Goal: Information Seeking & Learning: Learn about a topic

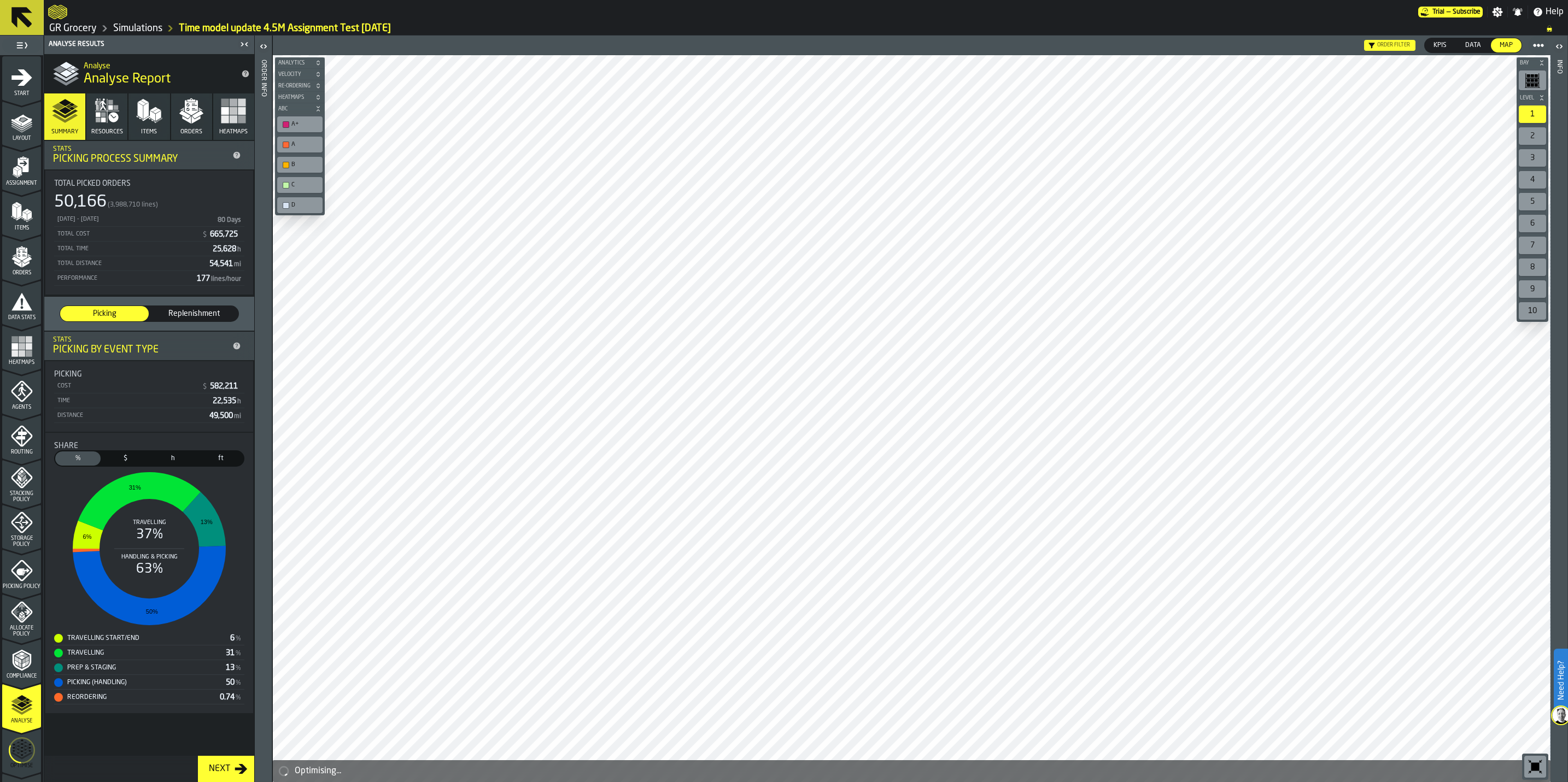
scroll to position [80, 0]
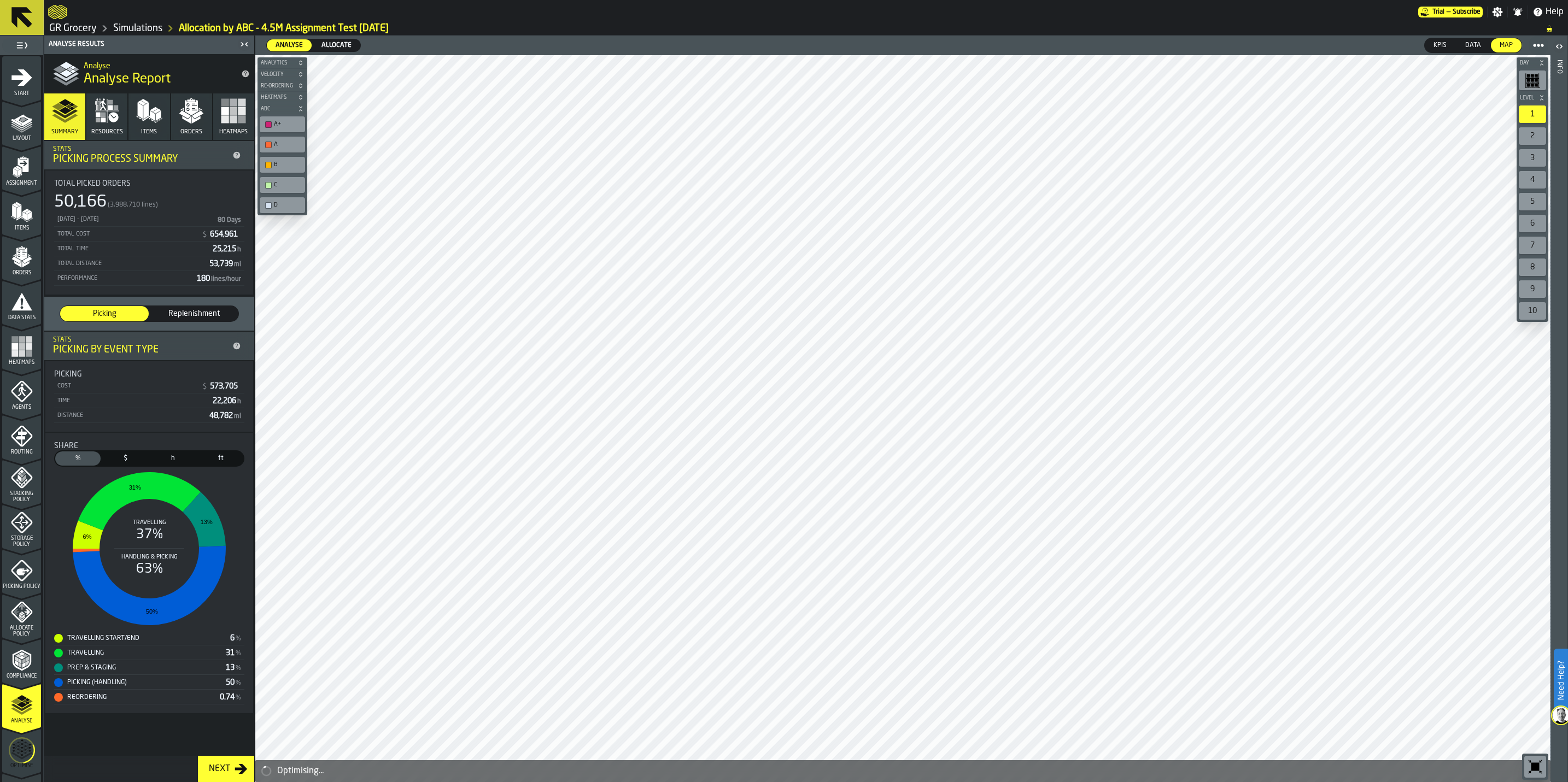
scroll to position [80, 0]
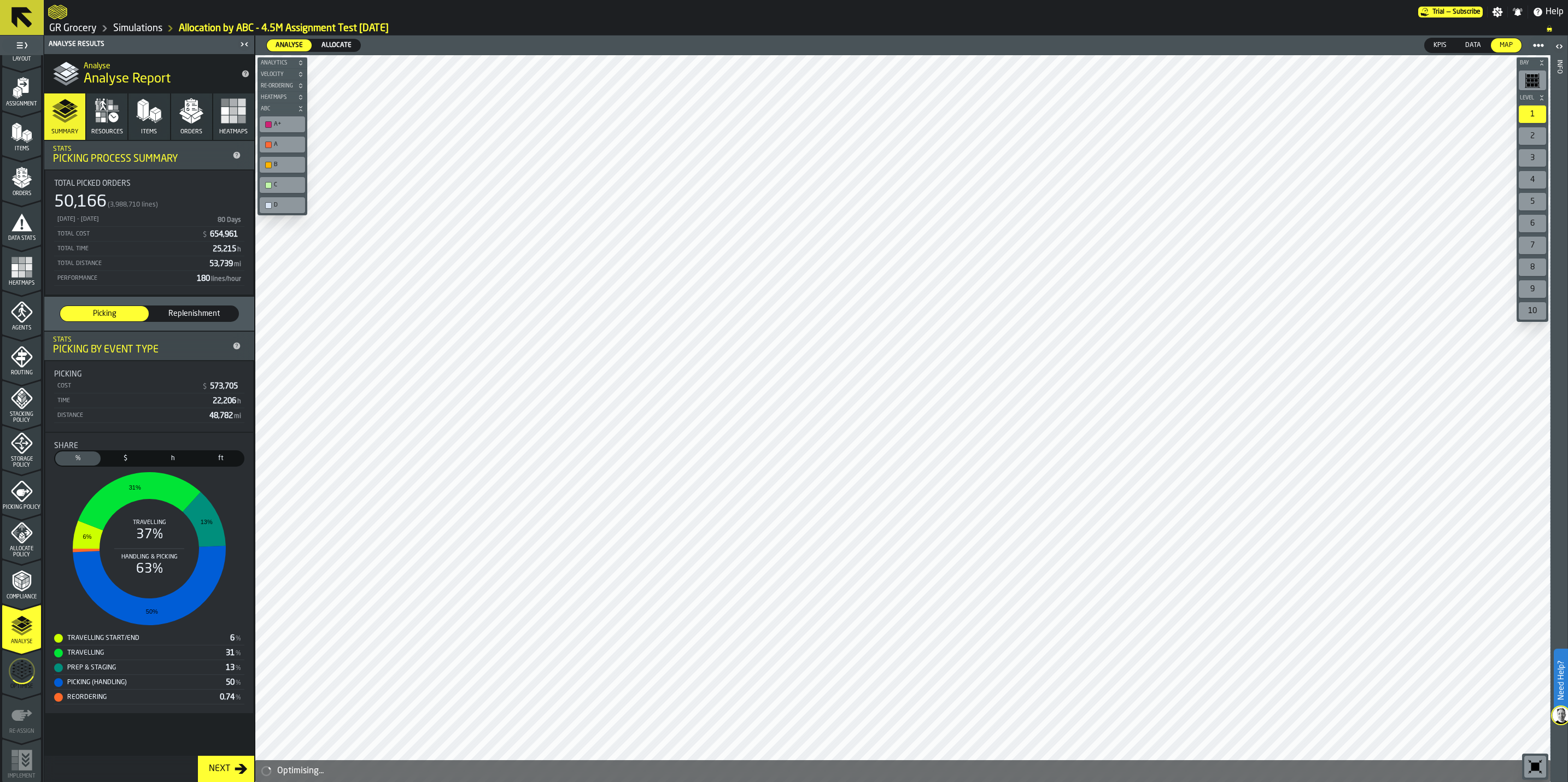
click at [27, 690] on icon "menu Optimise" at bounding box center [22, 672] width 26 height 44
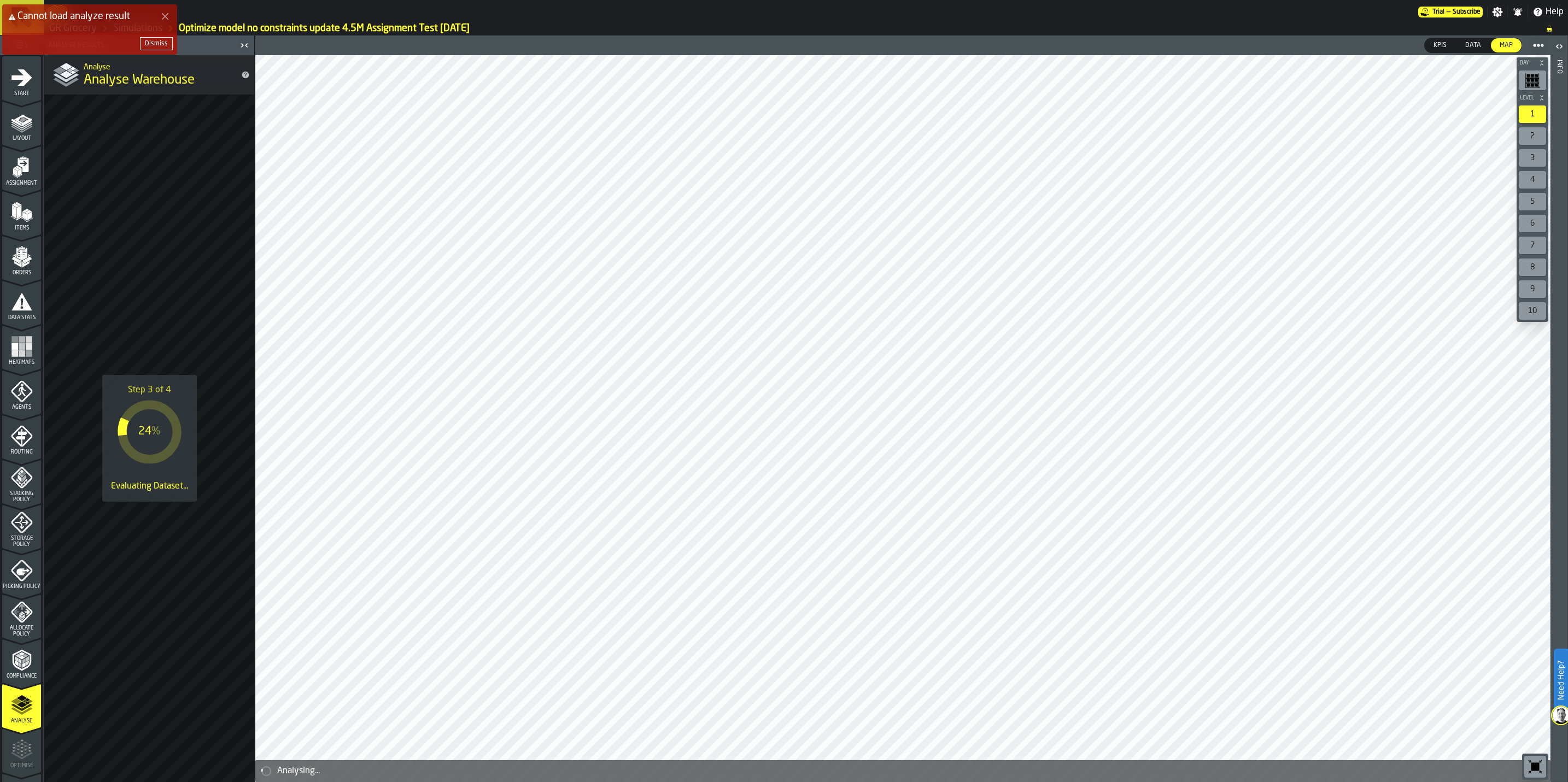
scroll to position [80, 0]
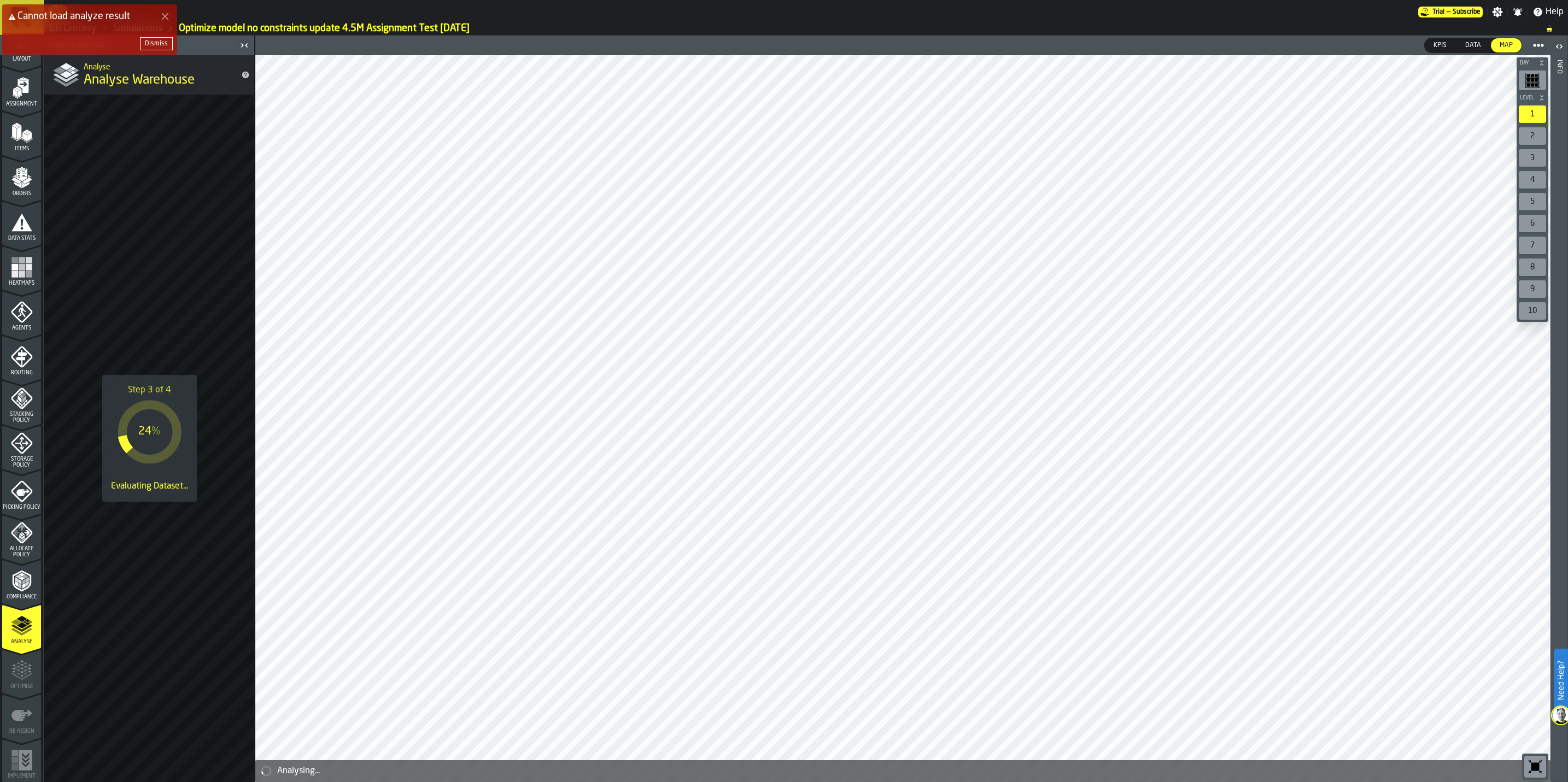
click at [161, 18] on icon "Close Error" at bounding box center [165, 17] width 9 height 9
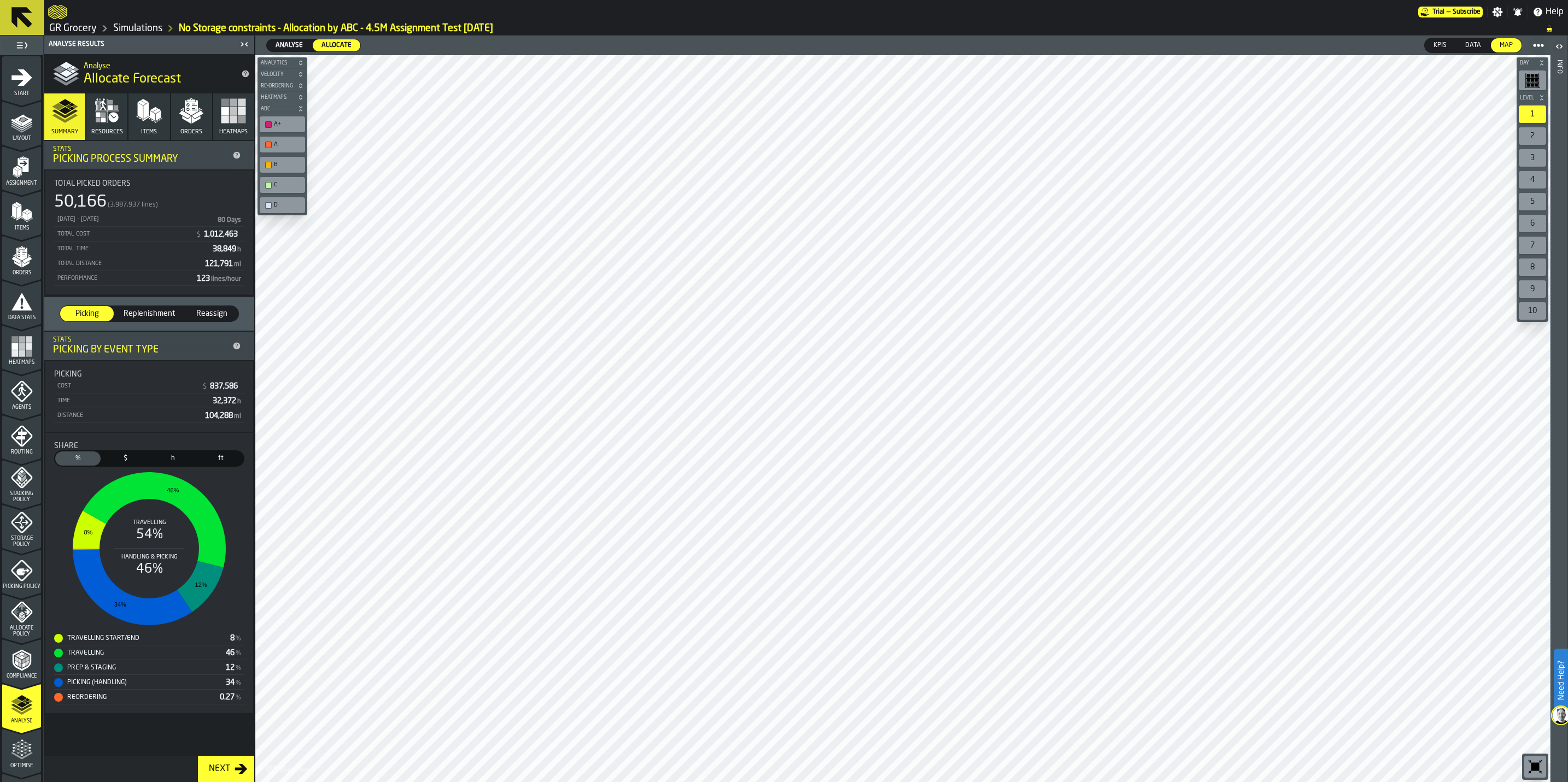
scroll to position [80, 0]
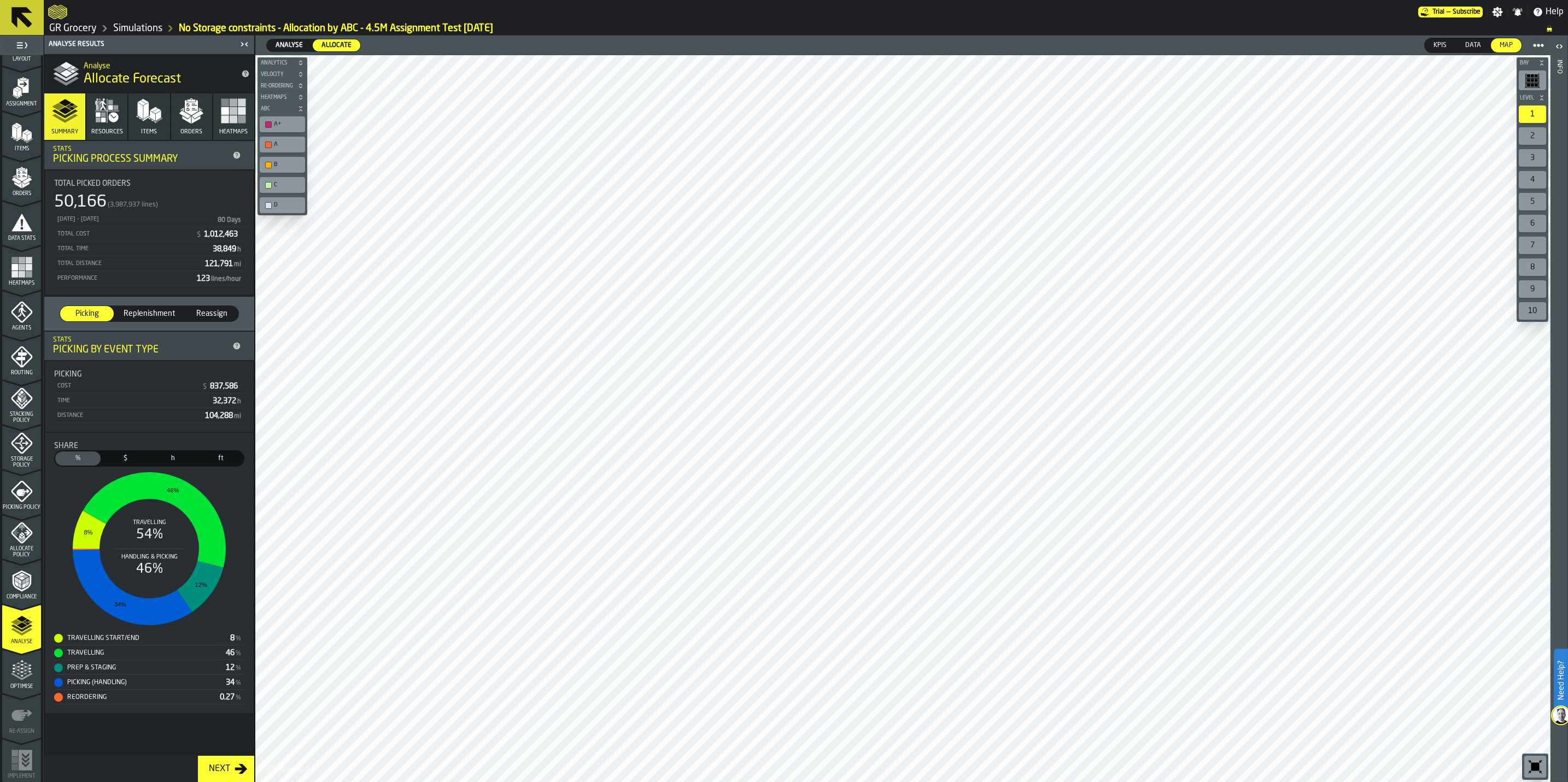
click at [20, 660] on icon "menu Optimise" at bounding box center [22, 670] width 22 height 22
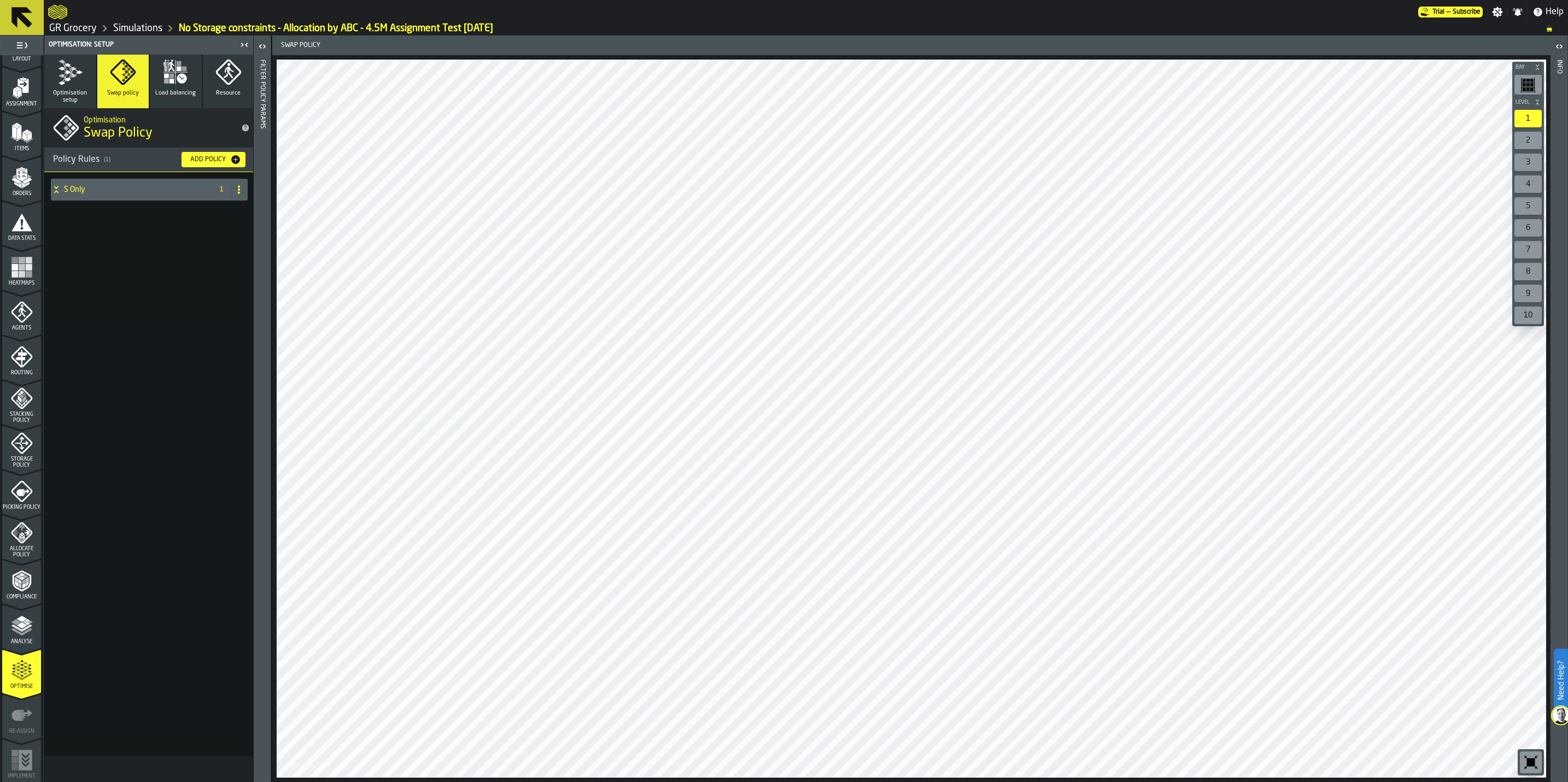
click at [53, 86] on button "Optimisation setup" at bounding box center [70, 81] width 52 height 53
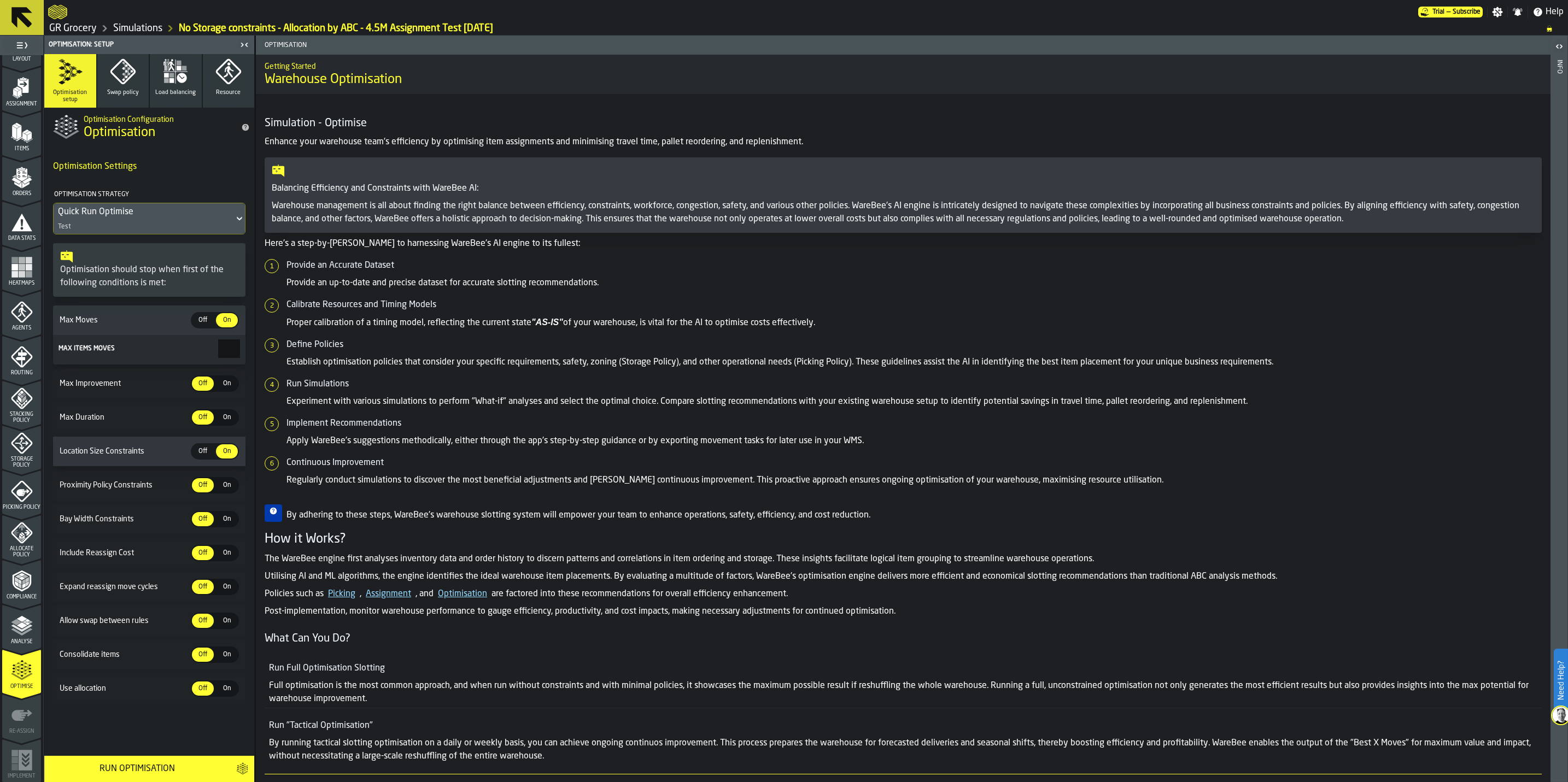
click at [78, 26] on link "GR Grocery" at bounding box center [73, 29] width 47 height 12
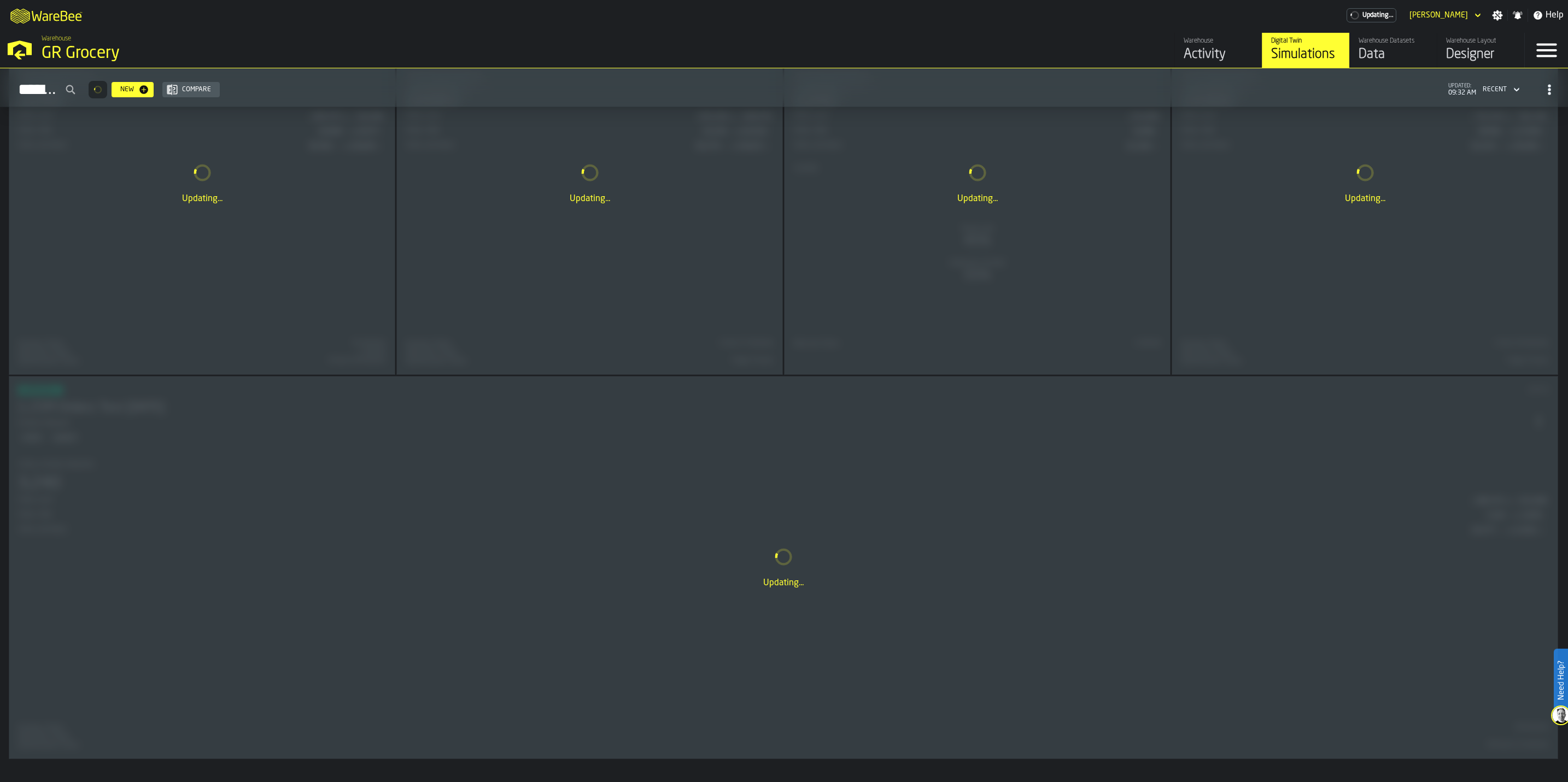
scroll to position [386, 0]
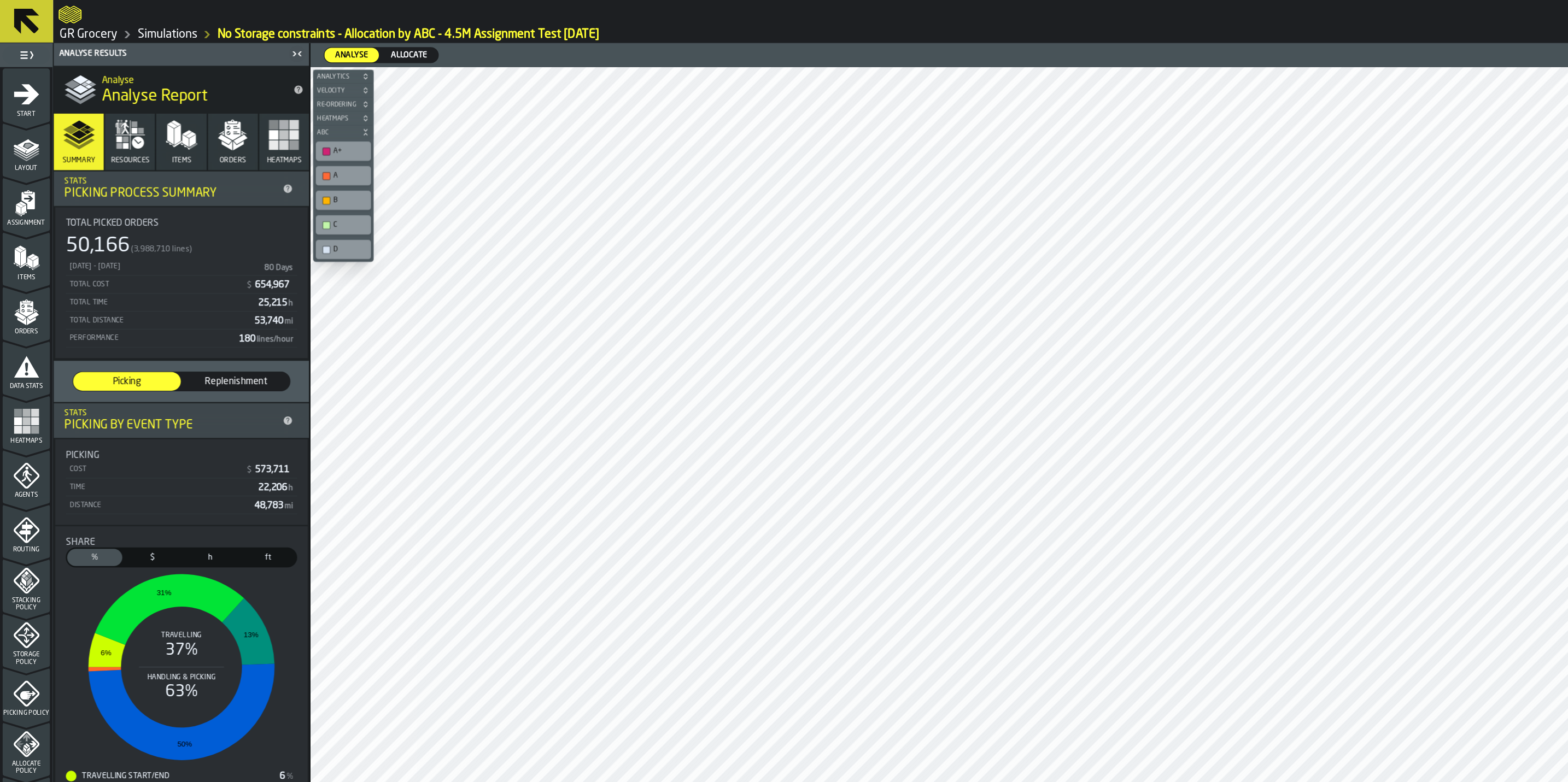
click at [68, 27] on link "GR Grocery" at bounding box center [73, 29] width 47 height 12
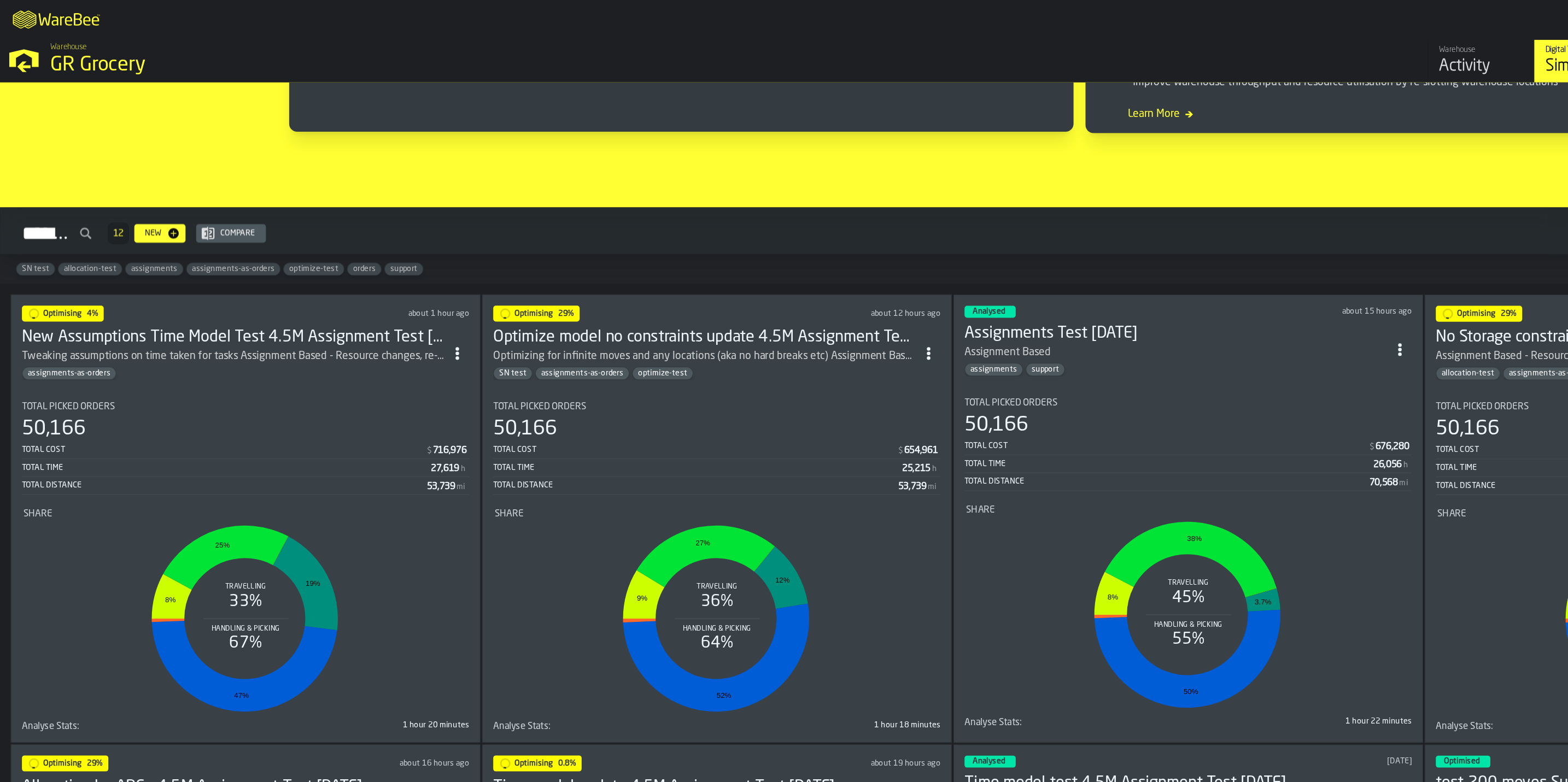
scroll to position [607, 0]
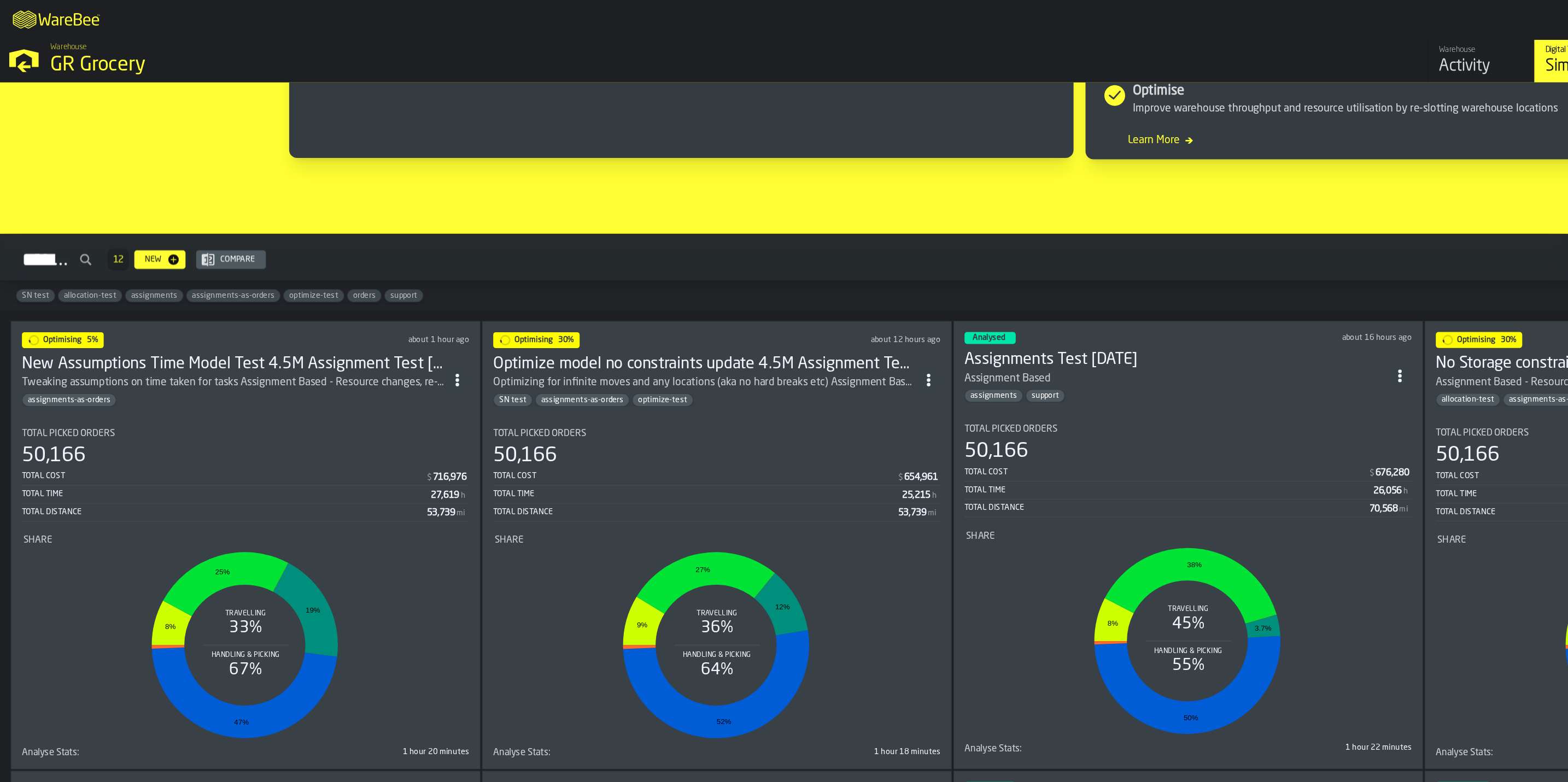
click at [546, 318] on div "Optimizing for infinite moves and any locations (aka no hard breaks etc) Assign…" at bounding box center [580, 315] width 348 height 13
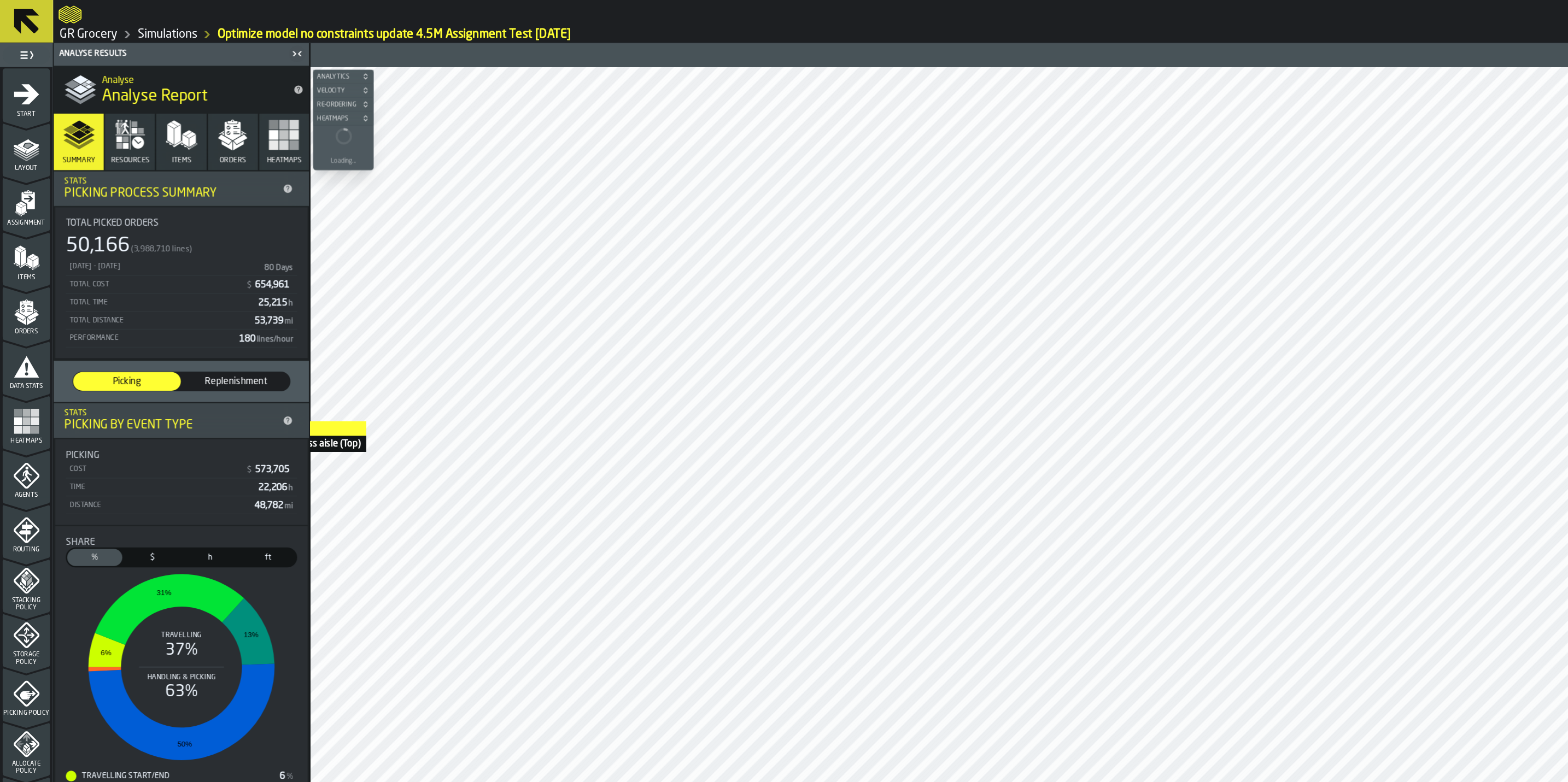
click at [223, 346] on main "1 Start 1.1 Layout 1.2 Assignment 1.3 Items 1.4 Orders 1.5 Data Stats 1.6 Heatm…" at bounding box center [784, 409] width 1568 height 747
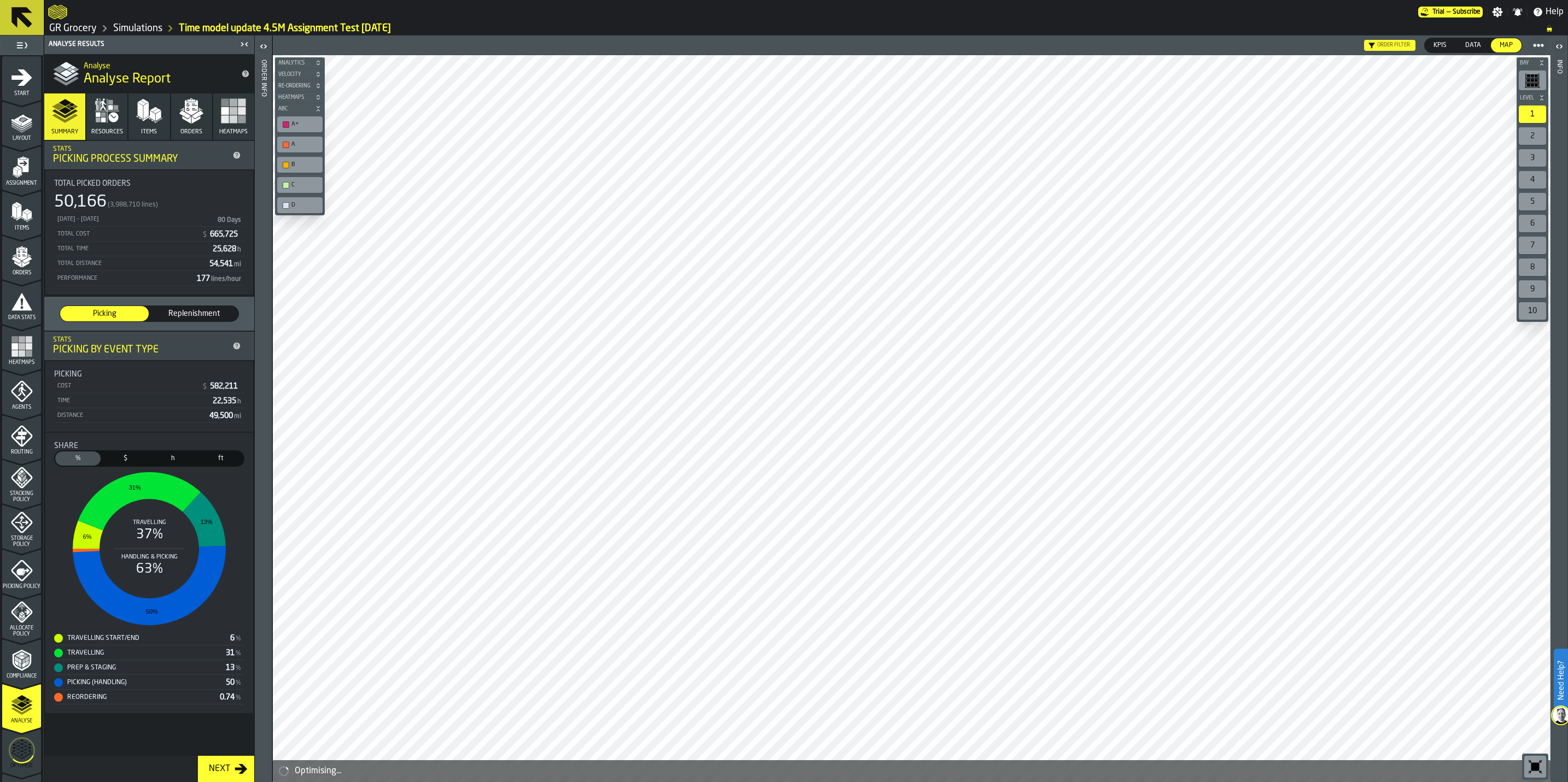
scroll to position [80, 0]
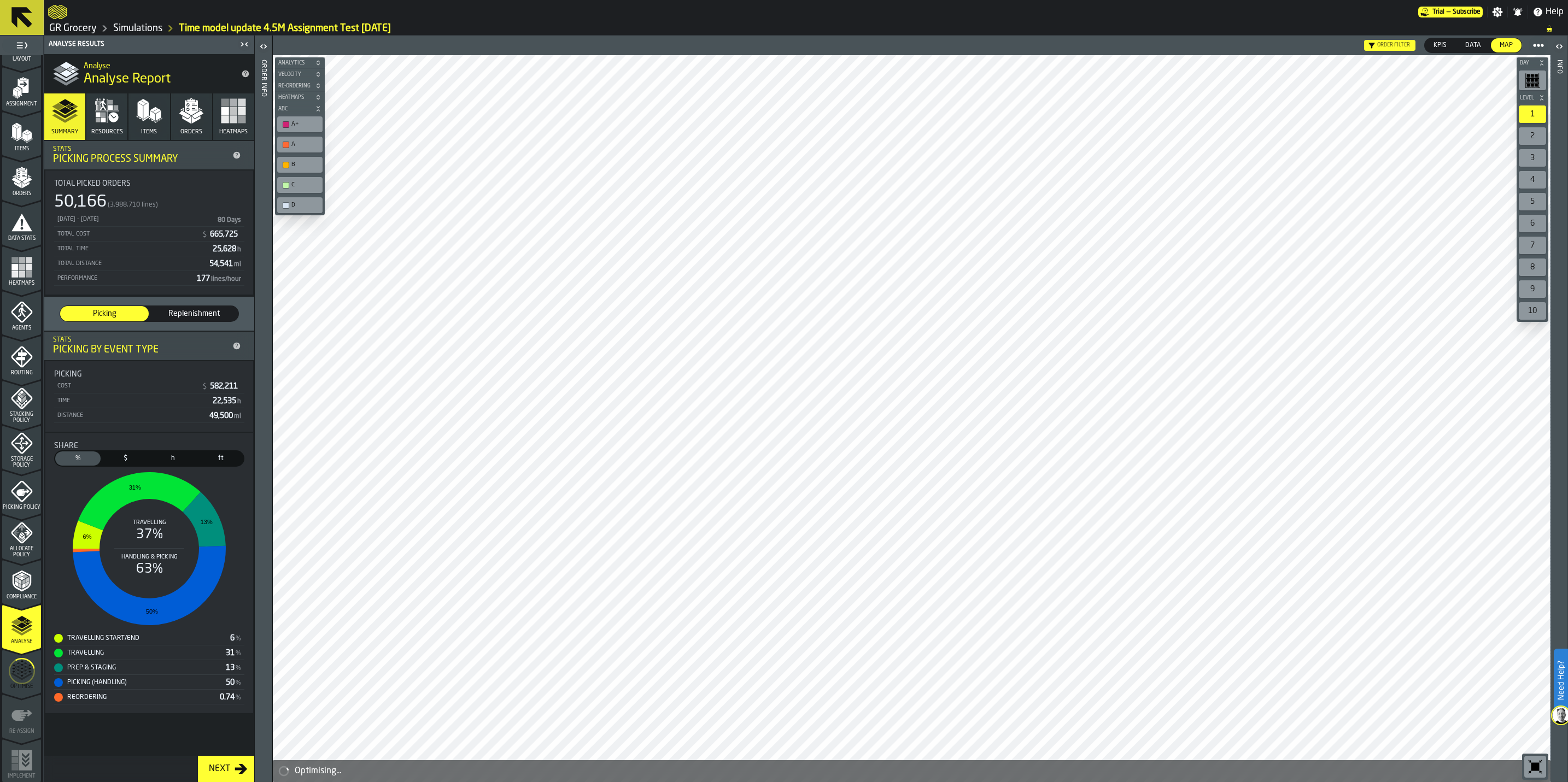
click at [144, 24] on link "Simulations" at bounding box center [137, 29] width 49 height 12
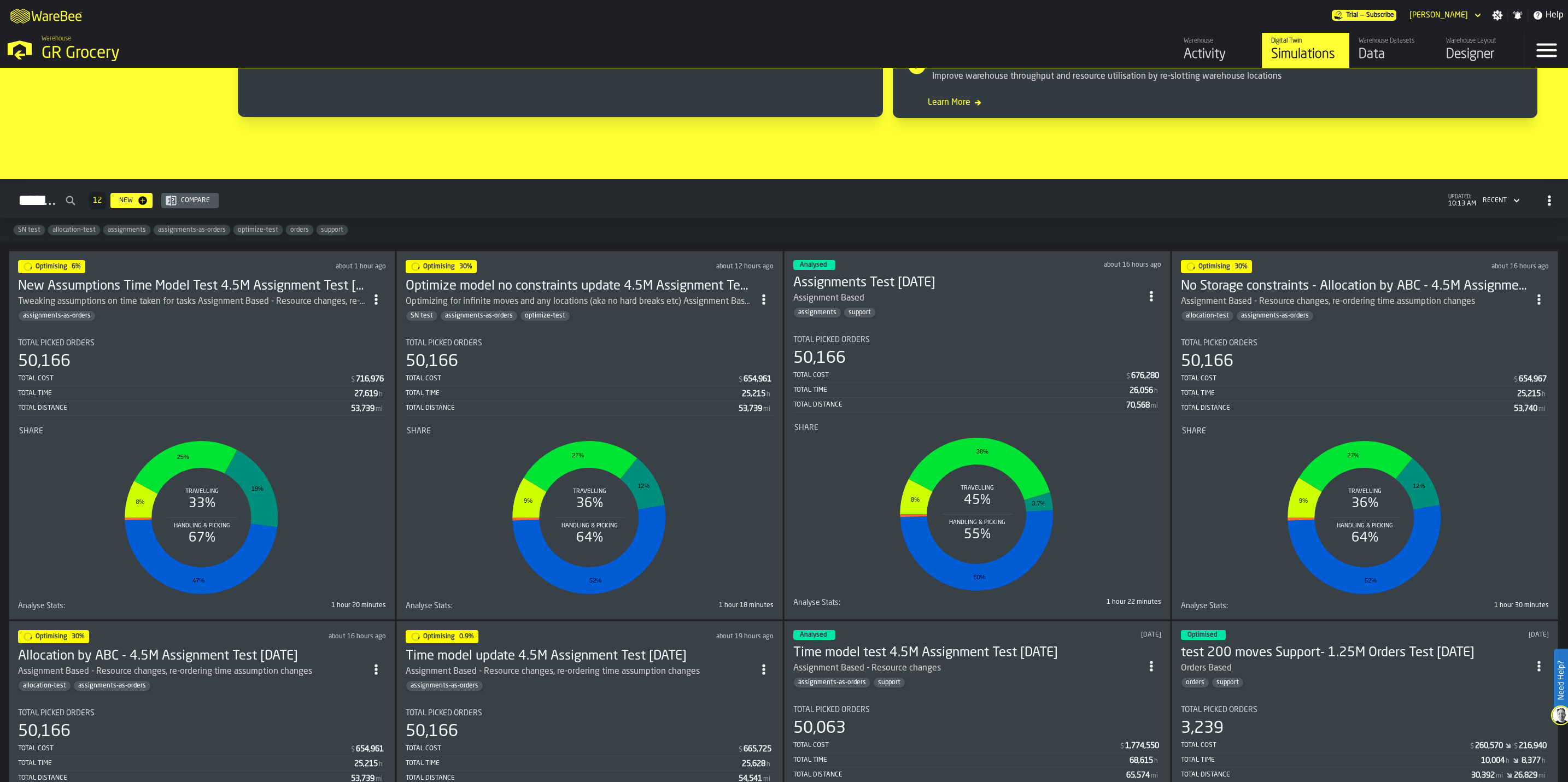
scroll to position [656, 0]
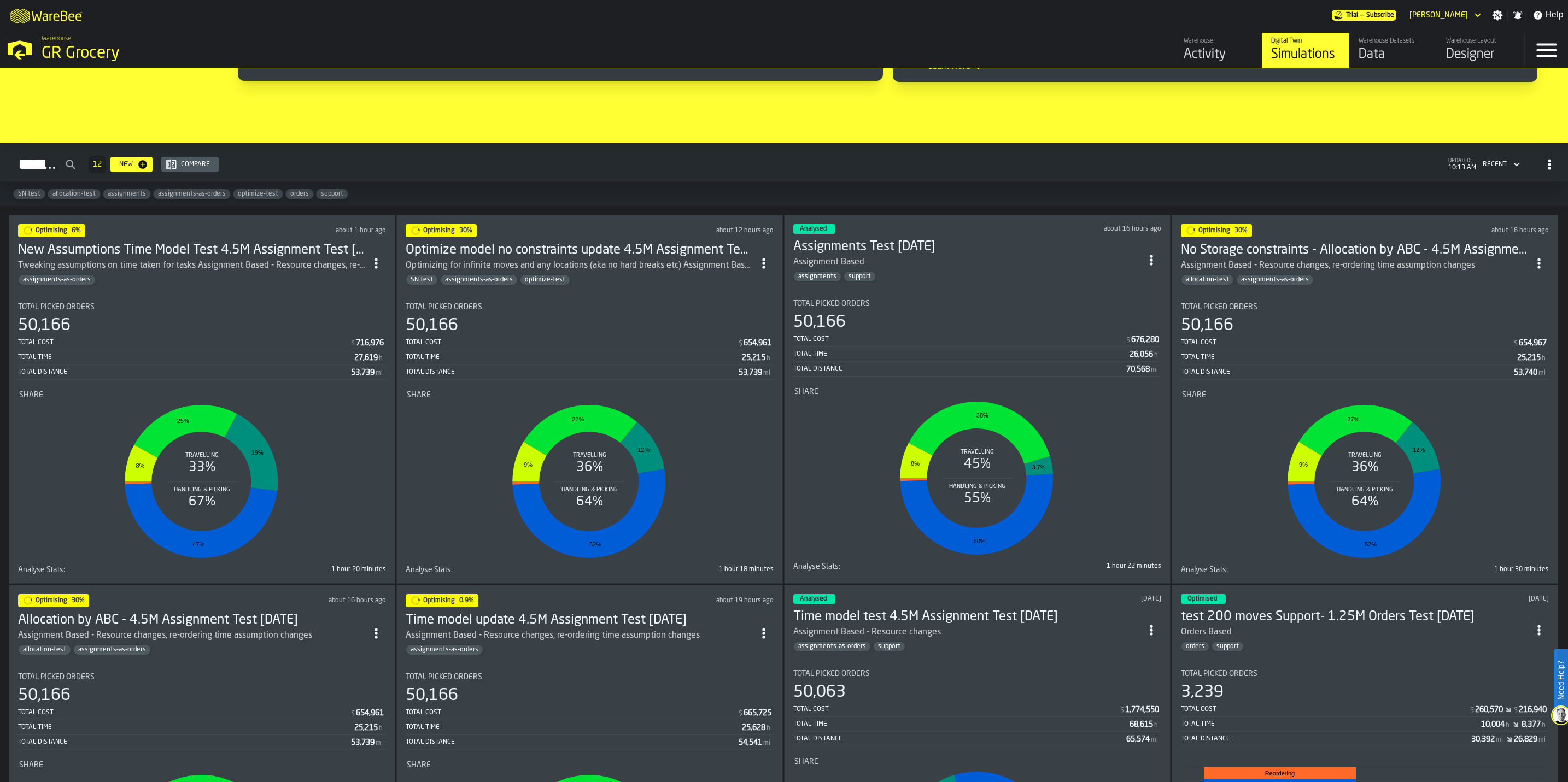
click at [1150, 262] on icon "ItemListCard-DashboardItemContainer" at bounding box center [1151, 260] width 11 height 11
click at [1120, 313] on div "Delete" at bounding box center [1128, 312] width 57 height 13
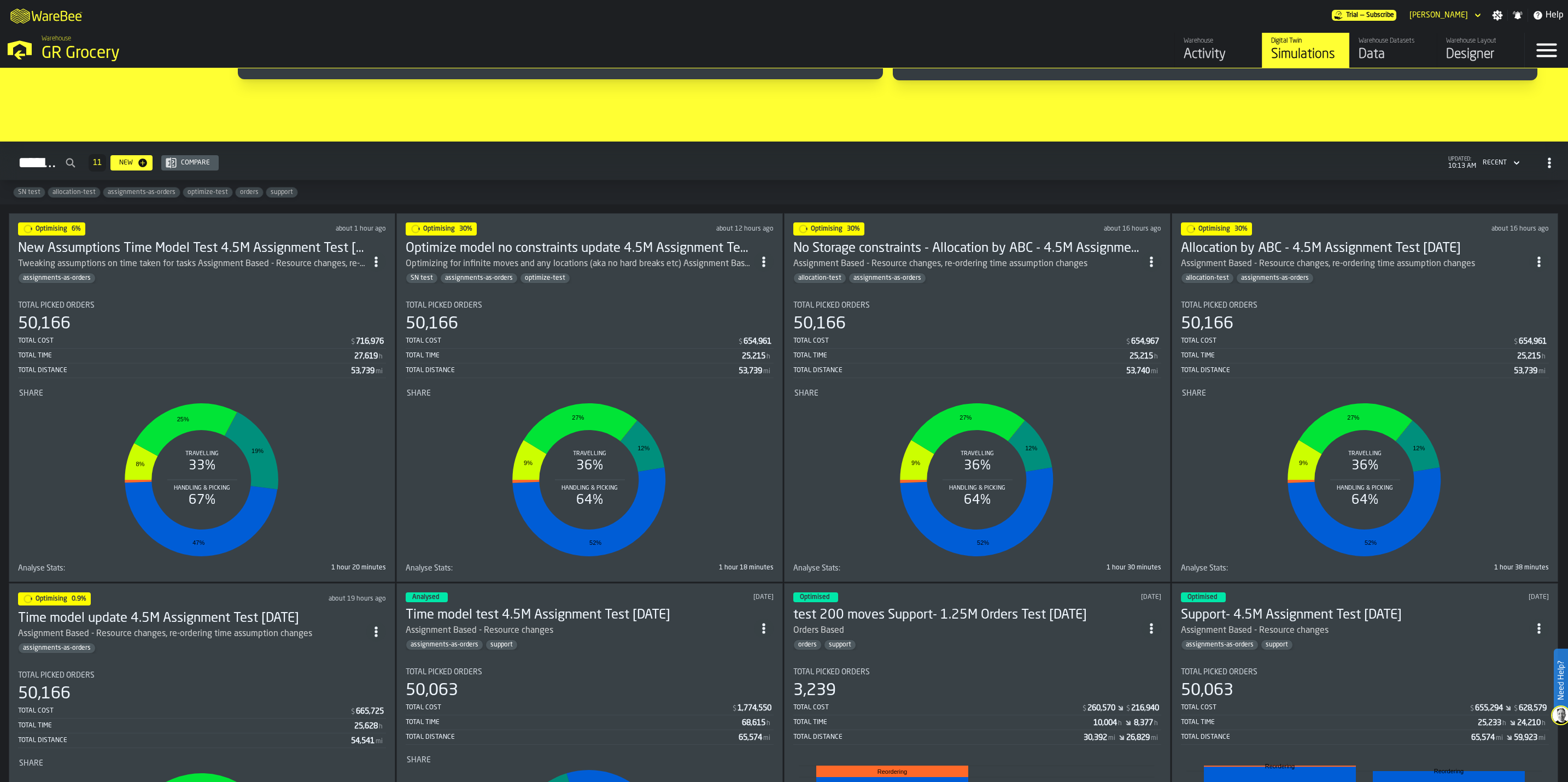
scroll to position [652, 0]
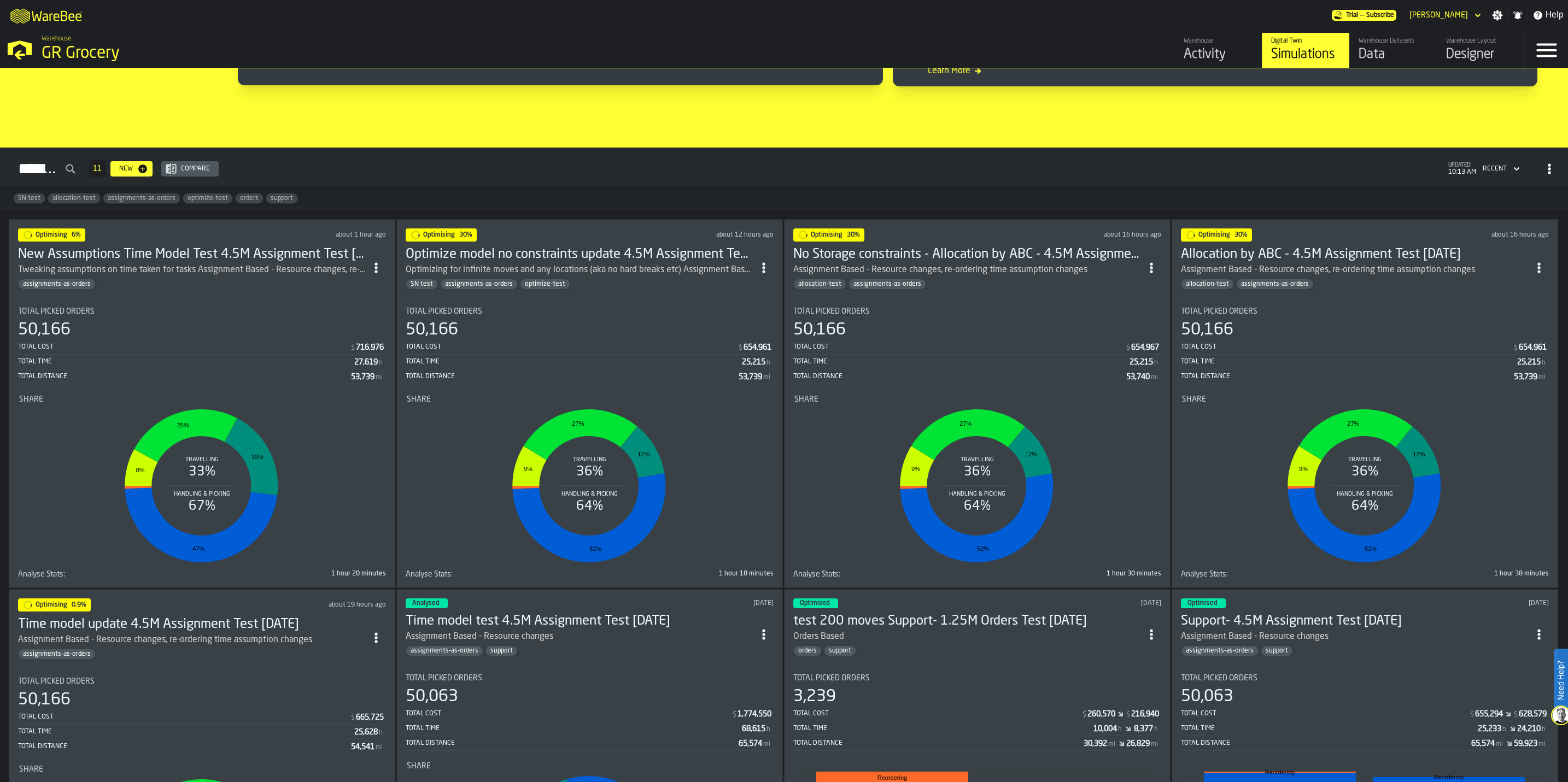
click at [629, 256] on h3 "Optimize model no constraints update 4.5M Assignment Test [DATE]" at bounding box center [580, 255] width 348 height 17
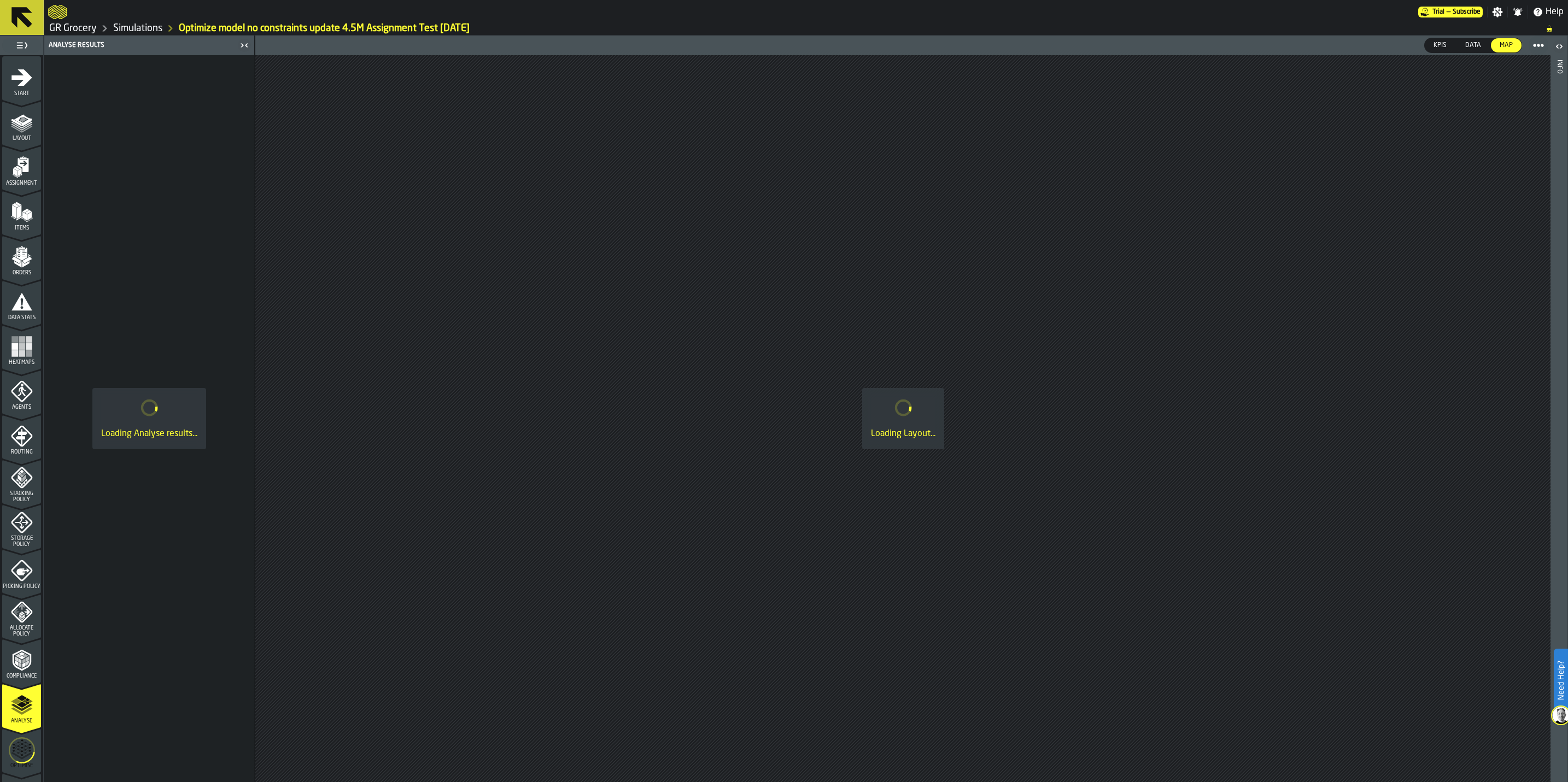
click at [5, 742] on div "Optimise" at bounding box center [22, 754] width 38 height 30
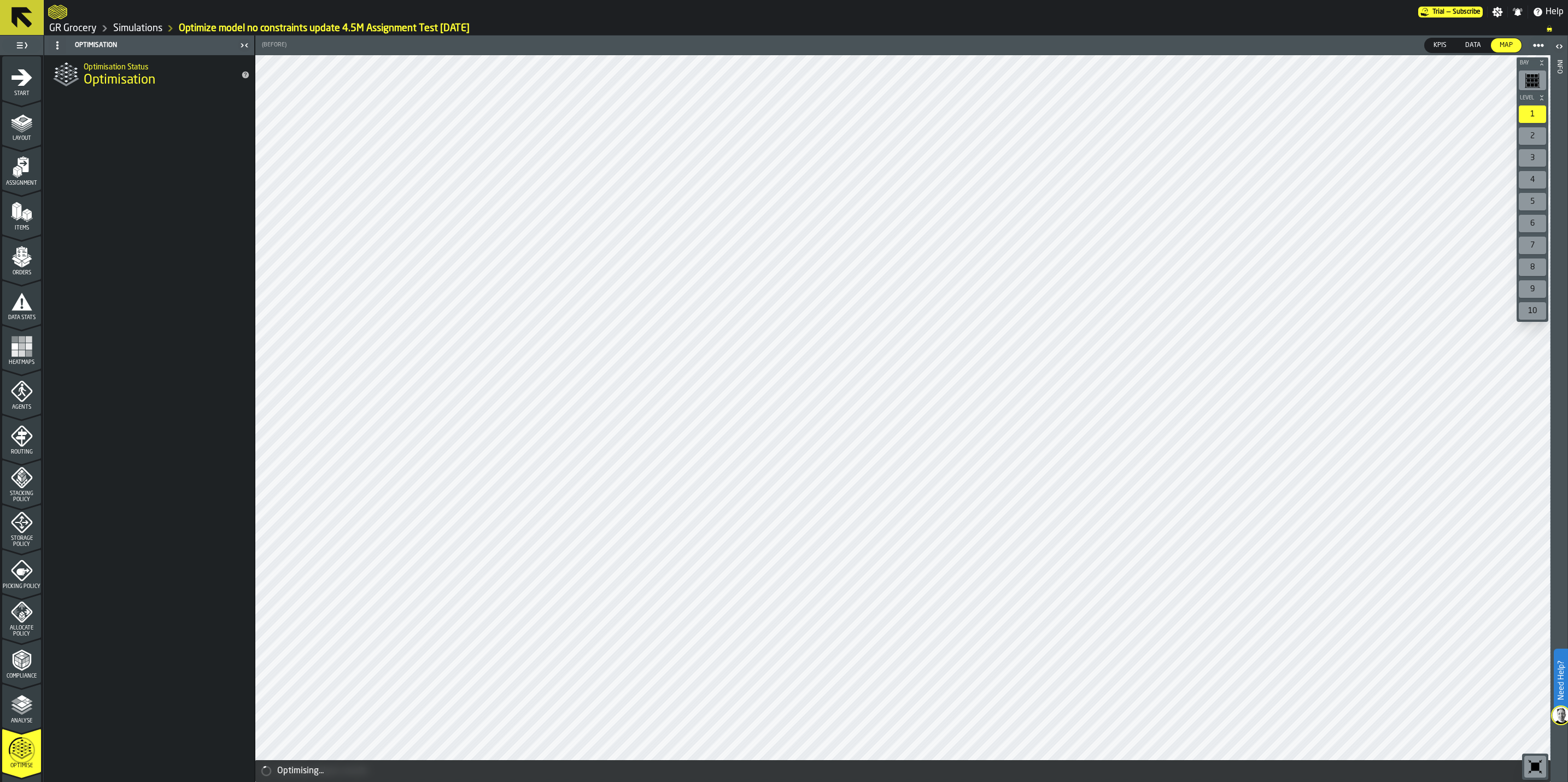
click at [58, 45] on circle at bounding box center [57, 45] width 3 height 3
click at [71, 66] on div "Show Setup" at bounding box center [83, 66] width 57 height 13
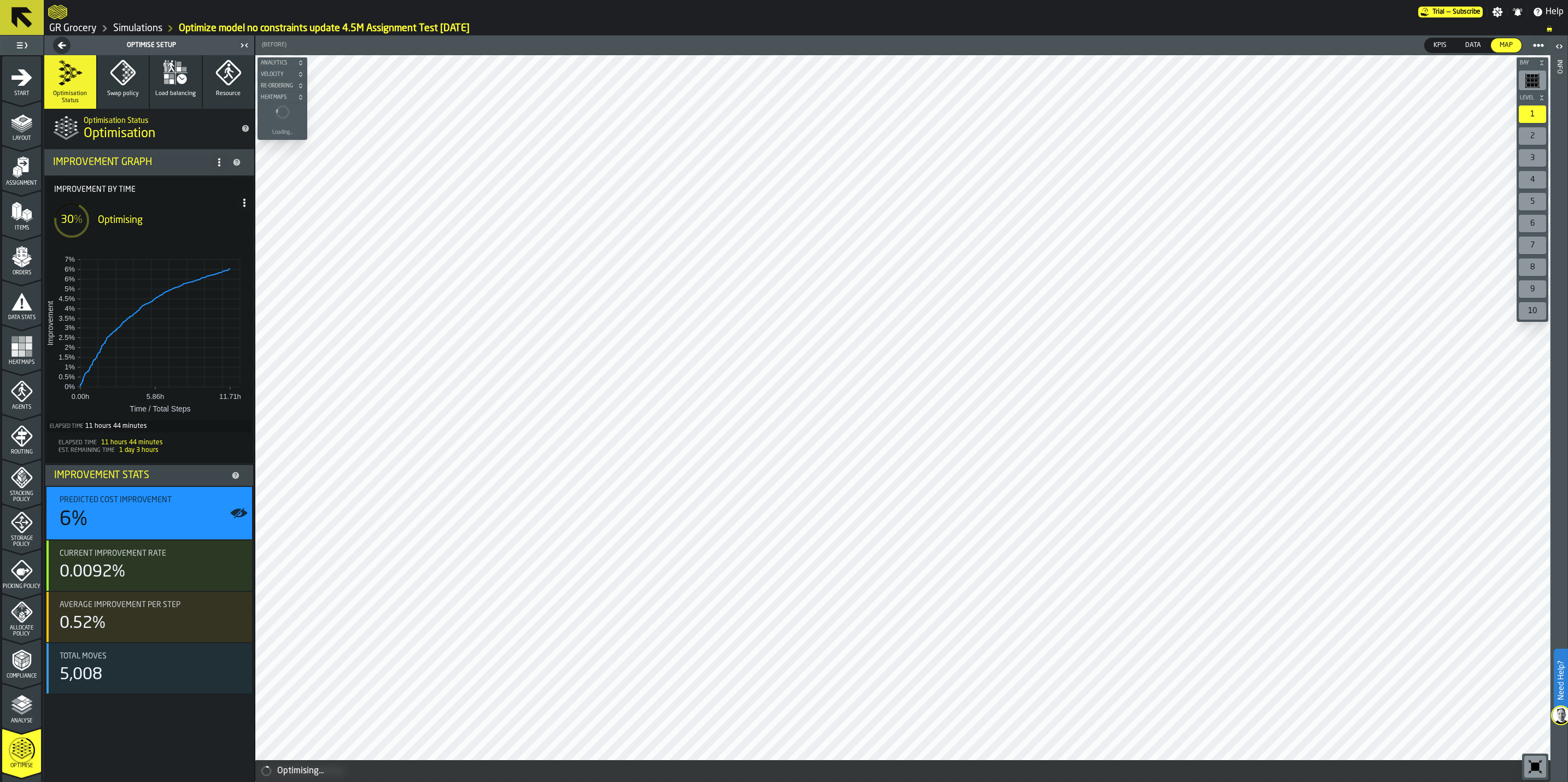
click at [66, 90] on span "Optimisation Status" at bounding box center [70, 97] width 43 height 14
click at [219, 158] on icon at bounding box center [220, 163] width 9 height 9
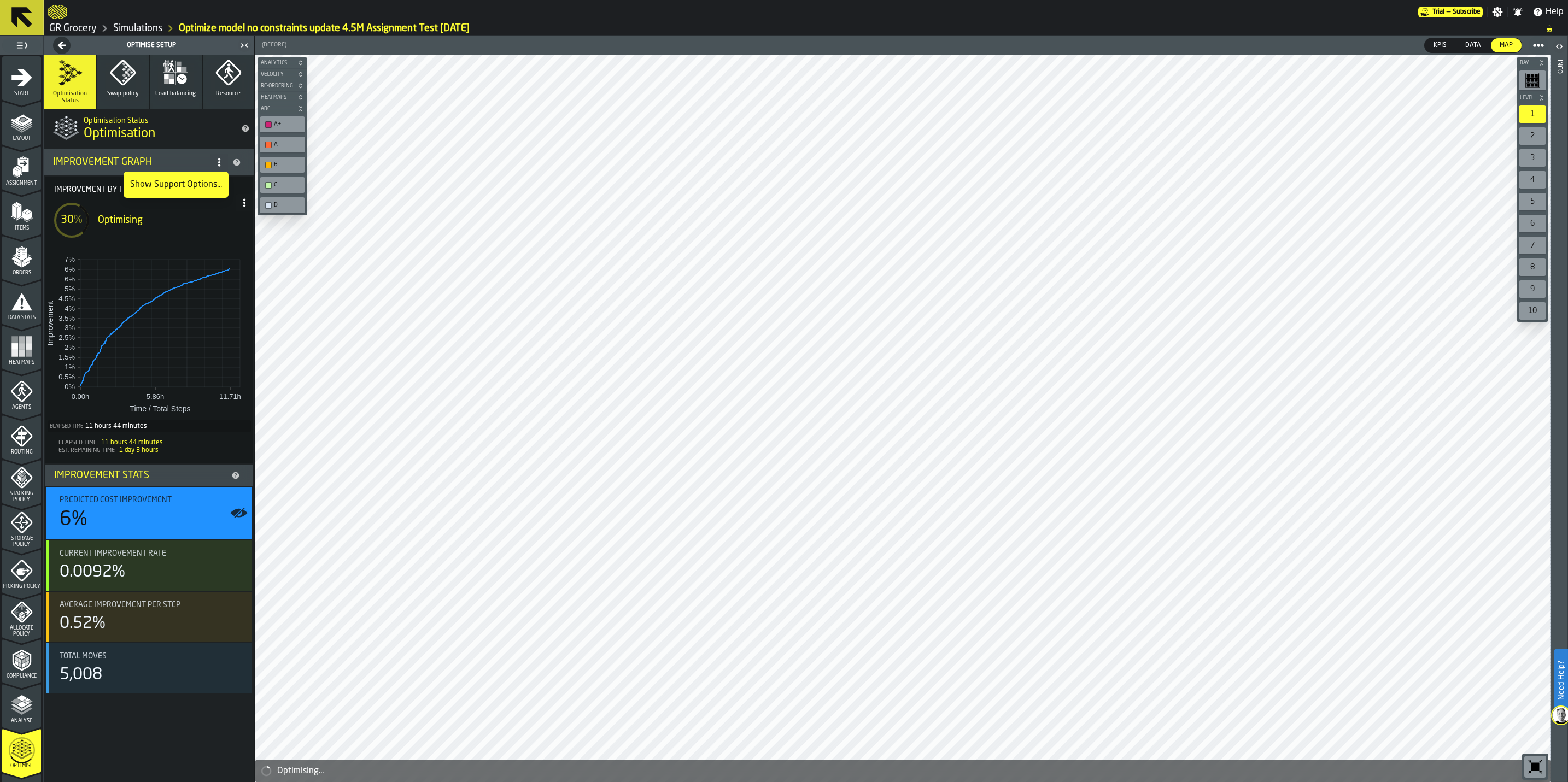
click at [73, 94] on span "Optimisation Status" at bounding box center [70, 97] width 43 height 14
click at [68, 41] on icon "button-Optimise Setup" at bounding box center [62, 45] width 16 height 9
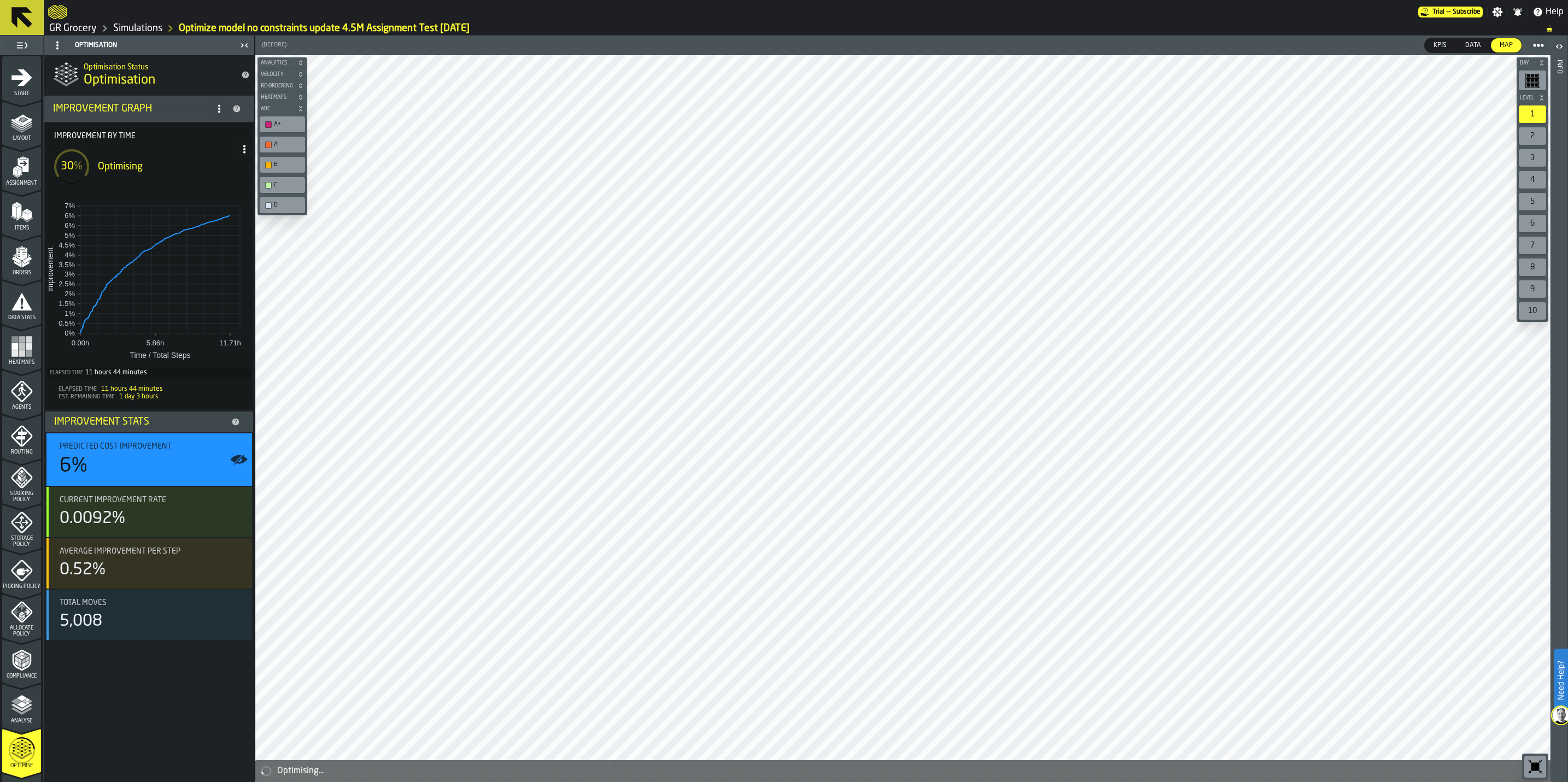
click at [58, 47] on circle at bounding box center [57, 48] width 3 height 3
click at [68, 71] on div "Show Setup" at bounding box center [83, 66] width 57 height 13
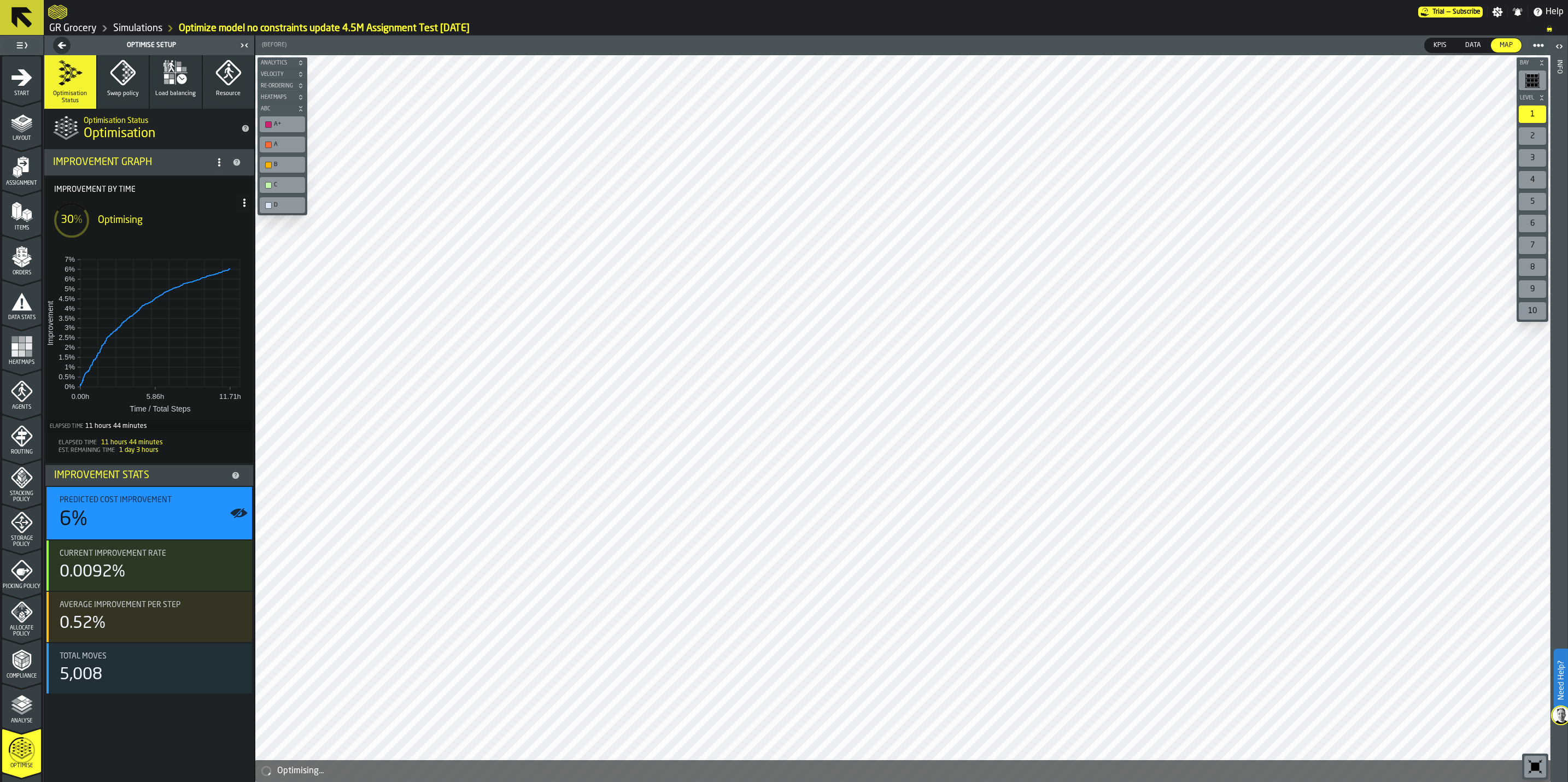
click at [101, 88] on button "Swap policy" at bounding box center [122, 81] width 52 height 53
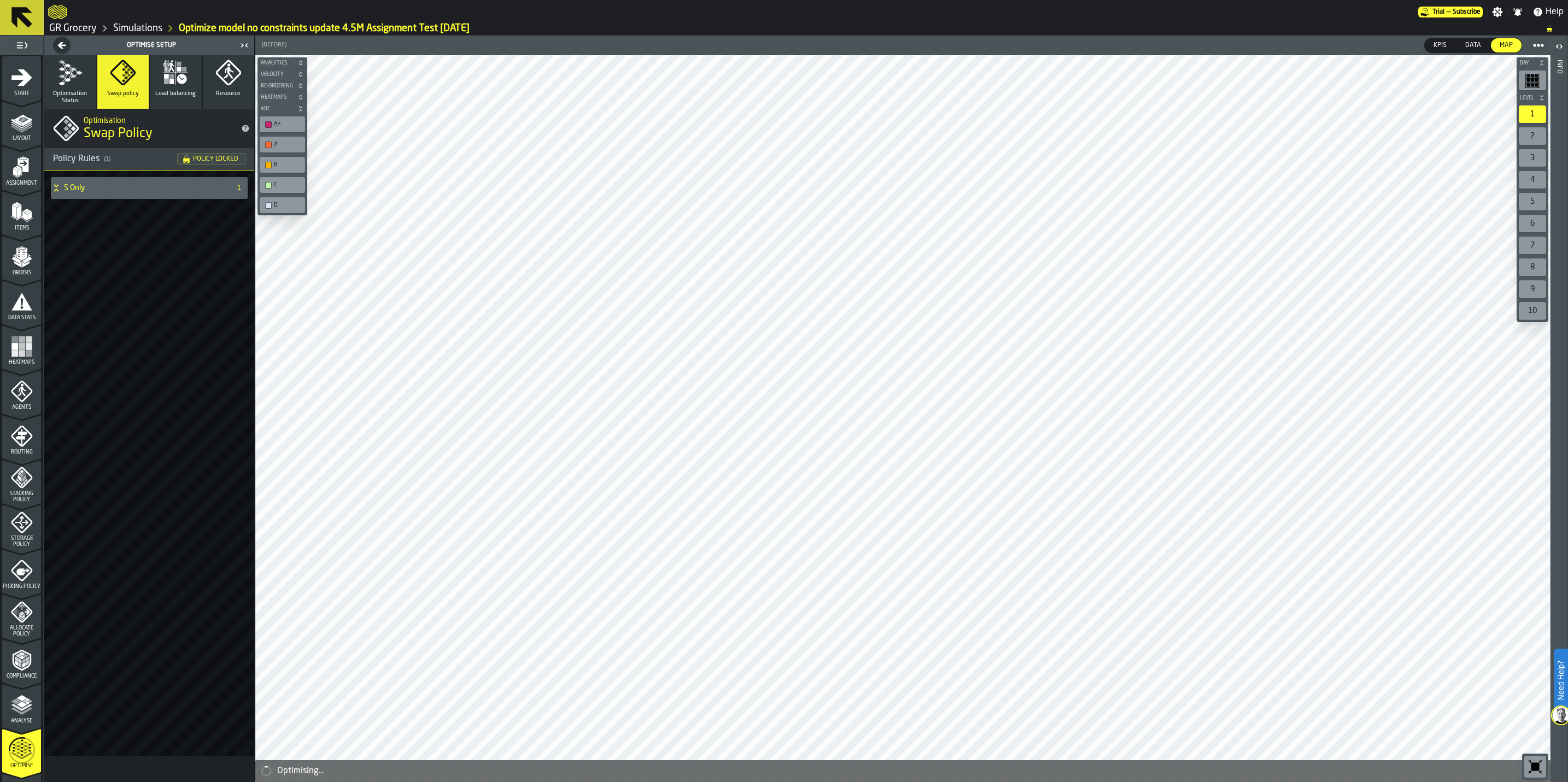
click at [68, 80] on icon "button" at bounding box center [71, 73] width 18 height 23
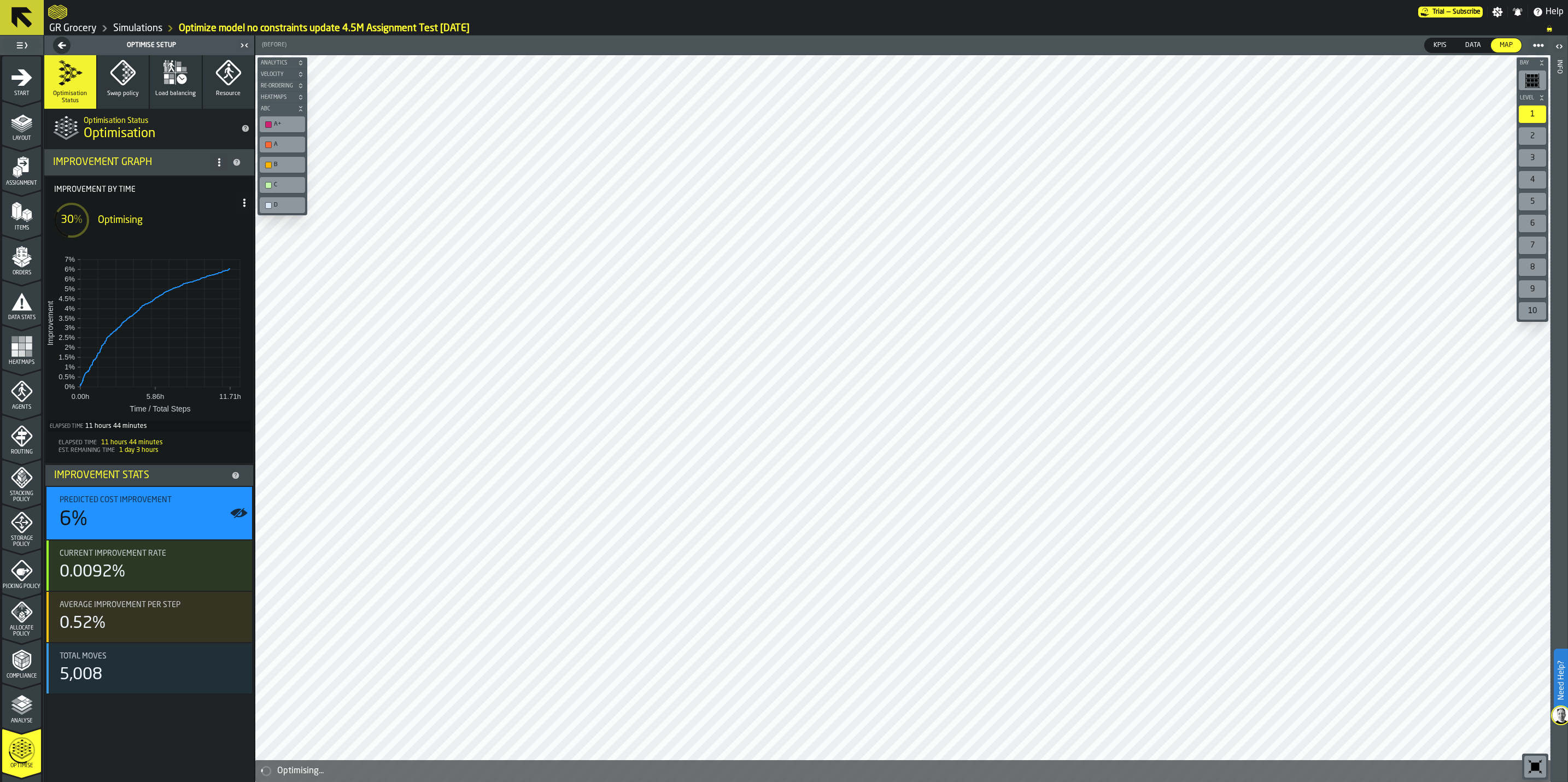
click at [220, 159] on icon at bounding box center [220, 163] width 9 height 9
click at [248, 122] on div "Optimisation Status Optimisation" at bounding box center [150, 128] width 210 height 39
click at [244, 126] on icon "title-Optimisation" at bounding box center [246, 129] width 7 height 7
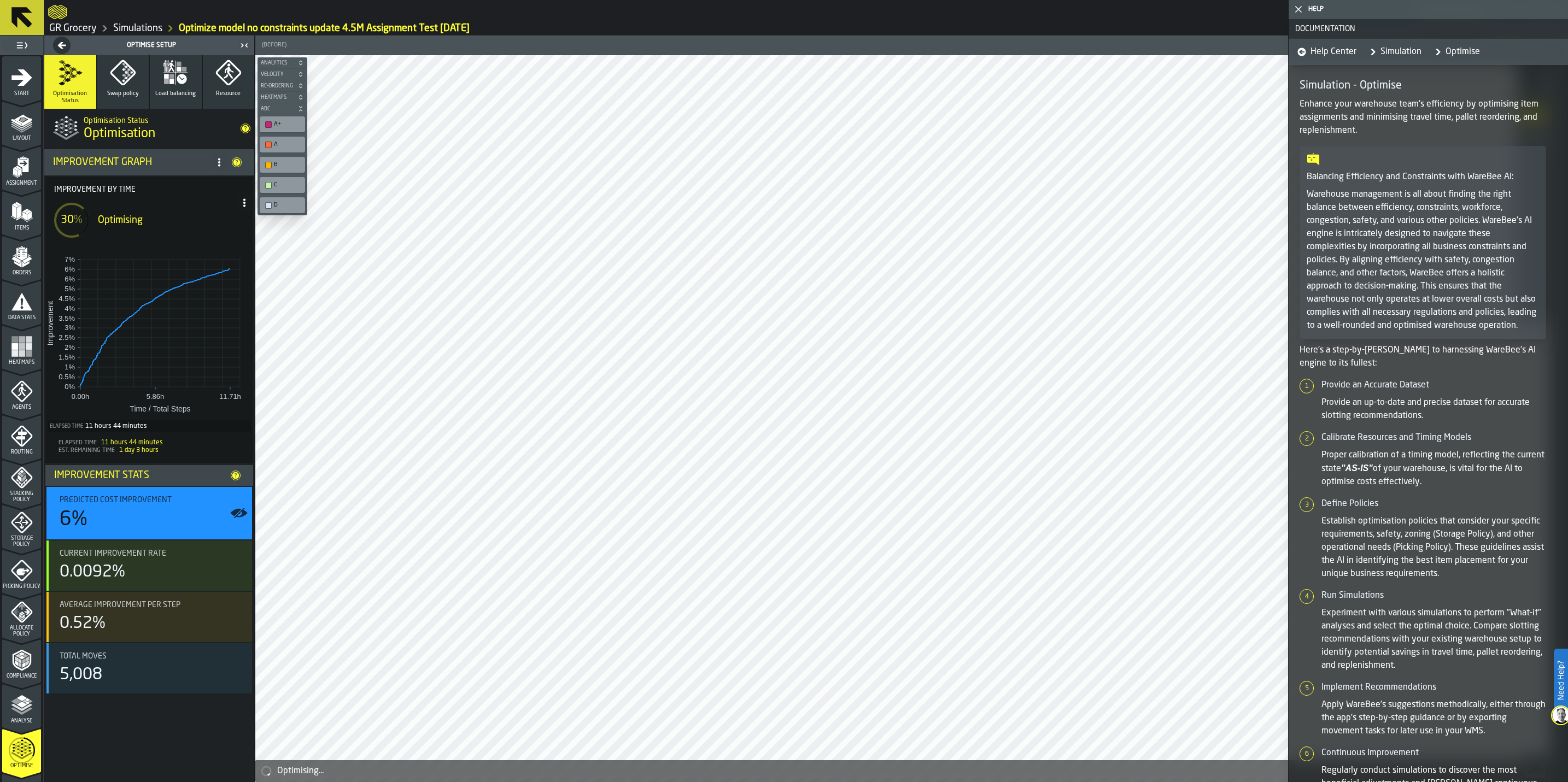
click at [213, 163] on span at bounding box center [220, 163] width 17 height 17
click at [189, 225] on div "Optimising" at bounding box center [163, 220] width 129 height 12
click at [249, 196] on span at bounding box center [244, 203] width 17 height 17
click at [215, 220] on div "Show Run Options" at bounding box center [212, 225] width 72 height 13
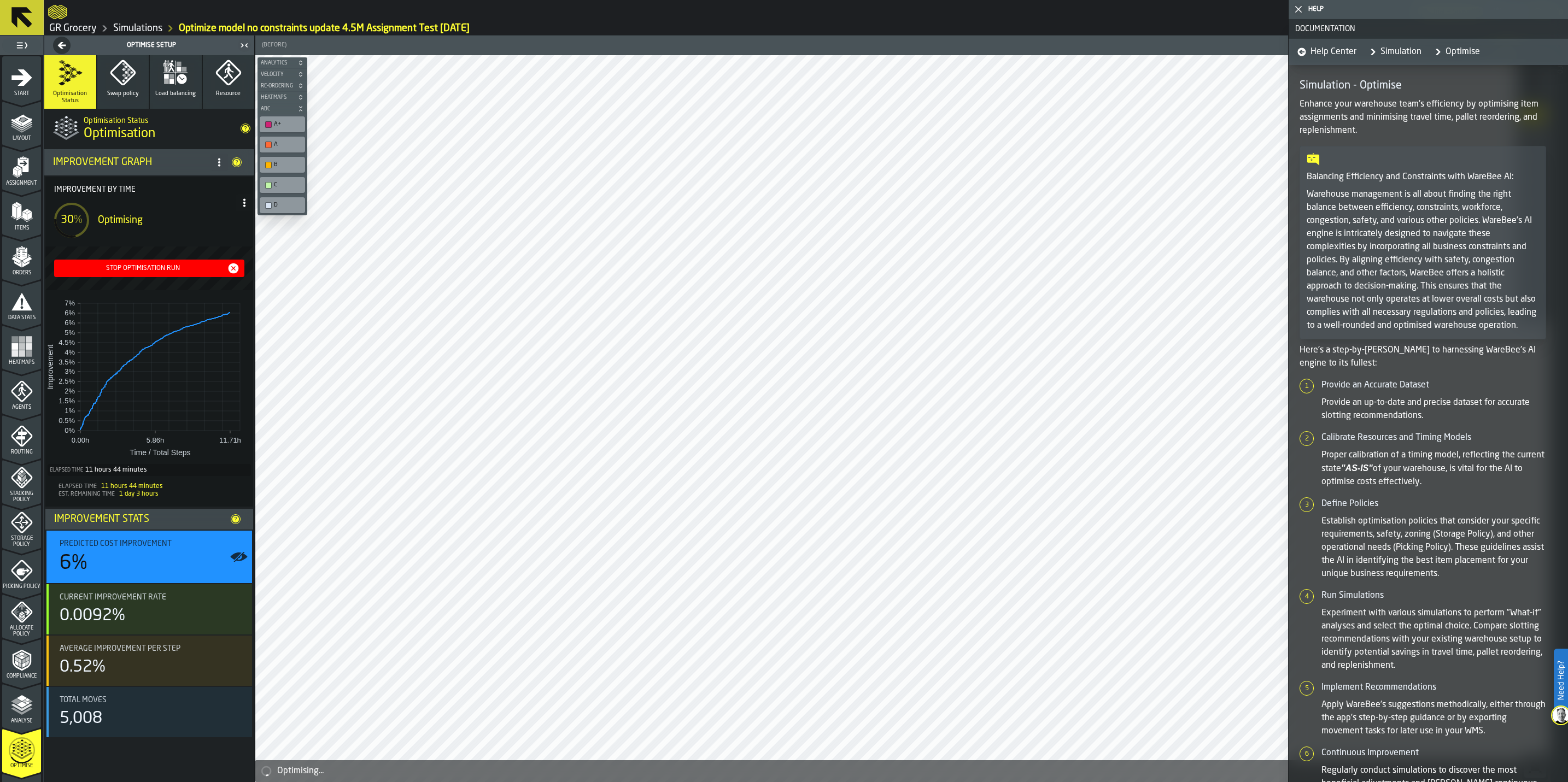
click at [125, 73] on icon "button" at bounding box center [123, 73] width 26 height 26
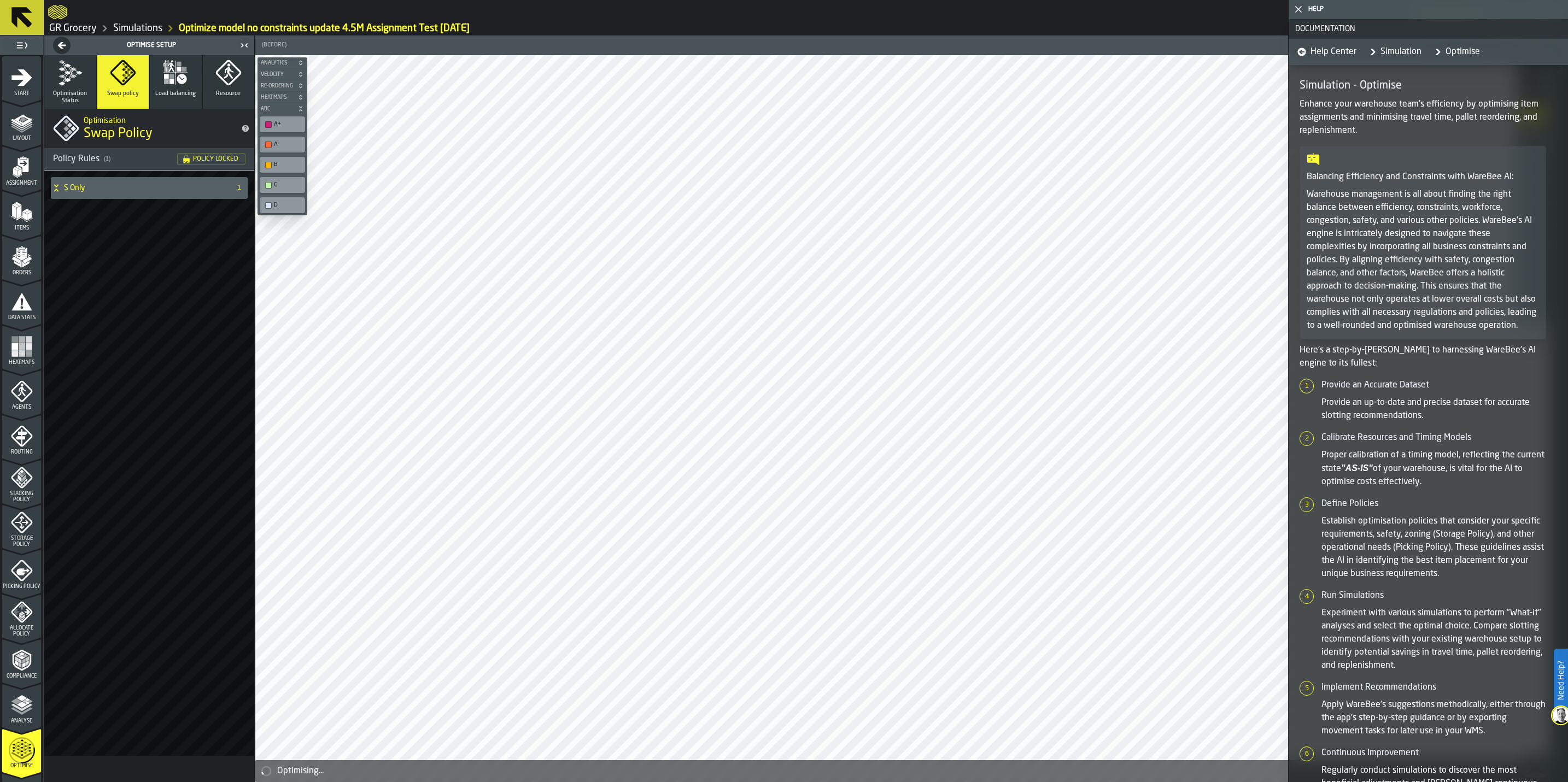
click at [180, 84] on icon "button" at bounding box center [176, 73] width 26 height 26
click at [225, 84] on icon "button" at bounding box center [228, 73] width 26 height 26
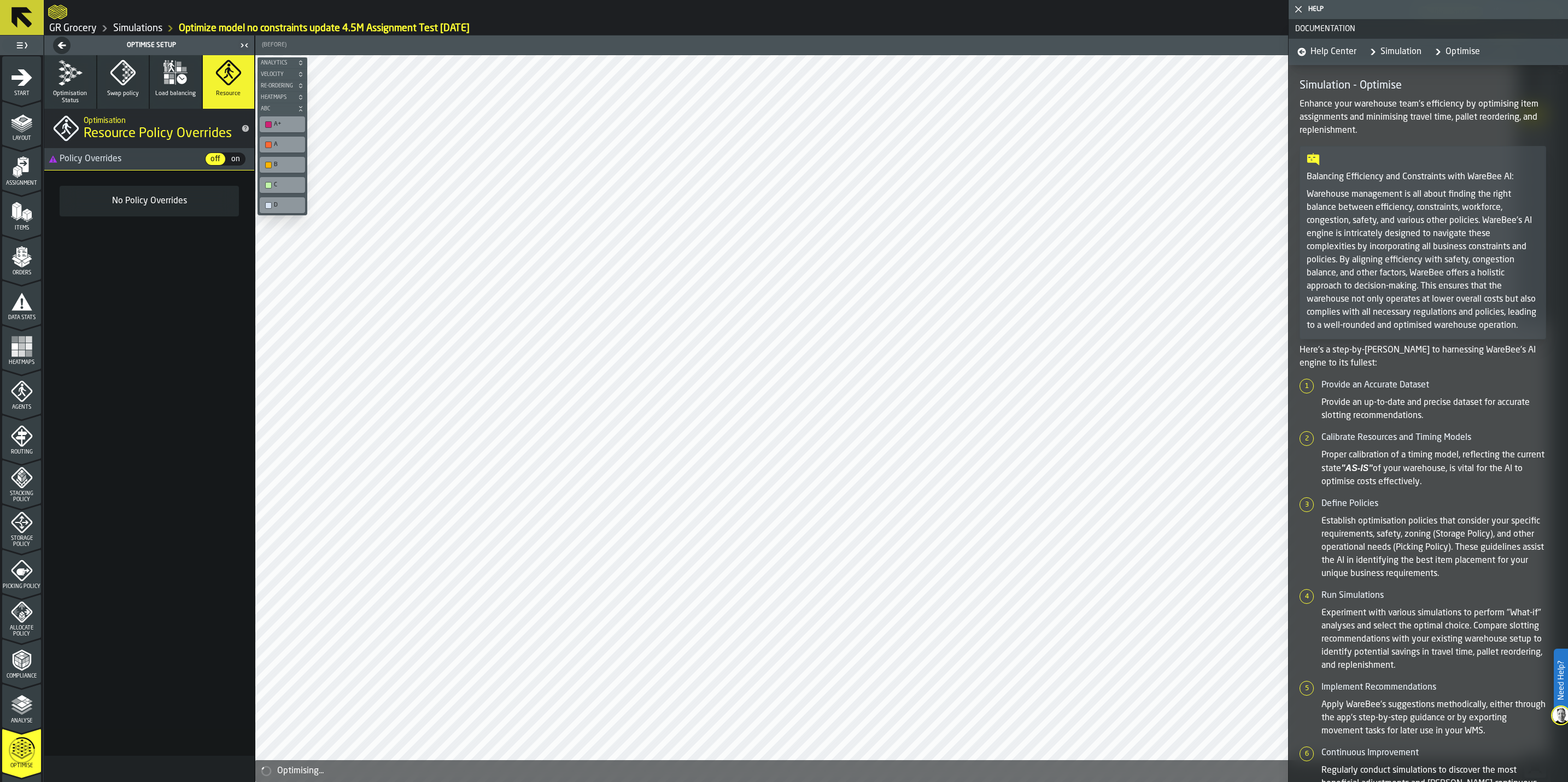
click at [73, 80] on icon "button" at bounding box center [70, 73] width 26 height 26
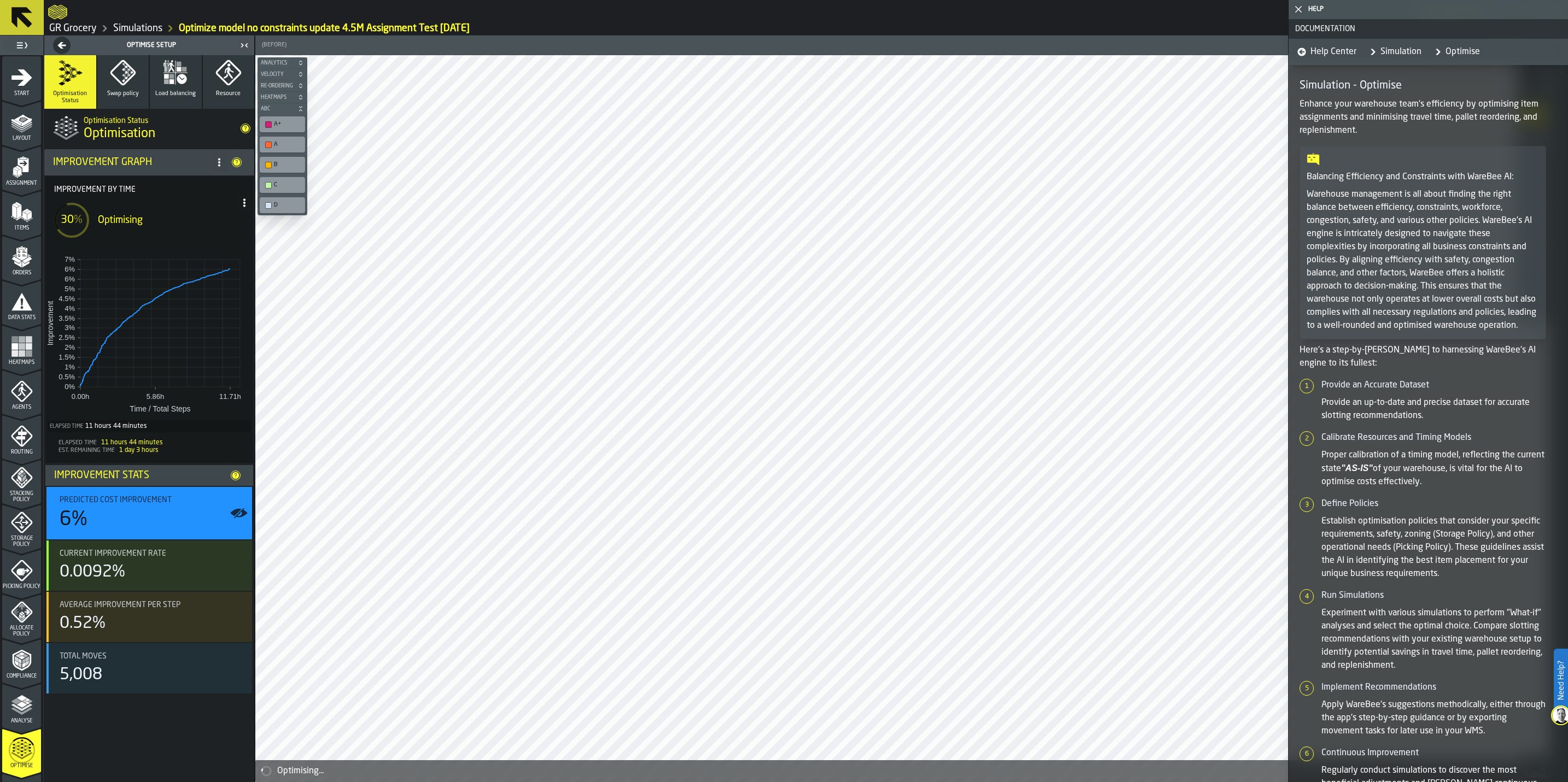
click at [1299, 9] on polygon "button-toggle-Close me" at bounding box center [1299, 10] width 7 height 7
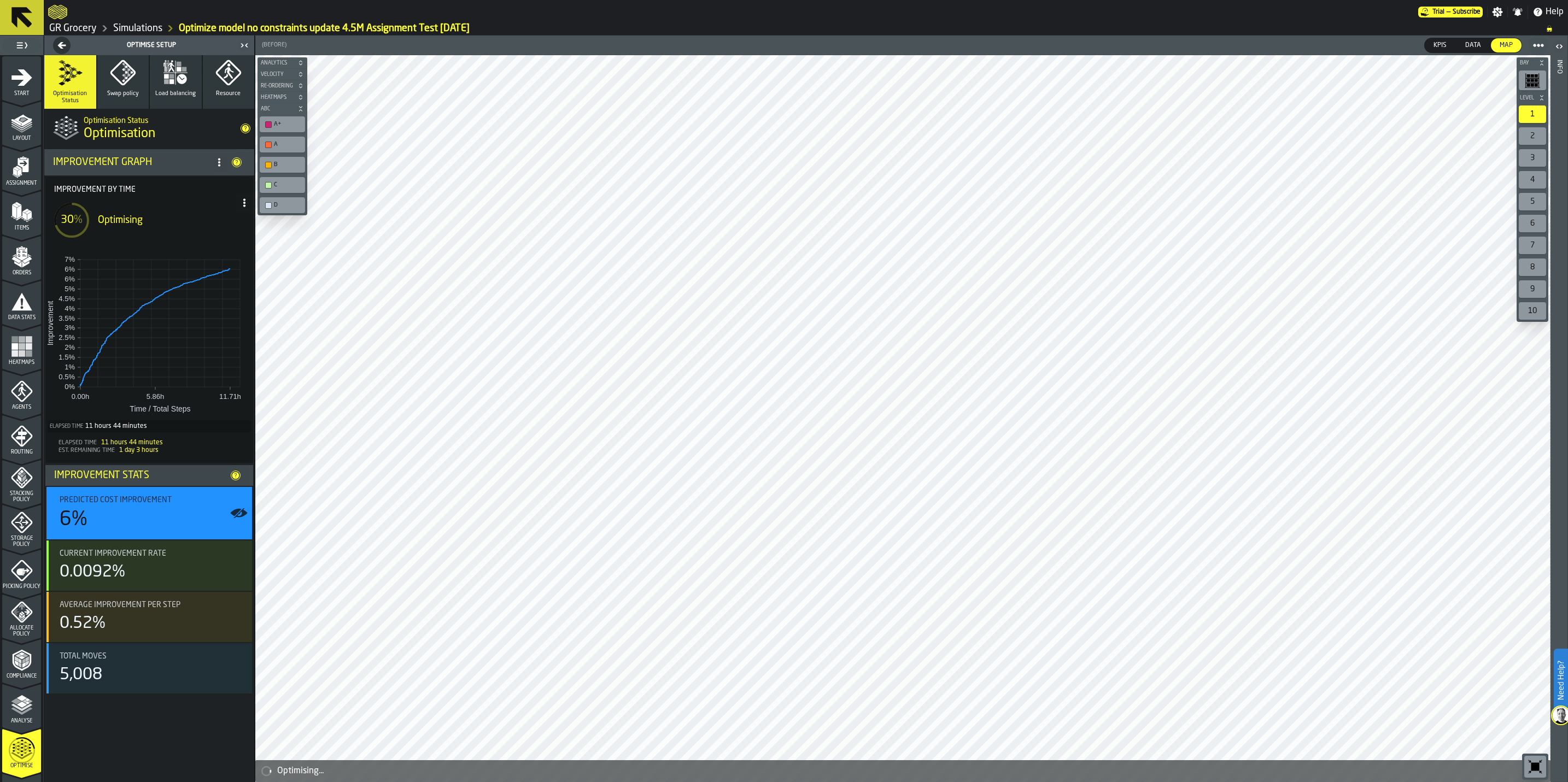
drag, startPoint x: 143, startPoint y: 24, endPoint x: 1027, endPoint y: 423, distance: 969.9
click at [143, 24] on link "Simulations" at bounding box center [137, 29] width 49 height 12
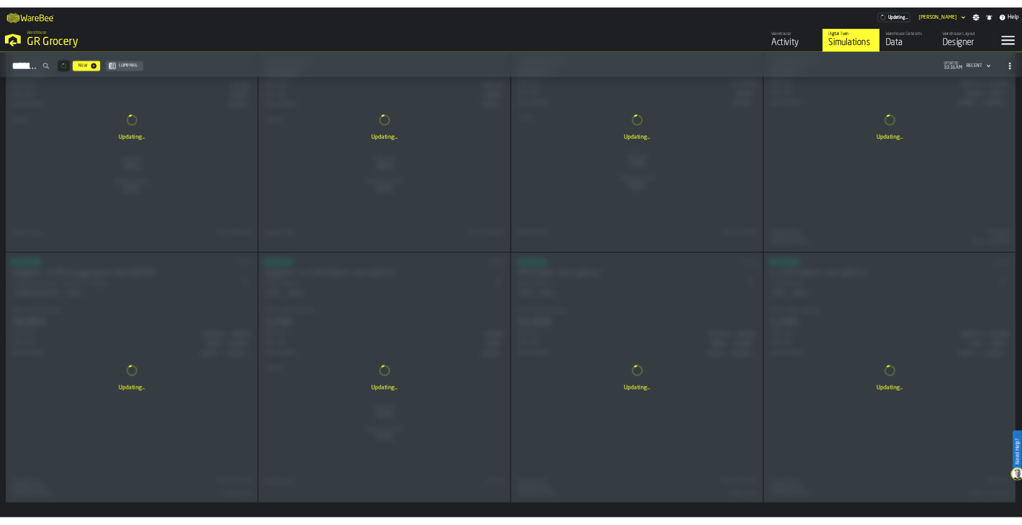
scroll to position [664, 0]
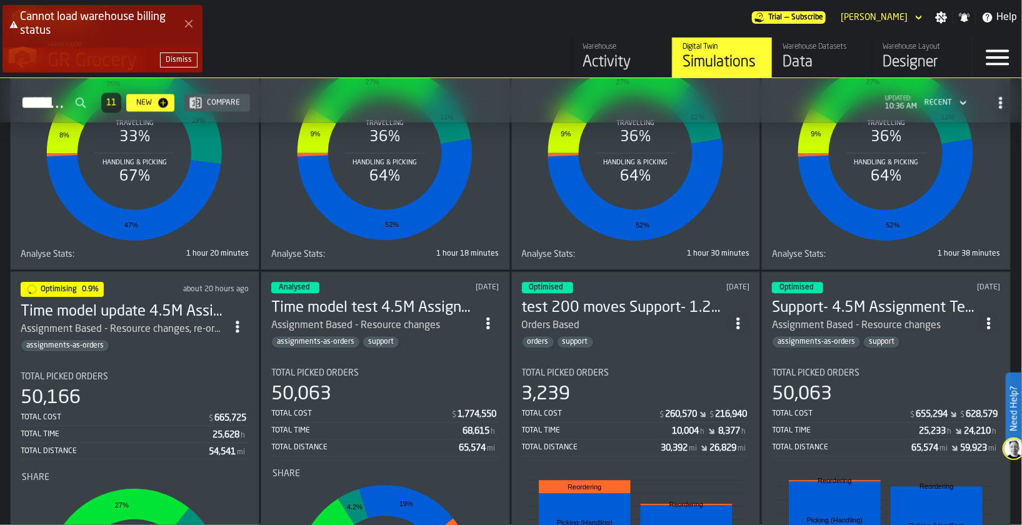
scroll to position [1338, 0]
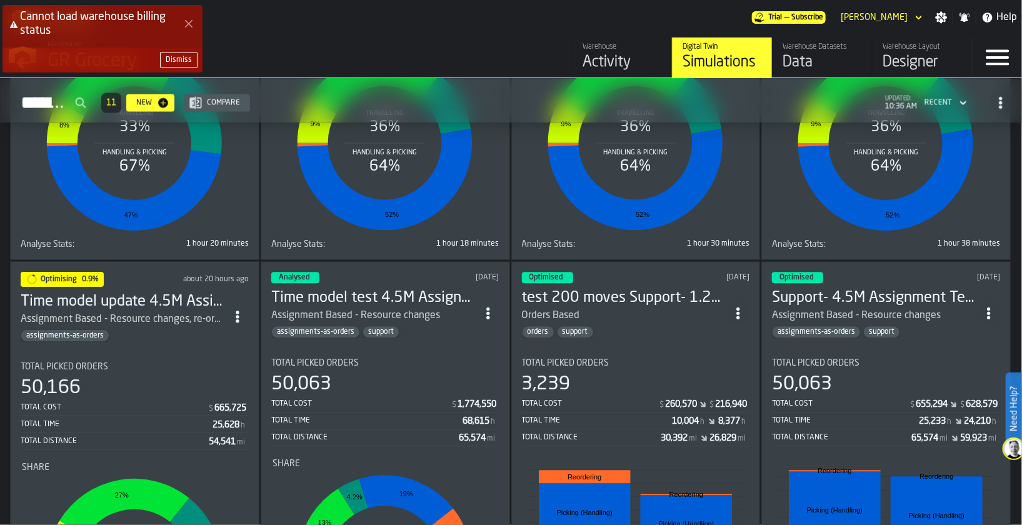
click at [149, 302] on h3 "Time model update 4.5M Assignment Test [DATE]" at bounding box center [124, 302] width 206 height 20
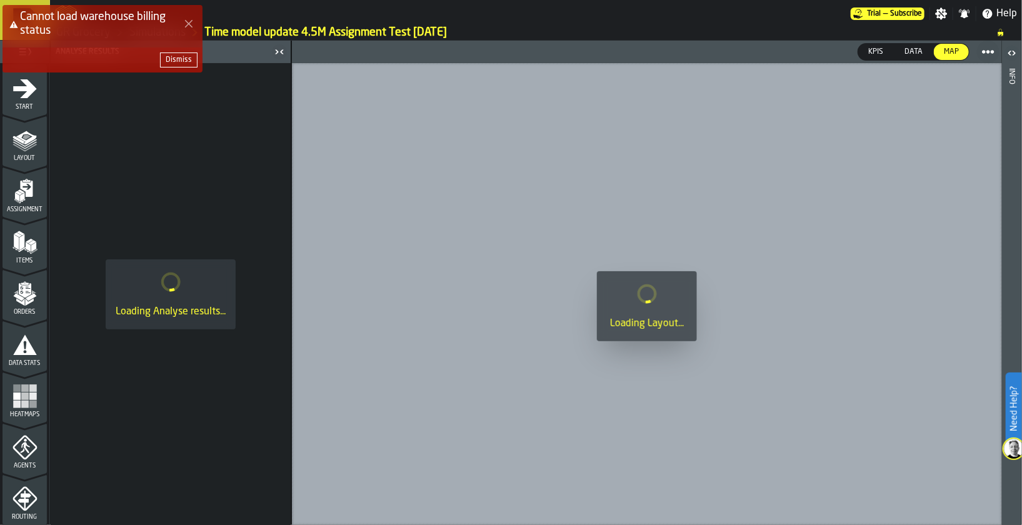
click at [187, 26] on icon "Close Error" at bounding box center [189, 24] width 10 height 10
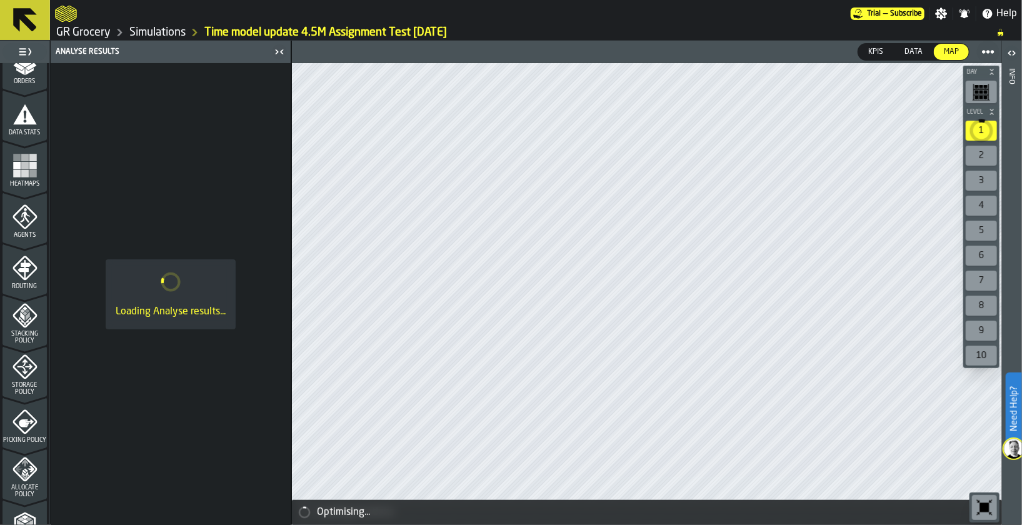
scroll to position [460, 0]
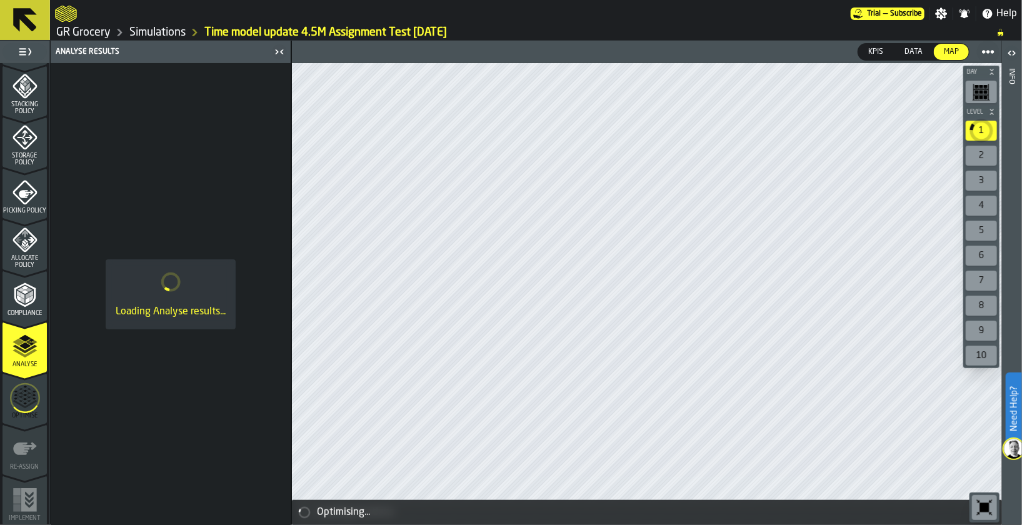
click at [29, 401] on icon "menu Optimise" at bounding box center [25, 398] width 30 height 50
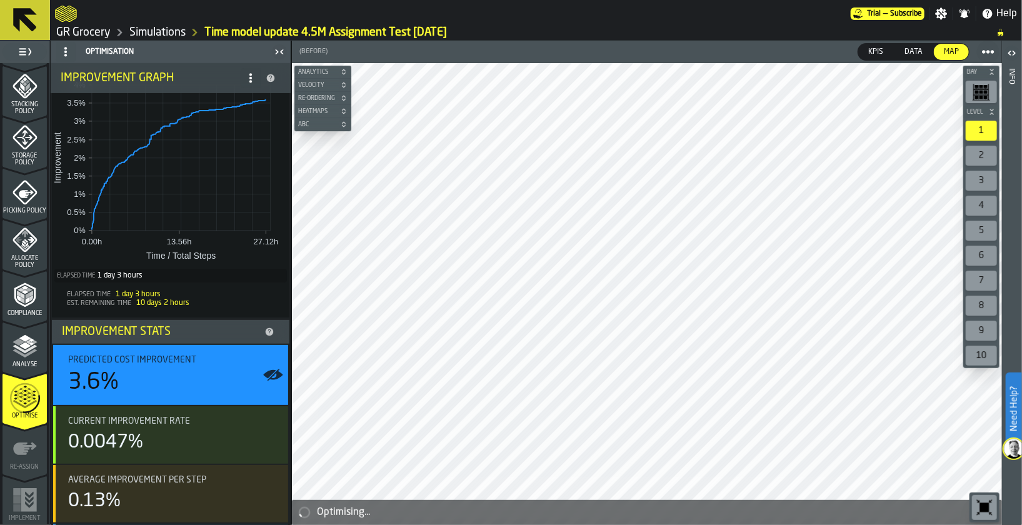
scroll to position [0, 0]
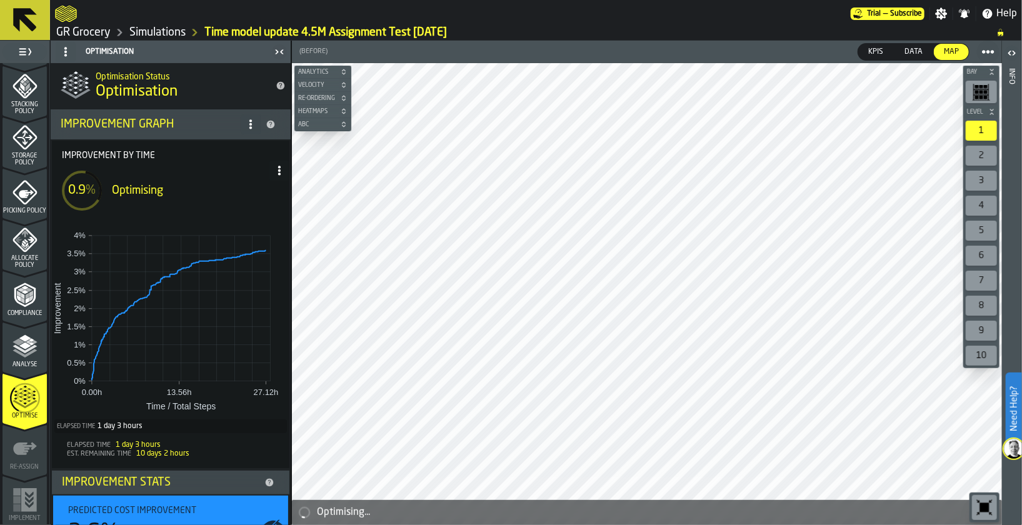
click at [67, 48] on icon at bounding box center [66, 52] width 10 height 10
click at [69, 86] on li "Show Setup" at bounding box center [96, 76] width 80 height 30
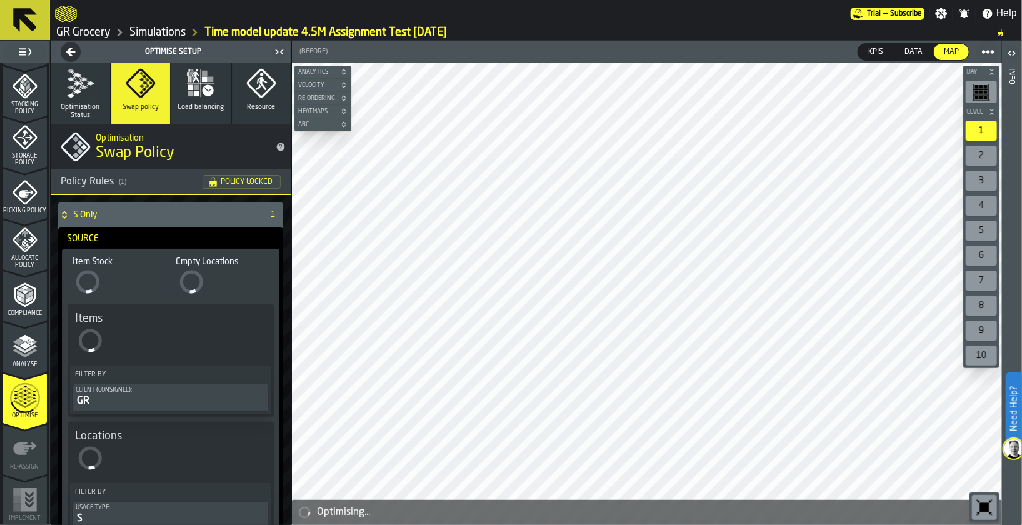
click at [60, 94] on button "Optimisation Status" at bounding box center [80, 93] width 59 height 61
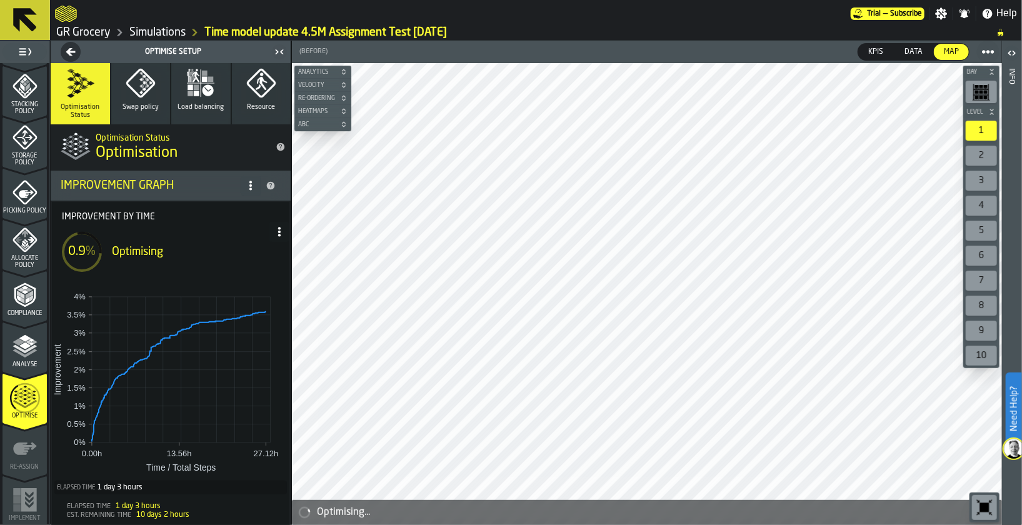
click at [146, 96] on icon "button" at bounding box center [141, 83] width 30 height 30
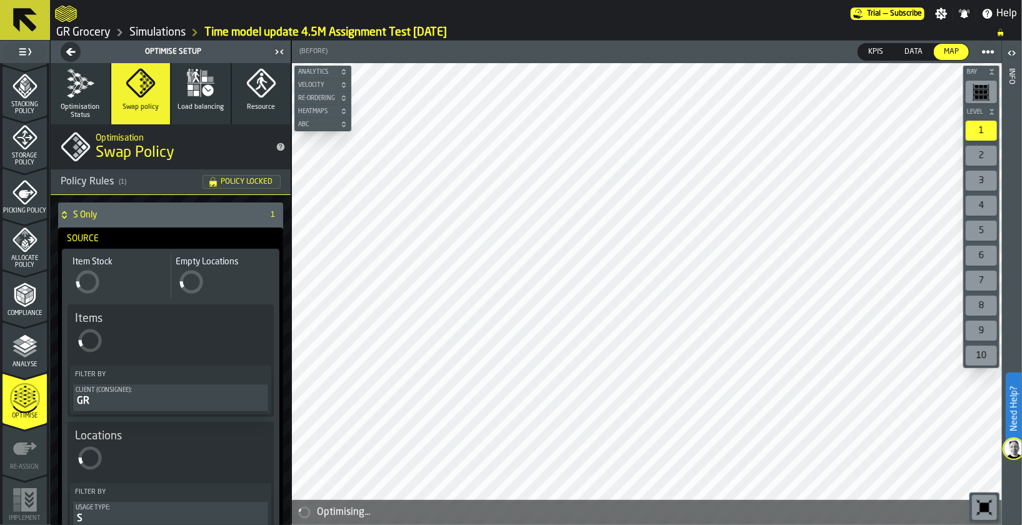
click at [71, 48] on icon "button-Optimise Setup" at bounding box center [70, 52] width 9 height 8
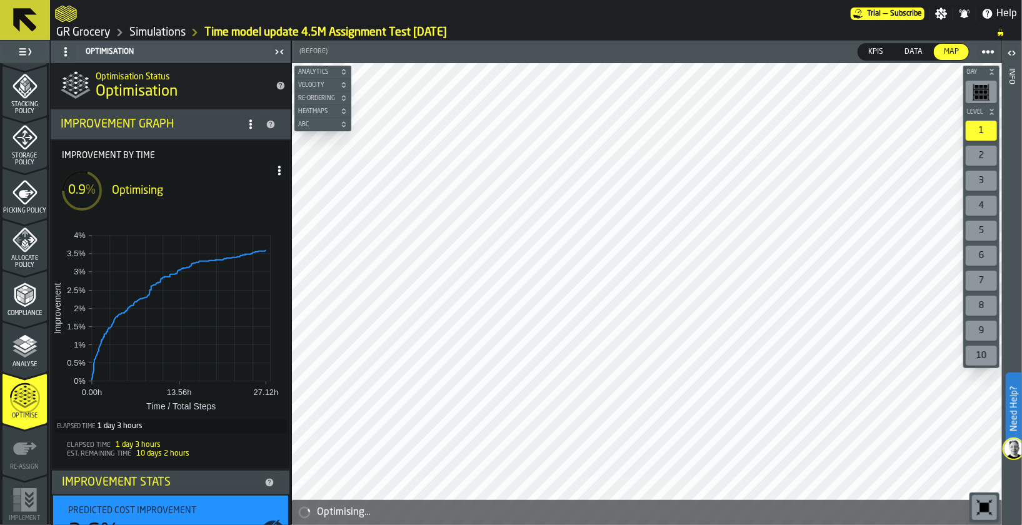
drag, startPoint x: 80, startPoint y: 29, endPoint x: 474, endPoint y: 80, distance: 397.6
click at [80, 29] on link "GR Grocery" at bounding box center [83, 33] width 54 height 14
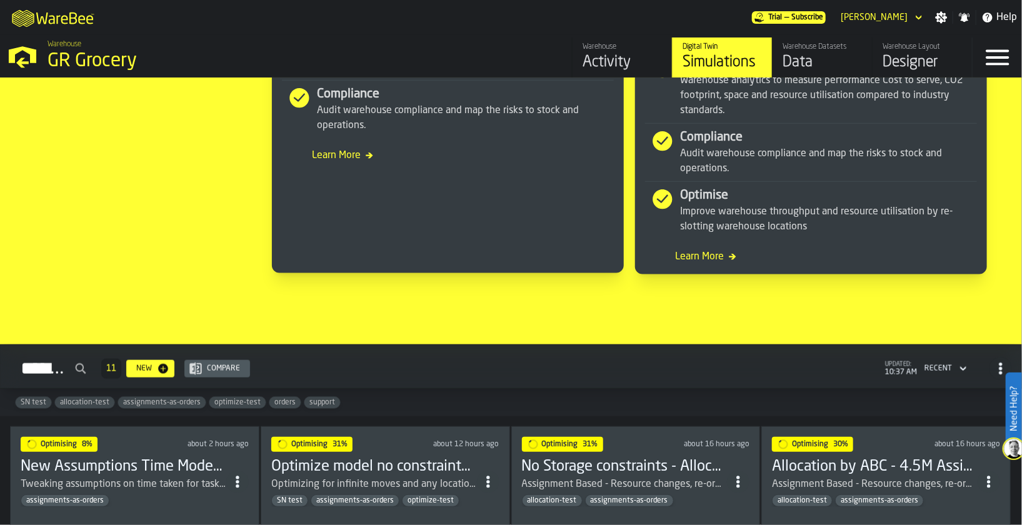
scroll to position [937, 0]
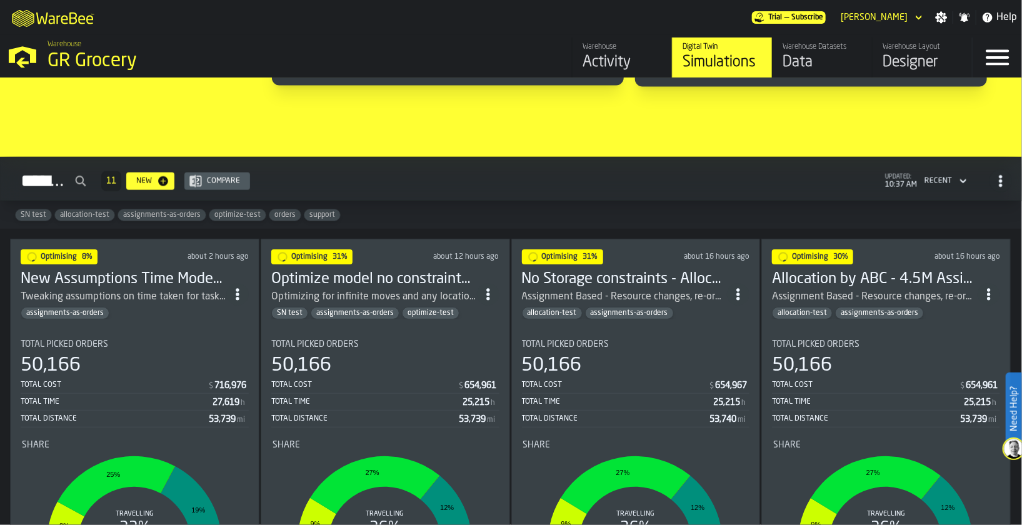
click at [949, 184] on div "Recent" at bounding box center [938, 181] width 38 height 14
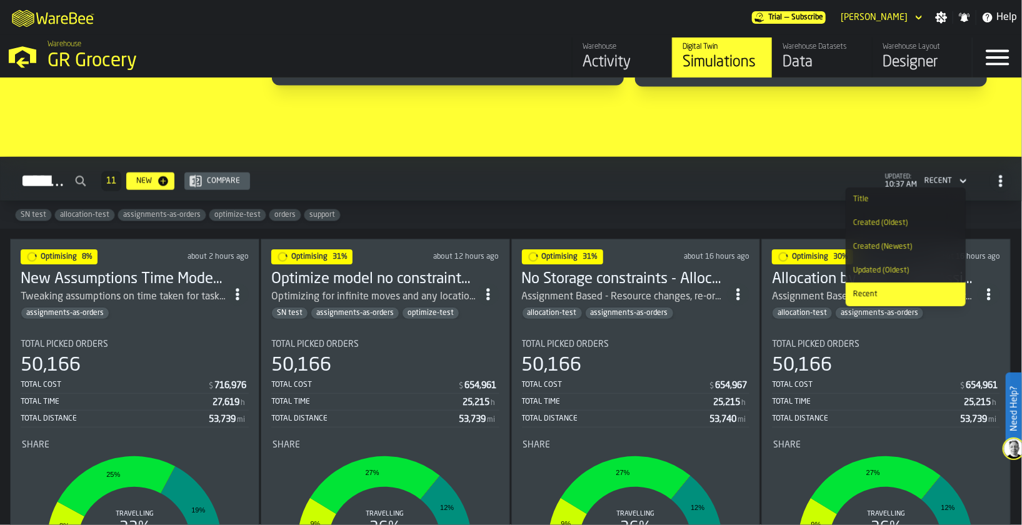
drag, startPoint x: 986, startPoint y: 180, endPoint x: 995, endPoint y: 179, distance: 8.8
click at [989, 180] on span "button-Simulations" at bounding box center [1000, 181] width 23 height 23
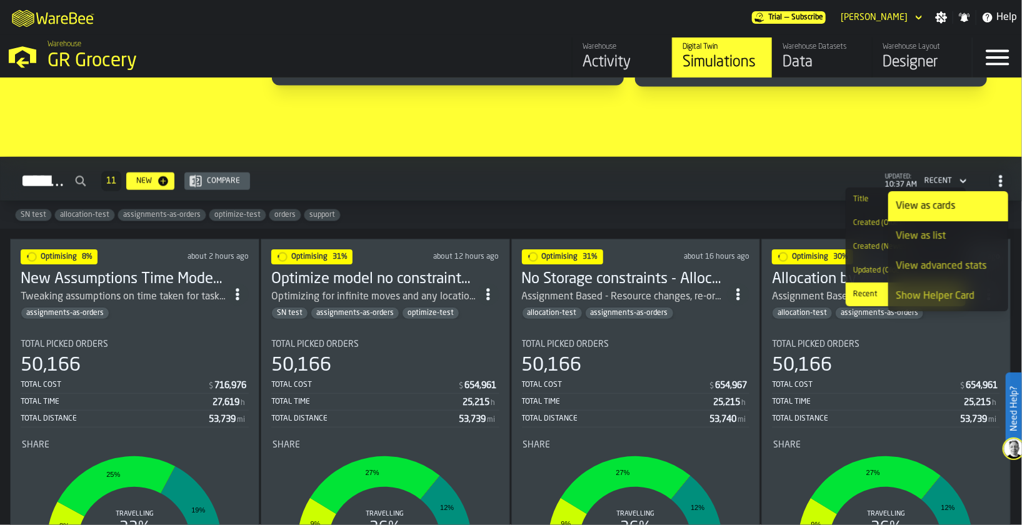
click at [703, 219] on div "SN test allocation-test assignments-as-orders optimize-test orders support" at bounding box center [511, 215] width 1022 height 28
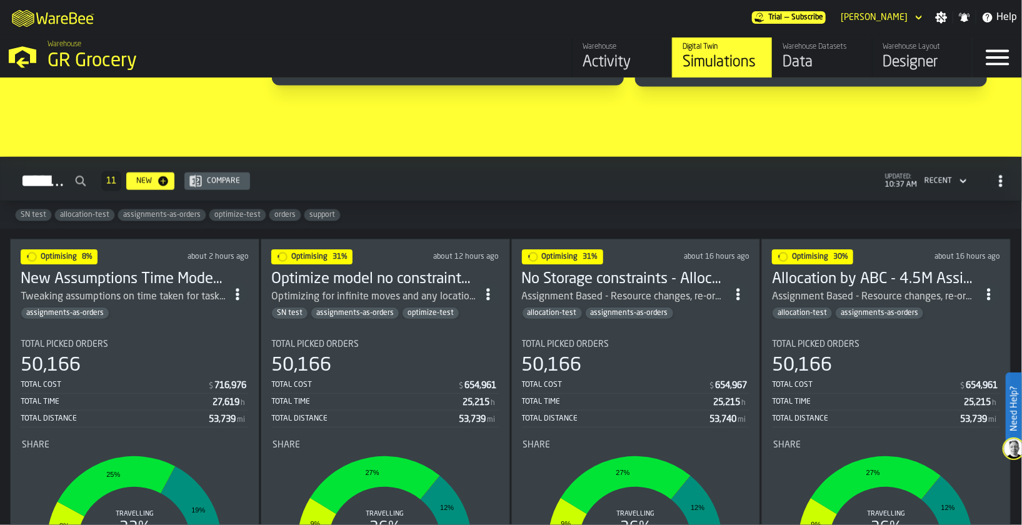
drag, startPoint x: 389, startPoint y: 267, endPoint x: 389, endPoint y: 274, distance: 7.5
click at [389, 274] on h3 "Optimize model no constraints update 4.5M Assignment Test 2025-09-1" at bounding box center [374, 279] width 206 height 20
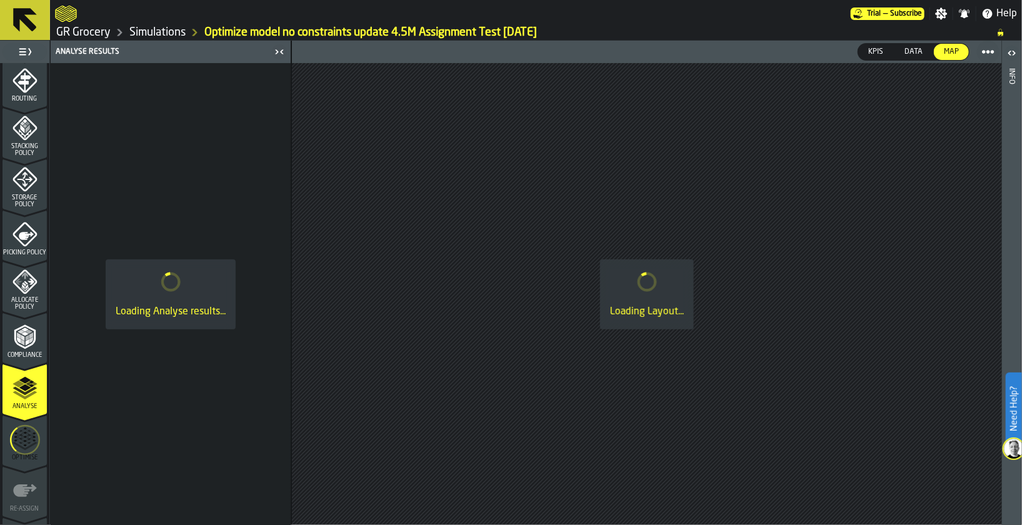
scroll to position [460, 0]
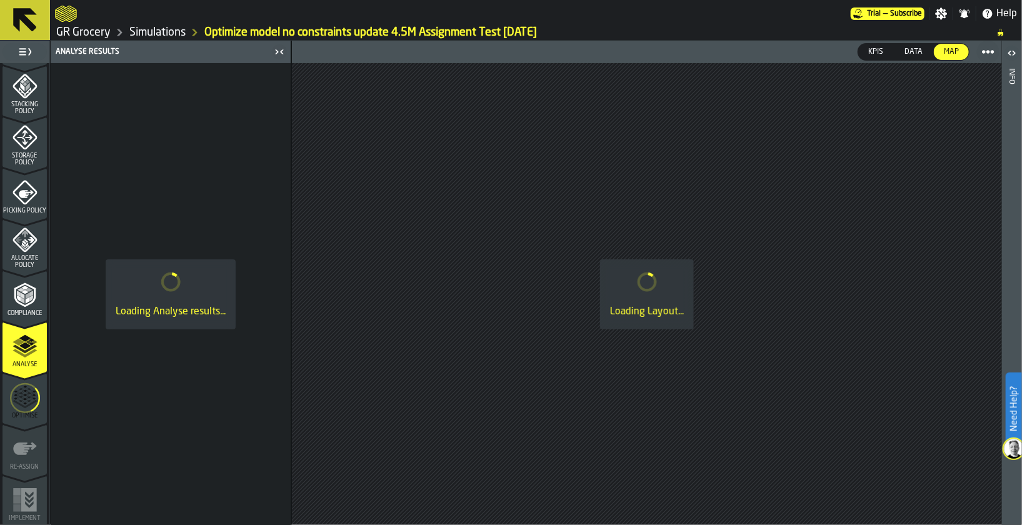
click at [14, 403] on icon "menu Optimise" at bounding box center [25, 398] width 30 height 50
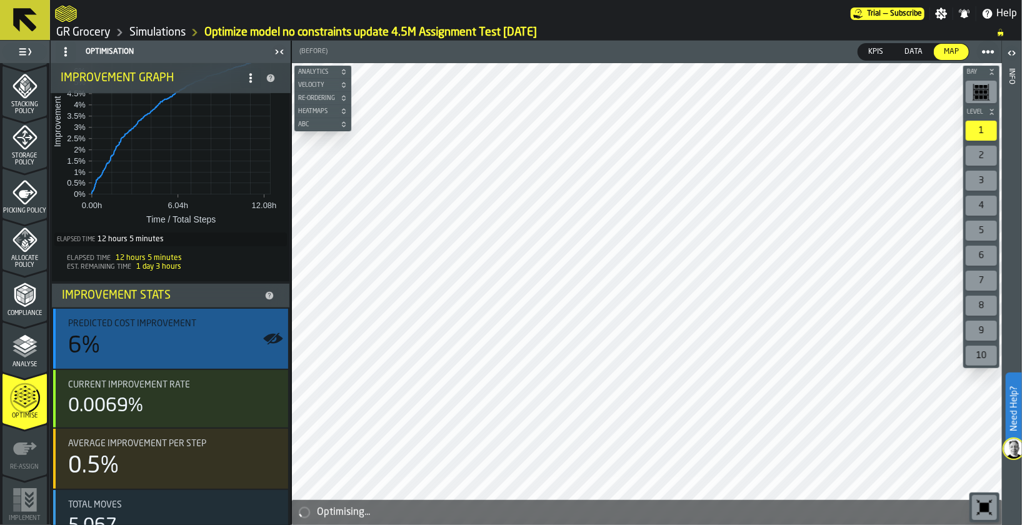
scroll to position [0, 0]
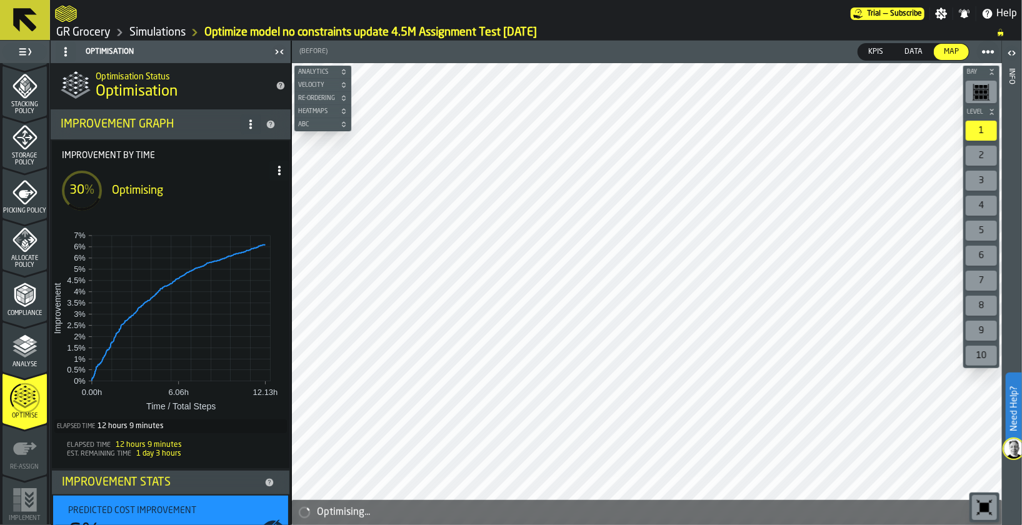
click at [158, 36] on link "Simulations" at bounding box center [157, 33] width 56 height 14
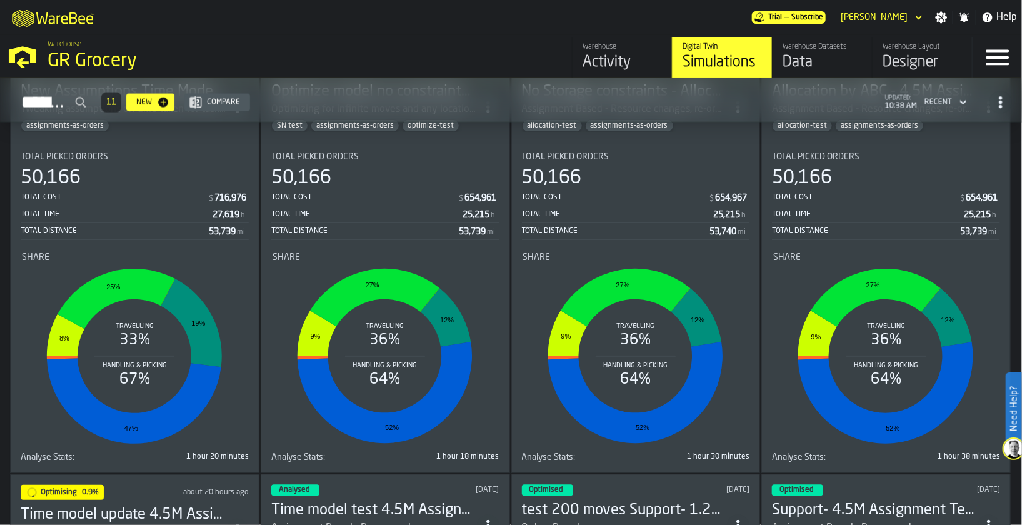
scroll to position [1031, 0]
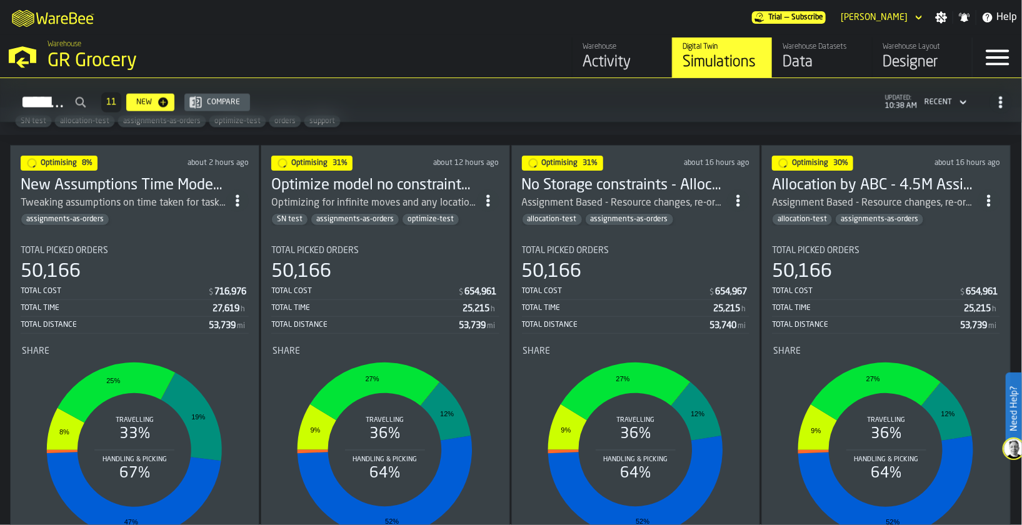
drag, startPoint x: 906, startPoint y: 185, endPoint x: 914, endPoint y: 181, distance: 9.2
click at [914, 181] on h3 "Allocation by ABC - 4.5M Assignment Test [DATE]" at bounding box center [875, 186] width 206 height 20
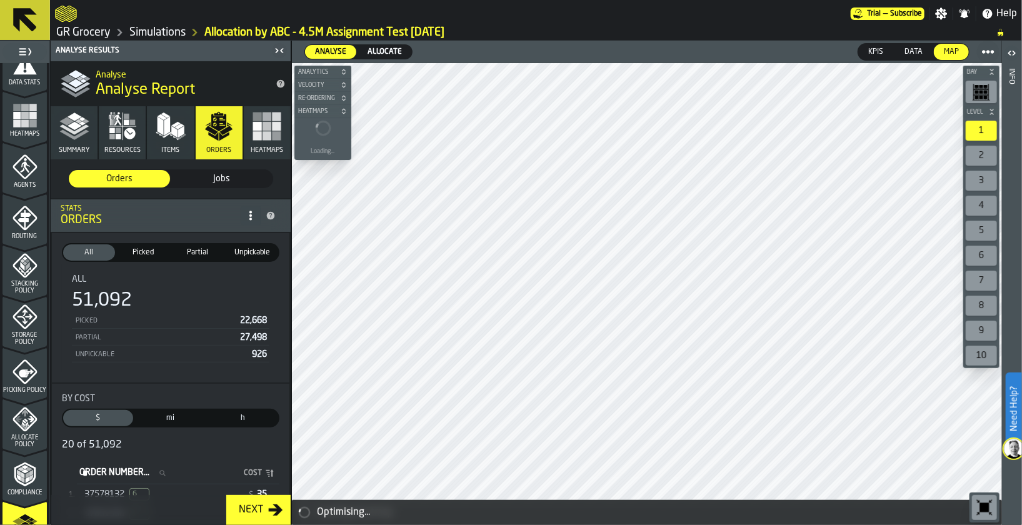
scroll to position [460, 0]
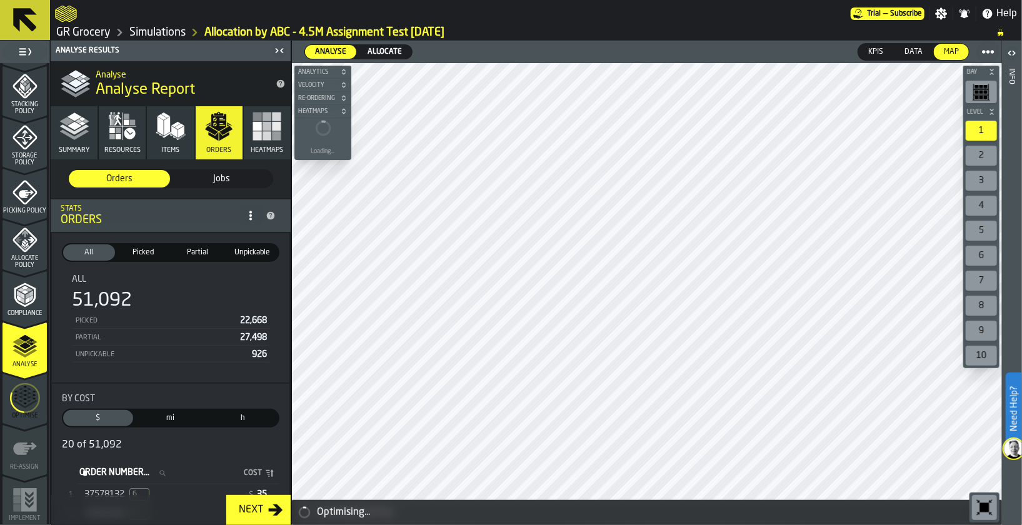
click at [28, 338] on polygon "menu Analyse" at bounding box center [25, 337] width 12 height 7
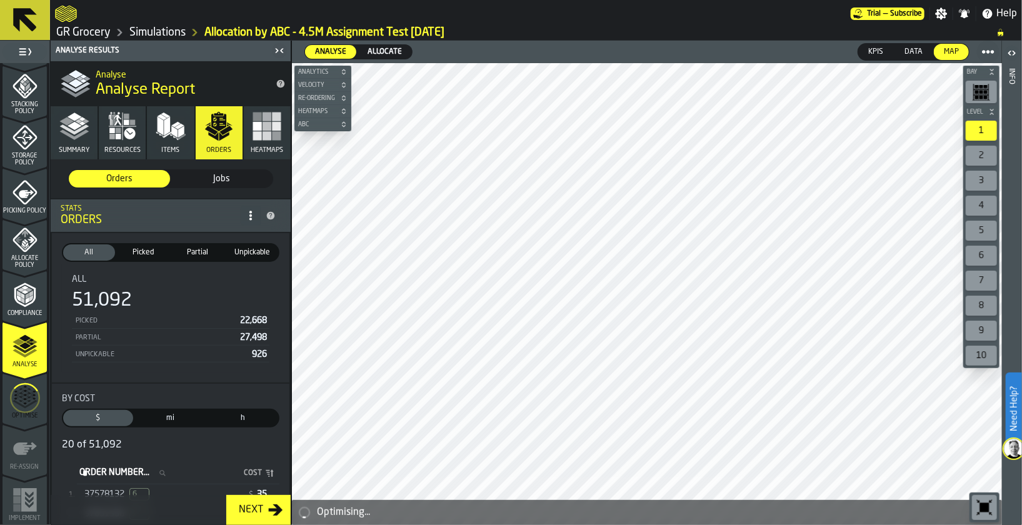
click at [65, 122] on polygon "button" at bounding box center [66, 121] width 14 height 8
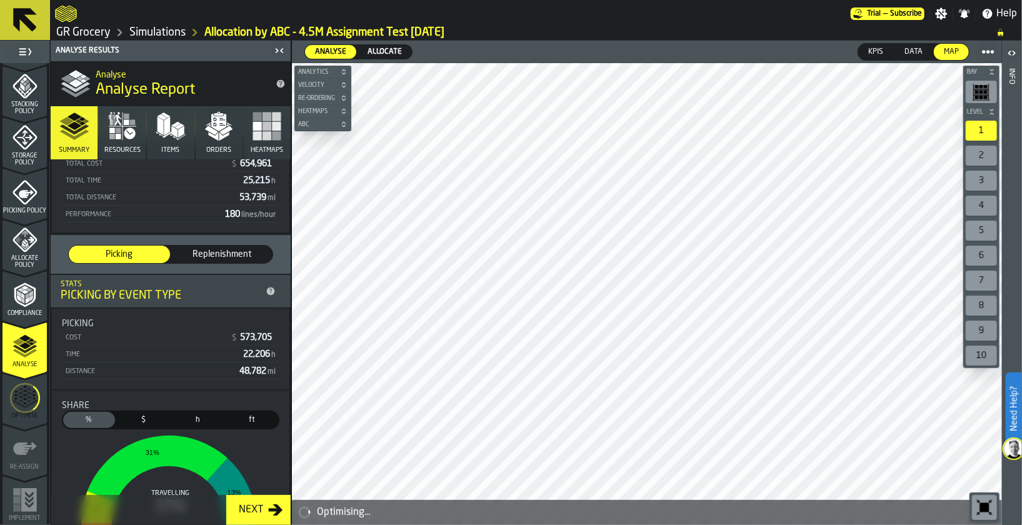
scroll to position [187, 0]
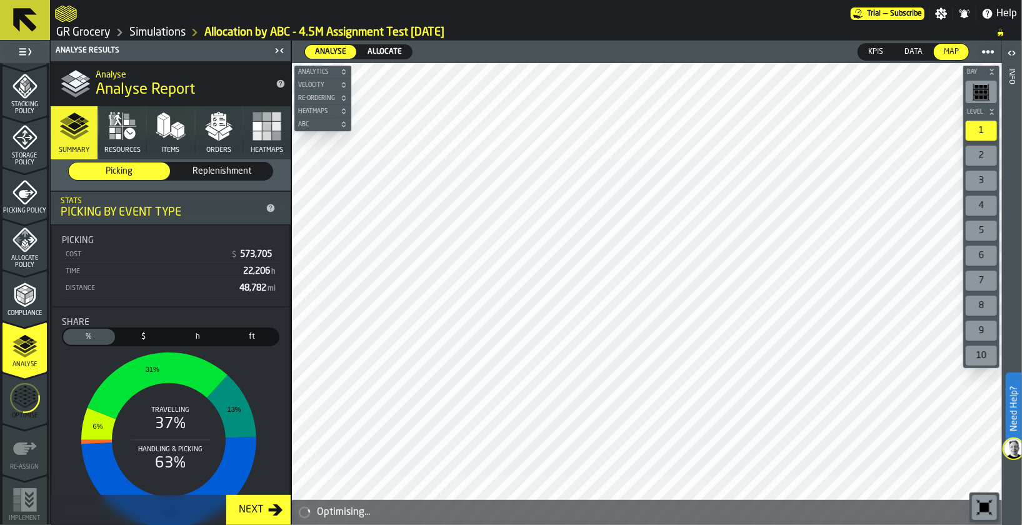
click at [383, 54] on span "Allocate" at bounding box center [385, 51] width 44 height 11
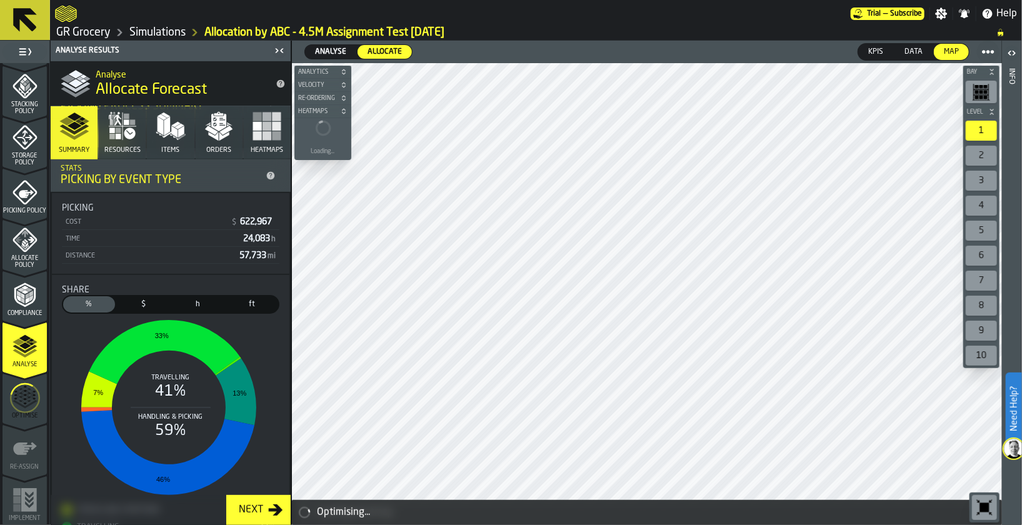
scroll to position [245, 0]
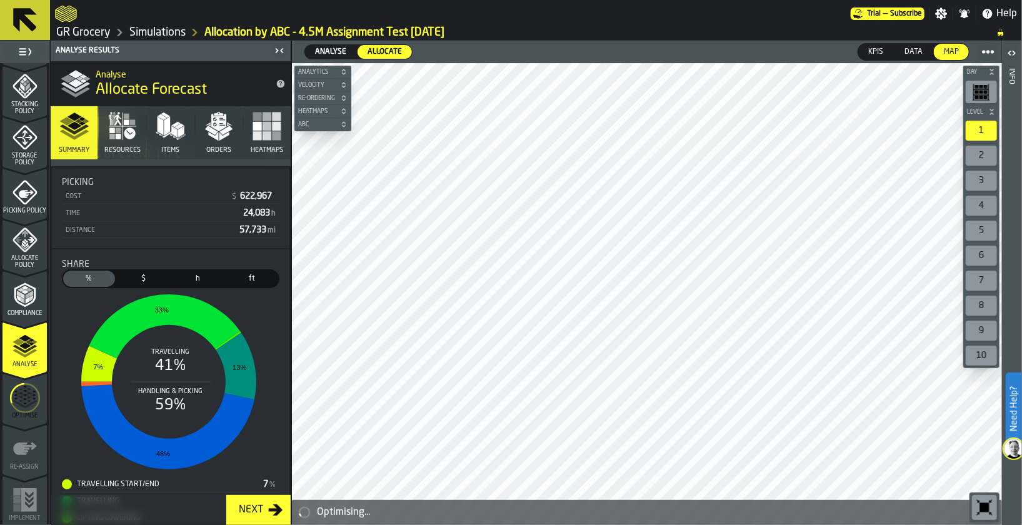
click at [182, 26] on link "Simulations" at bounding box center [157, 33] width 56 height 14
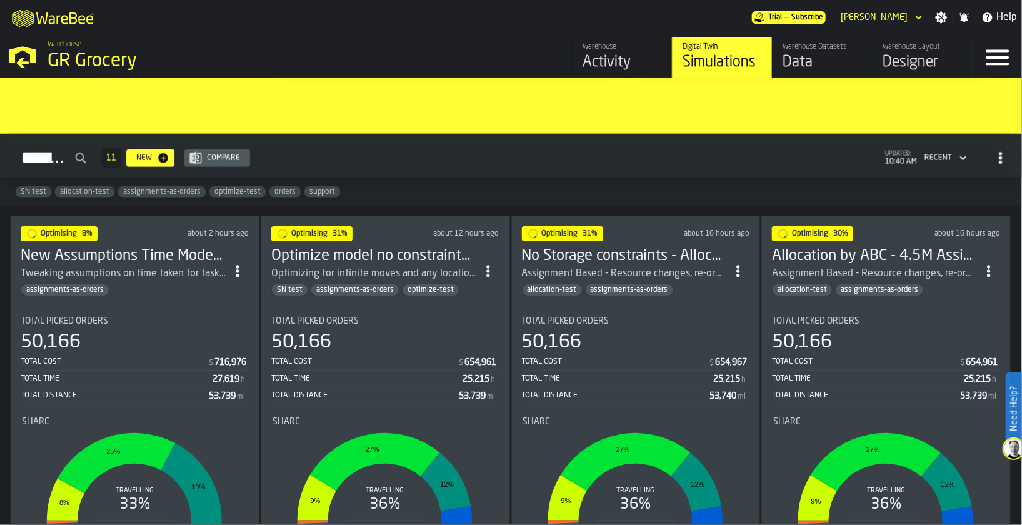
scroll to position [1031, 0]
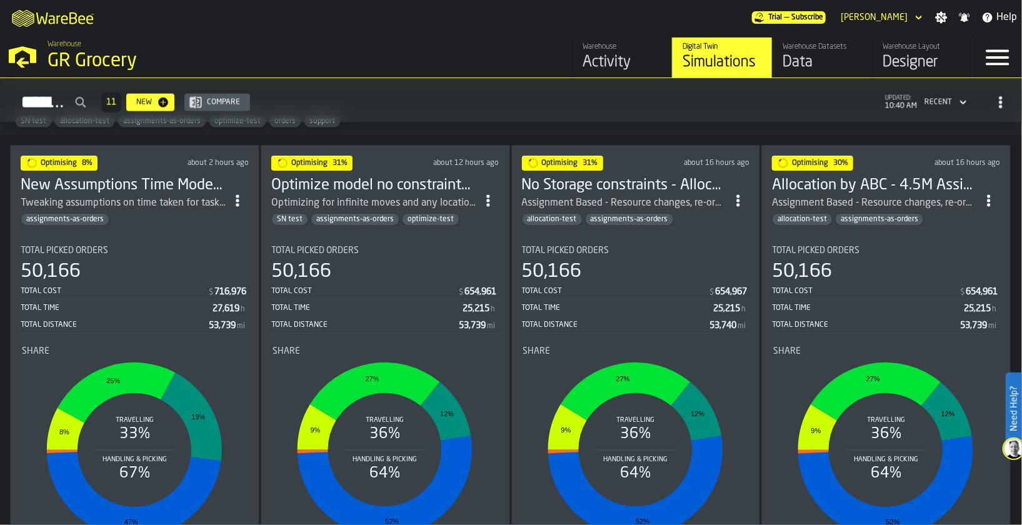
click at [917, 178] on h3 "Allocation by ABC - 4.5M Assignment Test 2025-09-1" at bounding box center [875, 186] width 206 height 20
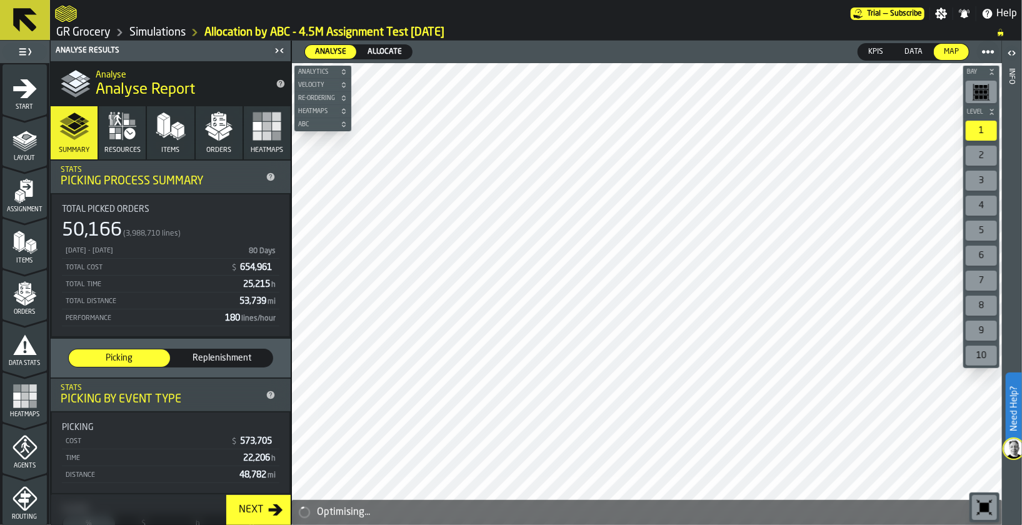
scroll to position [322, 0]
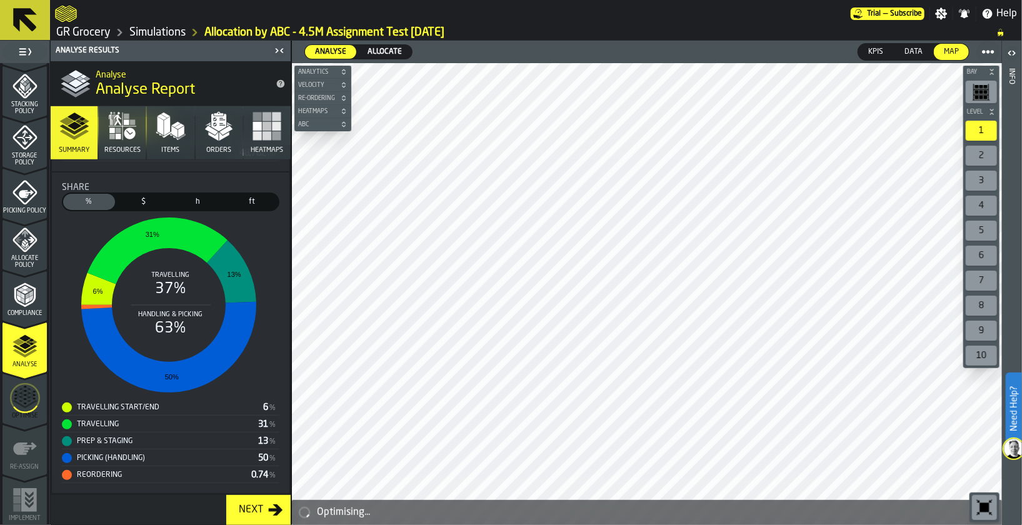
drag, startPoint x: 176, startPoint y: 29, endPoint x: 434, endPoint y: 65, distance: 260.0
click at [176, 29] on link "Simulations" at bounding box center [157, 33] width 56 height 14
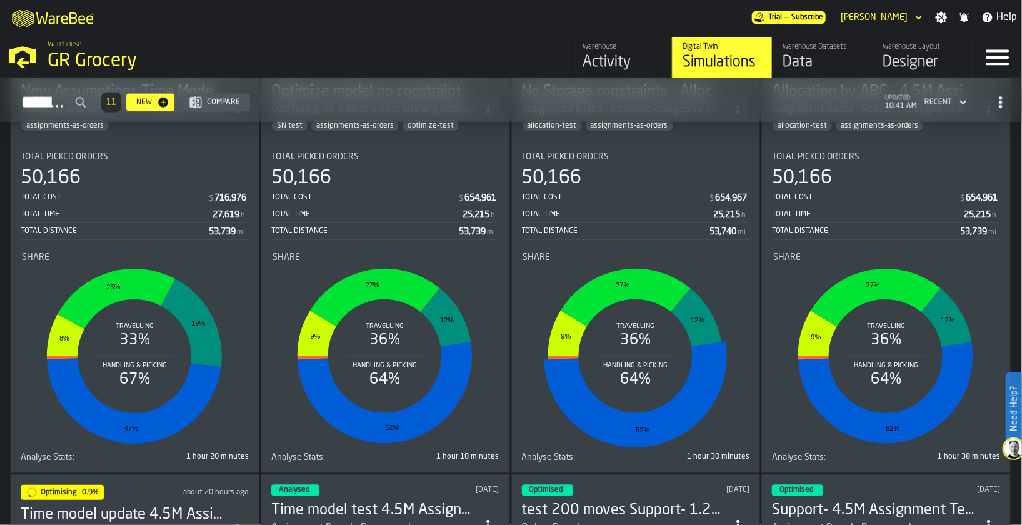
scroll to position [937, 0]
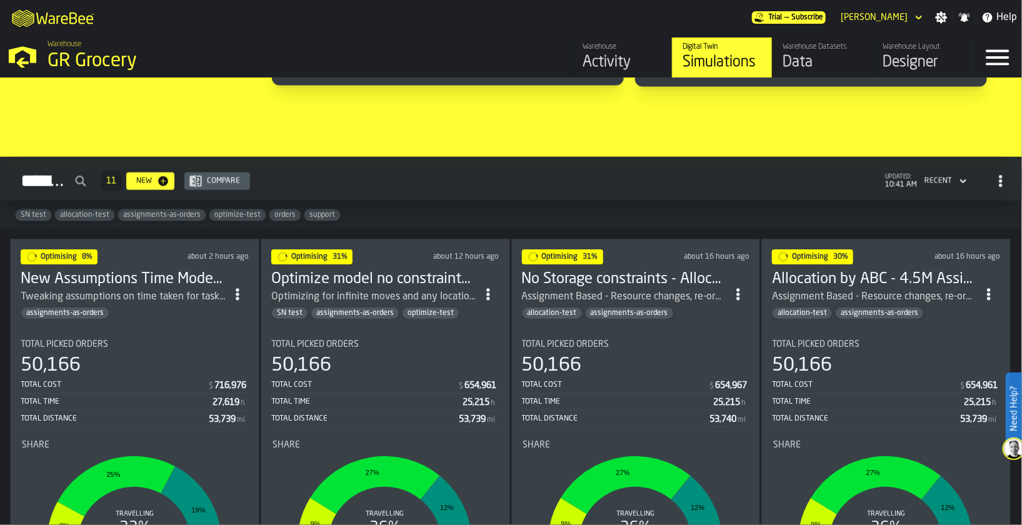
drag, startPoint x: 686, startPoint y: 273, endPoint x: 593, endPoint y: 280, distance: 93.4
click at [593, 280] on h3 "No Storage constraints - Allocation by ABC - 4.5M Assignment Test 2025-09-1" at bounding box center [625, 279] width 206 height 20
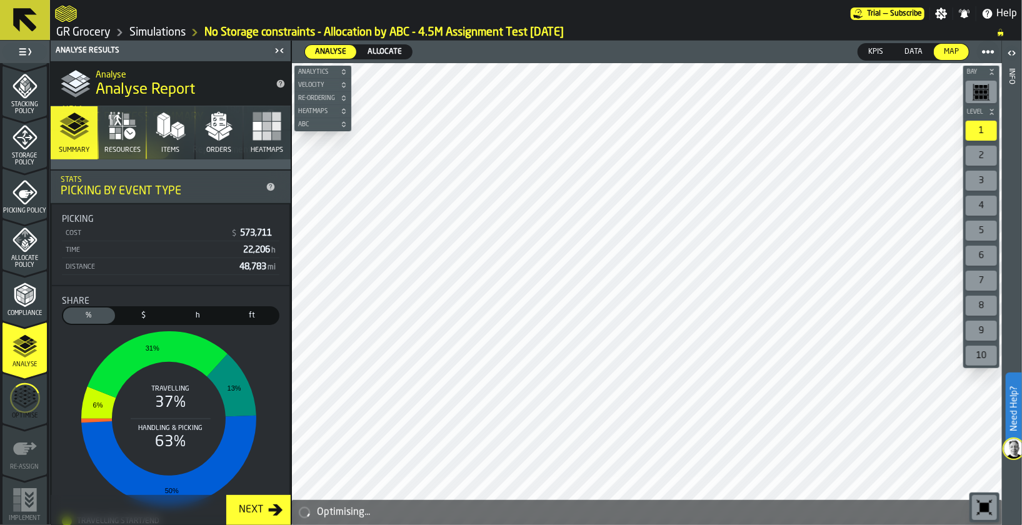
scroll to position [41, 0]
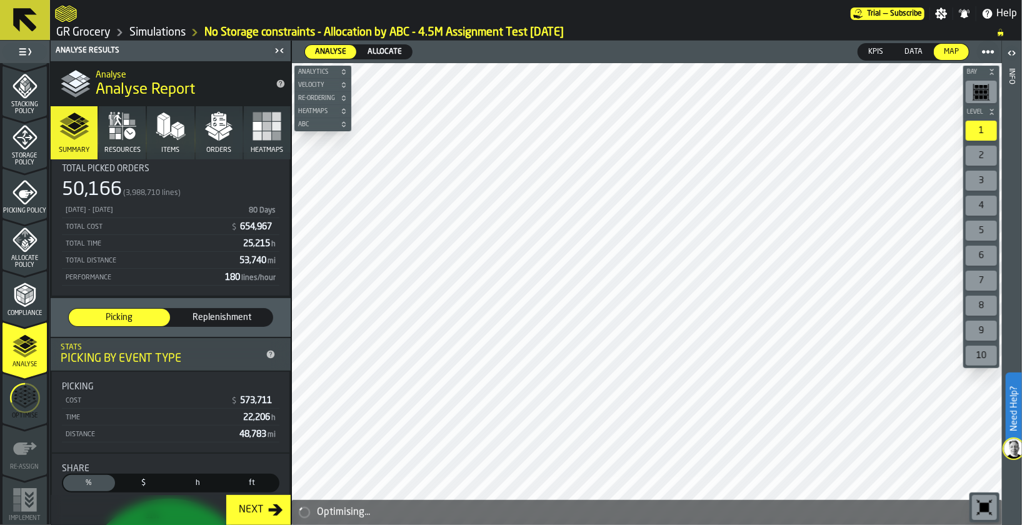
click at [28, 398] on icon "menu Optimise" at bounding box center [25, 398] width 30 height 50
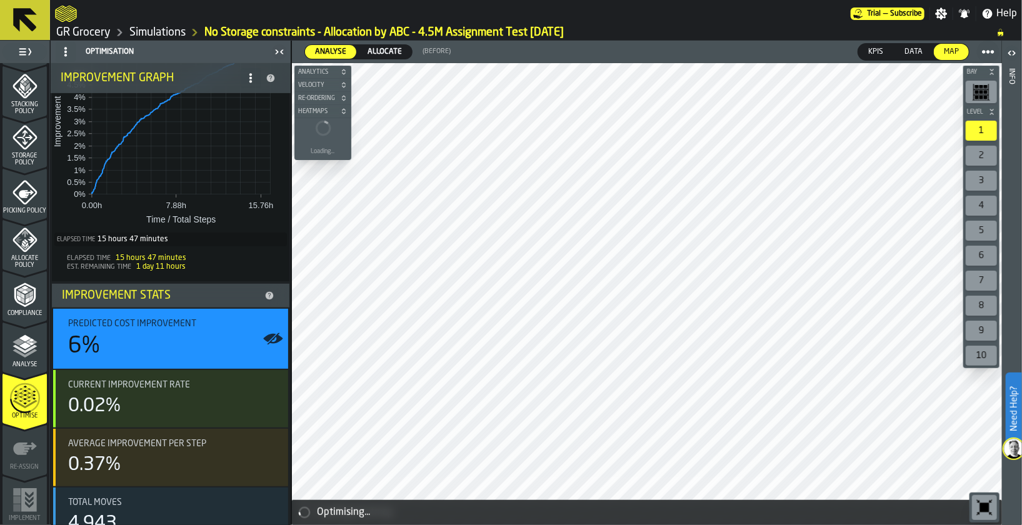
scroll to position [93, 0]
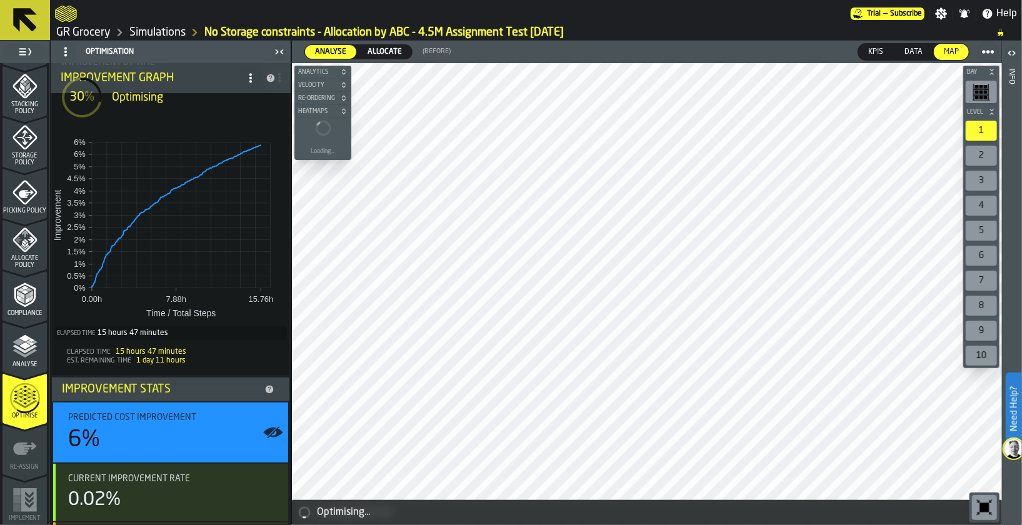
drag, startPoint x: 147, startPoint y: 33, endPoint x: 530, endPoint y: 79, distance: 386.0
click at [147, 33] on link "Simulations" at bounding box center [157, 33] width 56 height 14
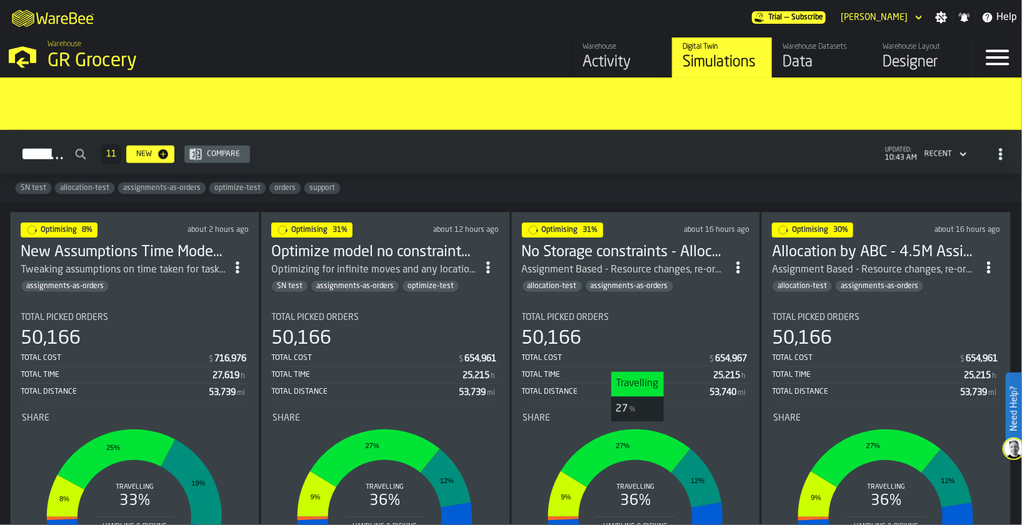
scroll to position [1031, 0]
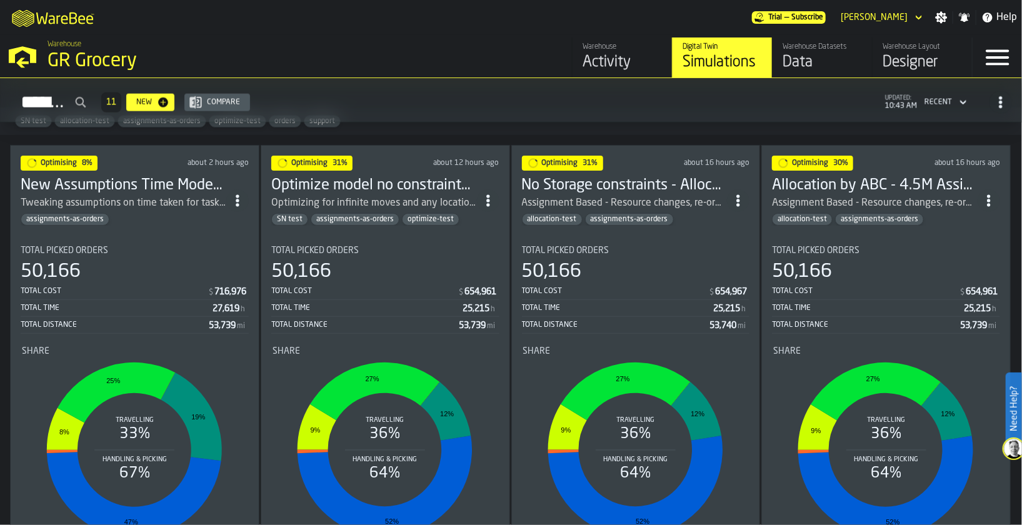
click at [384, 188] on h3 "Optimize model no constraints update 4.5M Assignment Test [DATE]" at bounding box center [374, 186] width 206 height 20
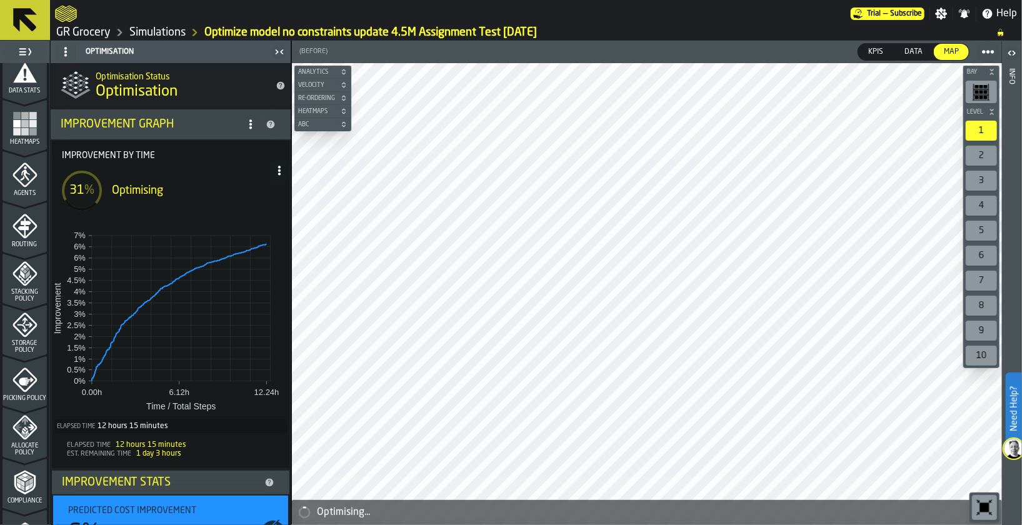
scroll to position [460, 0]
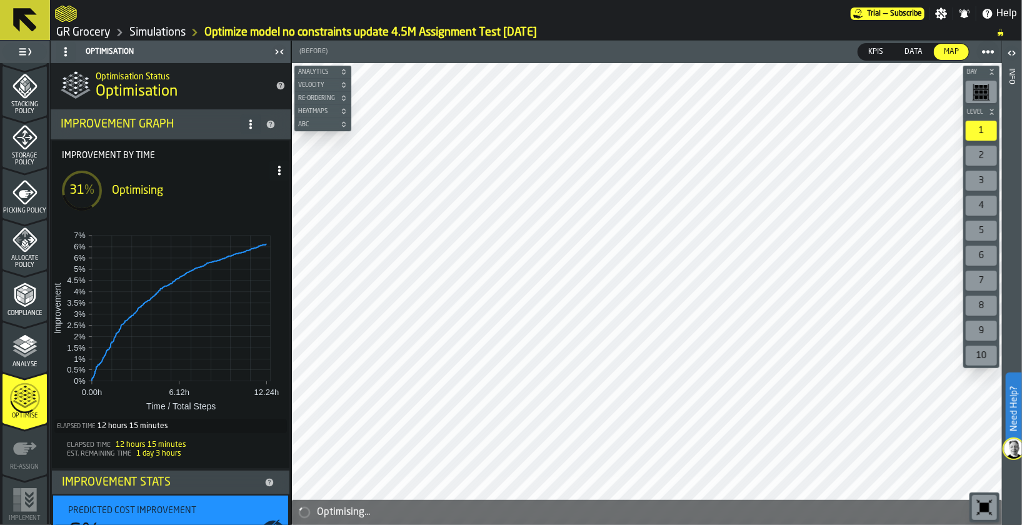
drag, startPoint x: 158, startPoint y: 28, endPoint x: 649, endPoint y: 184, distance: 515.5
click at [158, 28] on link "Simulations" at bounding box center [157, 33] width 56 height 14
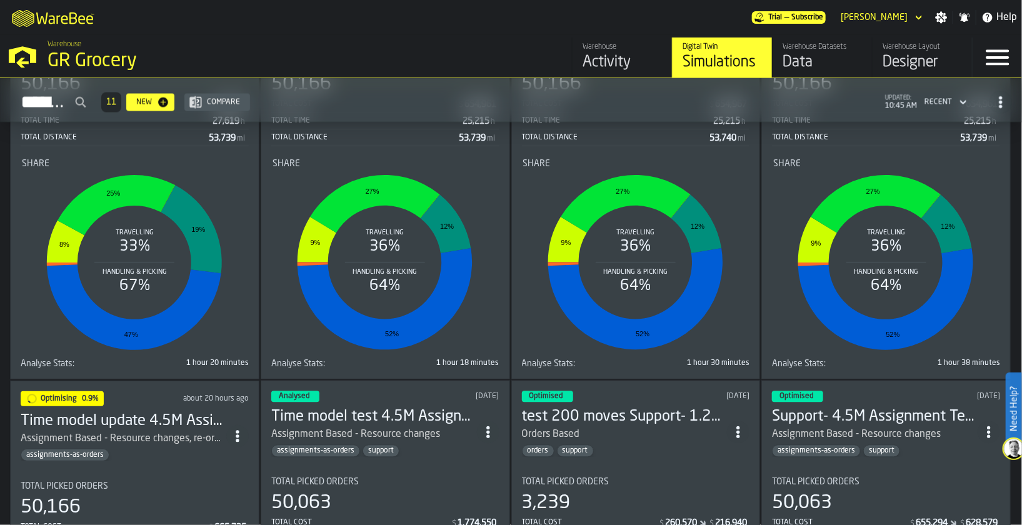
scroll to position [1406, 0]
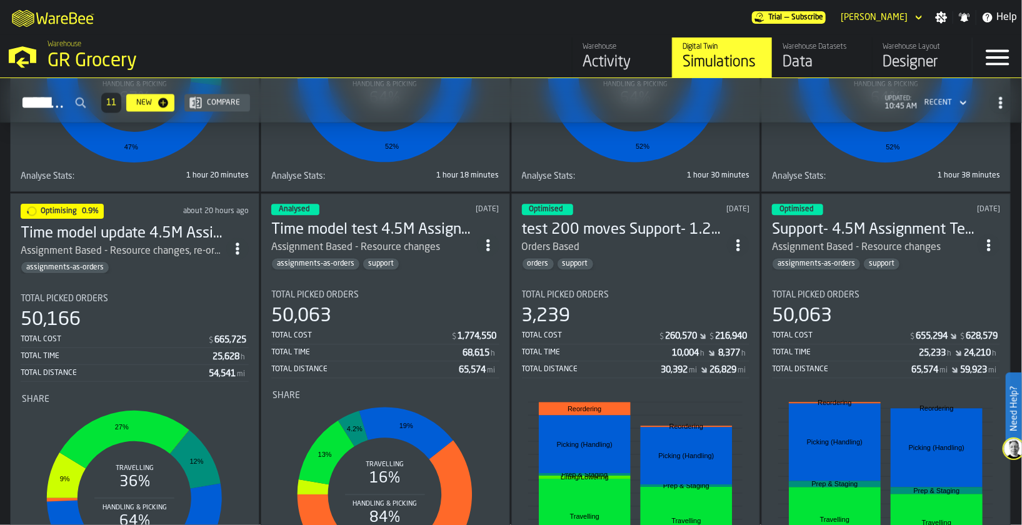
drag, startPoint x: 233, startPoint y: 238, endPoint x: 233, endPoint y: 246, distance: 8.1
click at [233, 243] on icon "ItemListCard-DashboardItemContainer" at bounding box center [237, 249] width 13 height 13
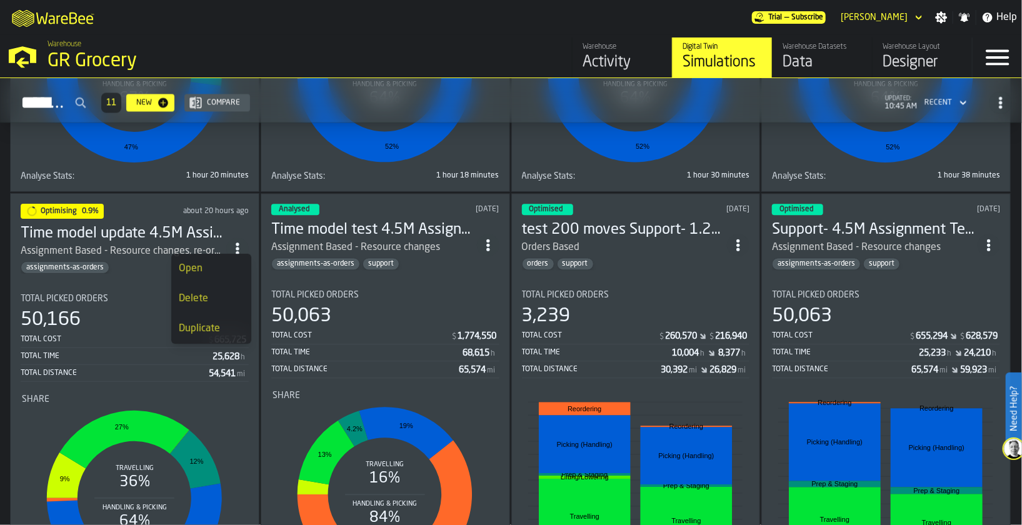
drag, startPoint x: 184, startPoint y: 330, endPoint x: 229, endPoint y: 338, distance: 45.0
click at [185, 330] on div "Duplicate" at bounding box center [211, 328] width 65 height 15
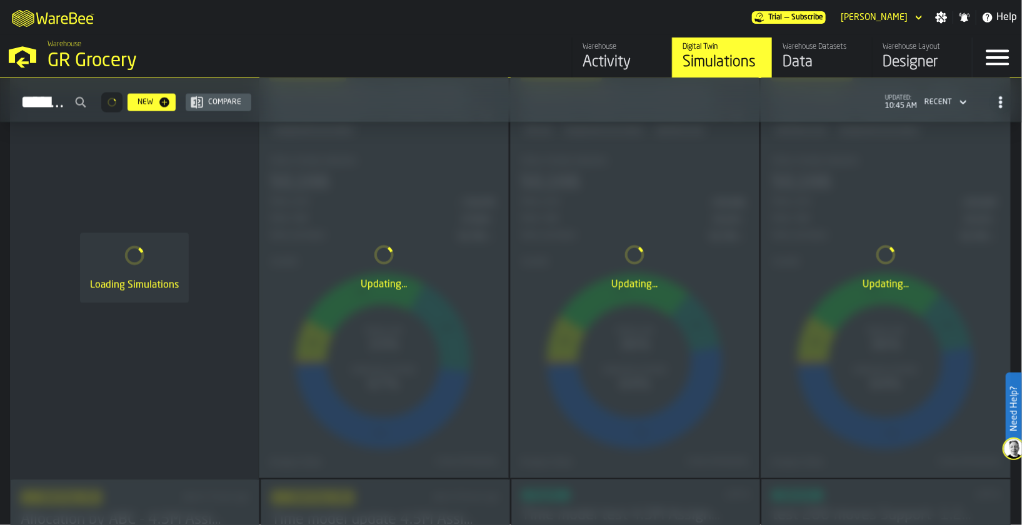
scroll to position [1031, 0]
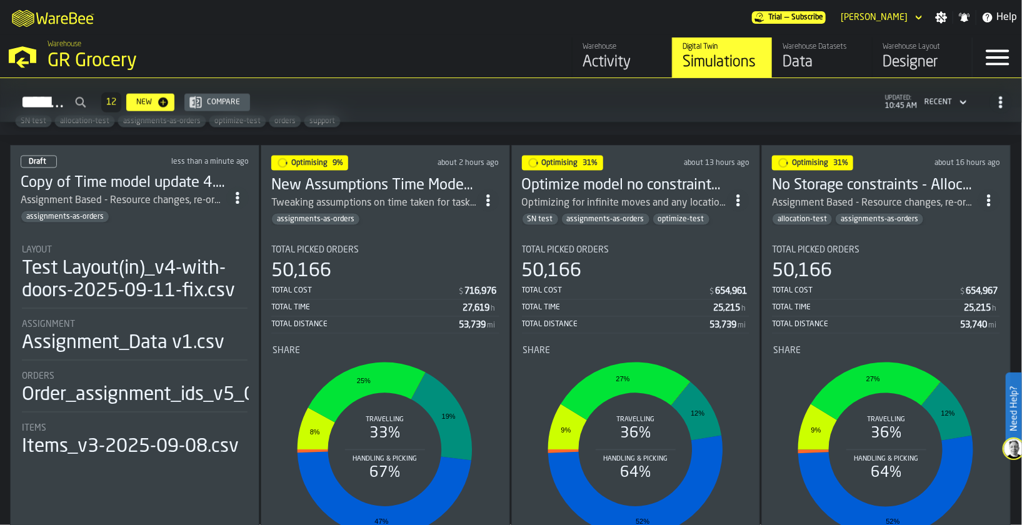
click at [138, 185] on h3 "Copy of Time model update 4.5M Assignment Test 2025-09-1" at bounding box center [124, 183] width 206 height 20
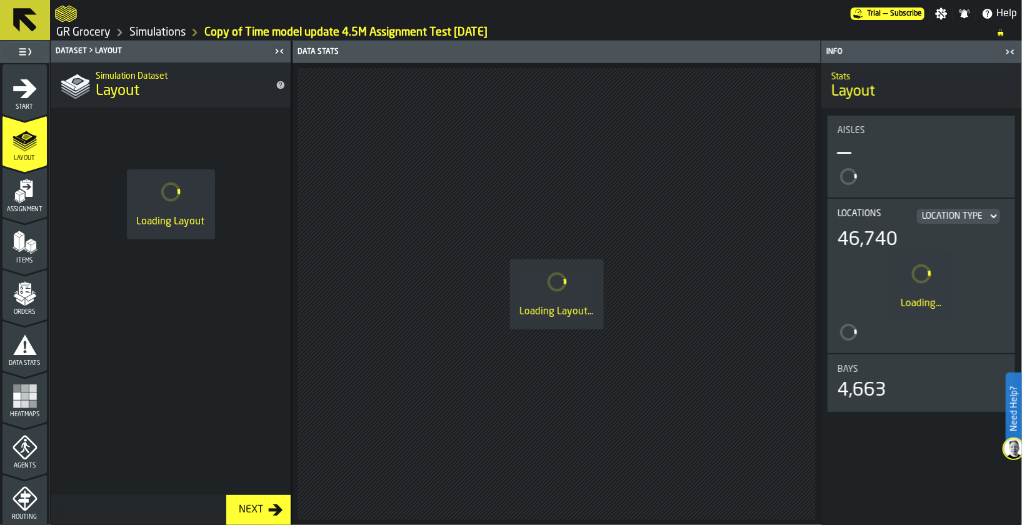
click at [8, 95] on div "Start" at bounding box center [25, 93] width 44 height 34
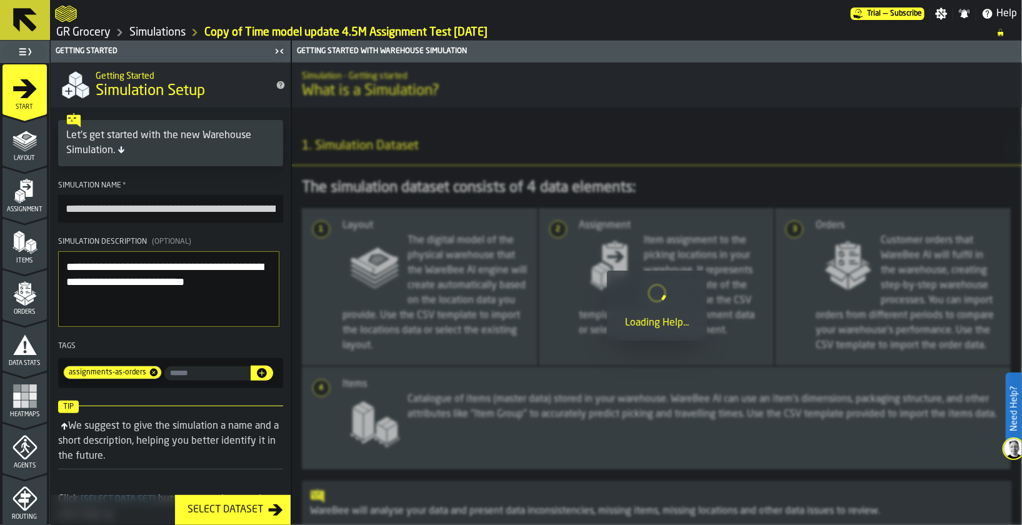
drag, startPoint x: 100, startPoint y: 142, endPoint x: 98, endPoint y: 149, distance: 7.3
click at [100, 140] on div "Let's get started with the new Warehouse Simulation." at bounding box center [170, 143] width 209 height 30
click at [95, 211] on input "**********" at bounding box center [170, 209] width 225 height 28
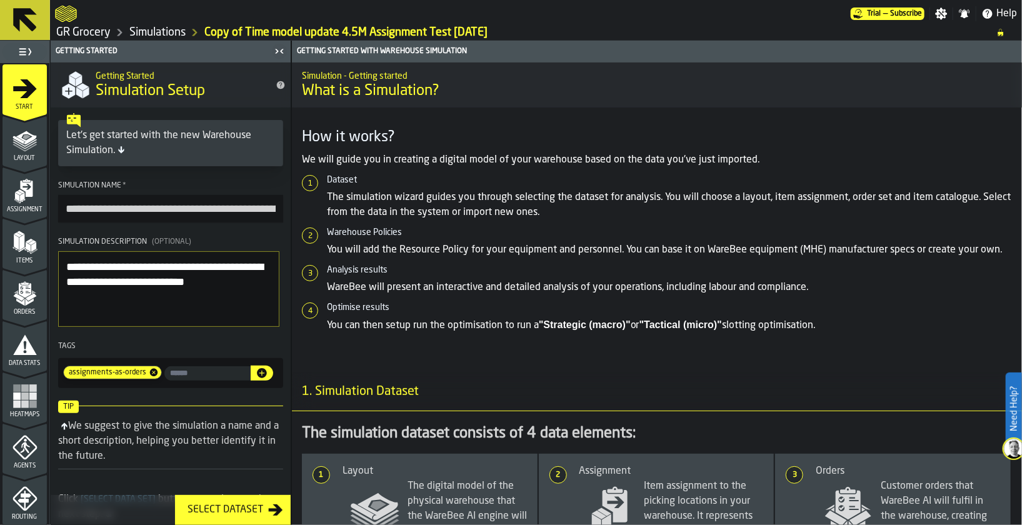
drag, startPoint x: 106, startPoint y: 212, endPoint x: 5, endPoint y: 204, distance: 101.6
click at [5, 204] on aside "**********" at bounding box center [145, 283] width 291 height 484
type input "**********"
drag, startPoint x: 68, startPoint y: 262, endPoint x: 68, endPoint y: 271, distance: 9.4
click at [69, 262] on textarea "**********" at bounding box center [168, 289] width 221 height 76
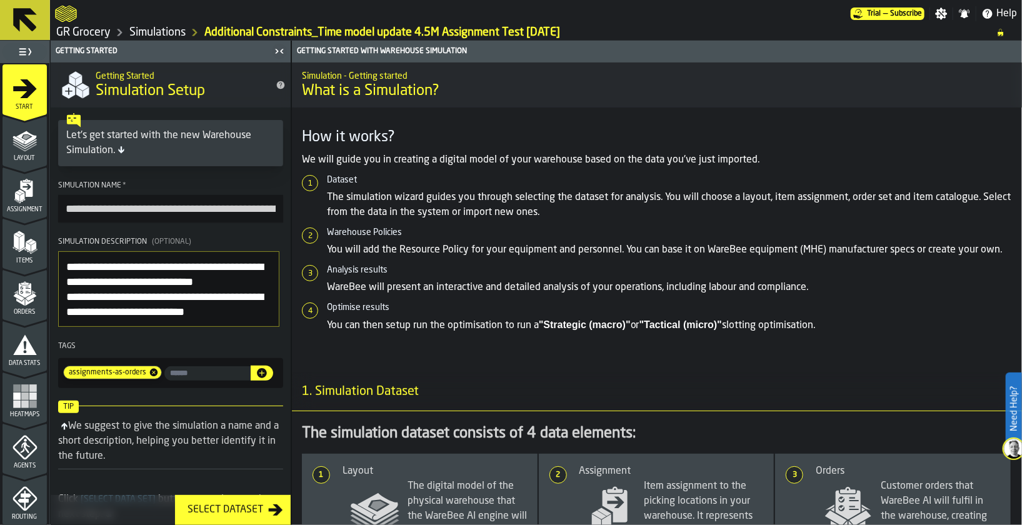
type textarea "**********"
click at [214, 374] on input "input-value-" at bounding box center [207, 373] width 86 height 14
type input "*******"
click at [263, 378] on icon "button-" at bounding box center [262, 373] width 13 height 13
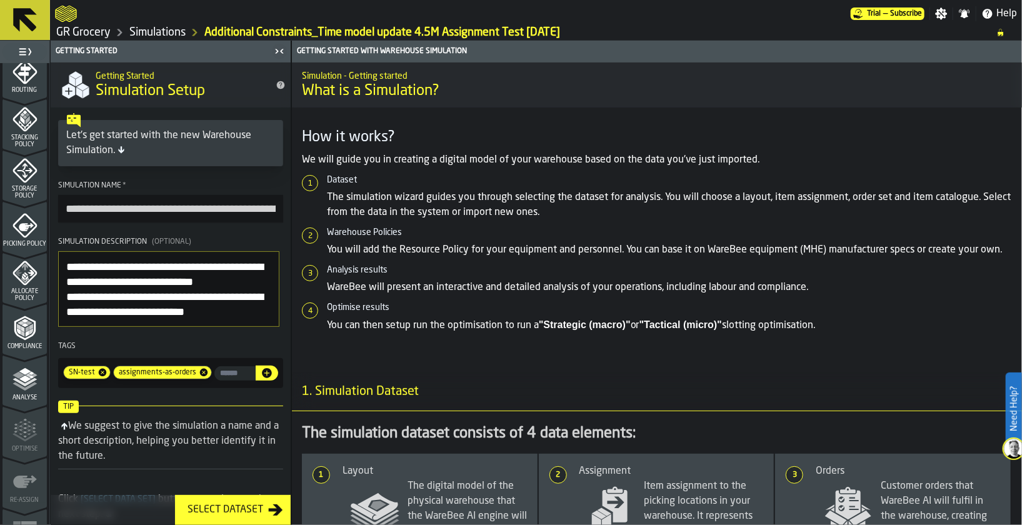
scroll to position [460, 0]
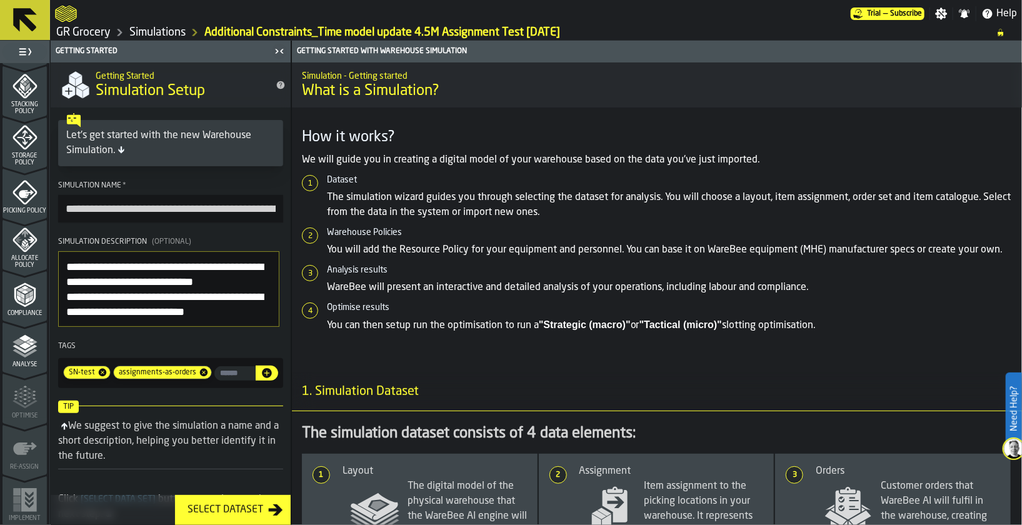
click at [29, 355] on icon "menu Analyse" at bounding box center [25, 346] width 25 height 25
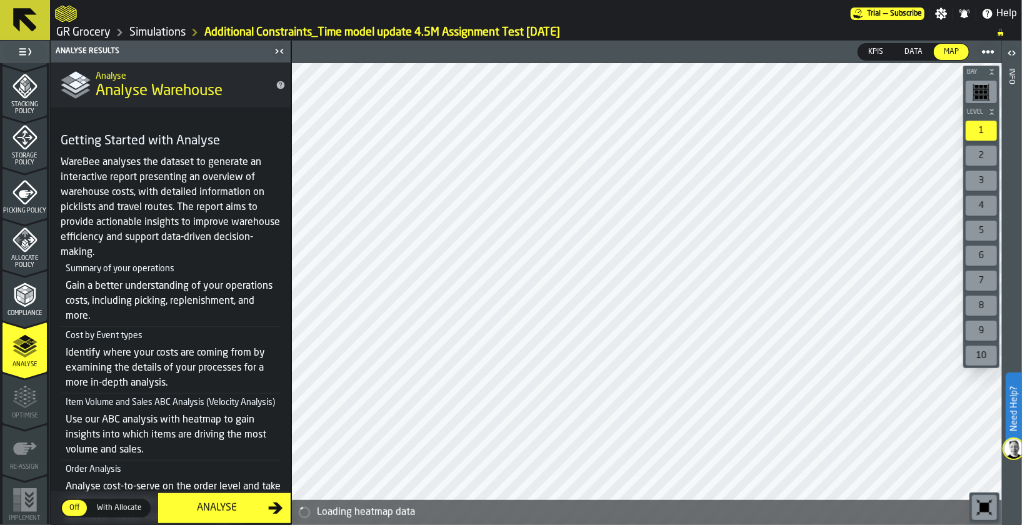
drag, startPoint x: 30, startPoint y: 286, endPoint x: 28, endPoint y: 236, distance: 49.4
click at [30, 286] on icon "menu Compliance" at bounding box center [25, 295] width 25 height 25
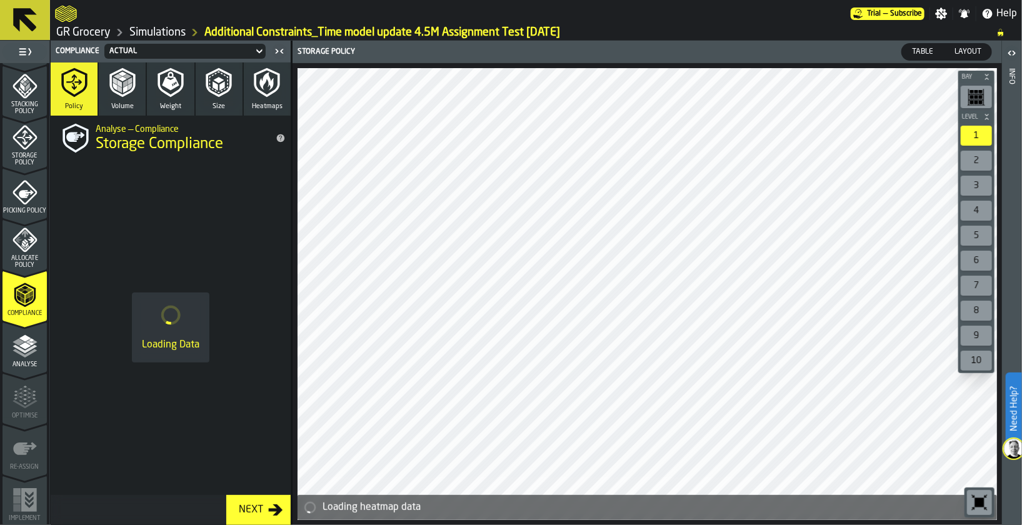
click at [32, 236] on icon "menu Allocate Policy" at bounding box center [25, 240] width 24 height 24
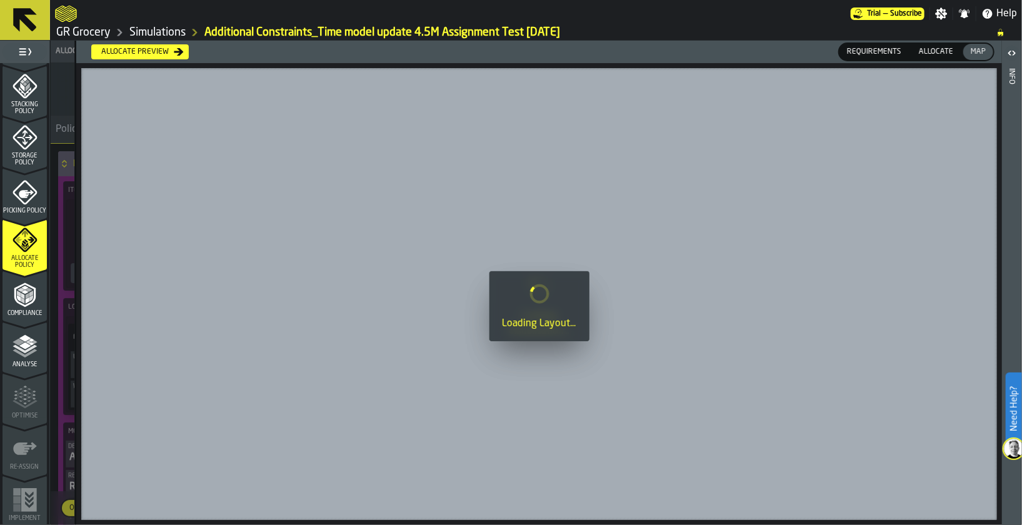
click at [24, 194] on icon "menu Picking Policy" at bounding box center [25, 192] width 25 height 25
click at [17, 394] on icon "menu Optimise" at bounding box center [25, 397] width 25 height 25
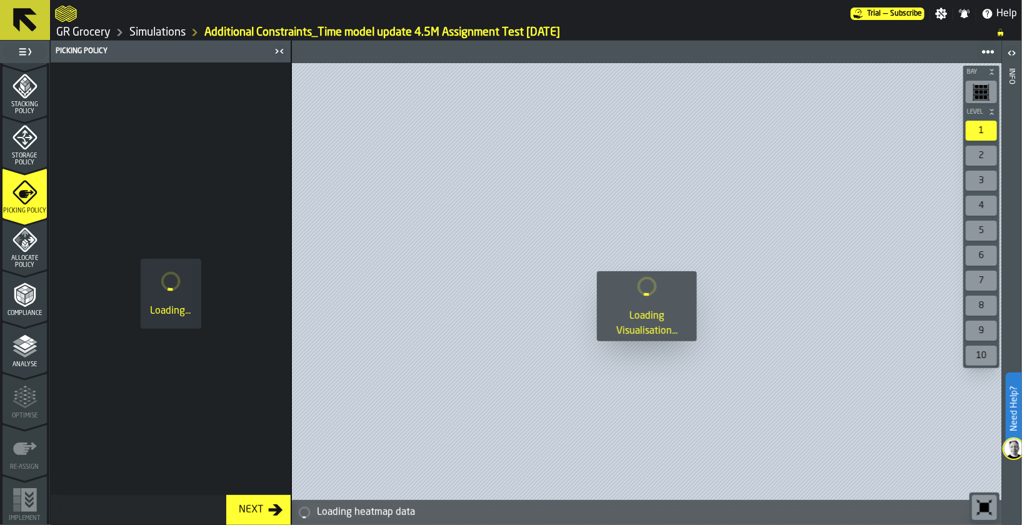
click at [24, 123] on div "Storage Policy" at bounding box center [25, 142] width 44 height 49
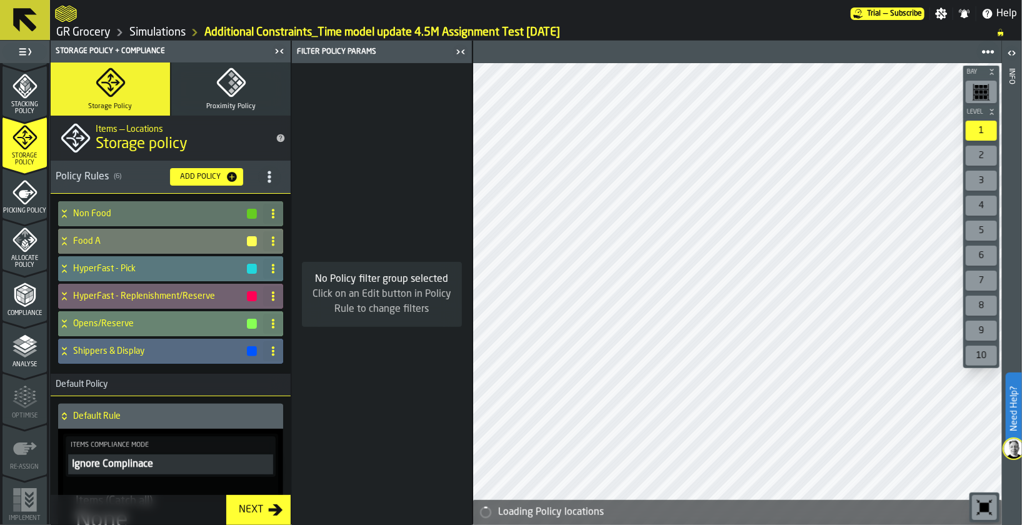
click at [41, 352] on div "Analyse" at bounding box center [25, 351] width 44 height 34
click at [27, 351] on icon "menu Analyse" at bounding box center [25, 346] width 25 height 25
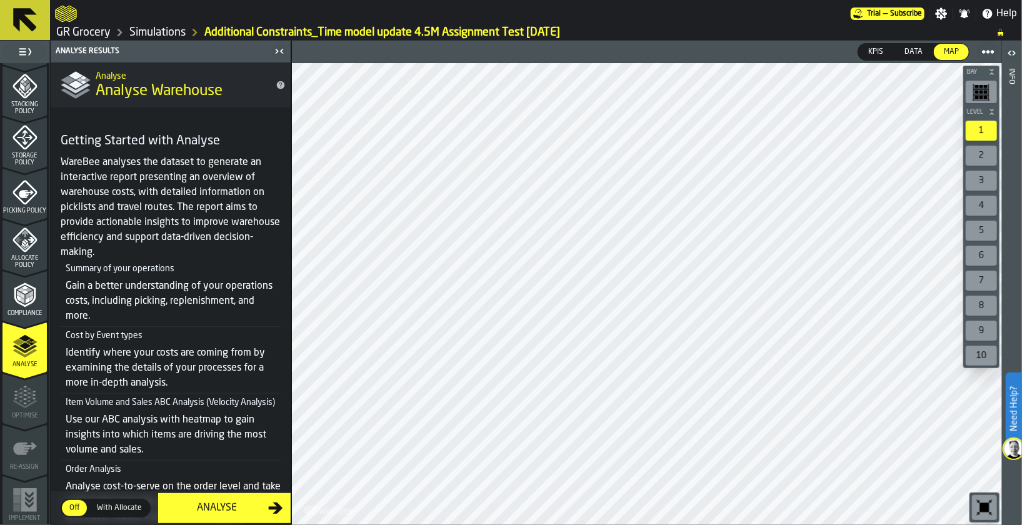
scroll to position [262, 0]
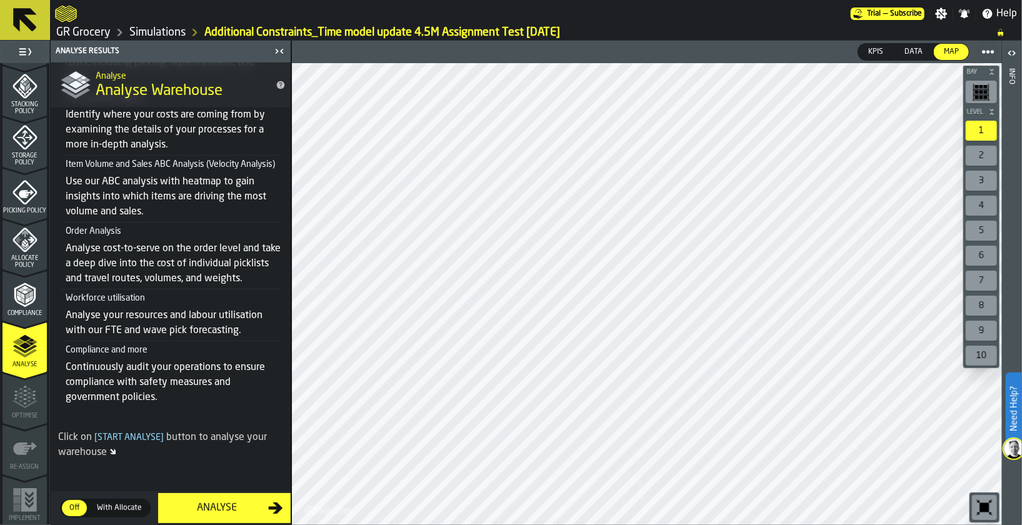
click at [264, 514] on div "Analyse" at bounding box center [217, 508] width 103 height 15
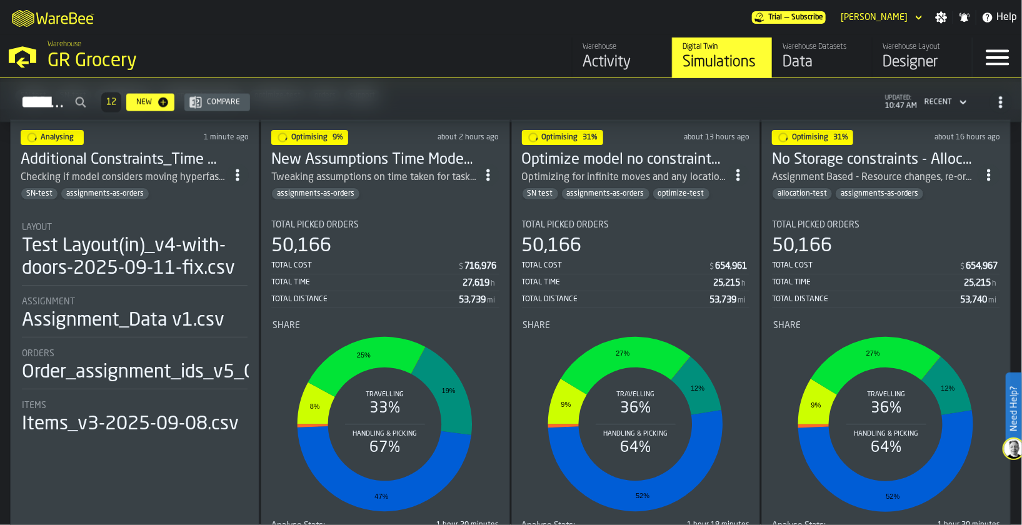
scroll to position [1031, 0]
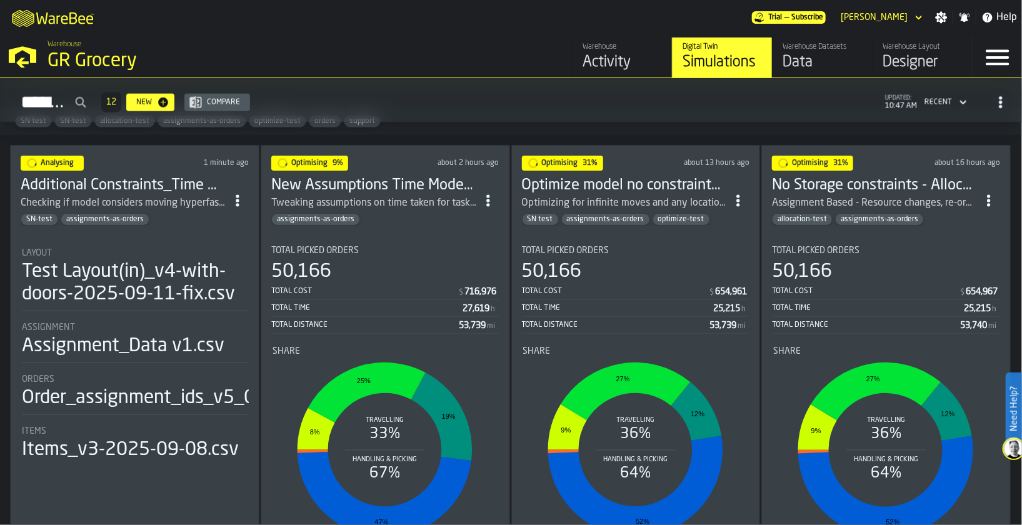
click at [631, 185] on h3 "Optimize model no constraints update 4.5M Assignment Test [DATE]" at bounding box center [625, 186] width 206 height 20
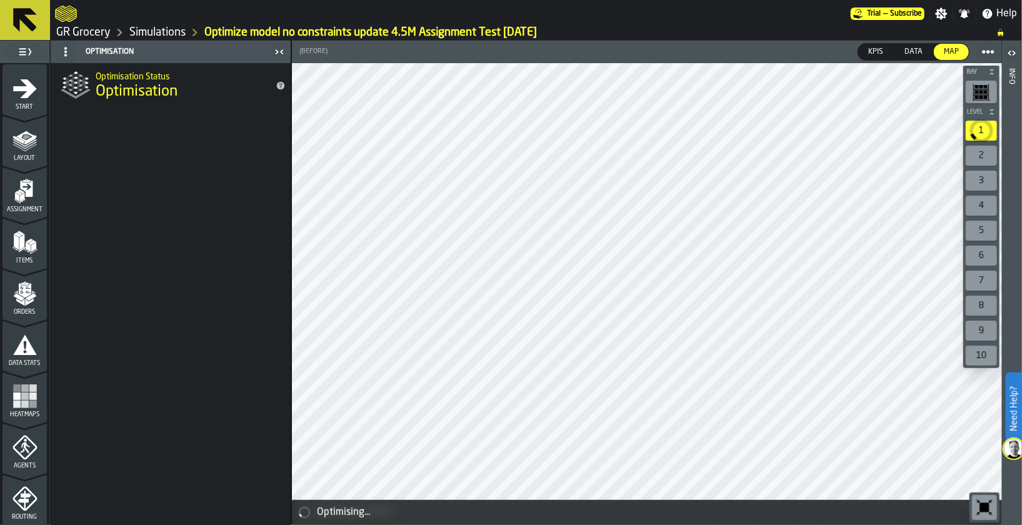
click at [13, 104] on span "Start" at bounding box center [25, 107] width 44 height 7
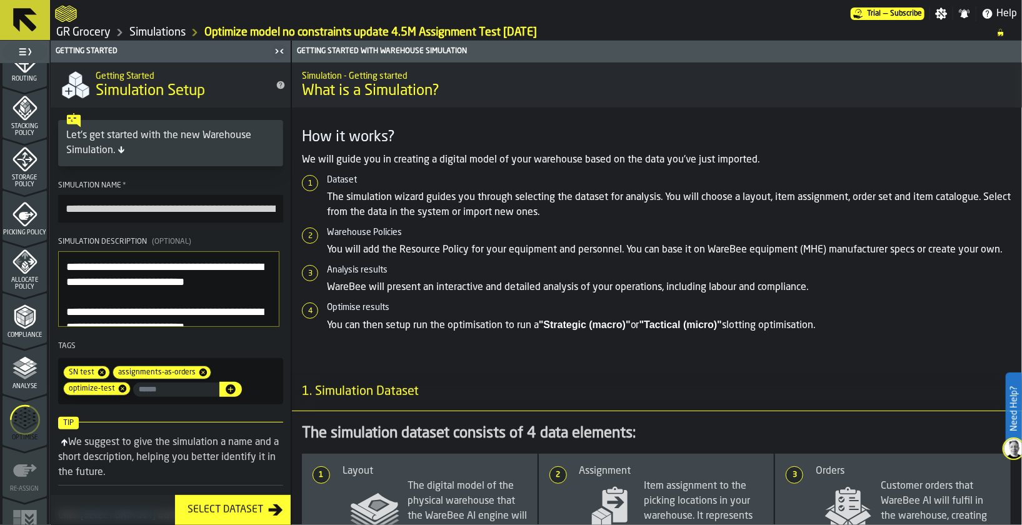
scroll to position [460, 0]
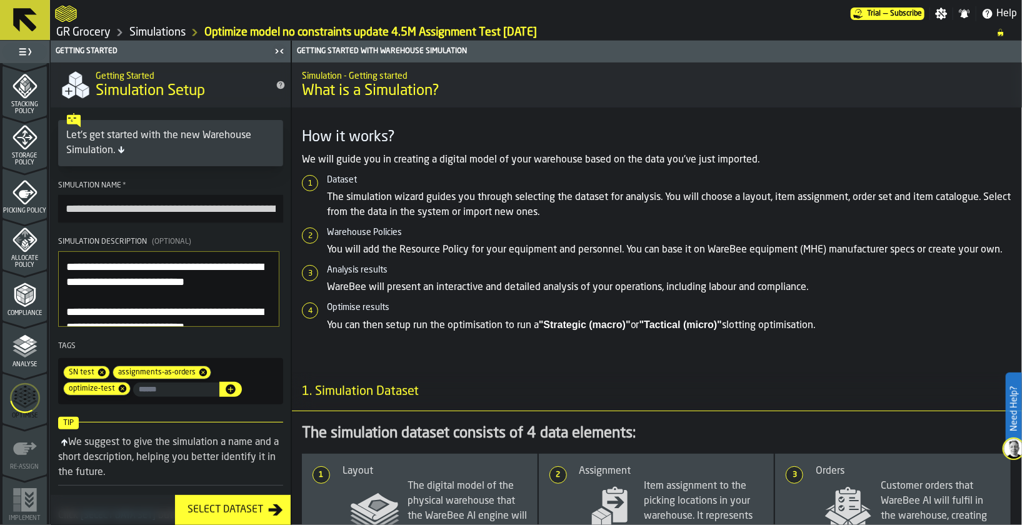
click at [14, 349] on polyline "menu Analyse" at bounding box center [25, 353] width 24 height 9
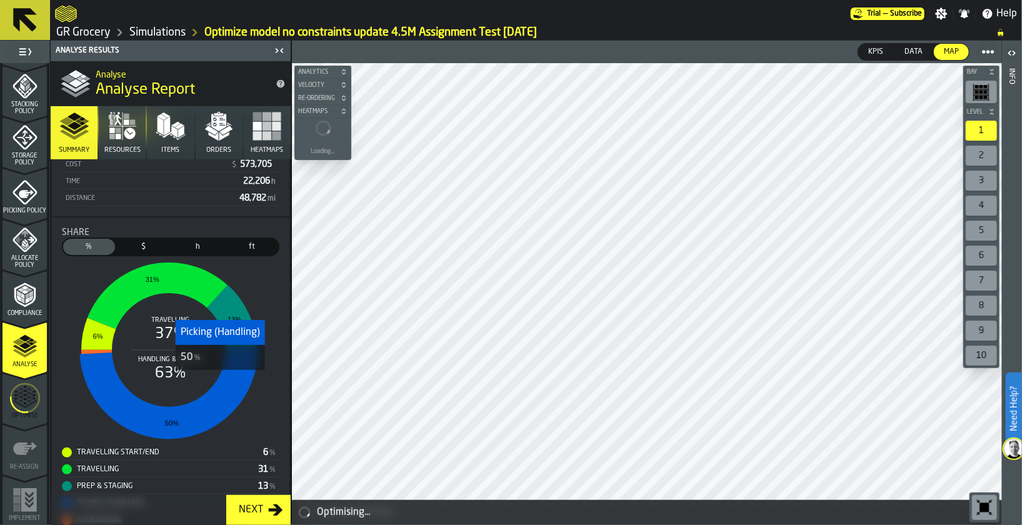
scroll to position [281, 0]
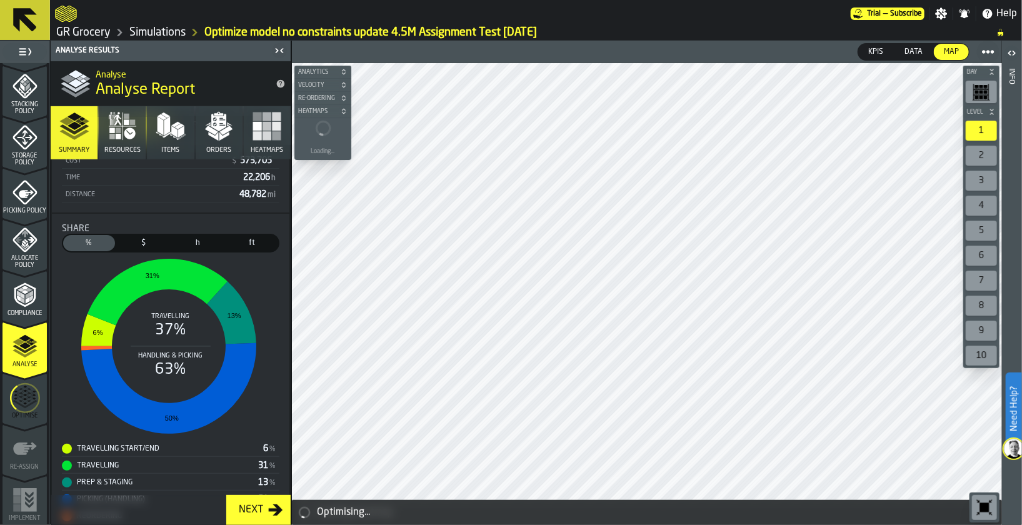
click at [305, 190] on main "1 Start 1.1 Layout 1.2 Assignment 1.3 Items 1.4 Orders 1.5 Data Stats 1.6 Heatm…" at bounding box center [511, 283] width 1022 height 484
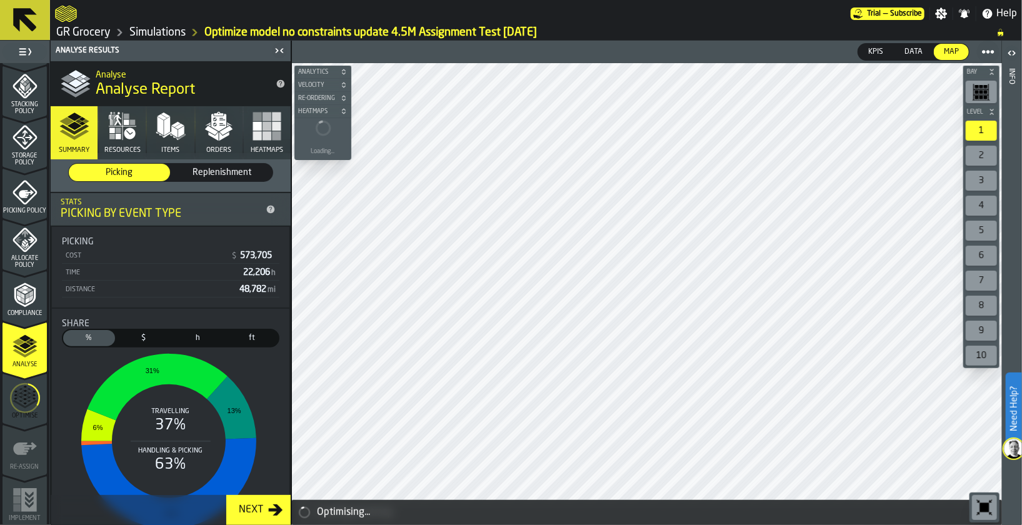
scroll to position [166, 0]
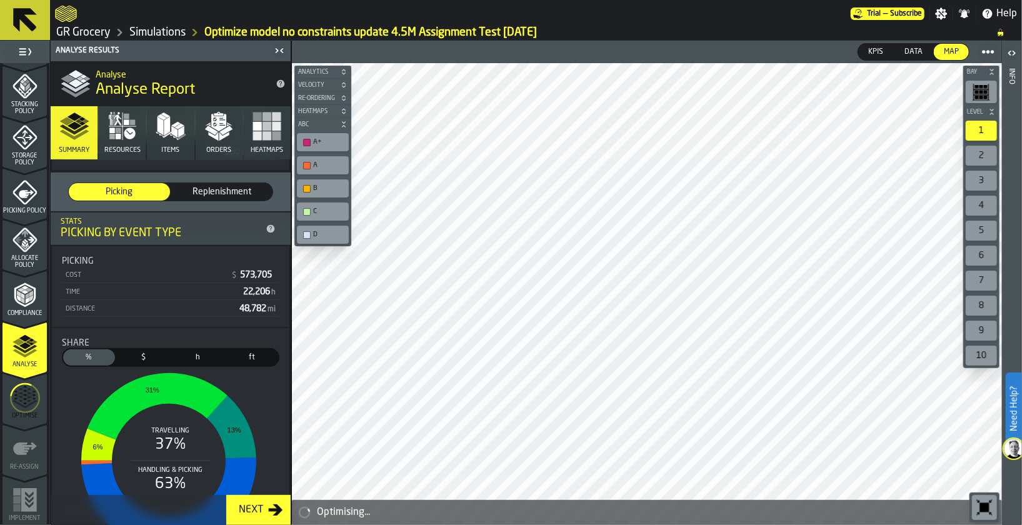
drag, startPoint x: 233, startPoint y: 292, endPoint x: 279, endPoint y: 288, distance: 45.8
click at [279, 288] on div "Picking Cost $ 573,705 Time 22,206 h Distance 48,782 mi" at bounding box center [171, 286] width 238 height 81
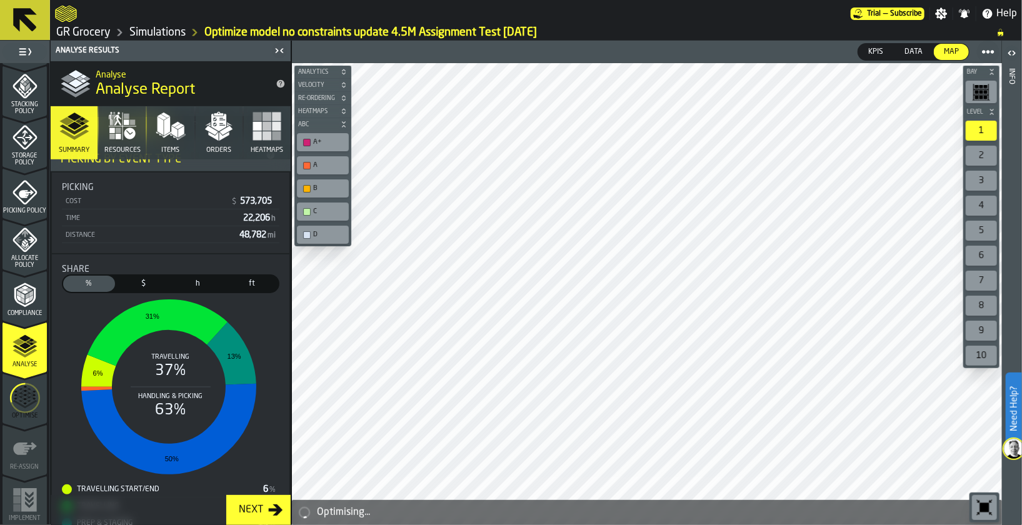
scroll to position [243, 0]
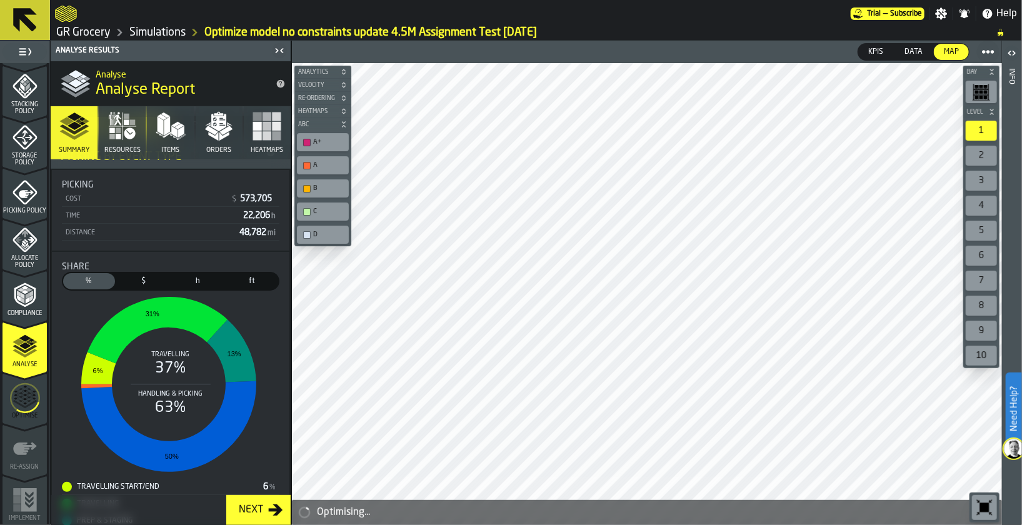
click at [173, 33] on link "Simulations" at bounding box center [157, 33] width 56 height 14
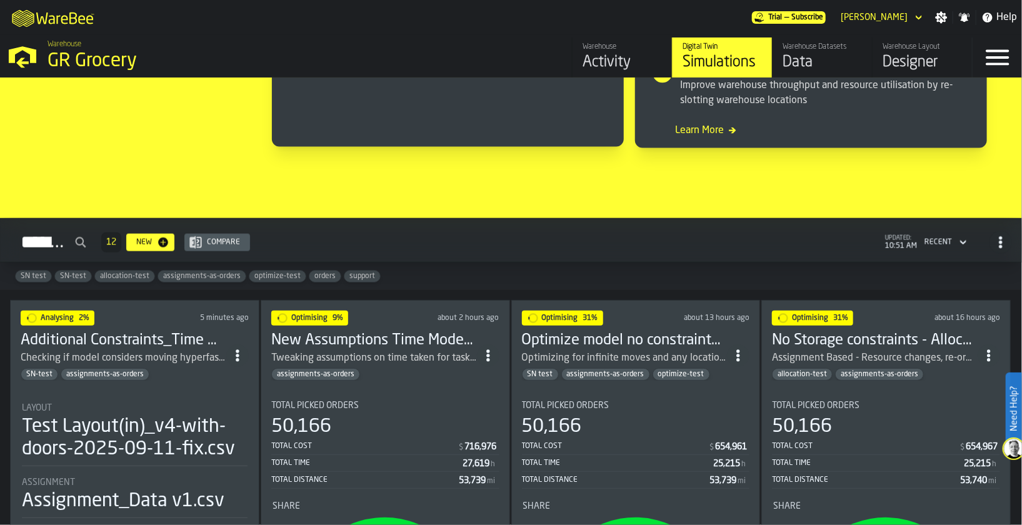
scroll to position [843, 0]
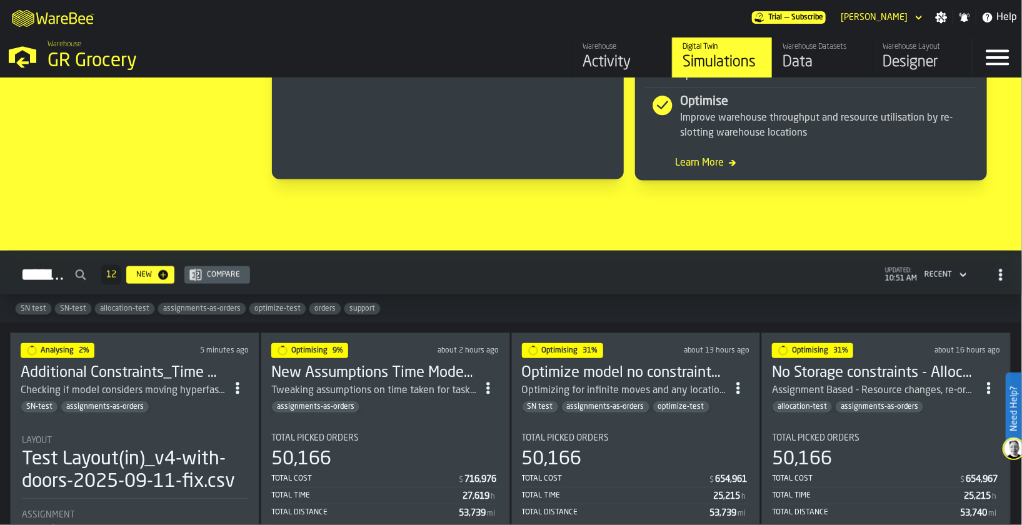
drag, startPoint x: 613, startPoint y: 289, endPoint x: 477, endPoint y: 304, distance: 136.4
click at [473, 303] on div "SN test SN-test allocation-test assignments-as-orders optimize-test orders supp…" at bounding box center [511, 309] width 1022 height 28
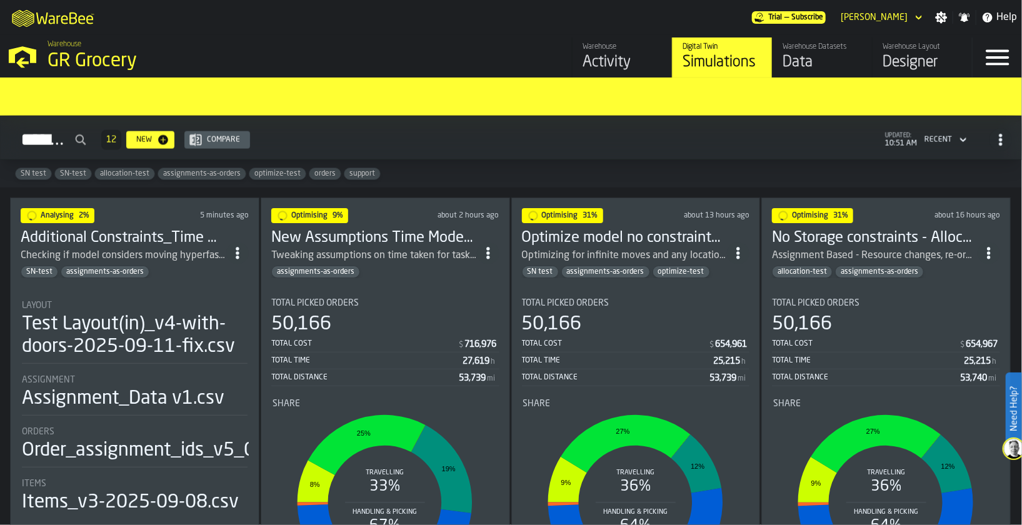
scroll to position [1031, 0]
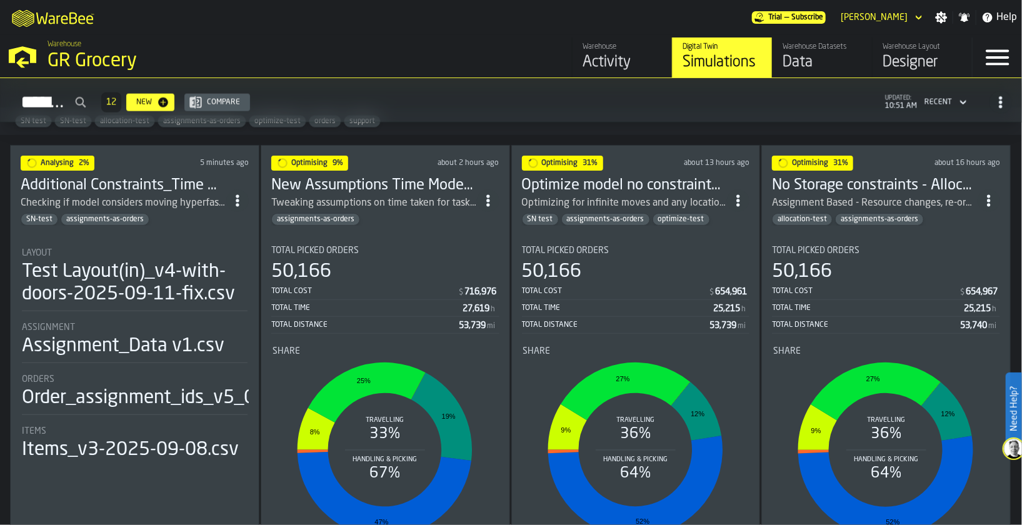
click at [243, 200] on icon "ItemListCard-DashboardItemContainer" at bounding box center [237, 200] width 13 height 13
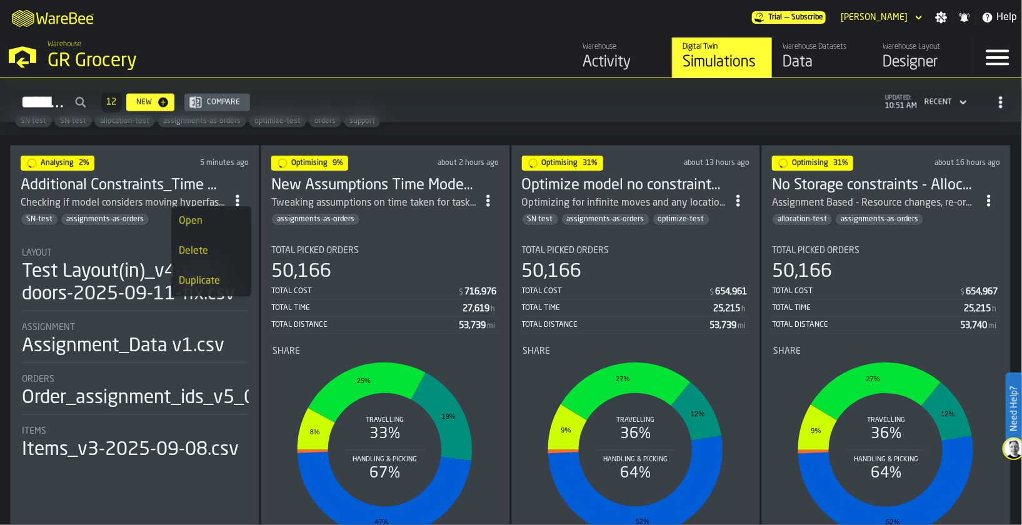
drag, startPoint x: 201, startPoint y: 283, endPoint x: 210, endPoint y: 283, distance: 9.4
click at [201, 283] on div "Duplicate" at bounding box center [211, 281] width 65 height 15
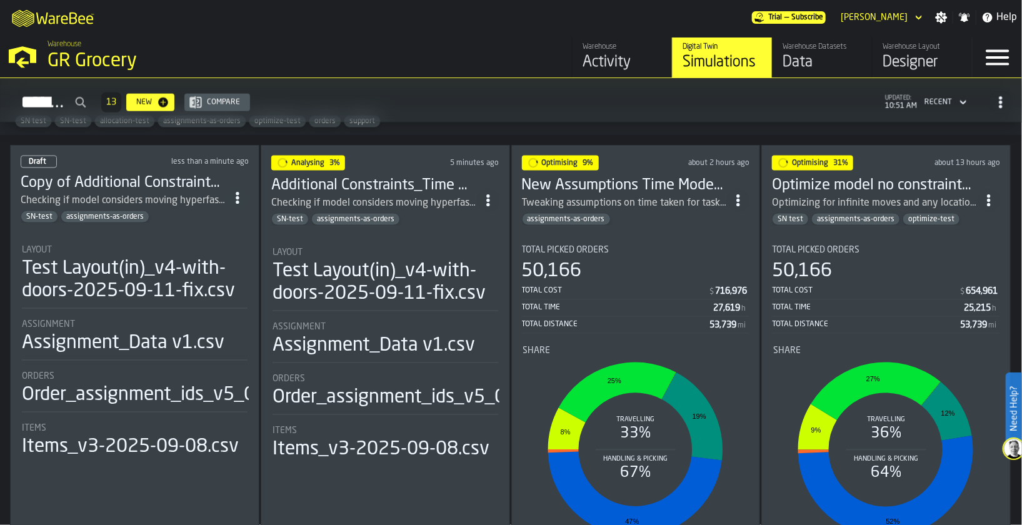
click at [103, 178] on h3 "Copy of Additional Constraints_Time model update 4.5M Assignment Test [DATE]" at bounding box center [124, 183] width 206 height 20
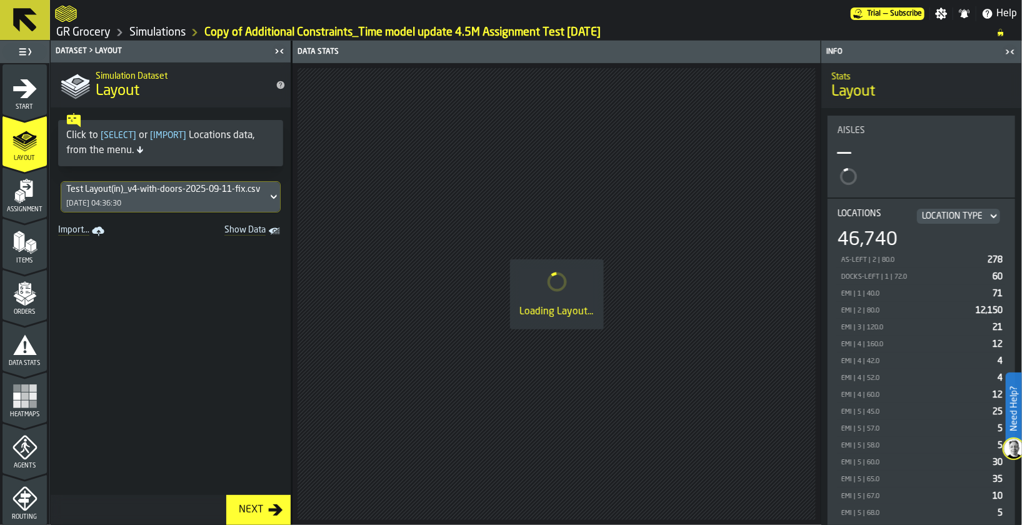
click at [19, 264] on icon "menu Items" at bounding box center [25, 269] width 44 height 12
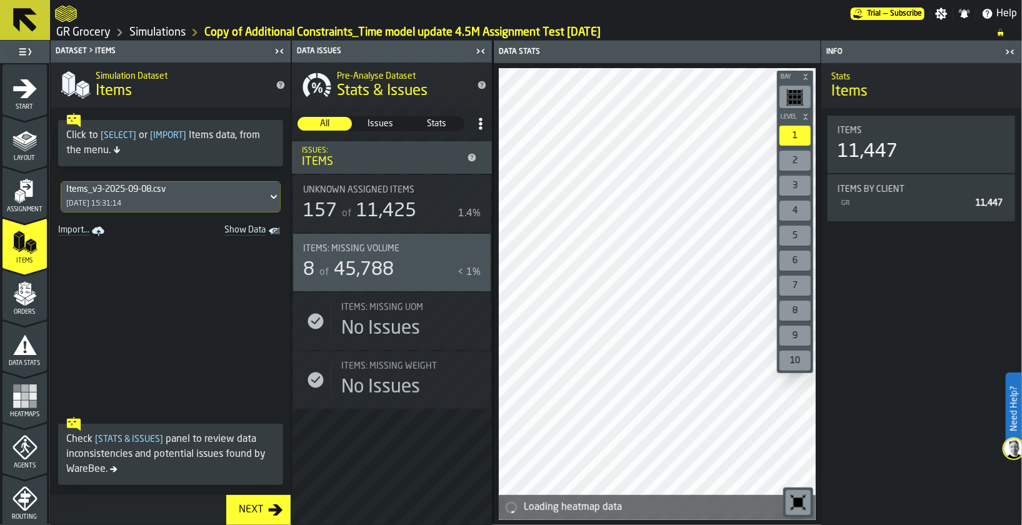
click at [34, 301] on icon "menu Orders" at bounding box center [25, 293] width 25 height 25
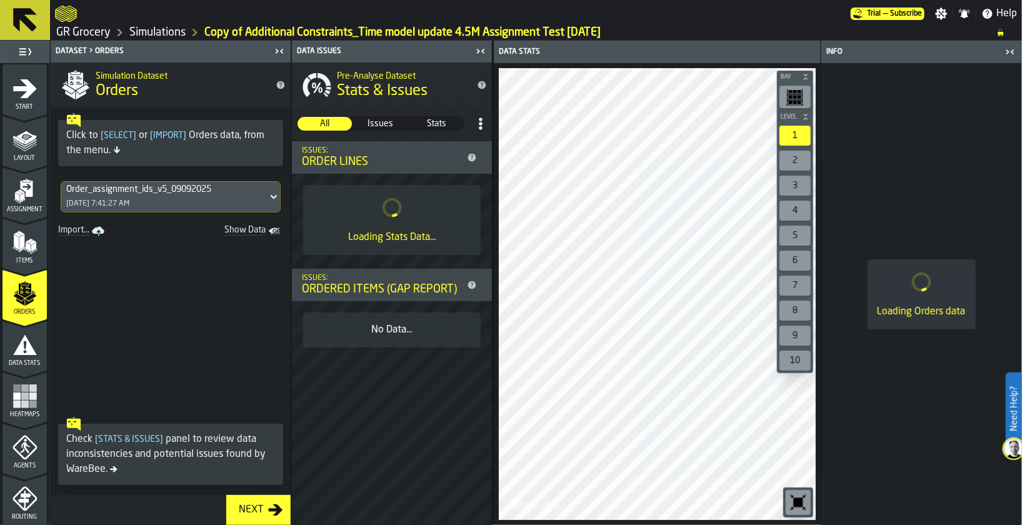
click at [26, 202] on icon "menu Assignment" at bounding box center [25, 191] width 25 height 25
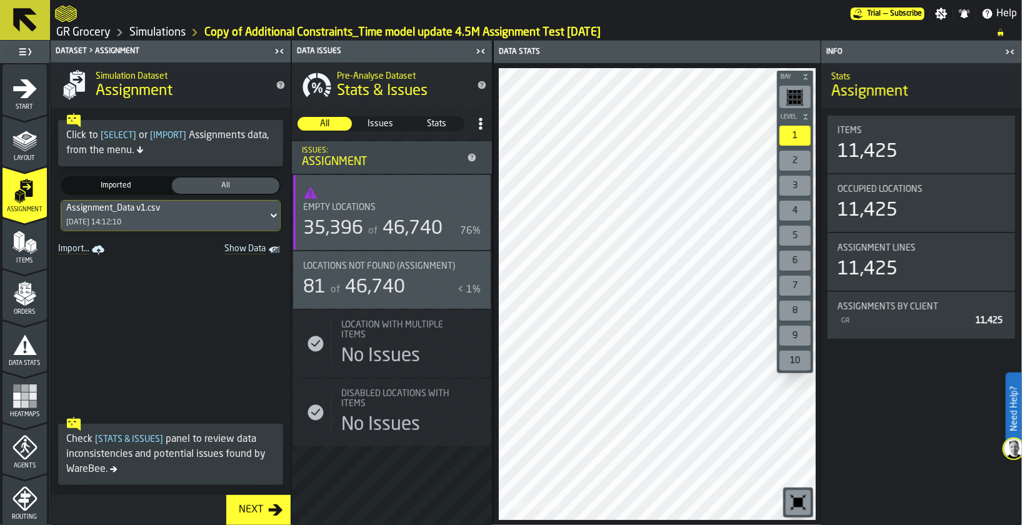
click at [32, 384] on rect "menu Heatmaps" at bounding box center [33, 388] width 8 height 8
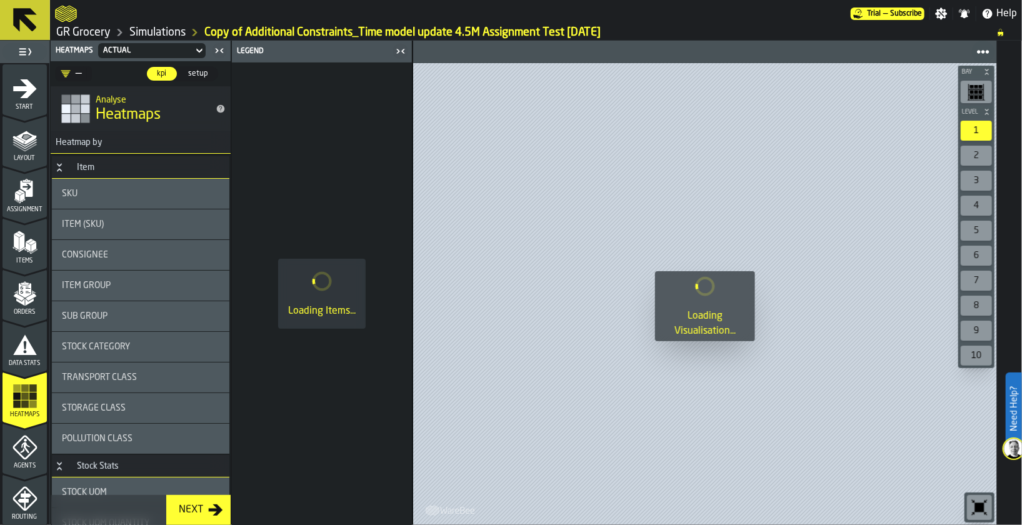
click at [38, 261] on span "Items" at bounding box center [25, 261] width 44 height 7
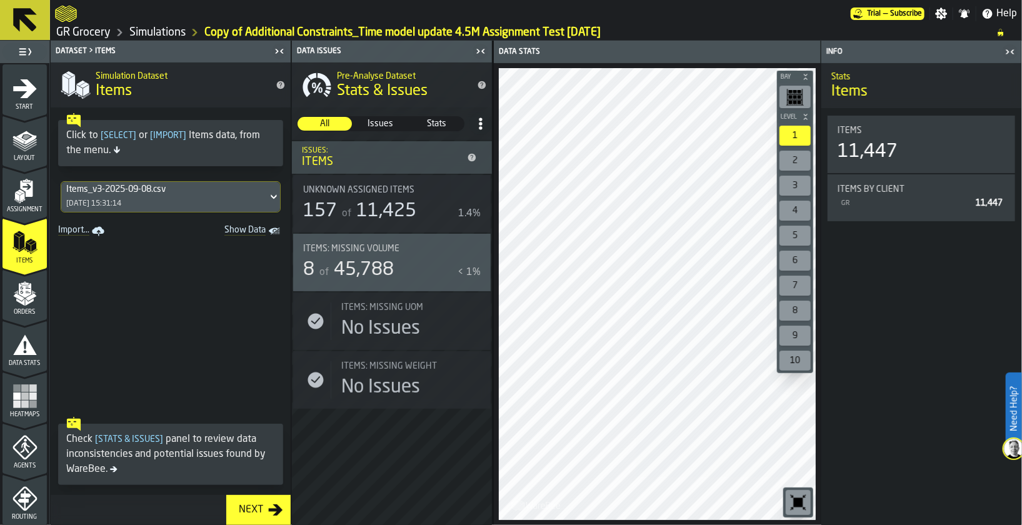
scroll to position [187, 0]
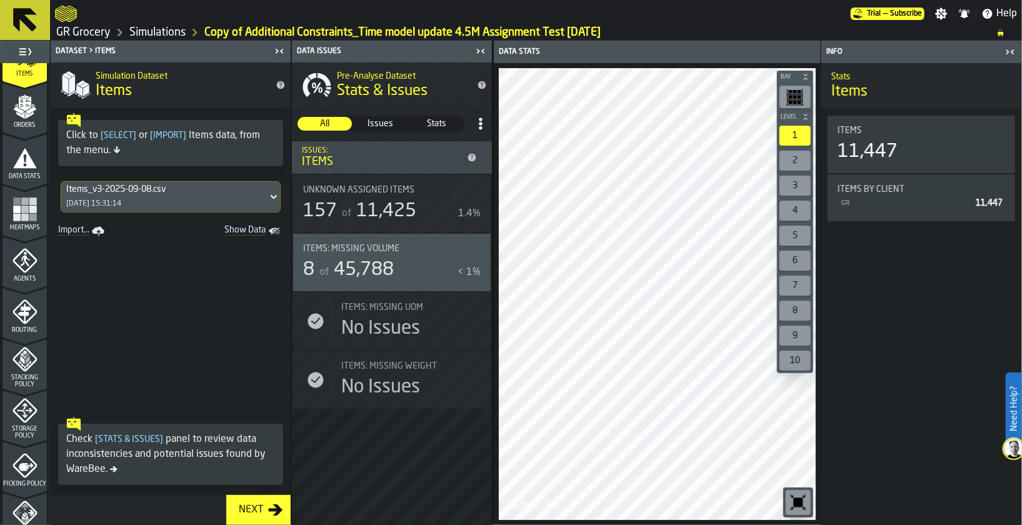
click at [35, 261] on div "Agents" at bounding box center [25, 265] width 44 height 34
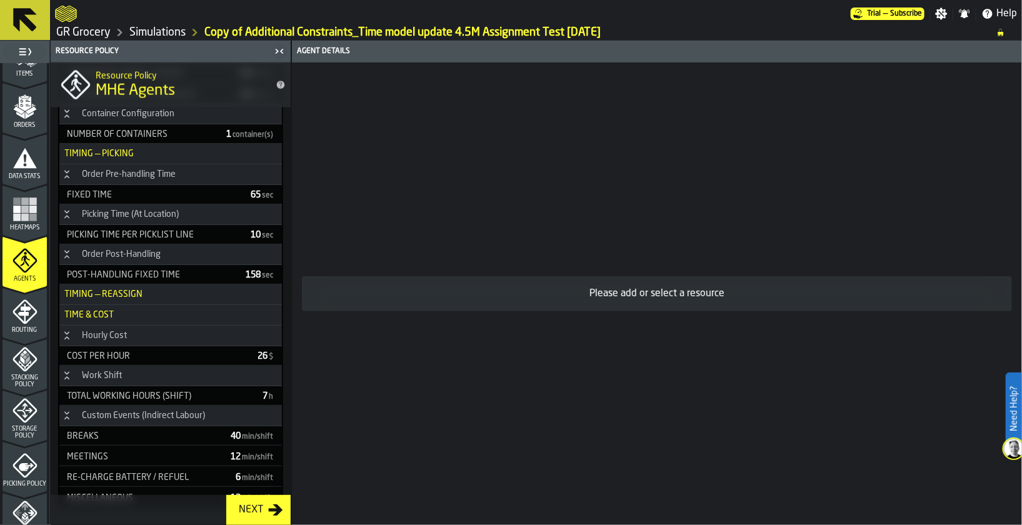
scroll to position [749, 0]
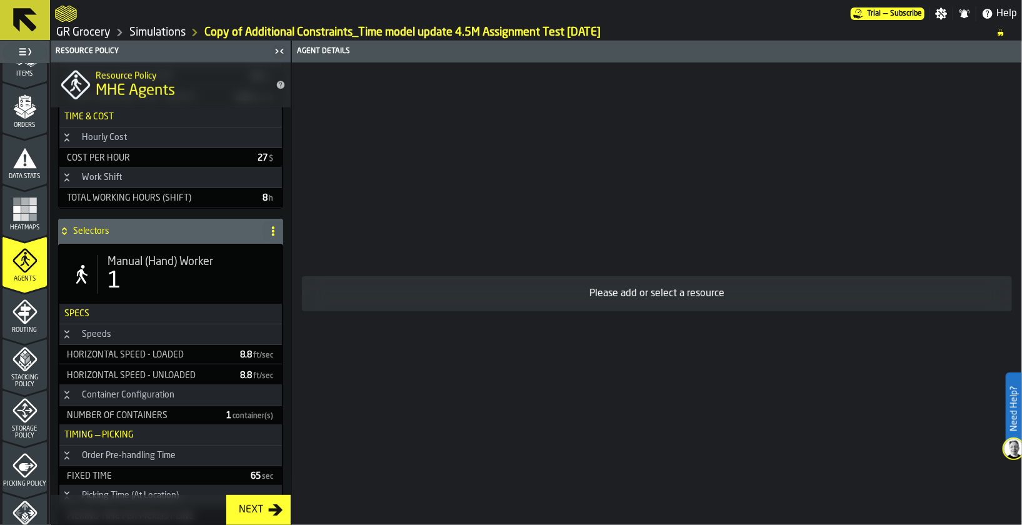
click at [153, 273] on div "1" at bounding box center [190, 281] width 164 height 25
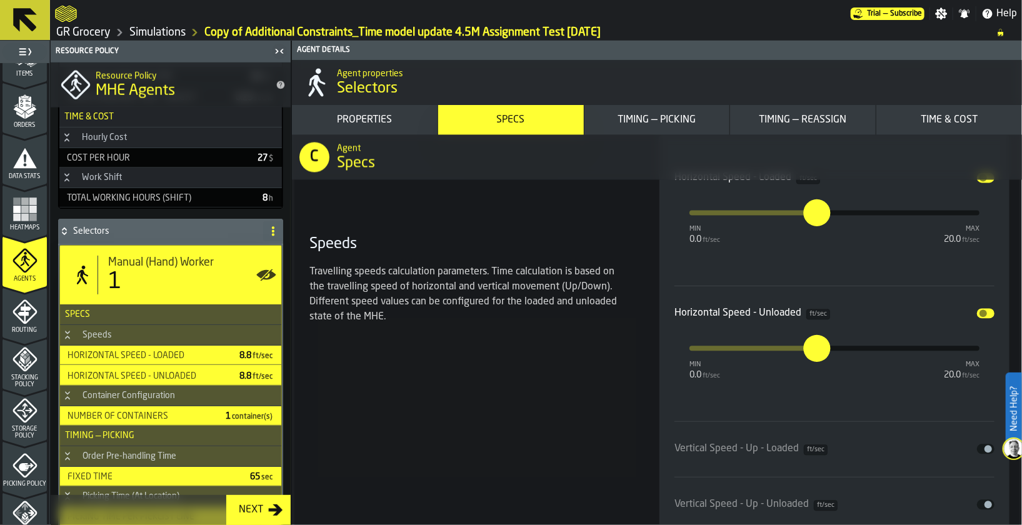
scroll to position [1218, 0]
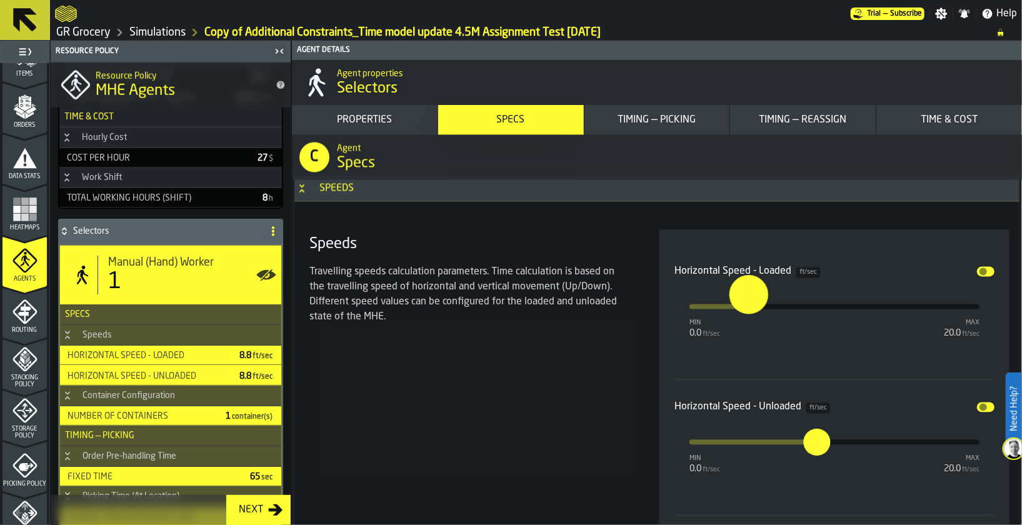
type input "*"
drag, startPoint x: 821, startPoint y: 302, endPoint x: 746, endPoint y: 303, distance: 75.0
click at [743, 303] on input "*" at bounding box center [735, 294] width 14 height 39
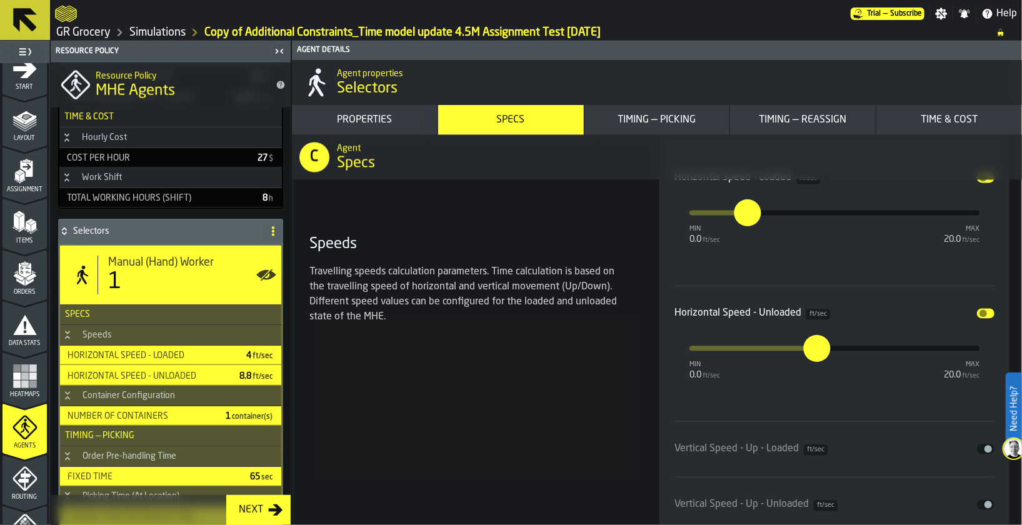
scroll to position [0, 0]
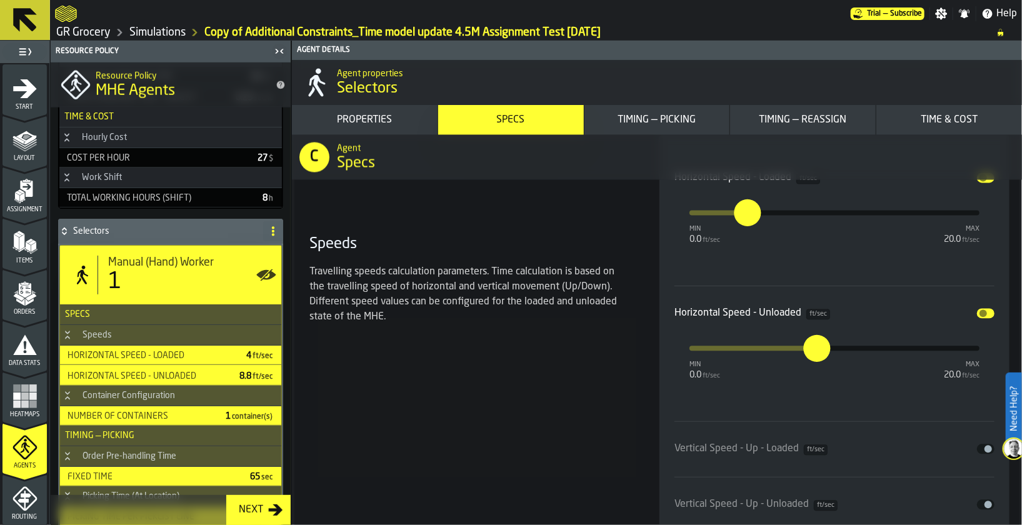
drag, startPoint x: 23, startPoint y: 89, endPoint x: 49, endPoint y: 94, distance: 26.1
click at [23, 89] on icon "menu Start" at bounding box center [25, 88] width 24 height 19
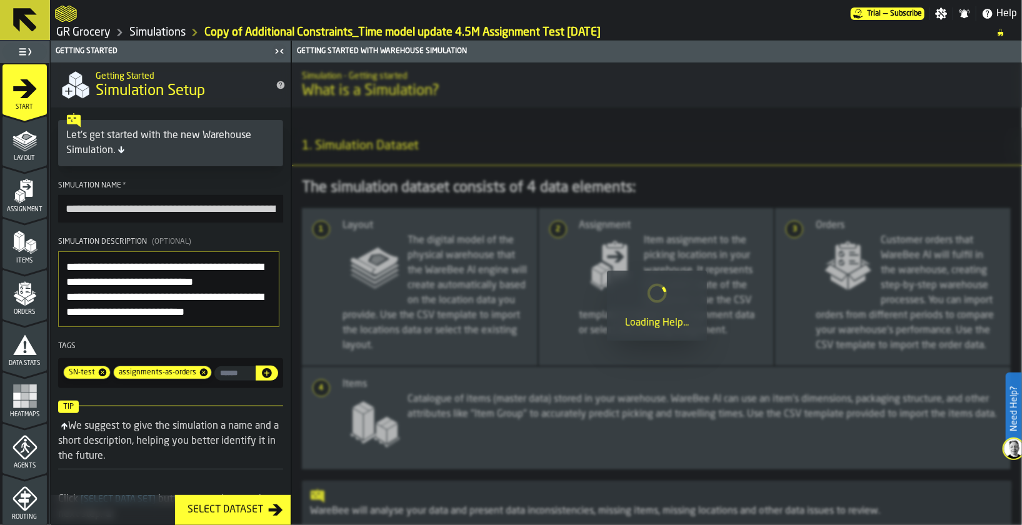
click at [108, 151] on div "Let's get started with the new Warehouse Simulation." at bounding box center [170, 143] width 209 height 30
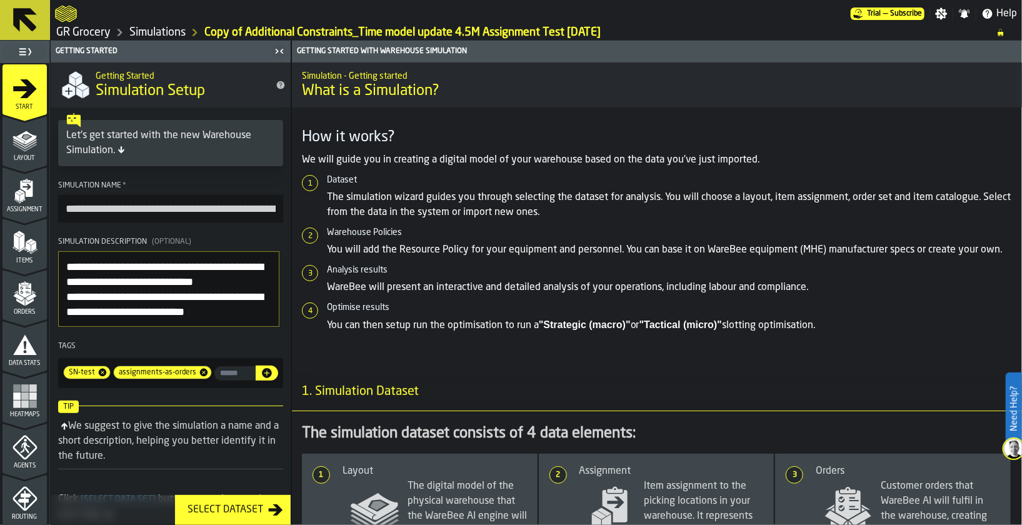
click at [101, 213] on input "**********" at bounding box center [170, 209] width 225 height 28
drag, startPoint x: 217, startPoint y: 208, endPoint x: 64, endPoint y: 208, distance: 153.1
click at [64, 208] on input "**********" at bounding box center [170, 209] width 225 height 28
type input "**********"
drag, startPoint x: 157, startPoint y: 285, endPoint x: 188, endPoint y: 286, distance: 30.7
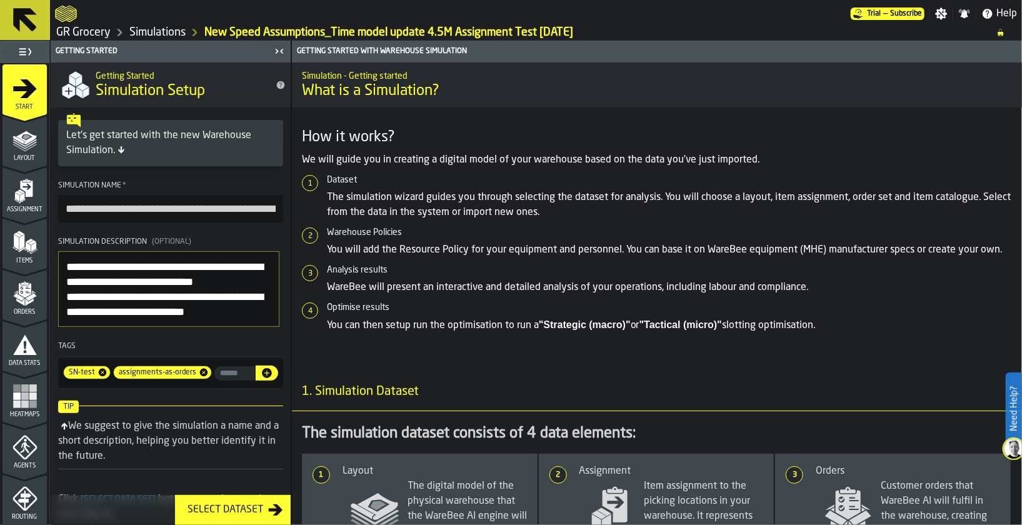
click at [157, 285] on textarea "**********" at bounding box center [168, 289] width 221 height 76
drag, startPoint x: 266, startPoint y: 278, endPoint x: 16, endPoint y: 267, distance: 250.9
click at [16, 267] on aside "**********" at bounding box center [145, 283] width 291 height 484
type textarea "**********"
click at [210, 519] on button "Select Dataset" at bounding box center [233, 510] width 116 height 30
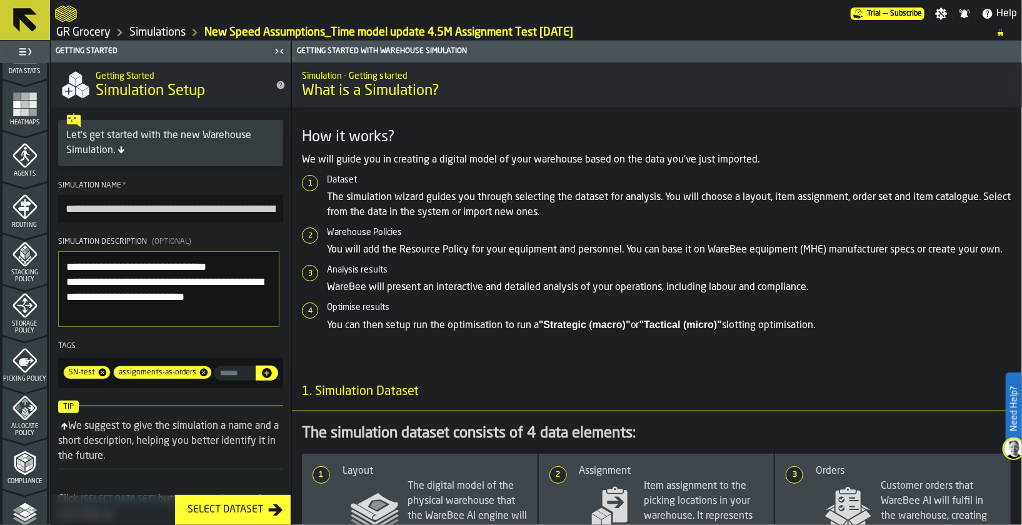
scroll to position [460, 0]
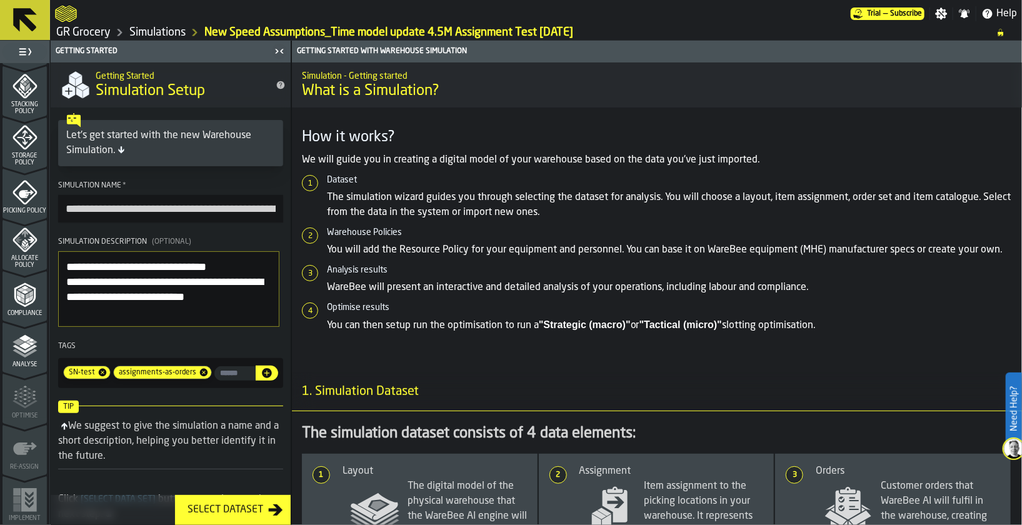
drag, startPoint x: 29, startPoint y: 349, endPoint x: 36, endPoint y: 351, distance: 6.5
click at [30, 349] on icon "menu Analyse" at bounding box center [25, 346] width 25 height 25
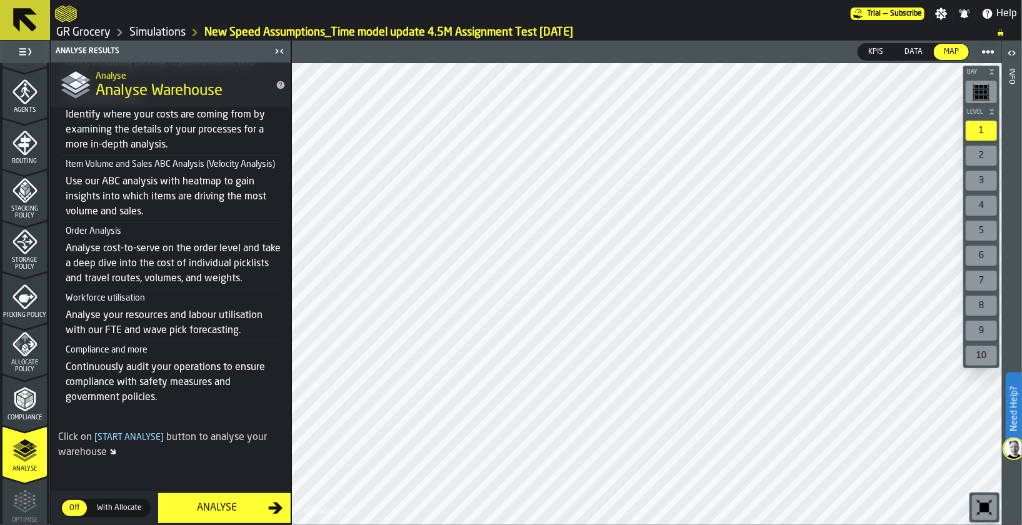
scroll to position [273, 0]
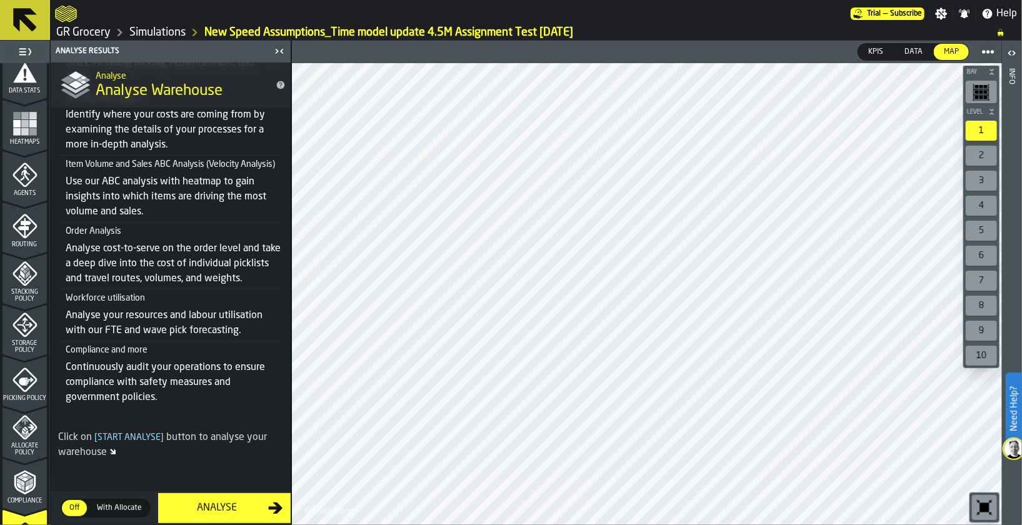
drag, startPoint x: 21, startPoint y: 176, endPoint x: 48, endPoint y: 192, distance: 30.9
click at [21, 176] on icon "menu Agents" at bounding box center [22, 178] width 4 height 5
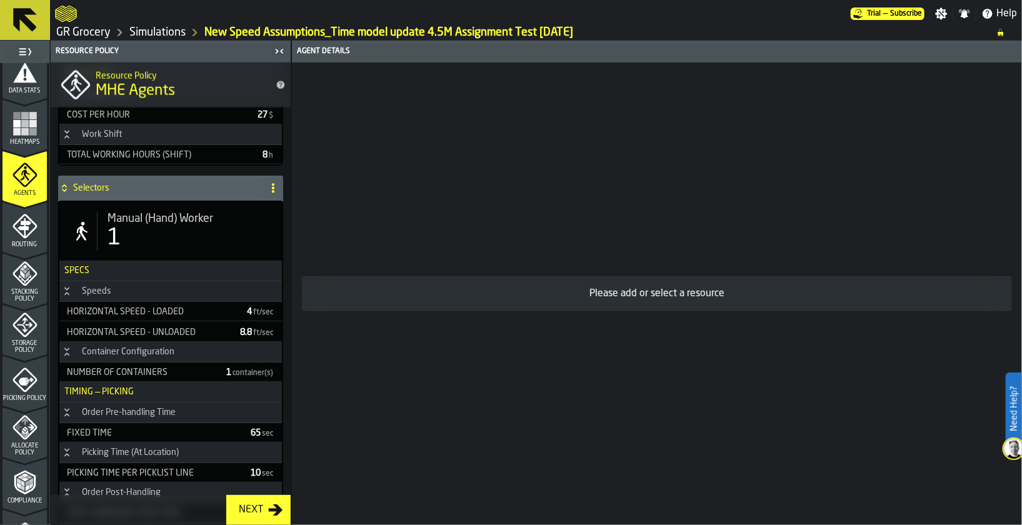
scroll to position [749, 0]
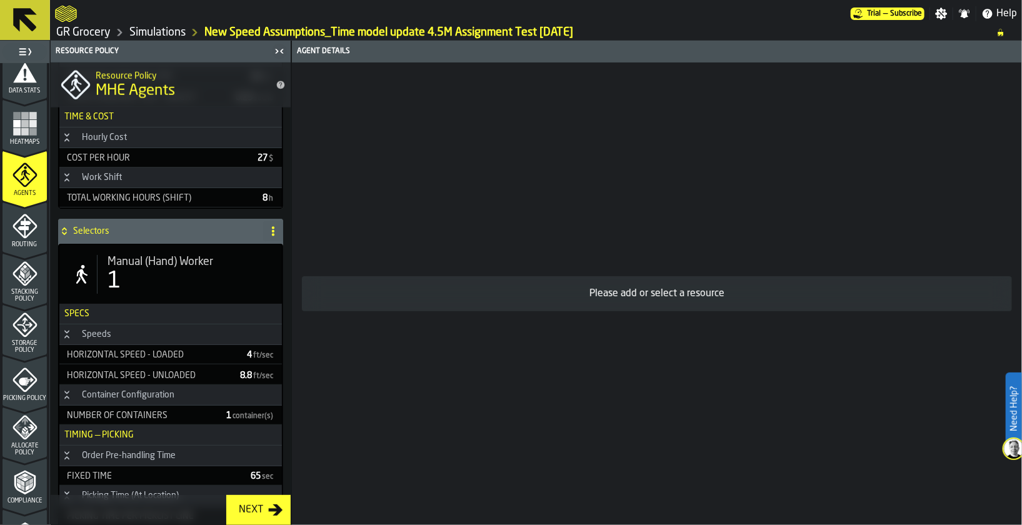
drag, startPoint x: 175, startPoint y: 271, endPoint x: 264, endPoint y: 296, distance: 92.8
click at [174, 271] on div "1" at bounding box center [190, 281] width 164 height 25
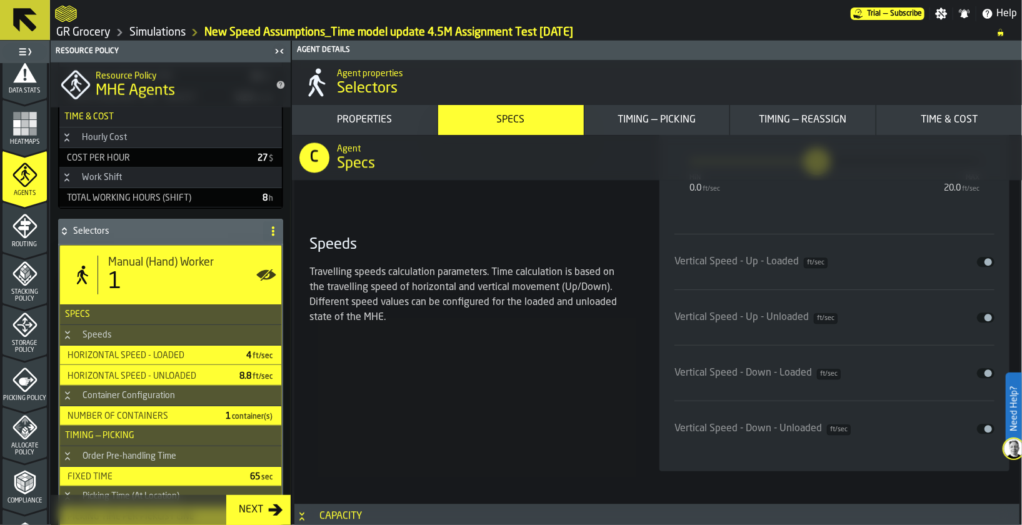
scroll to position [1124, 0]
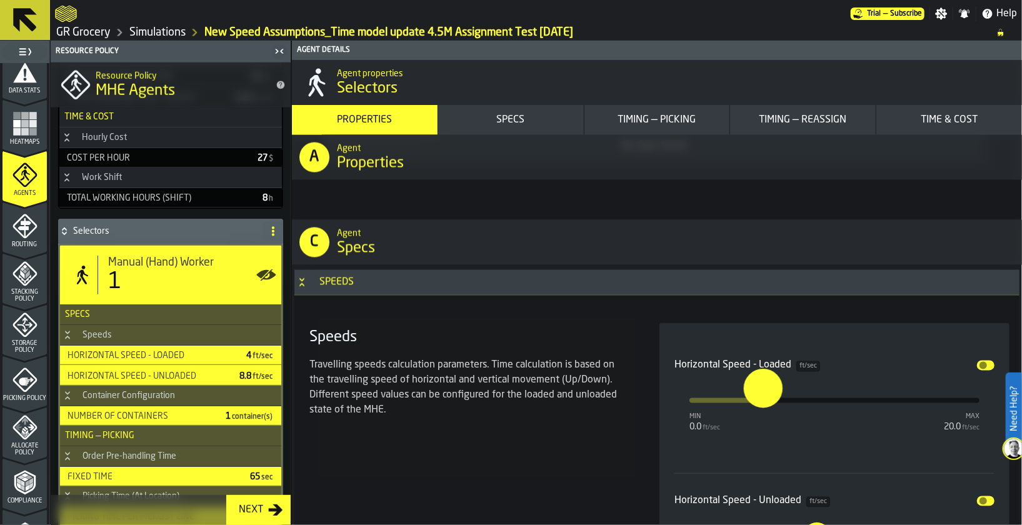
drag, startPoint x: 754, startPoint y: 399, endPoint x: 761, endPoint y: 400, distance: 6.9
click at [758, 400] on input "***" at bounding box center [751, 388] width 14 height 39
type input "*"
drag, startPoint x: 761, startPoint y: 402, endPoint x: 774, endPoint y: 403, distance: 12.6
click at [771, 403] on input "*" at bounding box center [764, 388] width 14 height 39
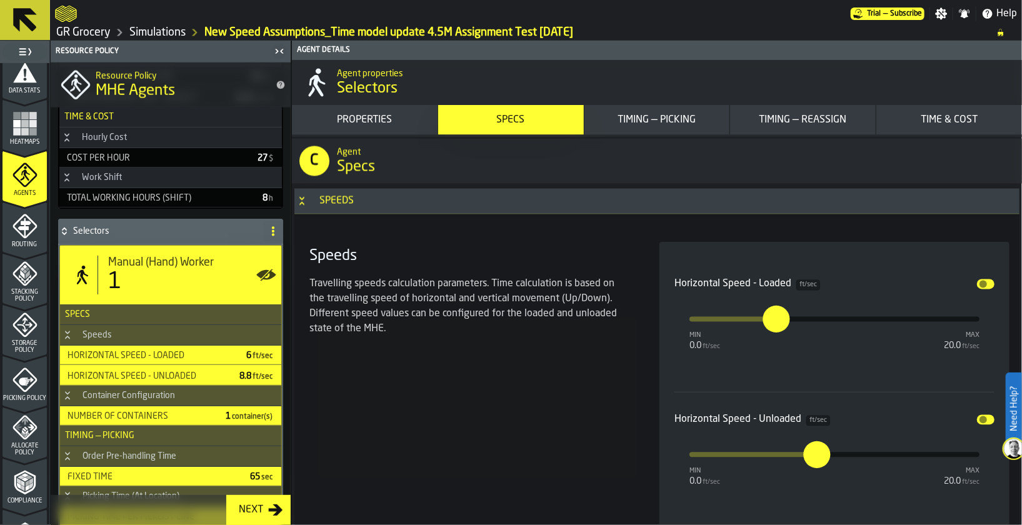
scroll to position [1312, 0]
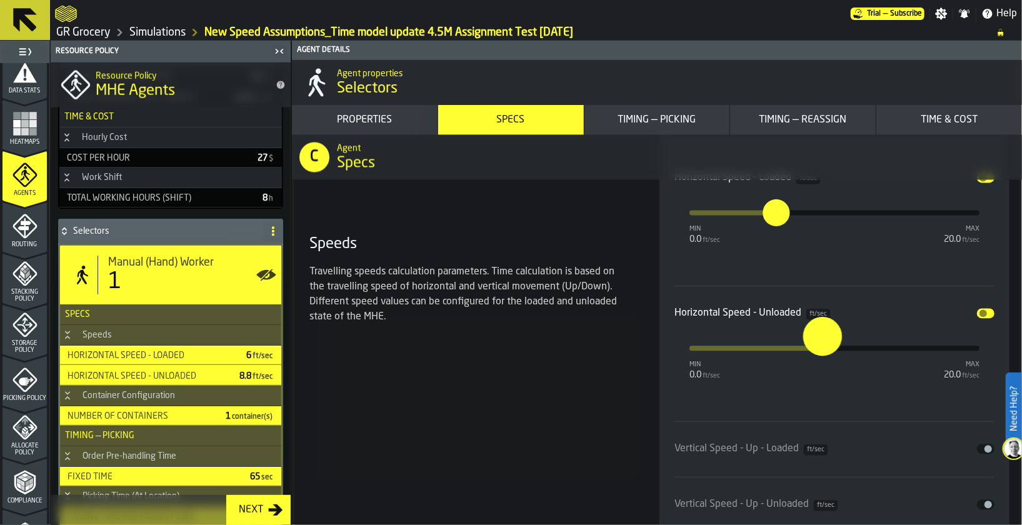
click at [818, 347] on input "***" at bounding box center [810, 336] width 14 height 39
type input "***"
drag, startPoint x: 821, startPoint y: 344, endPoint x: 815, endPoint y: 345, distance: 6.3
click at [812, 345] on input "***" at bounding box center [805, 336] width 14 height 39
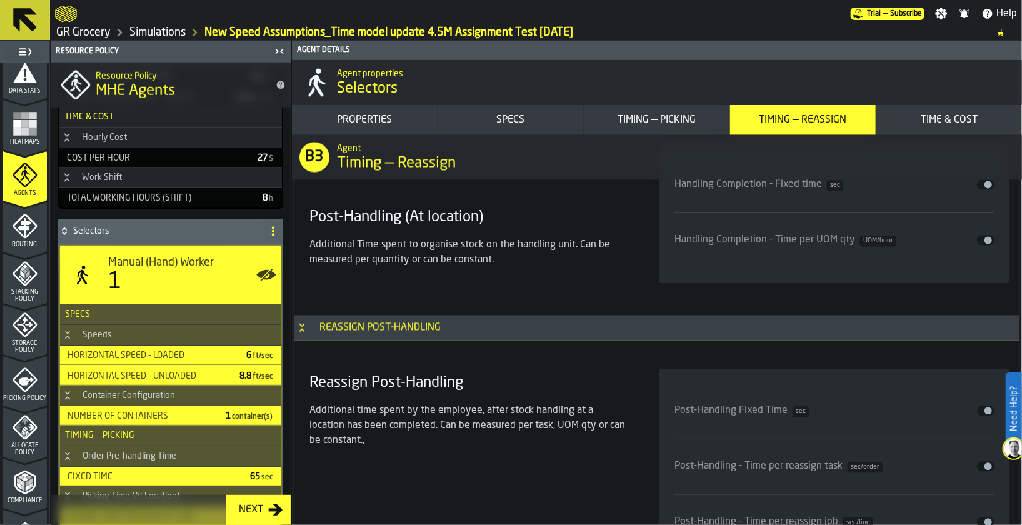
scroll to position [460, 0]
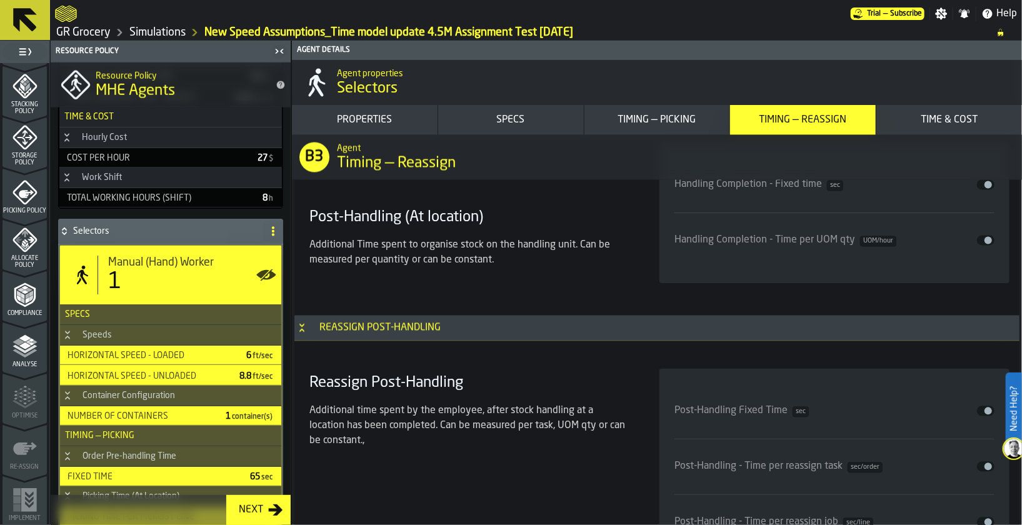
click at [31, 343] on polyline "menu Analyse" at bounding box center [31, 343] width 6 height 3
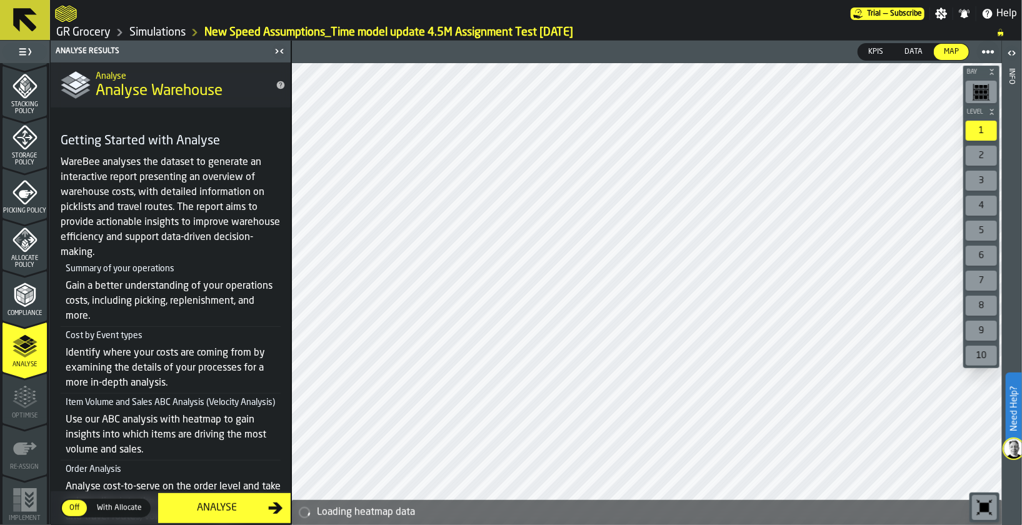
click at [253, 505] on div "Analyse" at bounding box center [217, 508] width 103 height 15
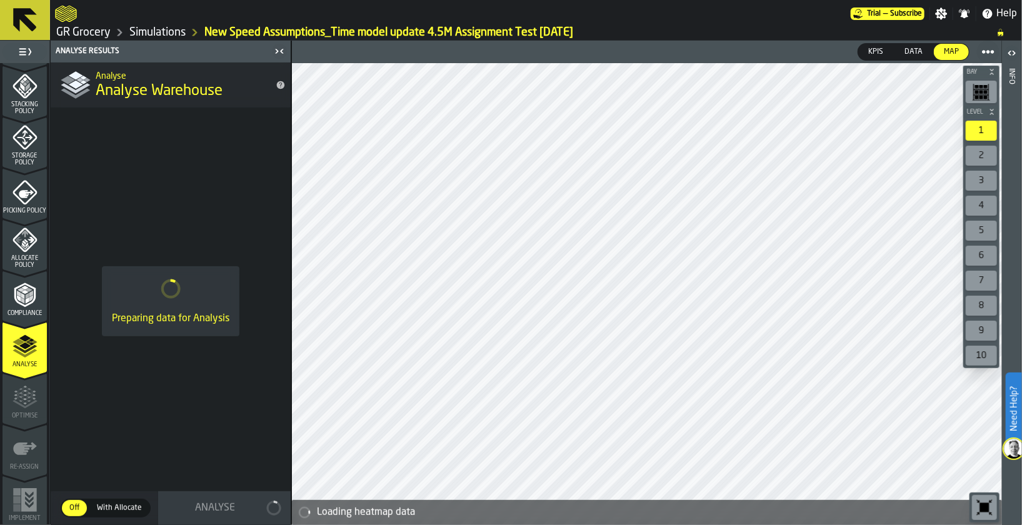
click at [161, 31] on link "Simulations" at bounding box center [157, 33] width 56 height 14
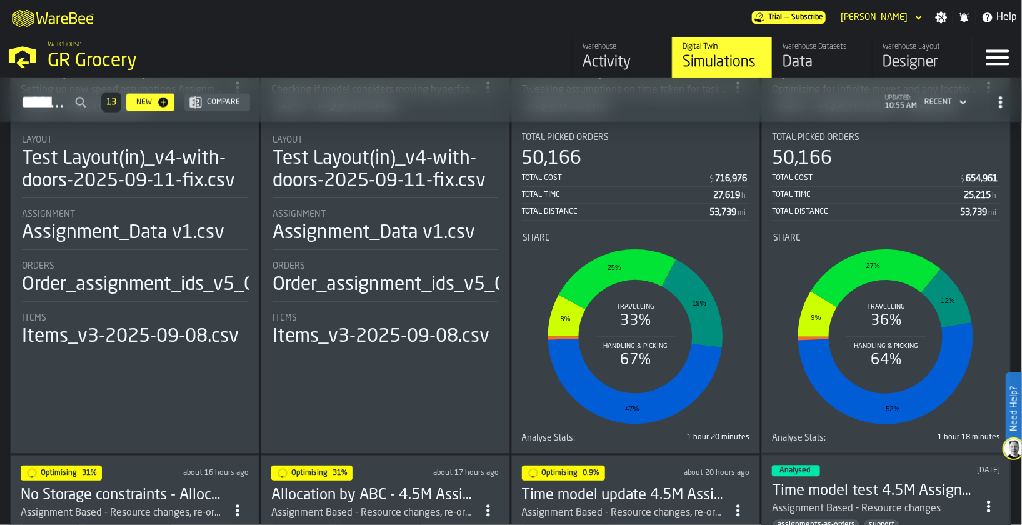
scroll to position [956, 0]
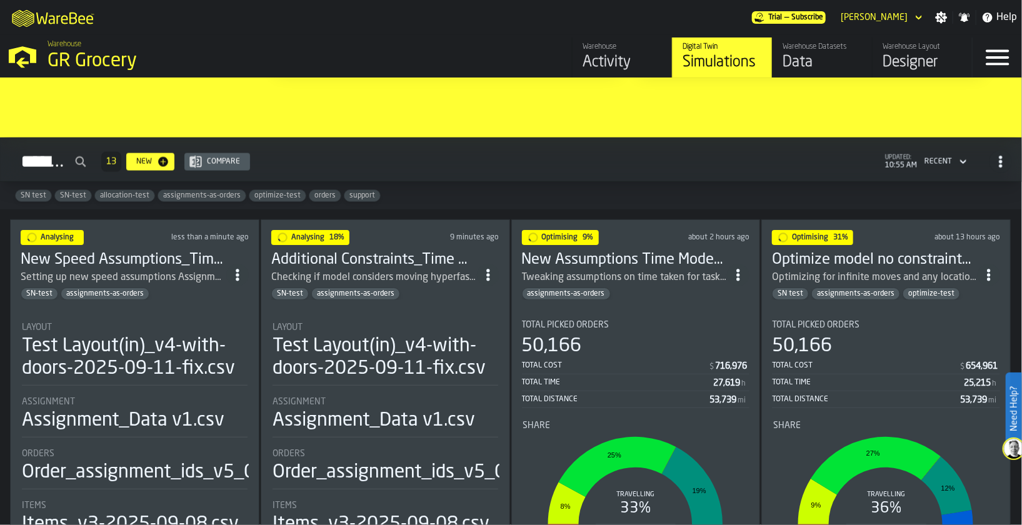
click at [866, 256] on h3 "Optimize model no constraints update 4.5M Assignment Test [DATE]" at bounding box center [875, 260] width 206 height 20
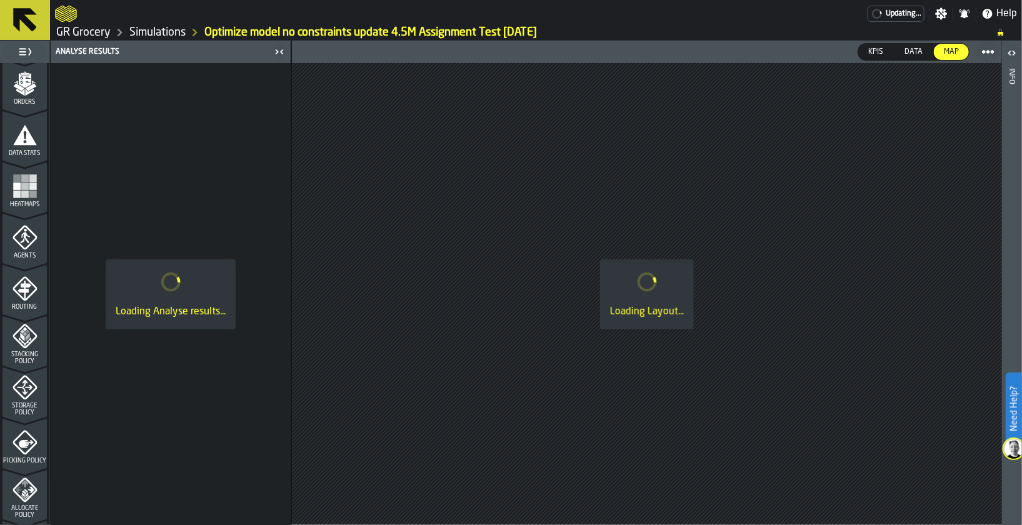
scroll to position [281, 0]
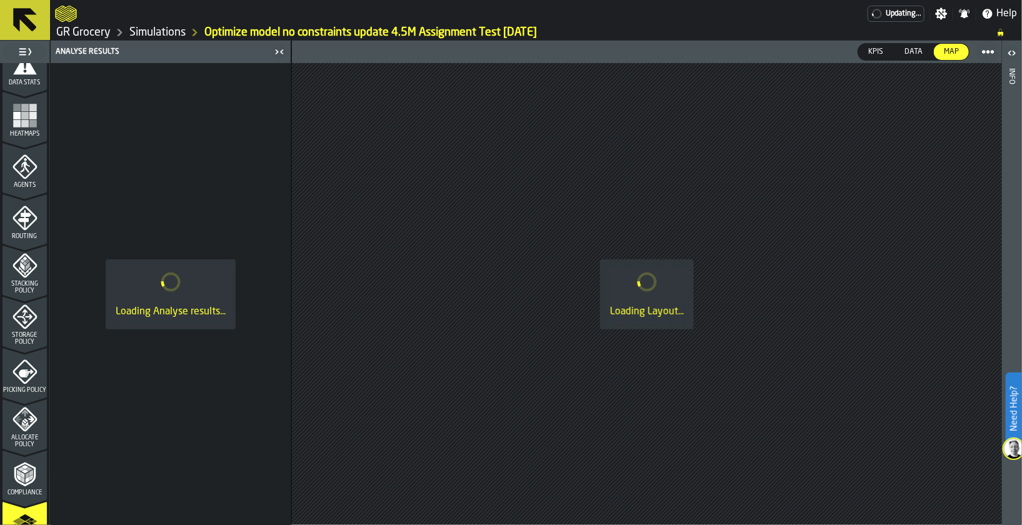
click at [29, 278] on div "Stacking Policy" at bounding box center [25, 273] width 44 height 41
click at [13, 332] on span "Storage Policy" at bounding box center [25, 339] width 44 height 14
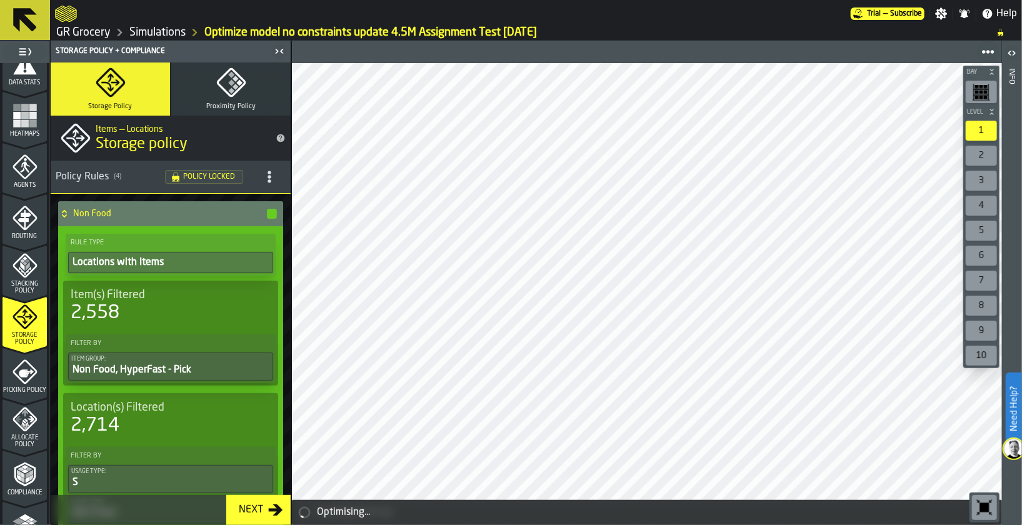
click at [156, 299] on div "Rule Type Locations with Items Item(s) Filtered 2,558 Filter By Item Group: Non…" at bounding box center [170, 380] width 225 height 308
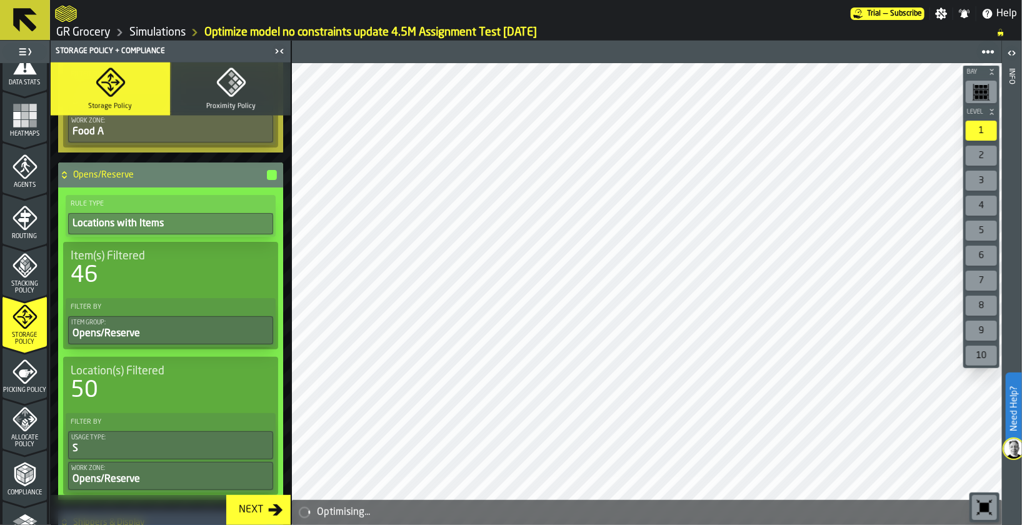
scroll to position [749, 0]
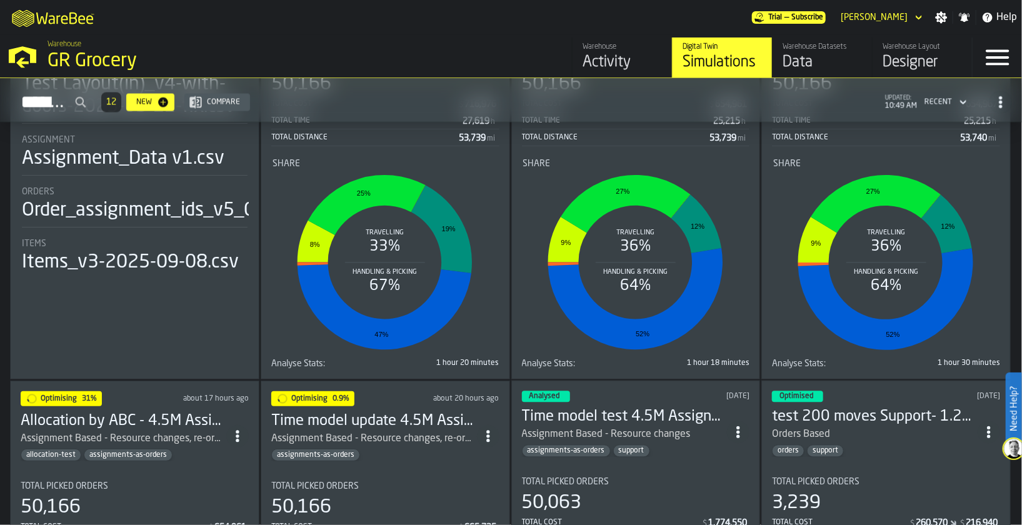
scroll to position [1031, 0]
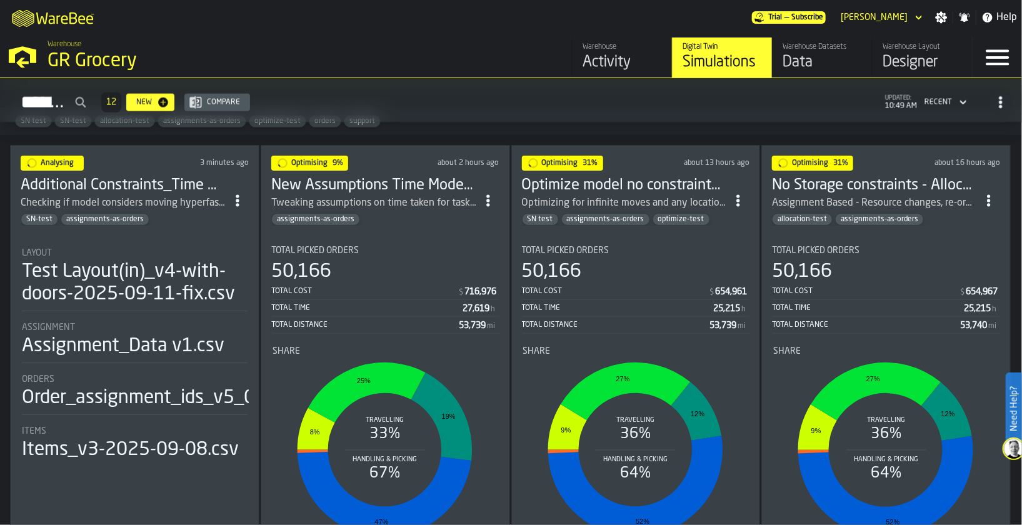
click at [376, 196] on div "Tweaking assumptions on time taken for tasks Assignment Based - Resource change…" at bounding box center [374, 203] width 206 height 15
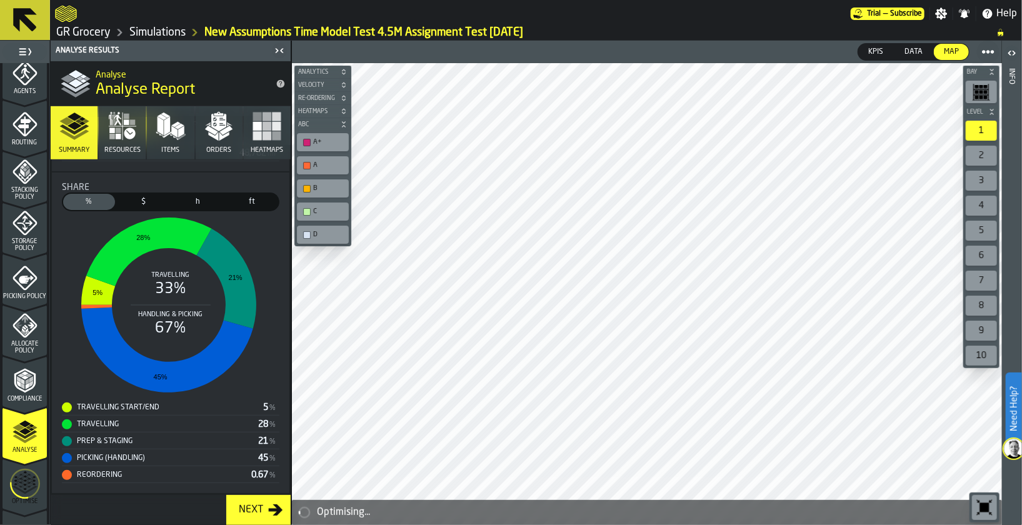
scroll to position [460, 0]
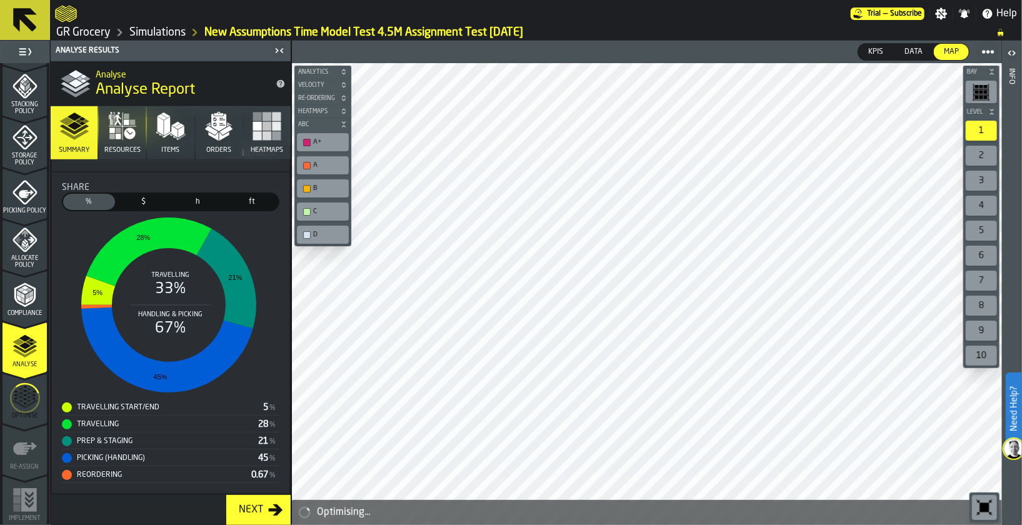
click at [28, 146] on icon "menu Storage Policy" at bounding box center [25, 137] width 25 height 25
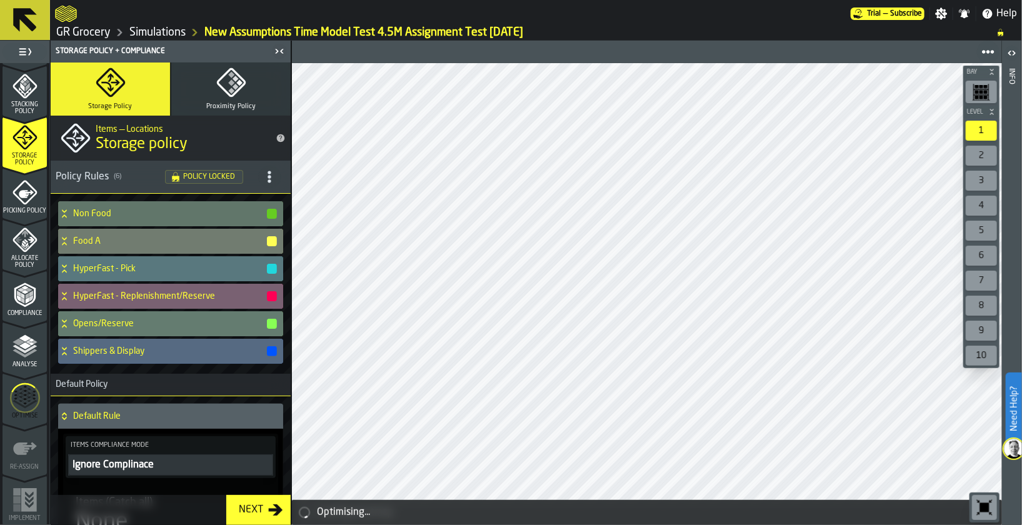
click at [126, 225] on div "Non Food Food A HyperFast - Pick HyperFast - Replenishment/Reserve Opens/Reserv…" at bounding box center [171, 284] width 230 height 170
click at [67, 319] on icon at bounding box center [64, 324] width 13 height 10
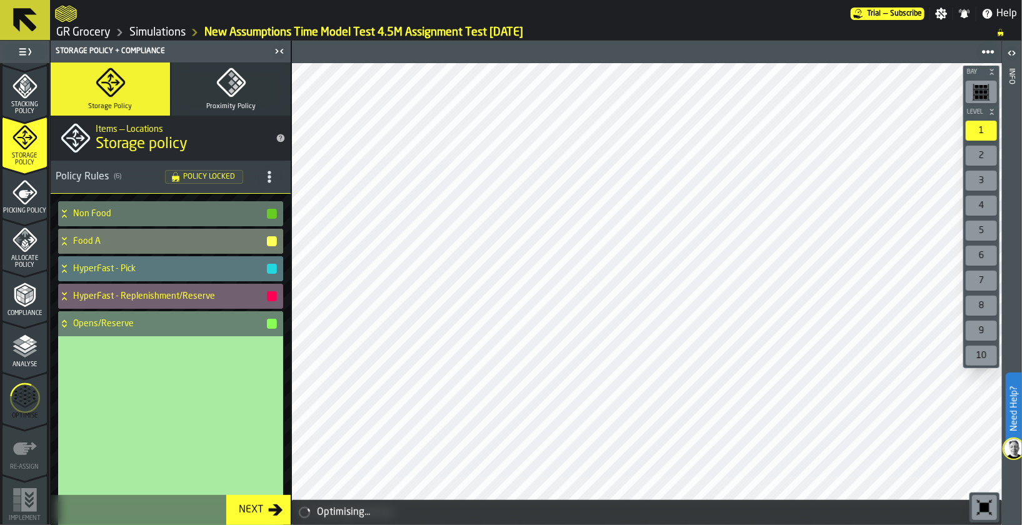
scroll to position [93, 0]
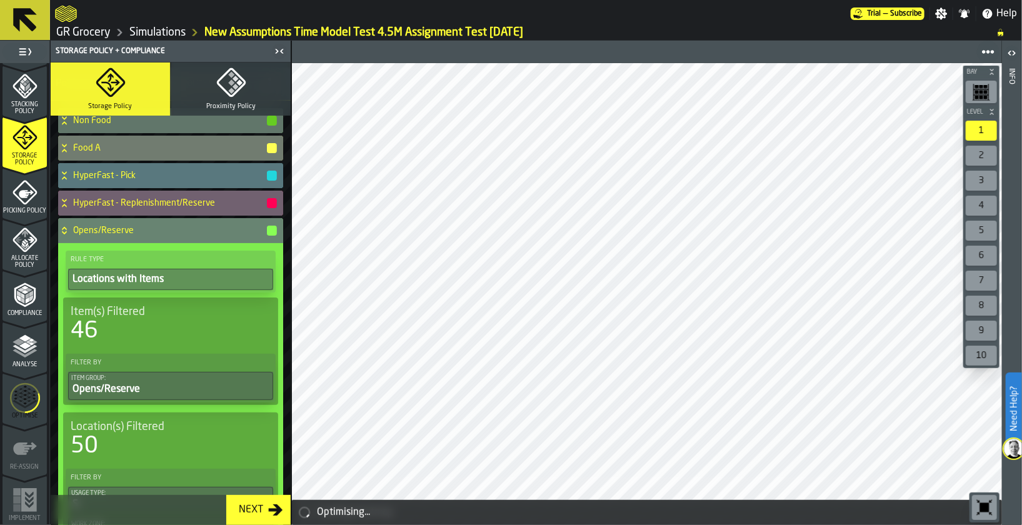
click at [94, 235] on div "Opens/Reserve" at bounding box center [168, 230] width 220 height 25
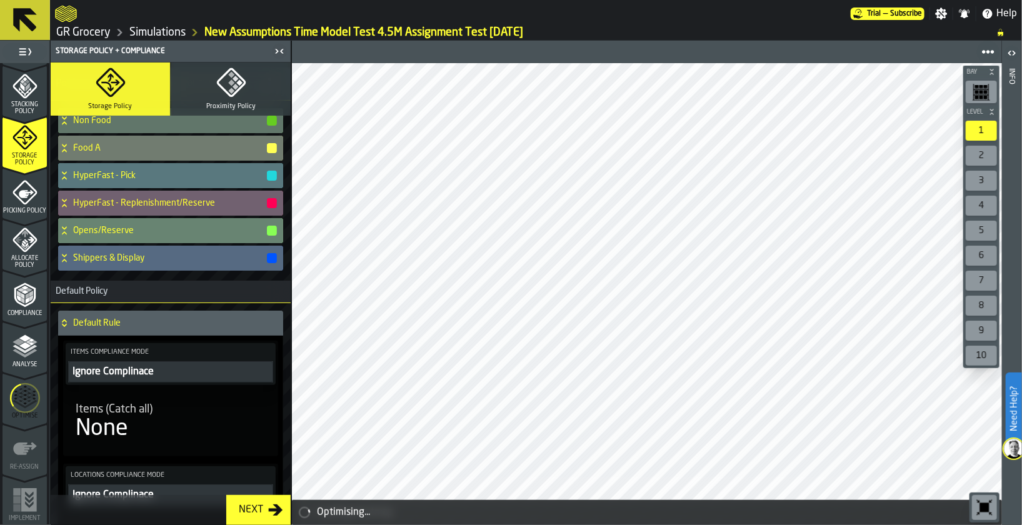
click at [94, 235] on div "Opens/Reserve" at bounding box center [168, 230] width 220 height 25
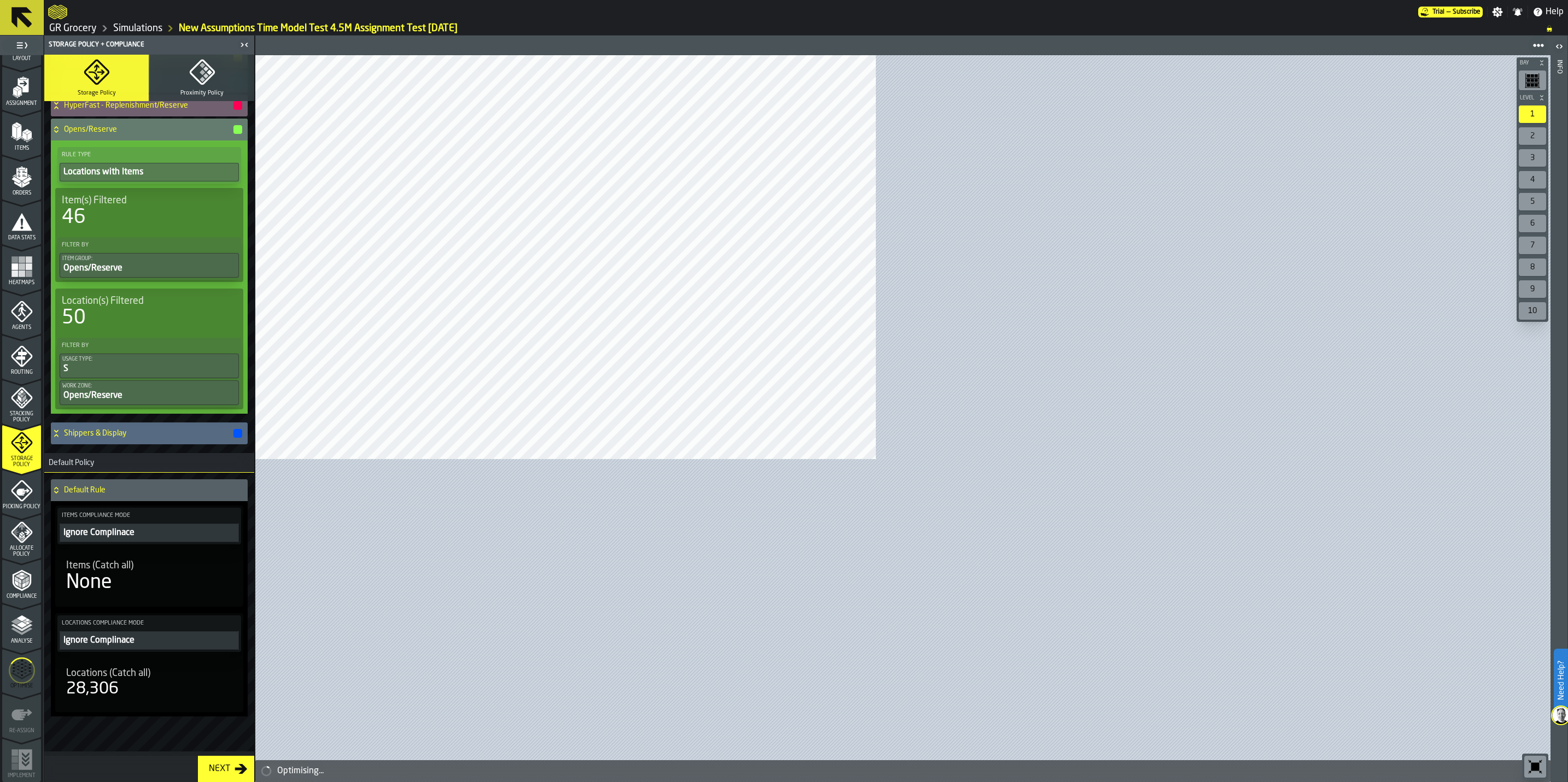
scroll to position [158, 0]
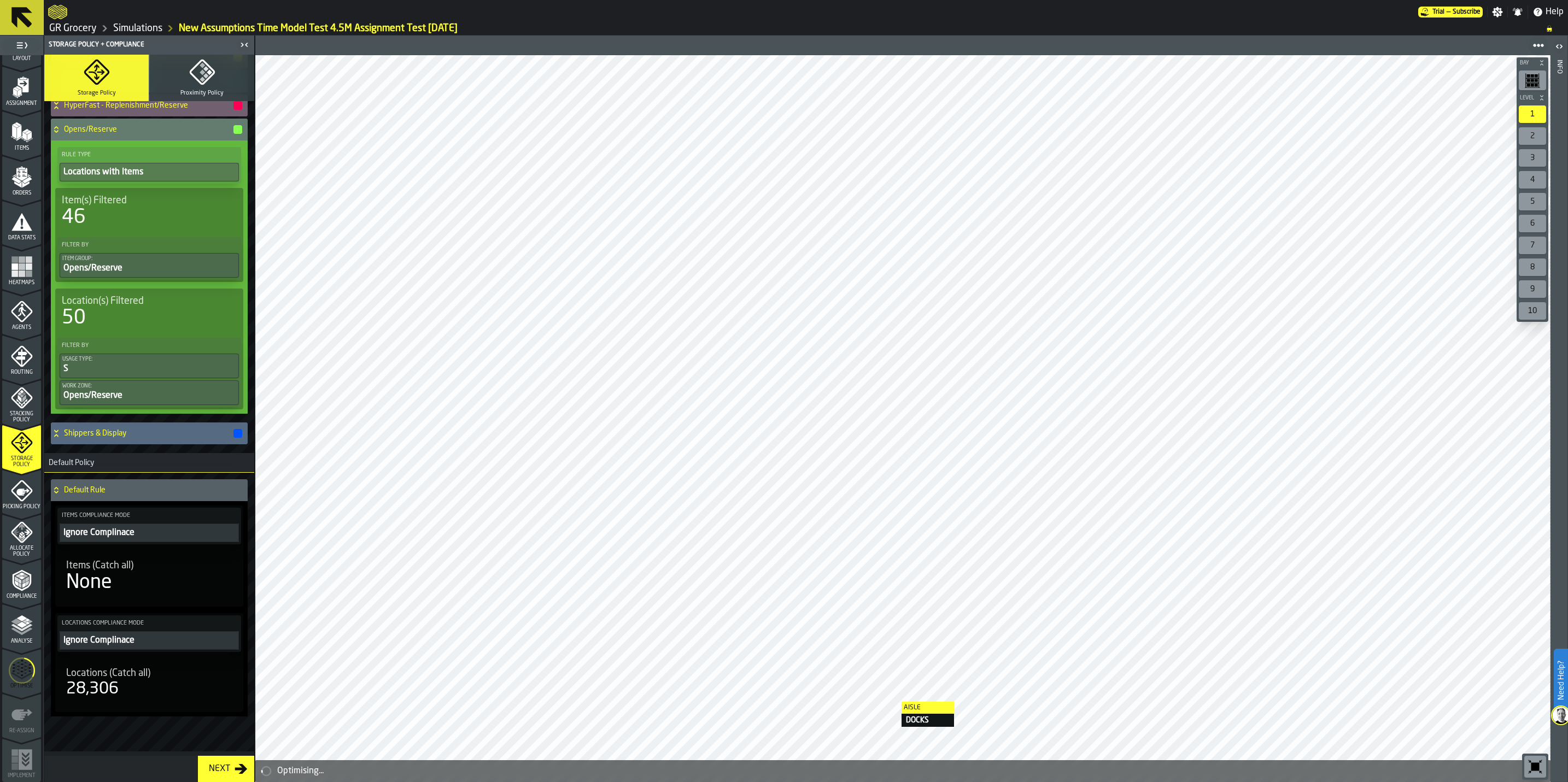
click at [891, 458] on div at bounding box center [902, 418] width 1294 height 727
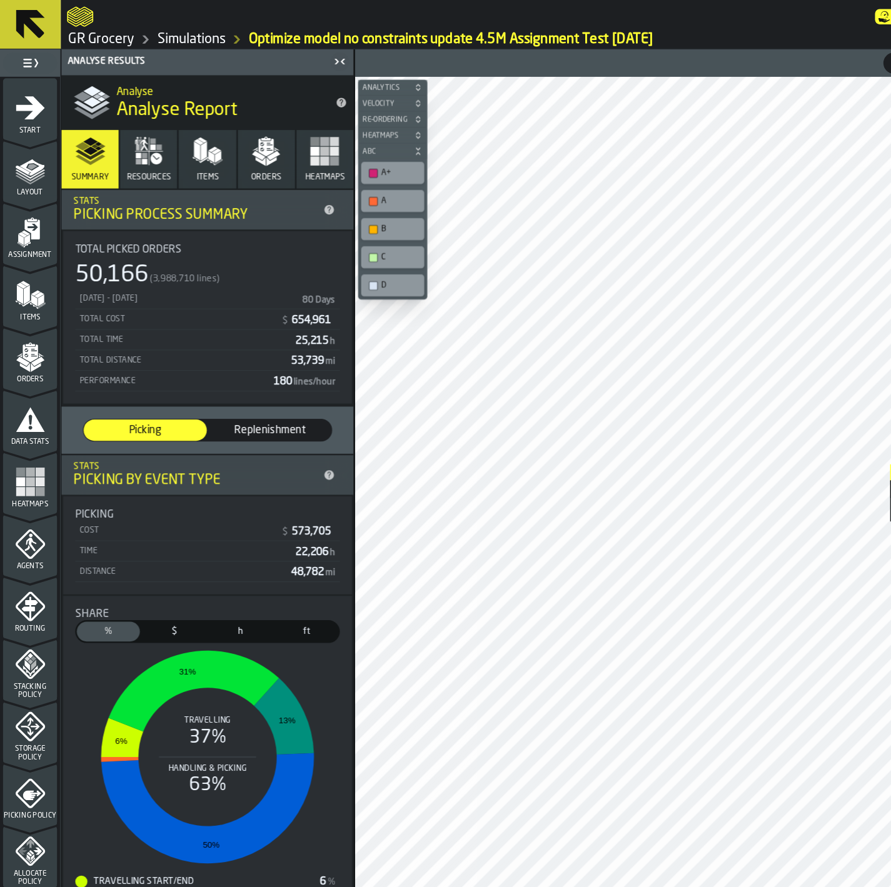
scroll to position [98, 0]
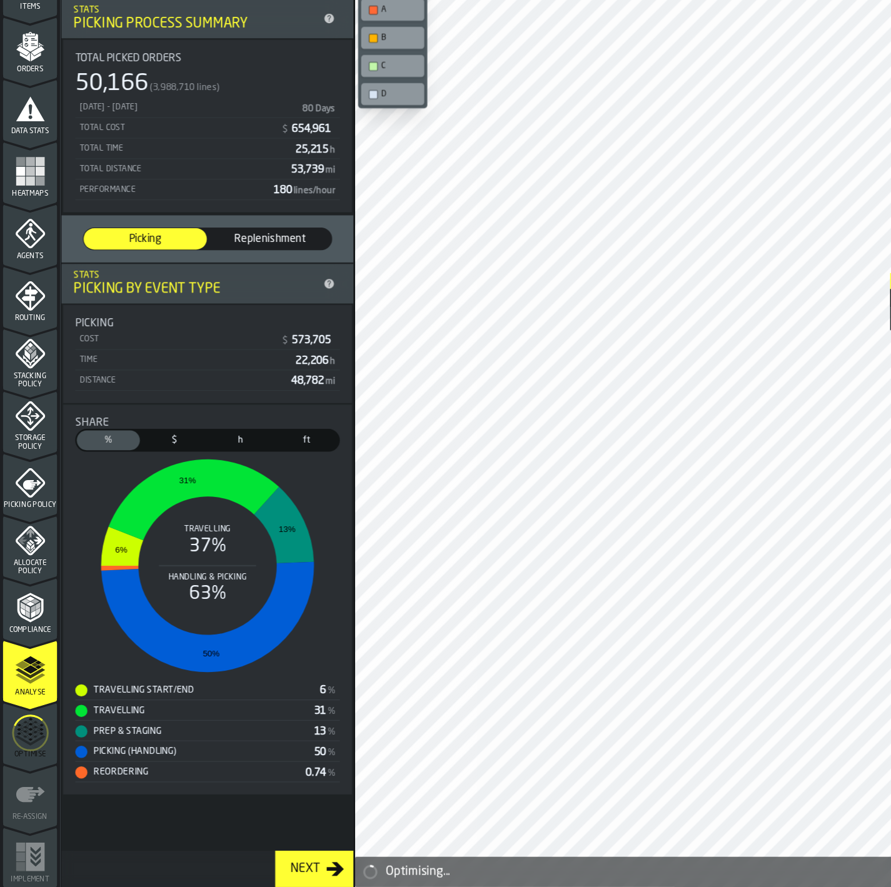
click at [25, 751] on icon "menu Optimise" at bounding box center [25, 760] width 30 height 50
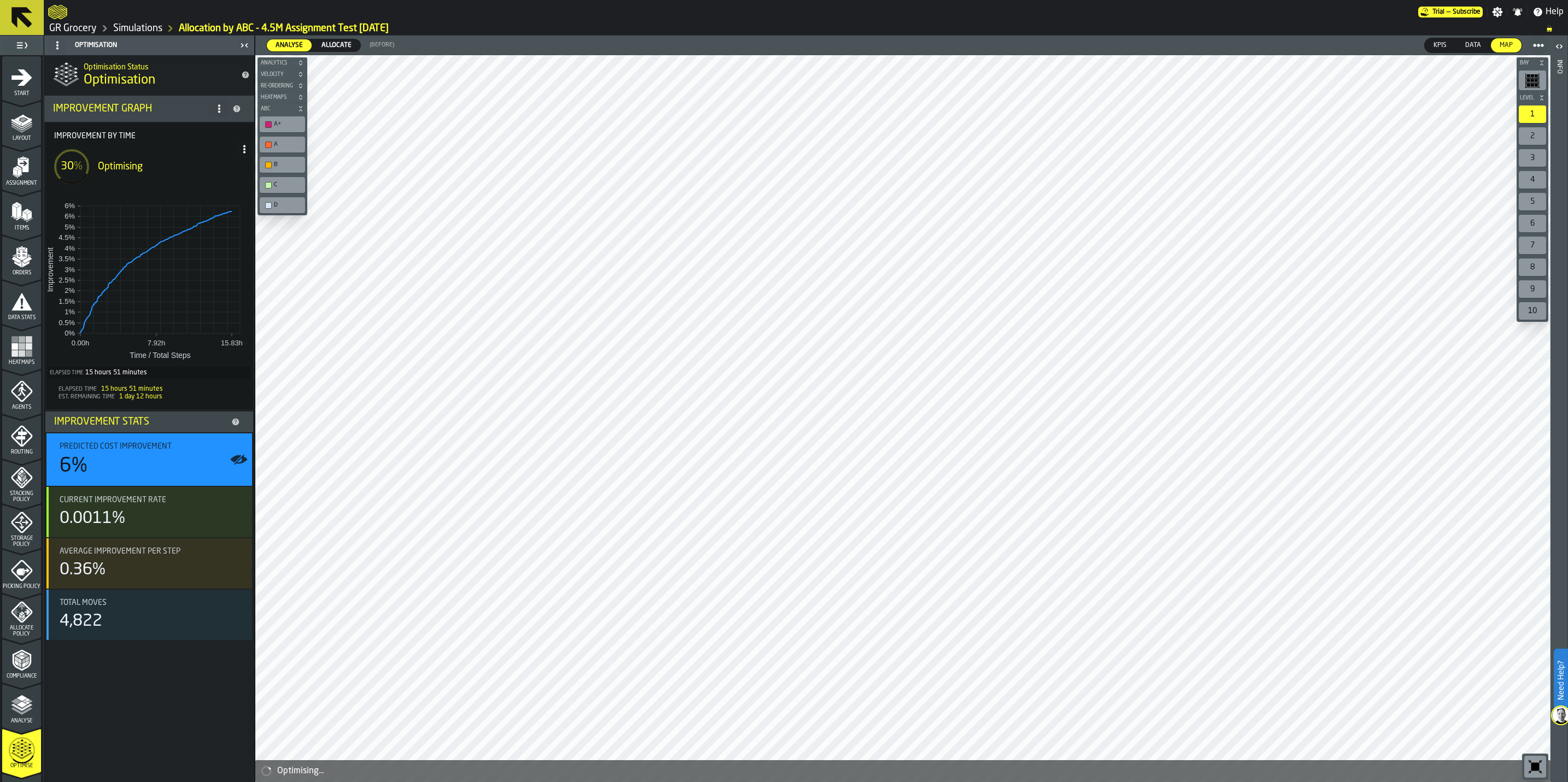
scroll to position [80, 0]
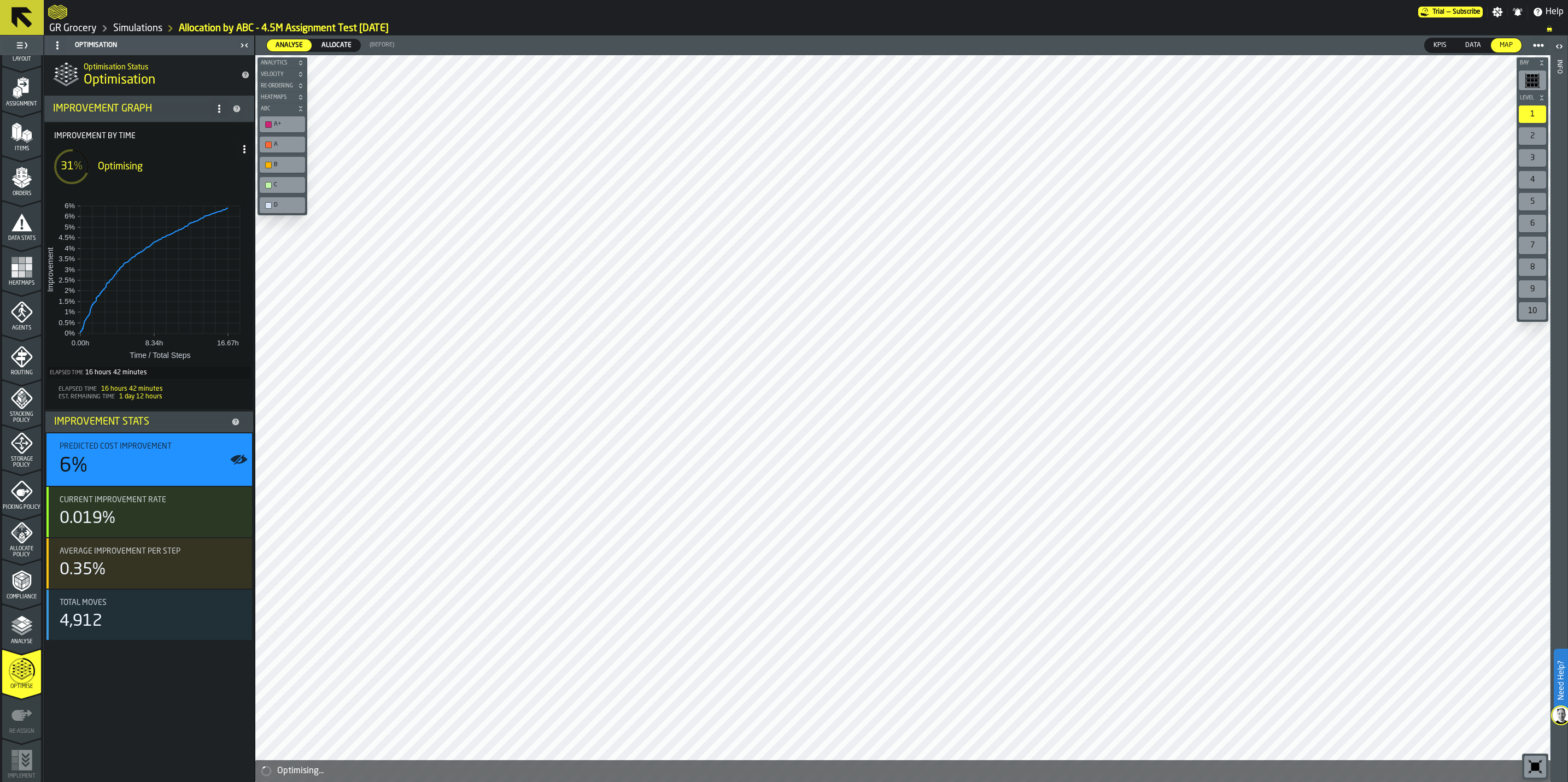
click at [213, 110] on span at bounding box center [220, 108] width 17 height 17
click at [197, 380] on div "0.00h -Infinityh 8.34h 16.67h Time / Total Steps 0% 0.5% 1% 1.5% 2% 2.5% 3% 3.5…" at bounding box center [150, 287] width 208 height 186
click at [146, 27] on link "Simulations" at bounding box center [137, 29] width 49 height 12
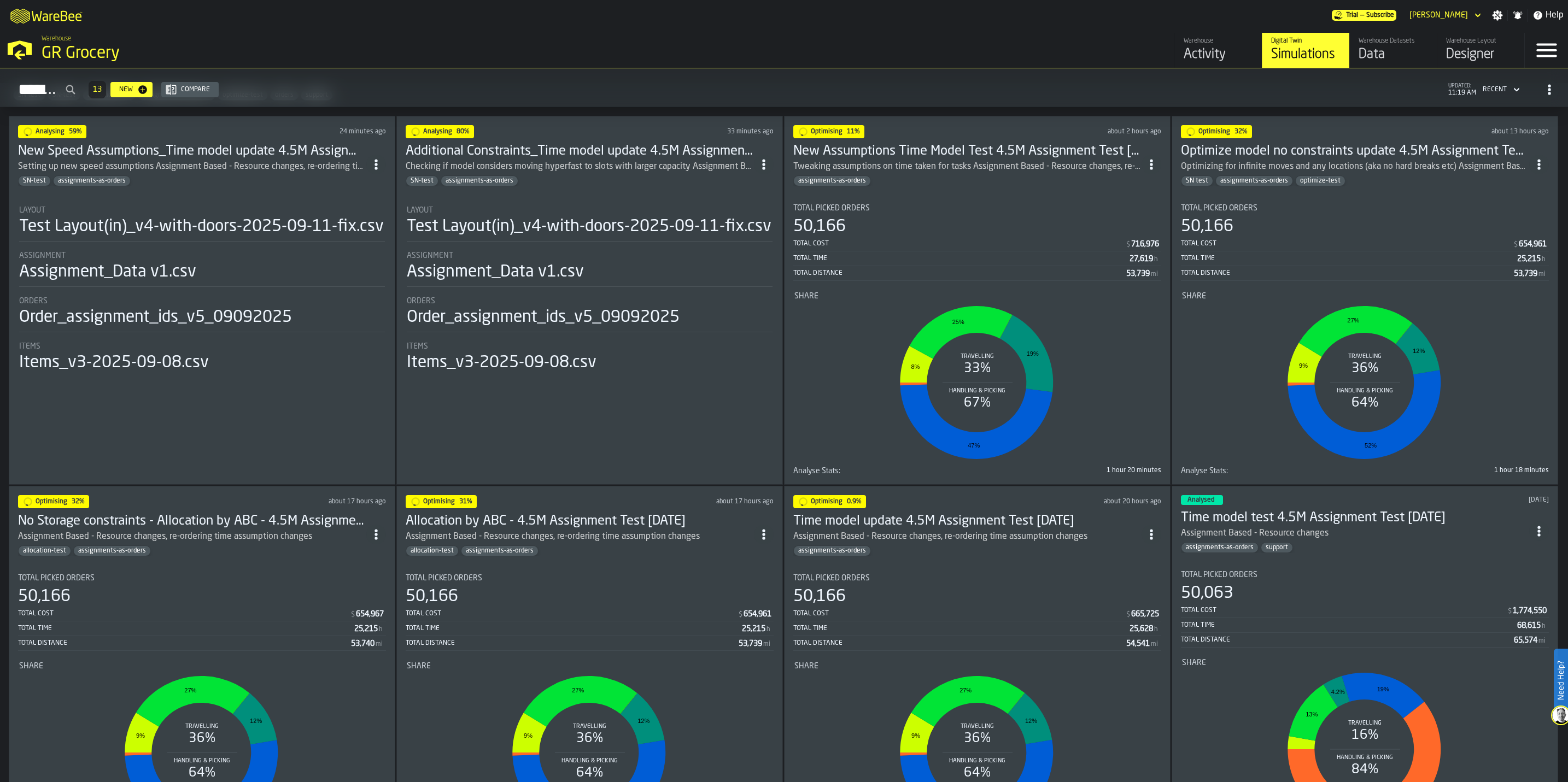
scroll to position [902, 0]
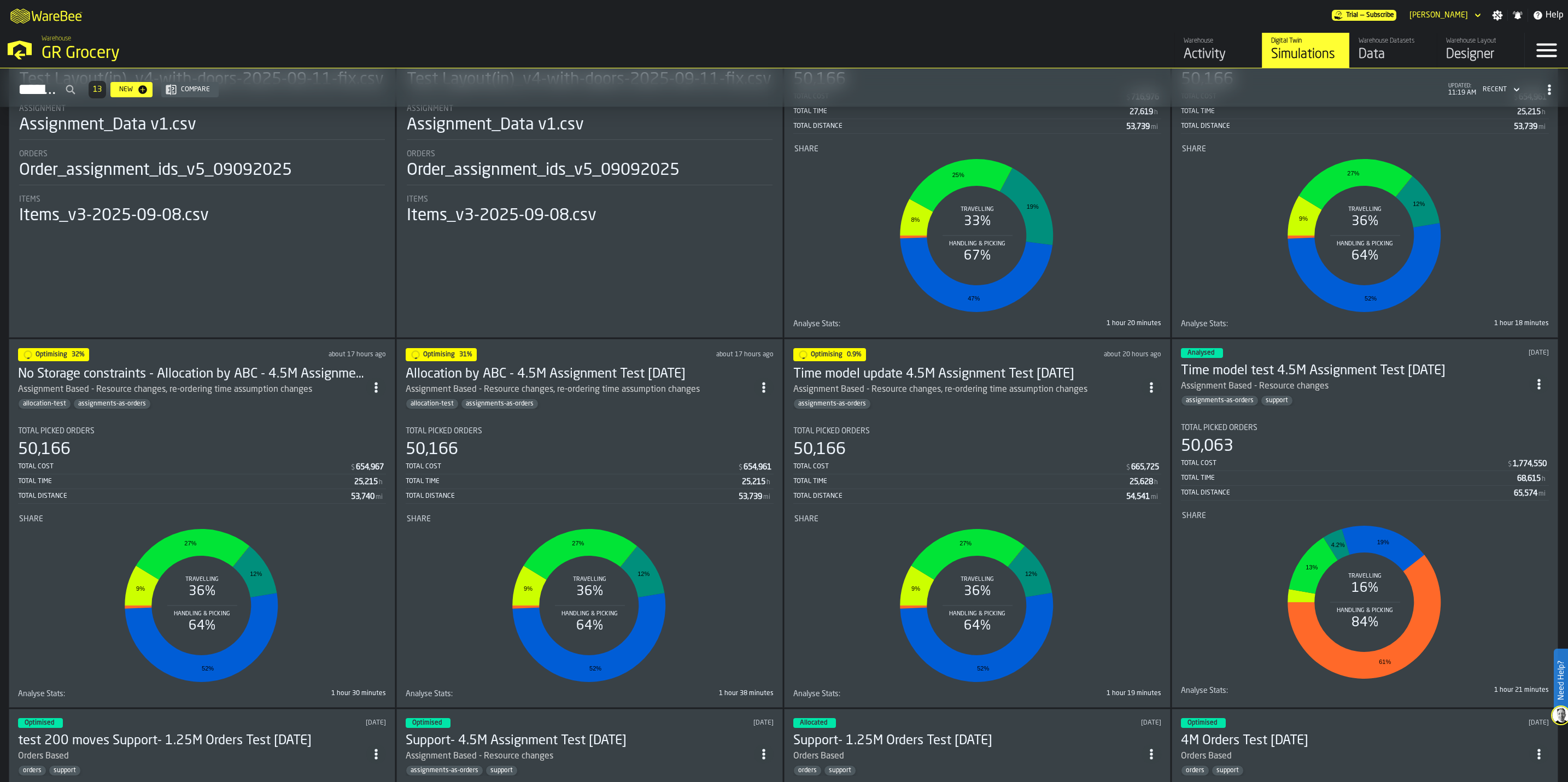
click at [1023, 403] on div "assignments-as-orders" at bounding box center [967, 404] width 348 height 11
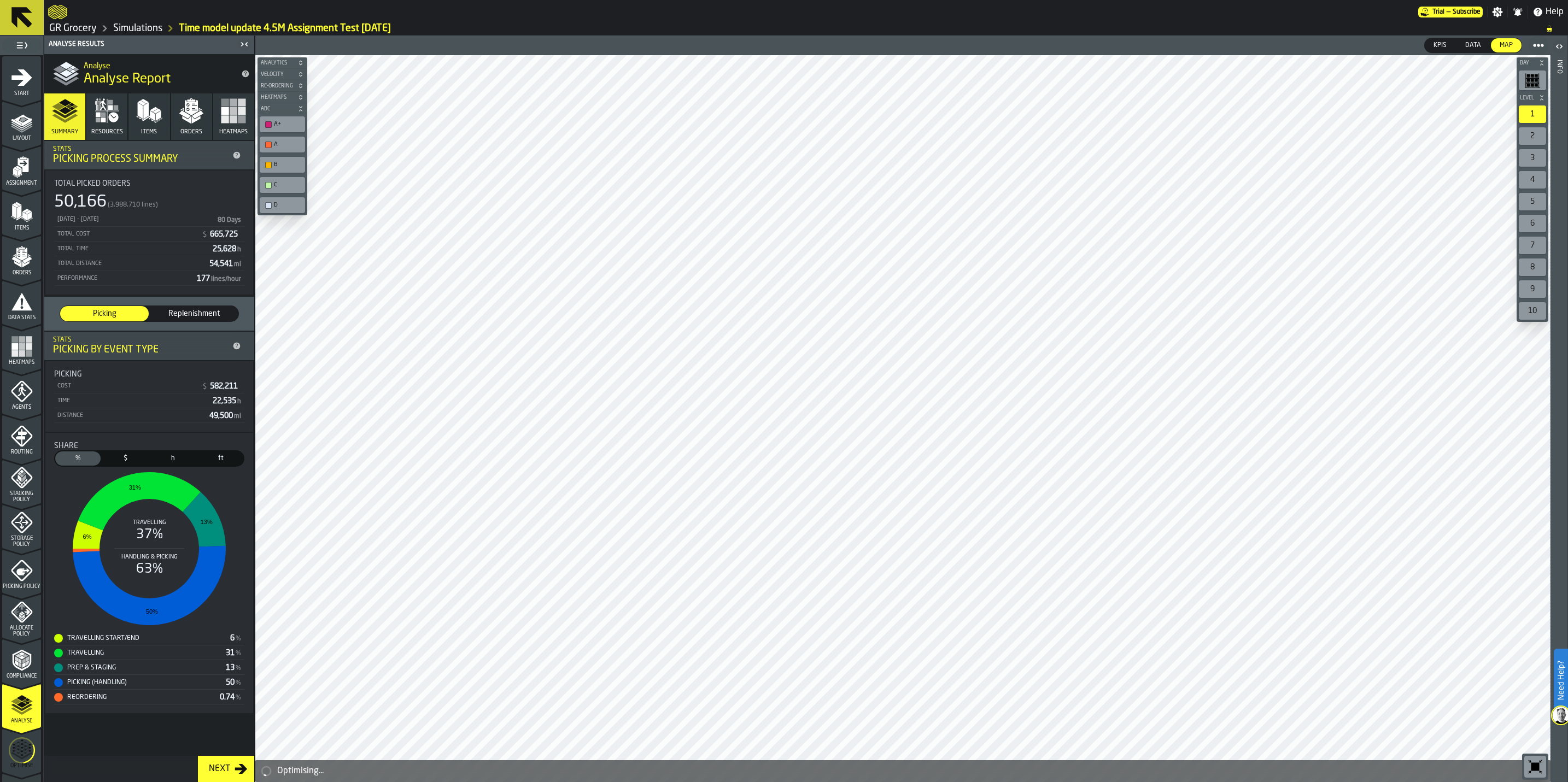
click at [24, 745] on icon "menu Optimise" at bounding box center [22, 751] width 26 height 44
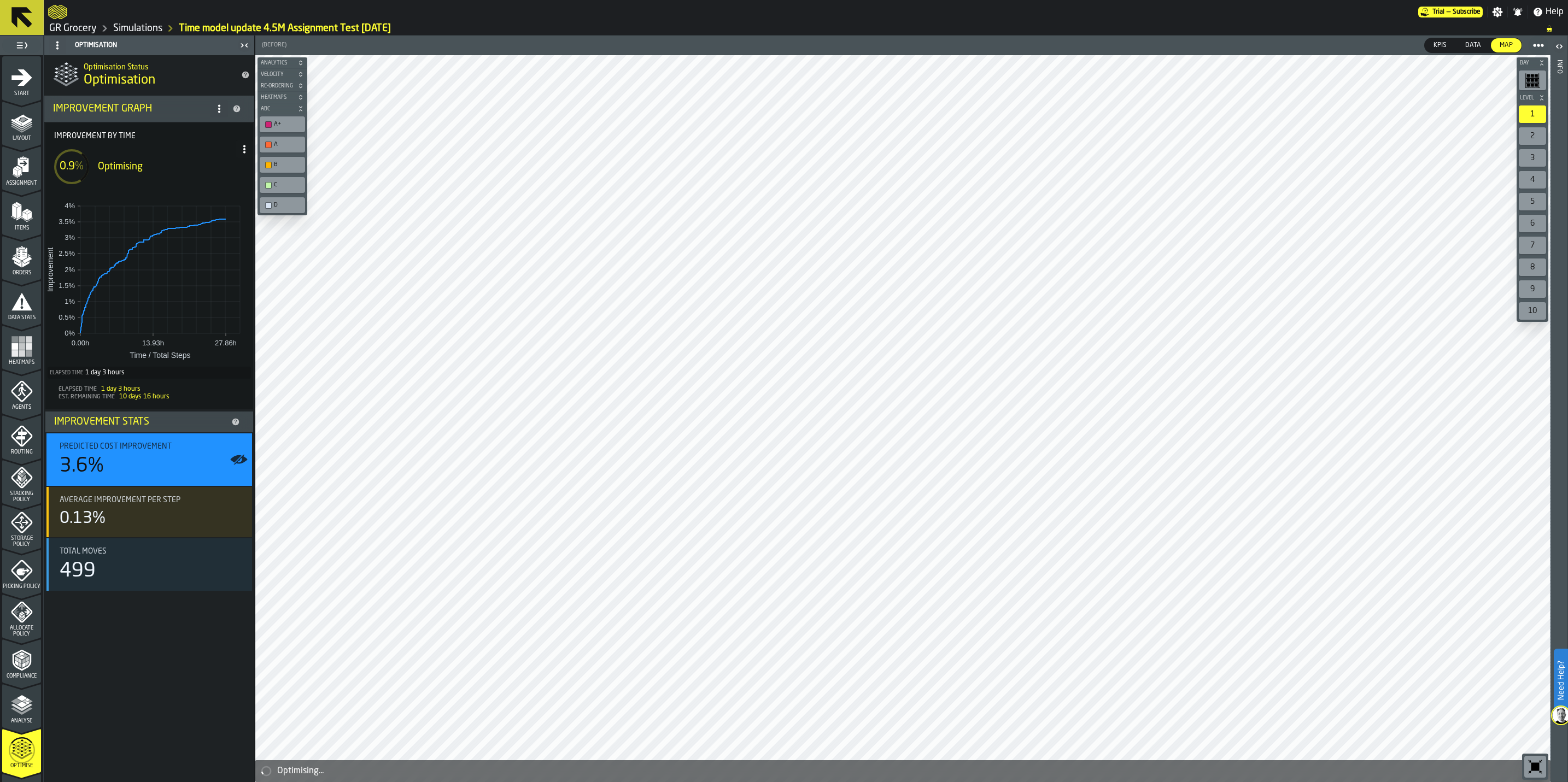
drag, startPoint x: 150, startPoint y: 397, endPoint x: 182, endPoint y: 397, distance: 32.0
click at [182, 397] on div "Est. Remaining Time 10 days 16 hours" at bounding box center [150, 396] width 199 height 8
drag, startPoint x: 158, startPoint y: 28, endPoint x: 164, endPoint y: 28, distance: 6.0
click at [158, 28] on link "Simulations" at bounding box center [137, 29] width 49 height 12
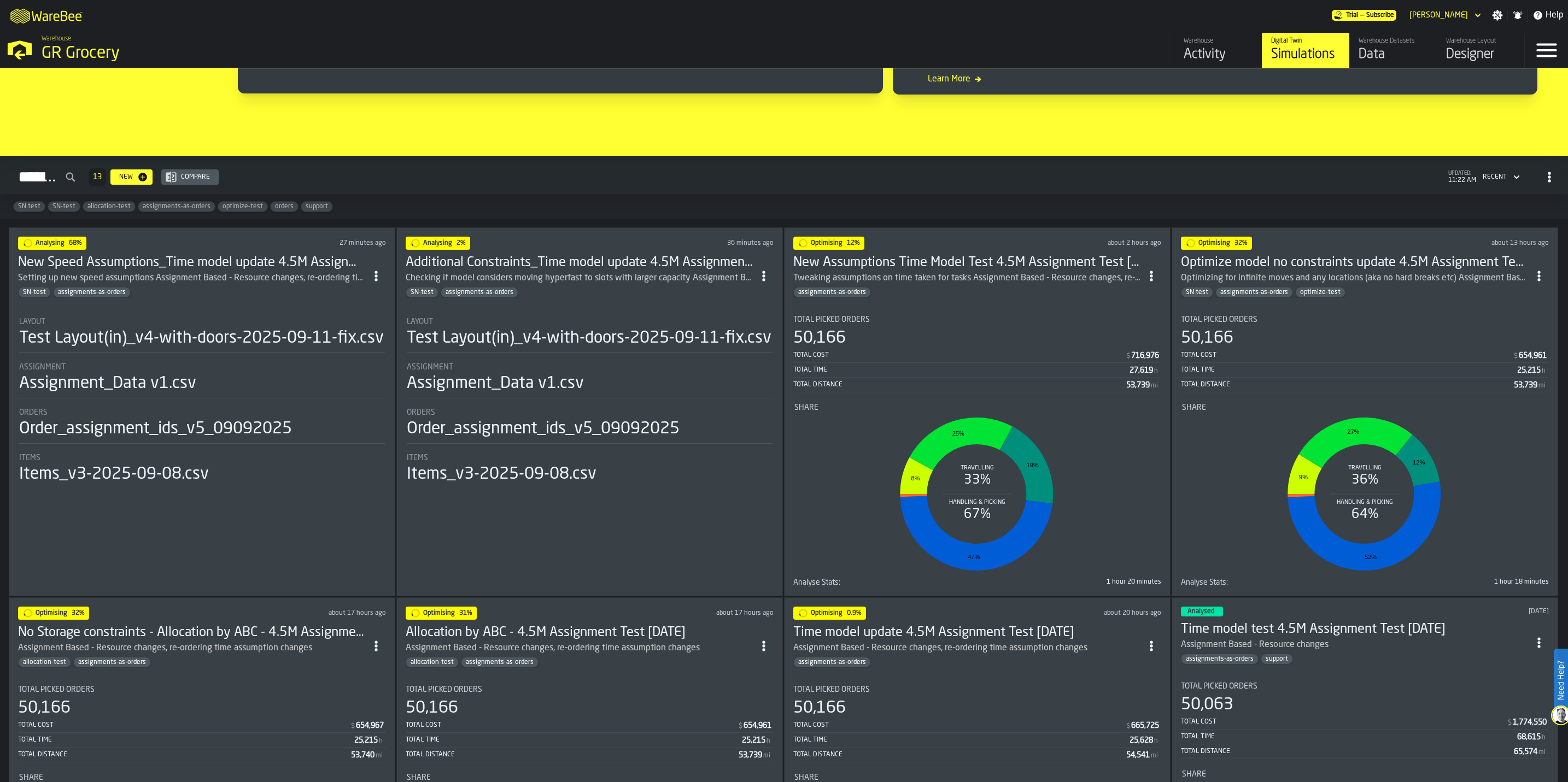
scroll to position [738, 0]
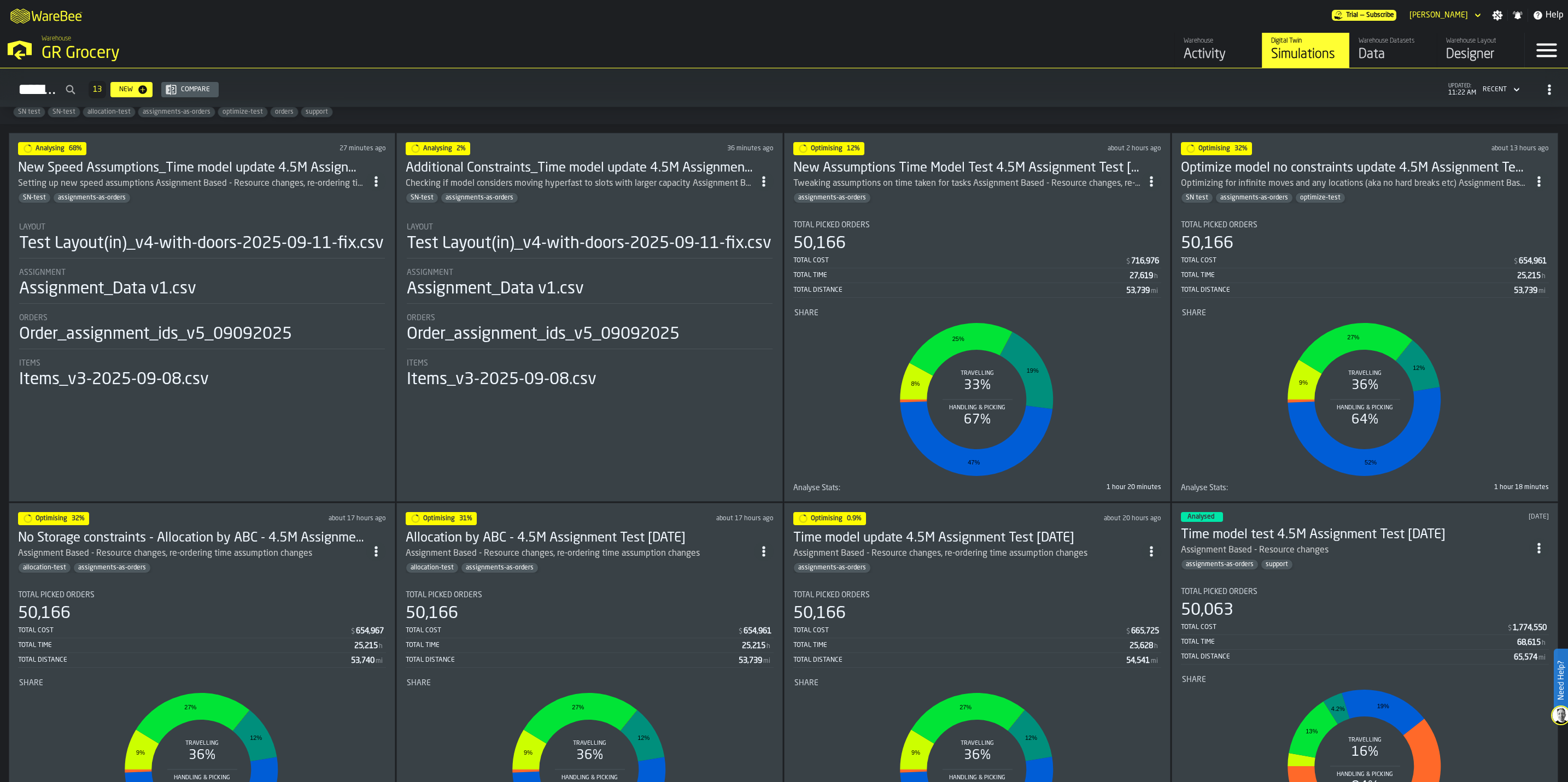
click at [377, 183] on circle "ItemListCard-DashboardItemContainer" at bounding box center [375, 181] width 3 height 3
click at [354, 253] on div "Duplicate" at bounding box center [355, 259] width 57 height 13
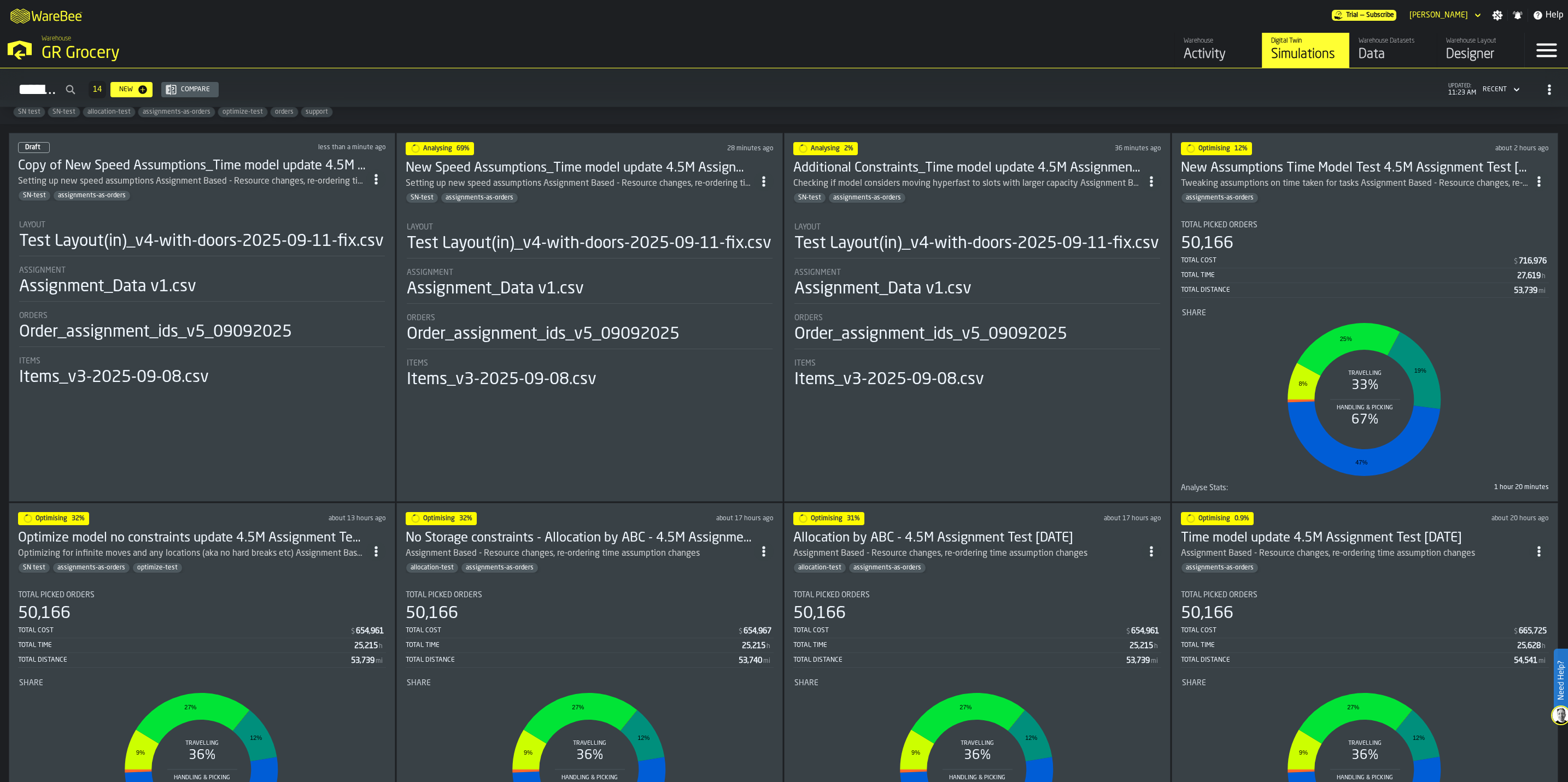
click at [228, 247] on div "Test Layout(in)_v4-with-doors-2025-09-11-fix.csv" at bounding box center [201, 241] width 365 height 20
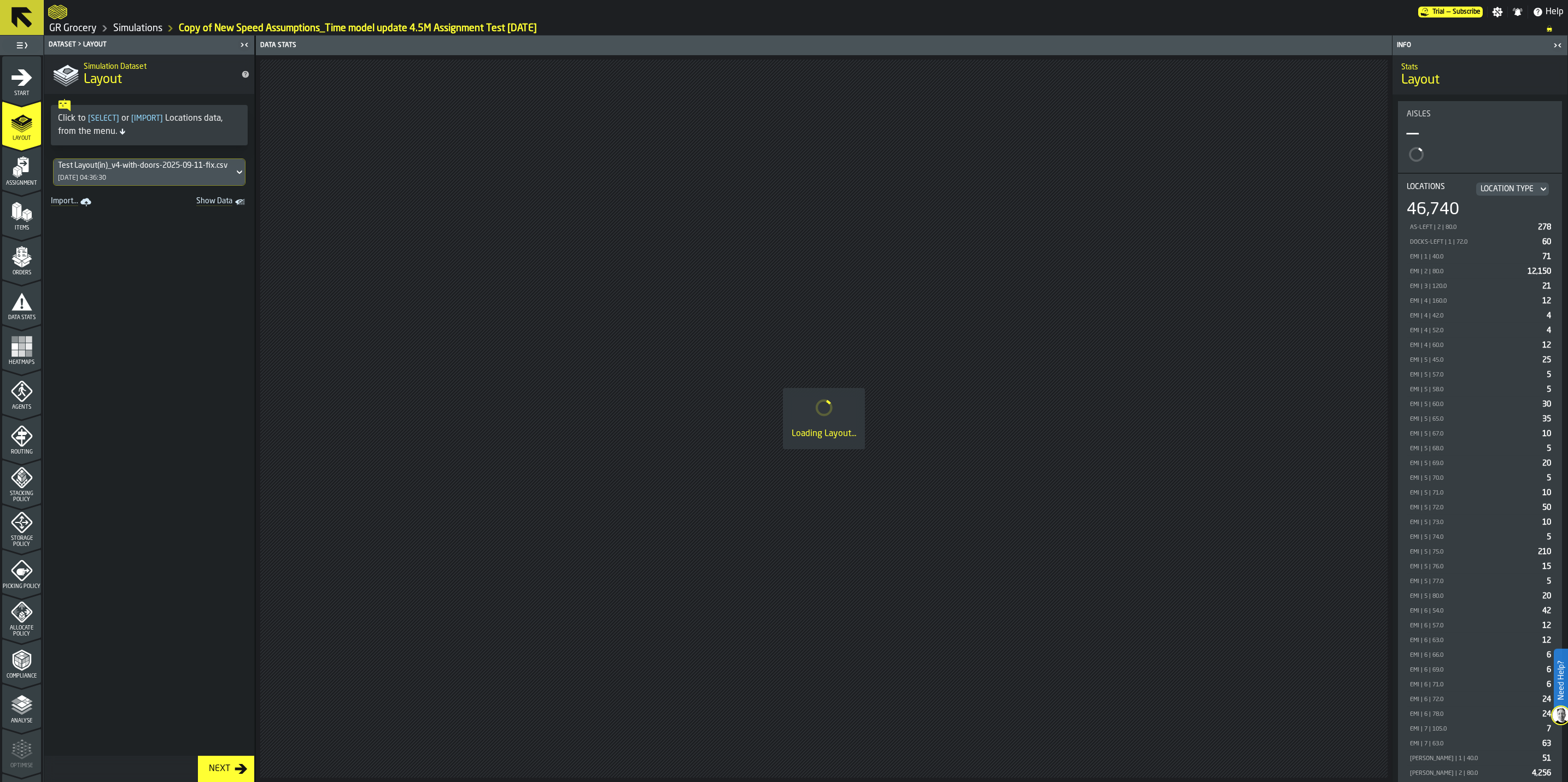
click at [28, 78] on icon "menu Start" at bounding box center [22, 77] width 21 height 17
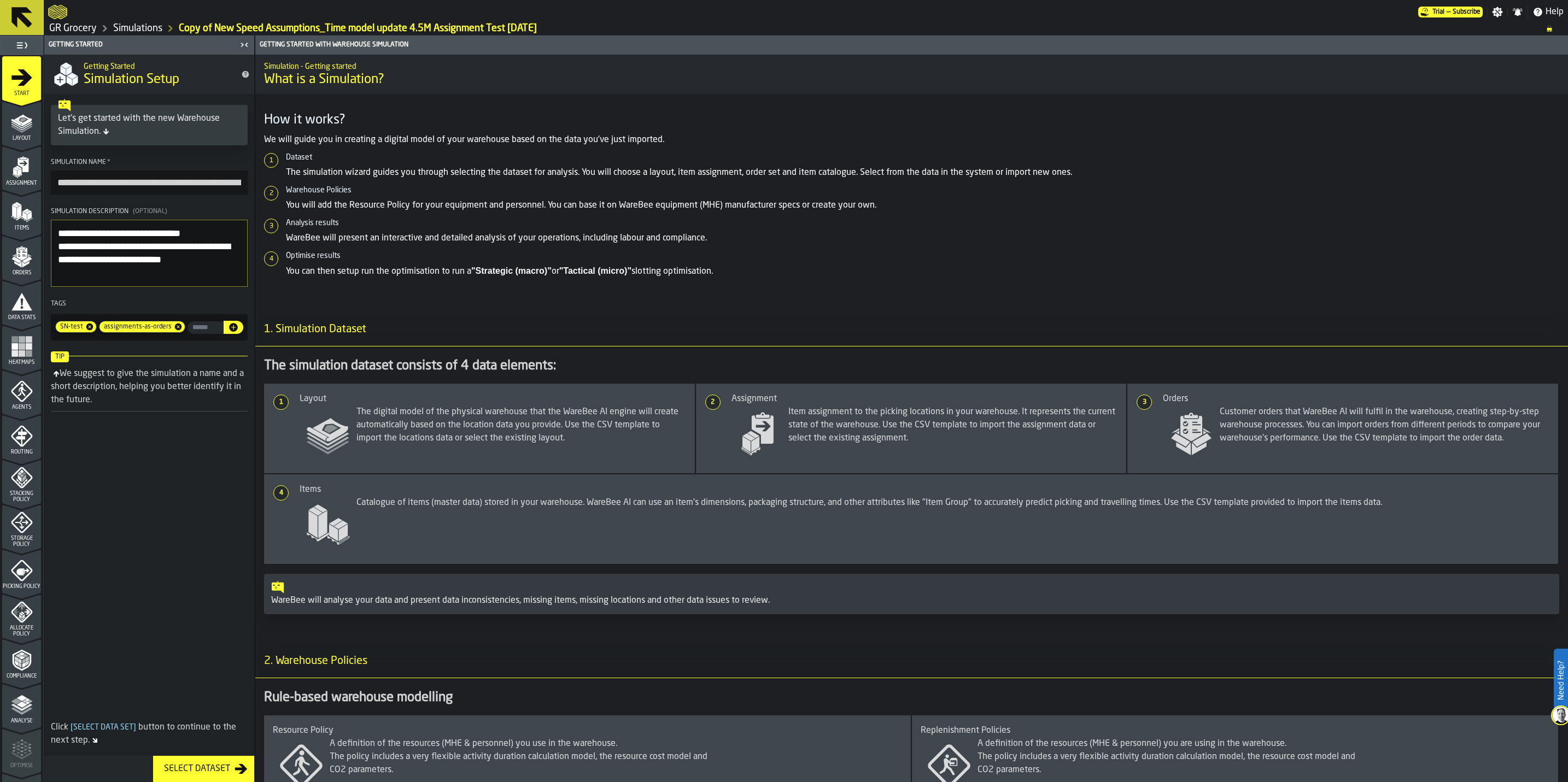
drag, startPoint x: 107, startPoint y: 234, endPoint x: 93, endPoint y: 236, distance: 14.1
click at [91, 236] on textarea "**********" at bounding box center [149, 253] width 197 height 67
click at [110, 255] on textarea "**********" at bounding box center [149, 253] width 197 height 67
click at [97, 185] on input "**********" at bounding box center [149, 183] width 197 height 24
drag, startPoint x: 145, startPoint y: 185, endPoint x: -3, endPoint y: 182, distance: 148.0
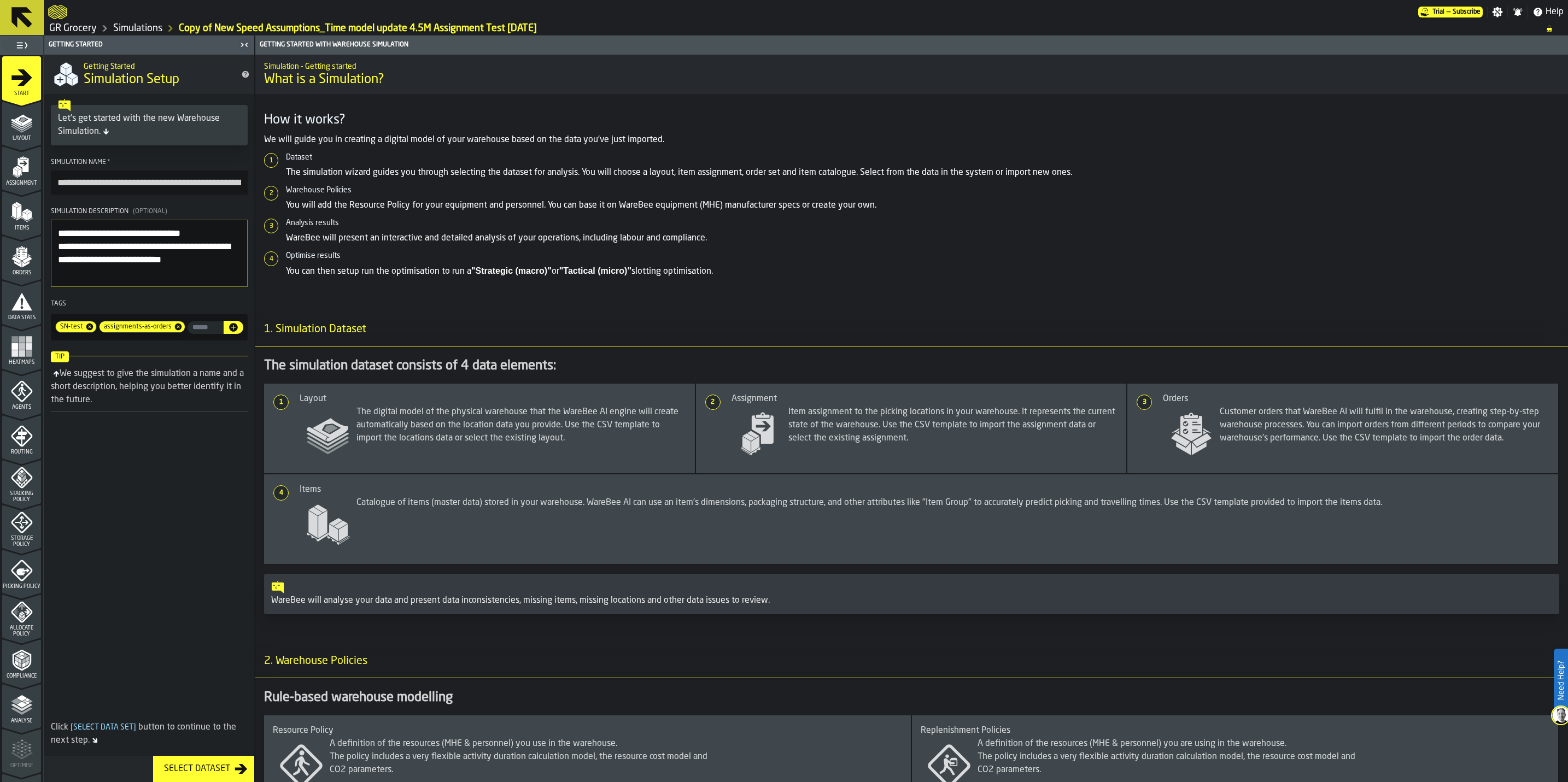
click at [0, 182] on html "**********" at bounding box center [784, 391] width 1568 height 782
click at [78, 186] on input "**********" at bounding box center [149, 183] width 197 height 24
drag, startPoint x: 94, startPoint y: 185, endPoint x: 2, endPoint y: 184, distance: 92.0
click at [2, 184] on aside "**********" at bounding box center [127, 409] width 254 height 747
type input "**********"
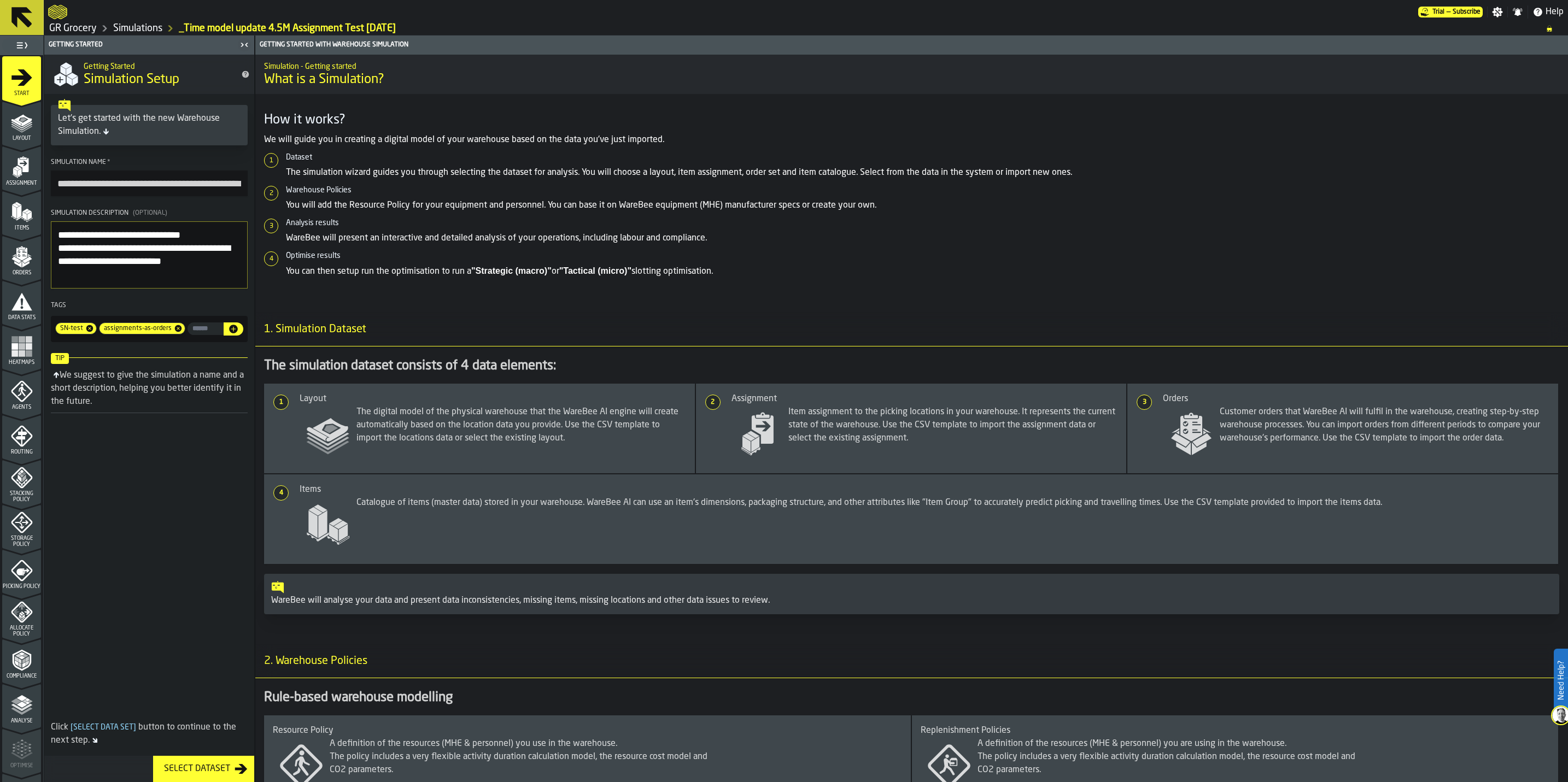
click at [78, 23] on link "GR Grocery" at bounding box center [73, 29] width 47 height 12
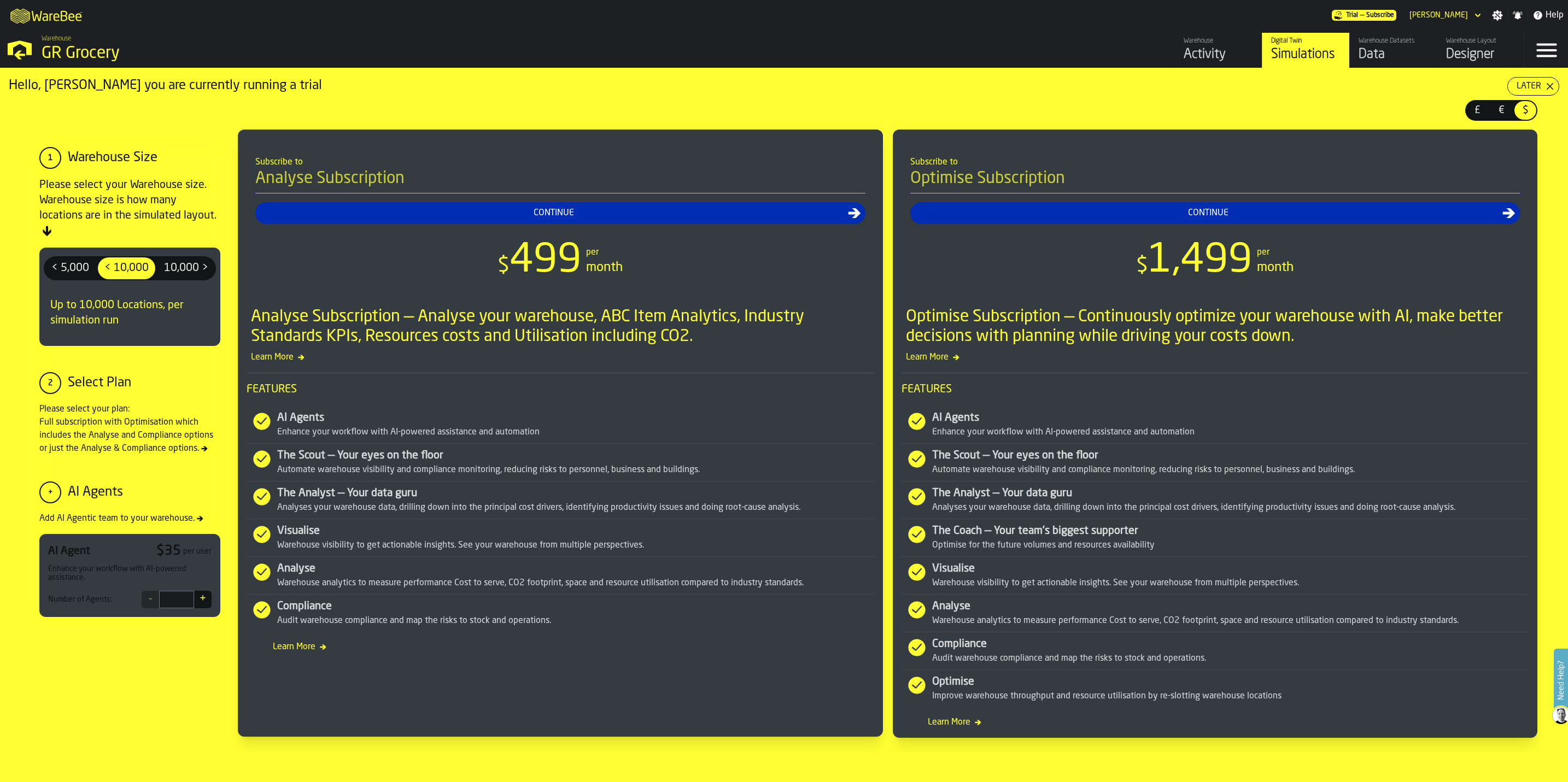
click at [1463, 46] on div "Designer" at bounding box center [1480, 55] width 69 height 17
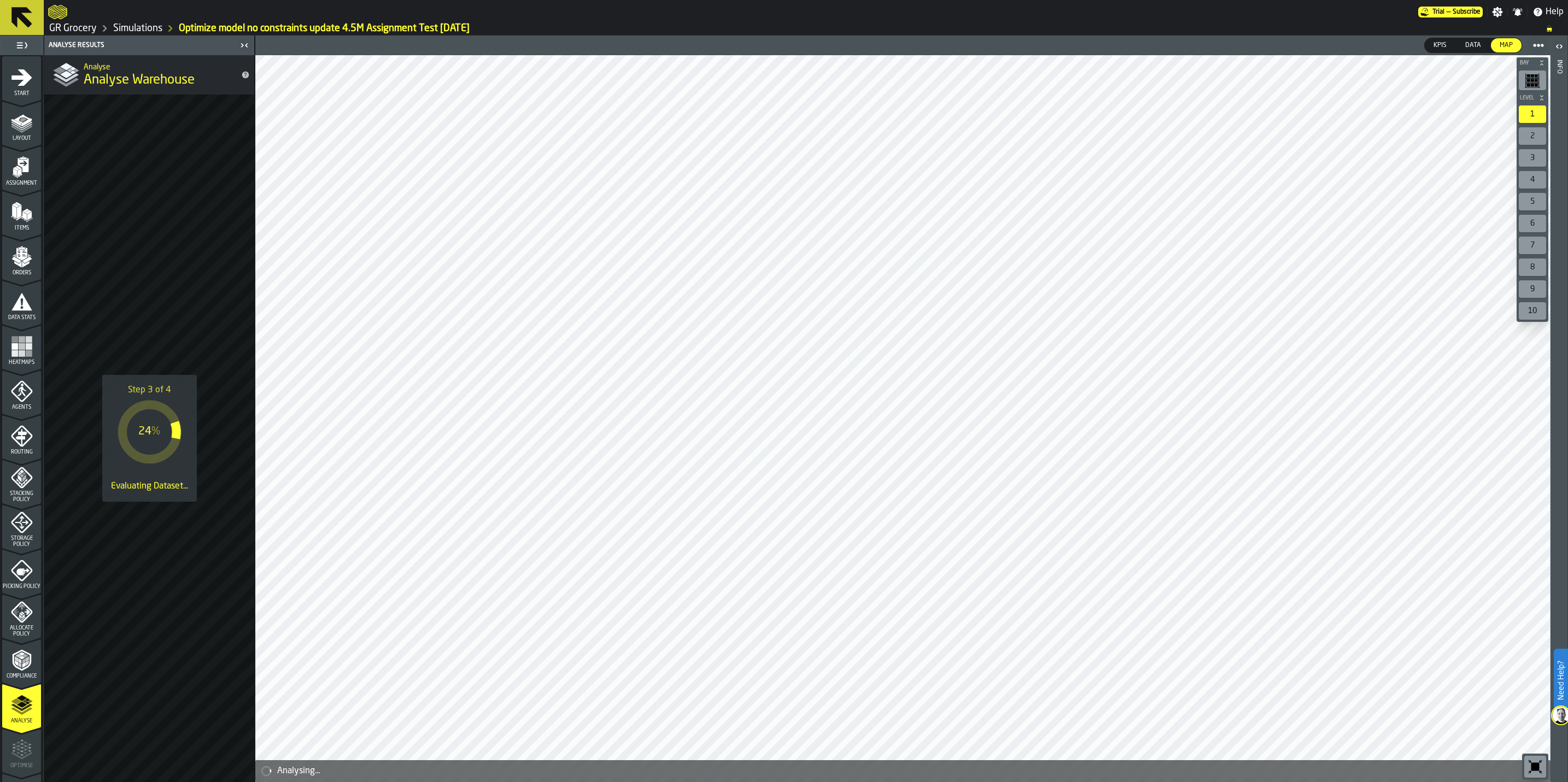
scroll to position [80, 0]
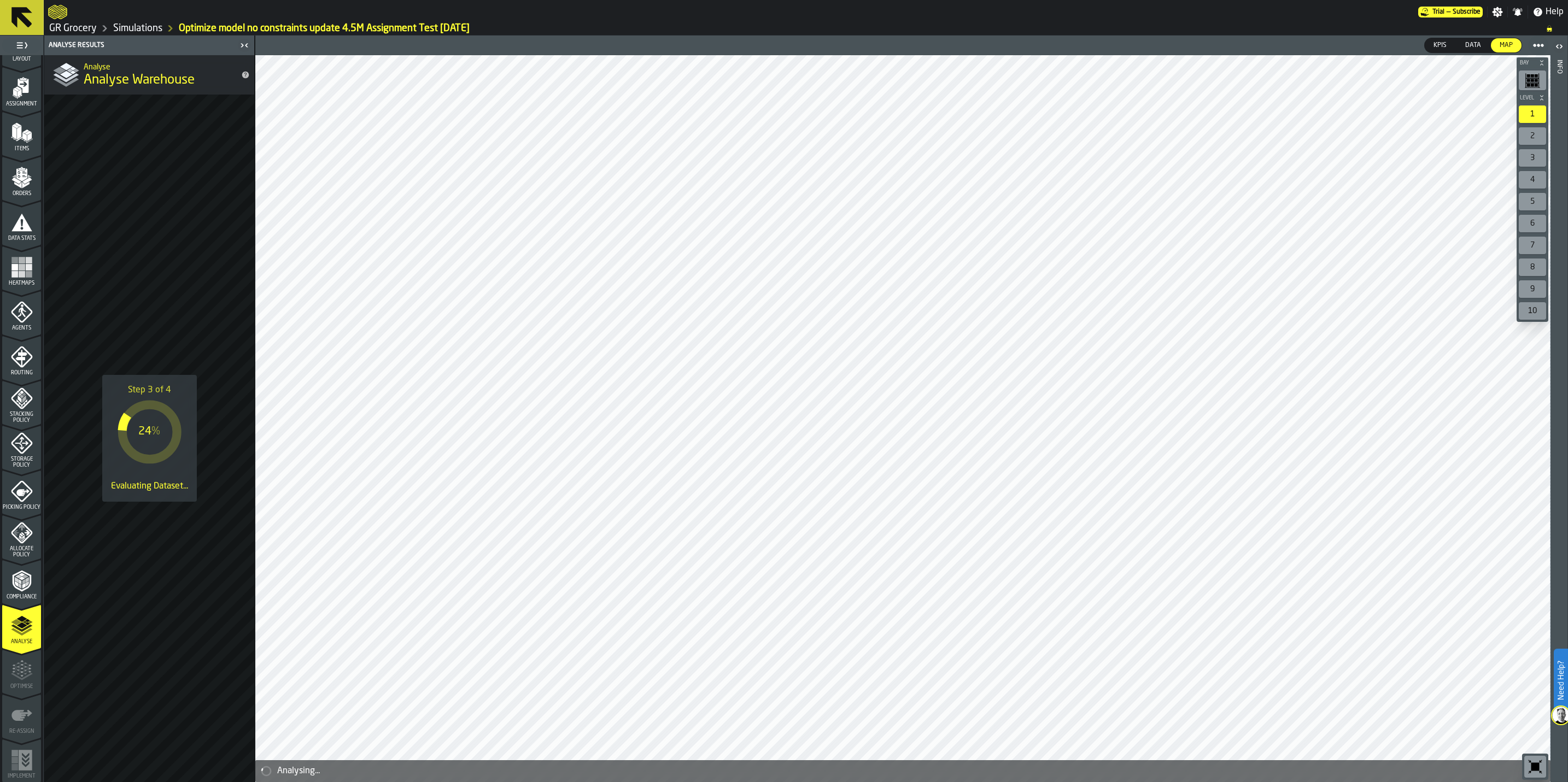
click at [24, 528] on icon "menu Allocate Policy" at bounding box center [22, 533] width 22 height 22
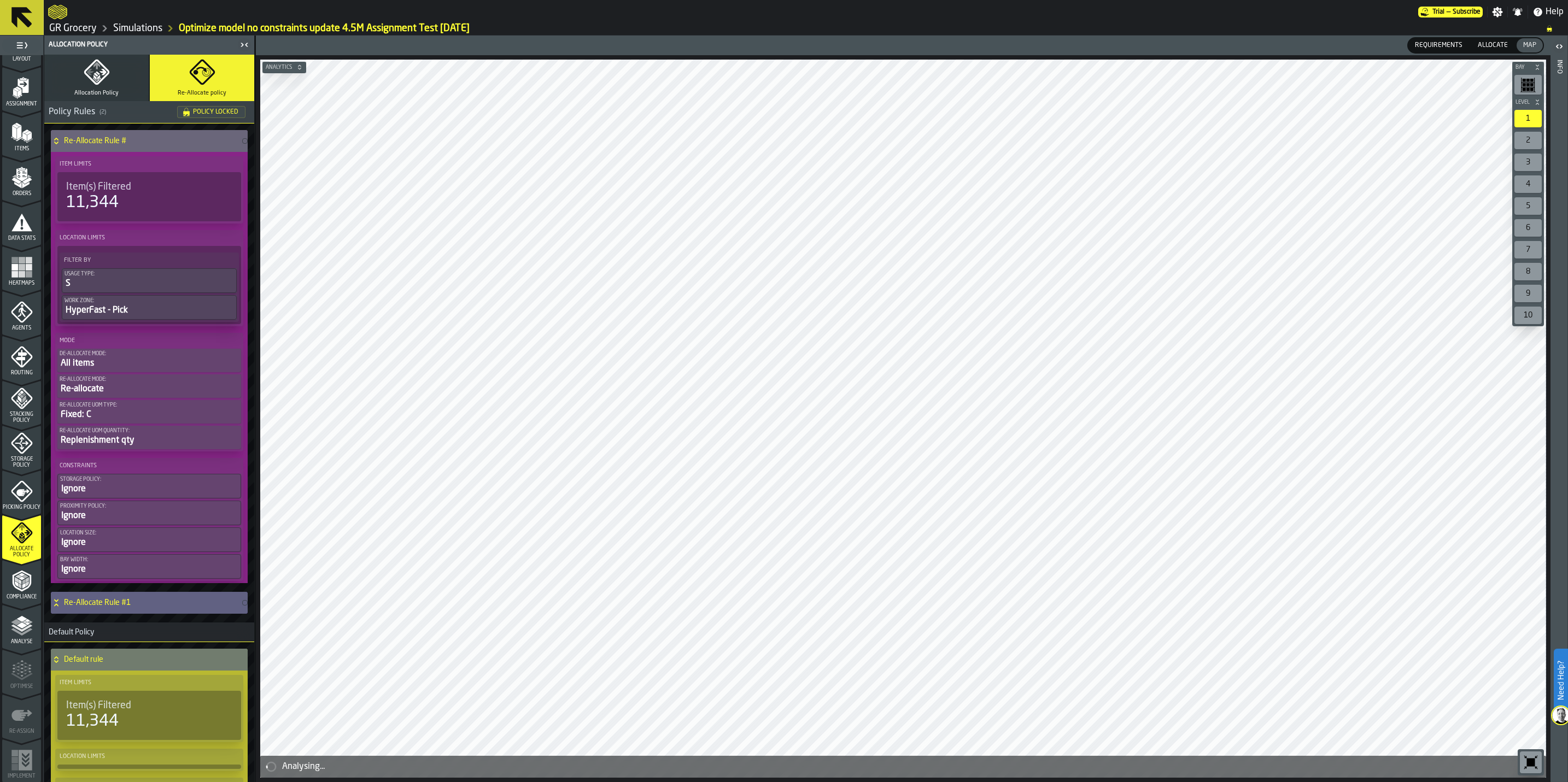
click at [132, 27] on link "Simulations" at bounding box center [137, 29] width 49 height 12
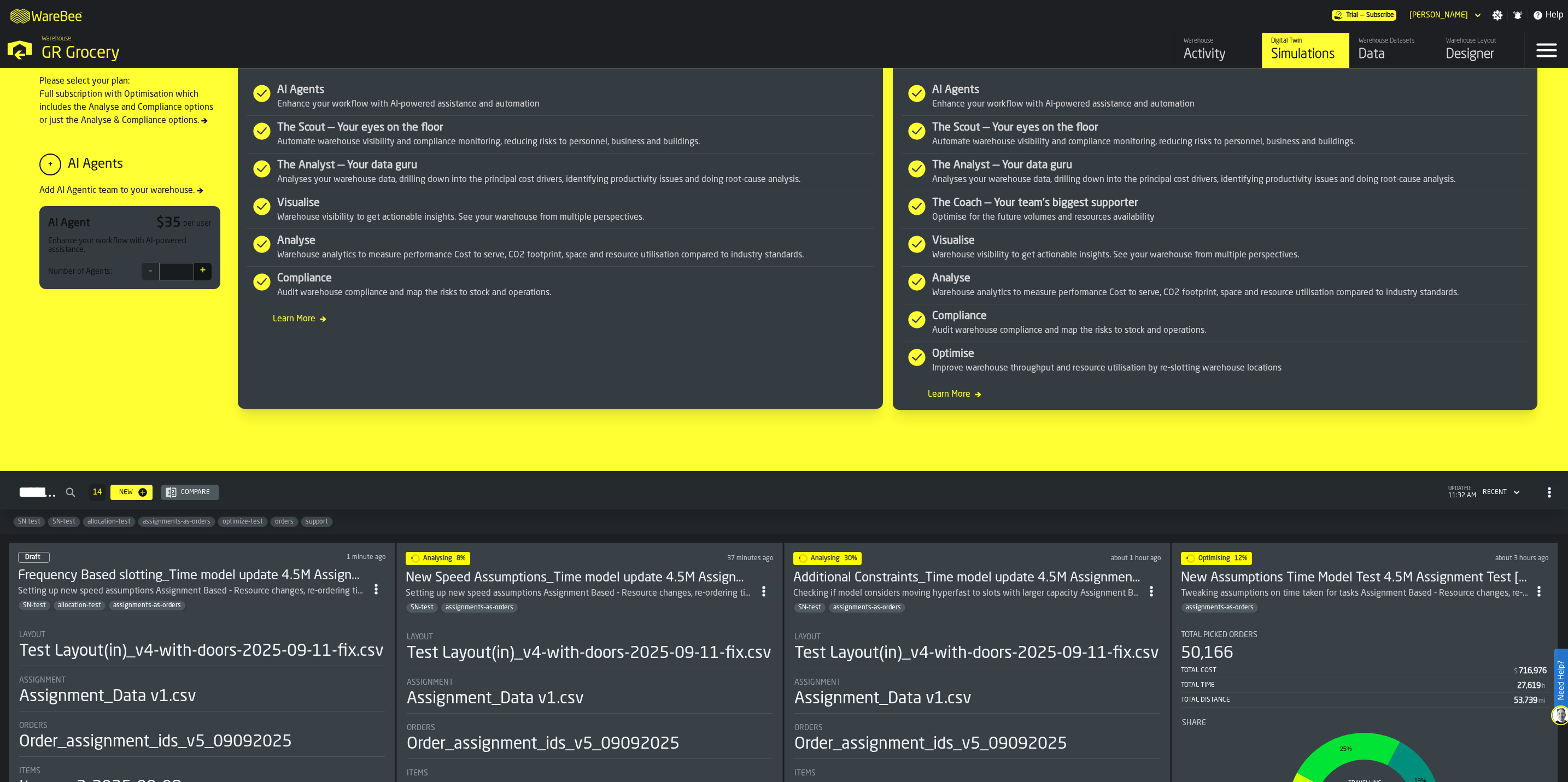
scroll to position [820, 0]
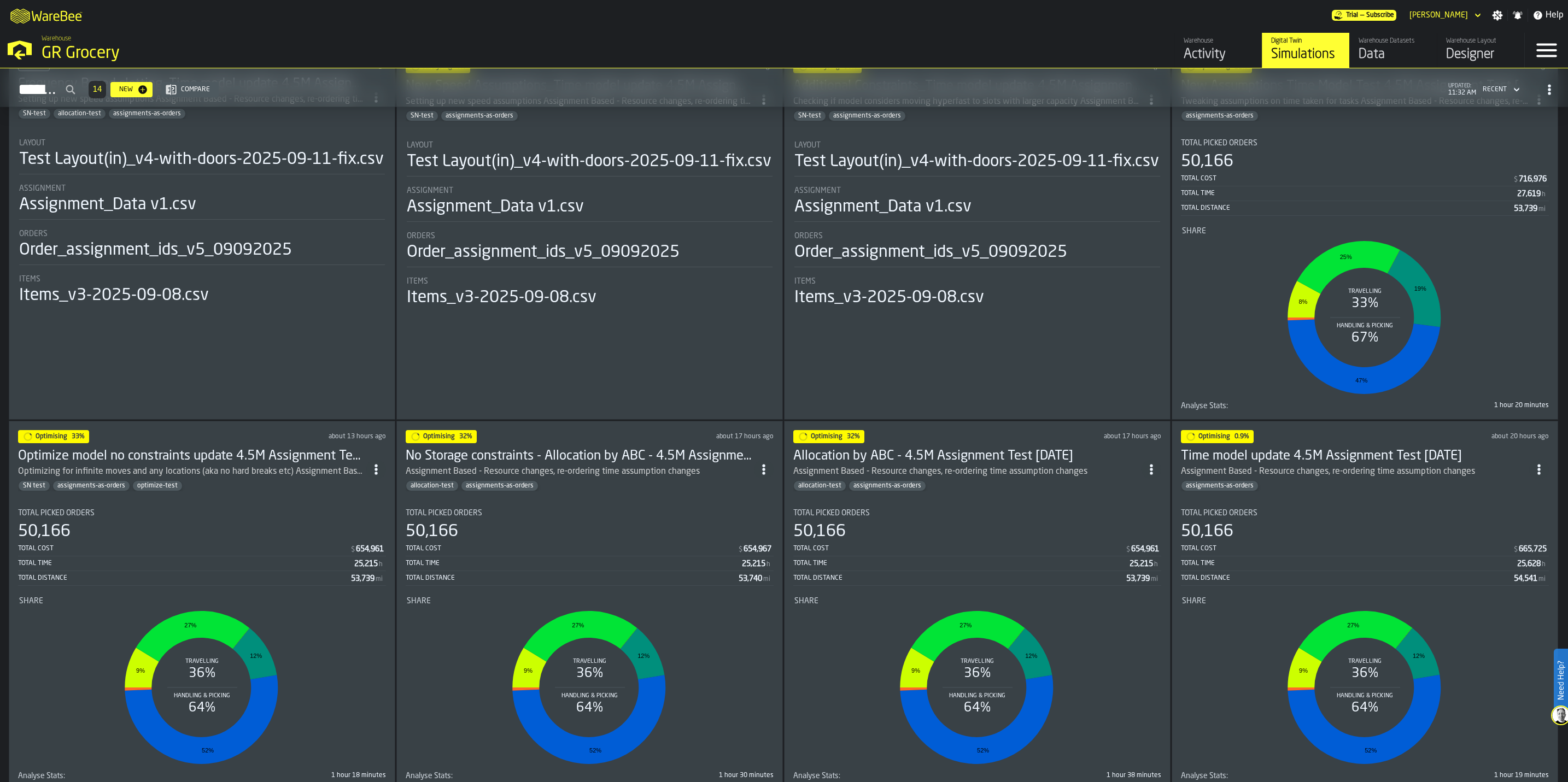
click at [1034, 517] on div "Total Picked Orders" at bounding box center [977, 513] width 368 height 9
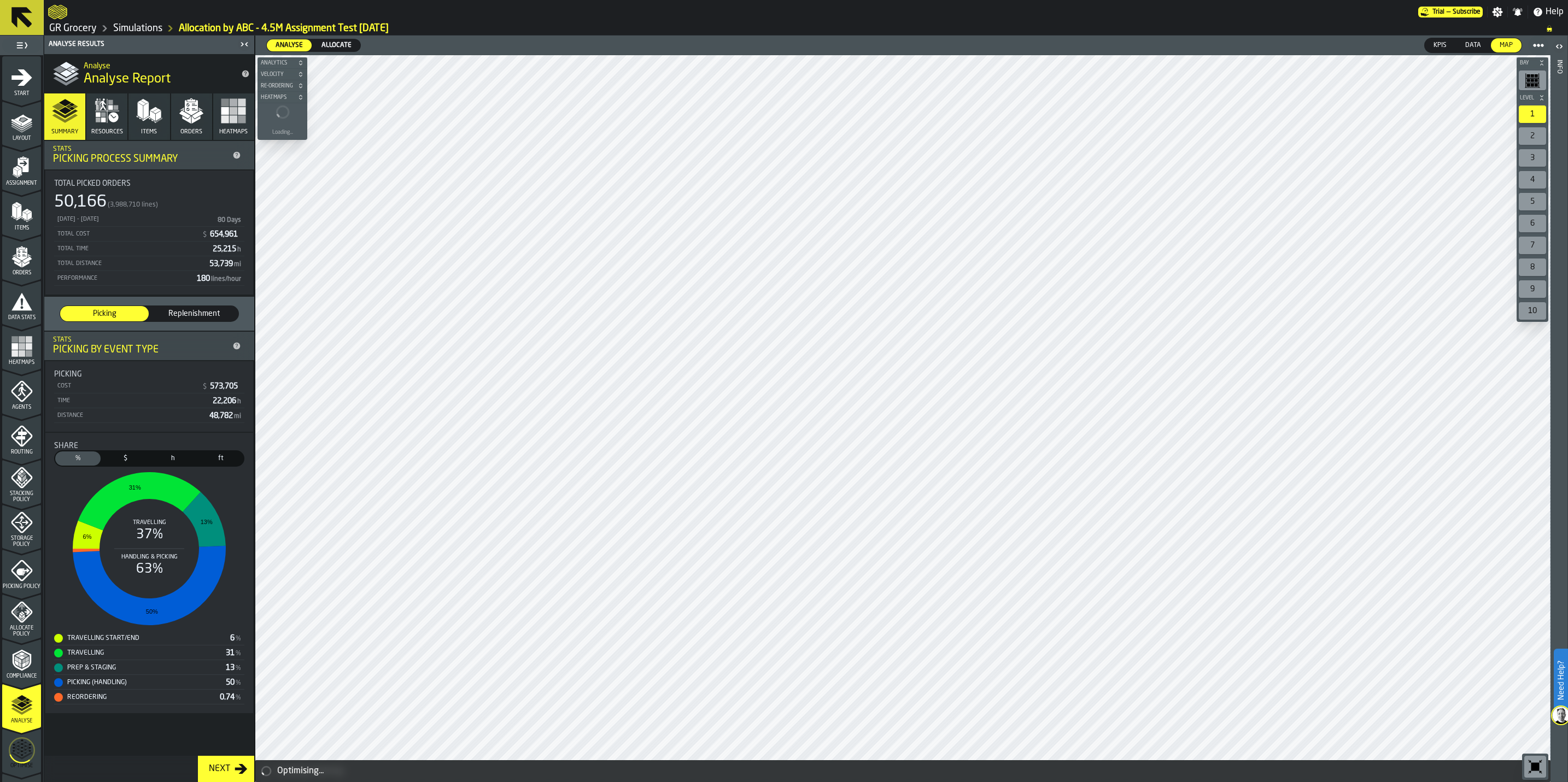
drag, startPoint x: 97, startPoint y: 108, endPoint x: 103, endPoint y: 108, distance: 6.0
click at [99, 108] on icon "button" at bounding box center [108, 111] width 26 height 26
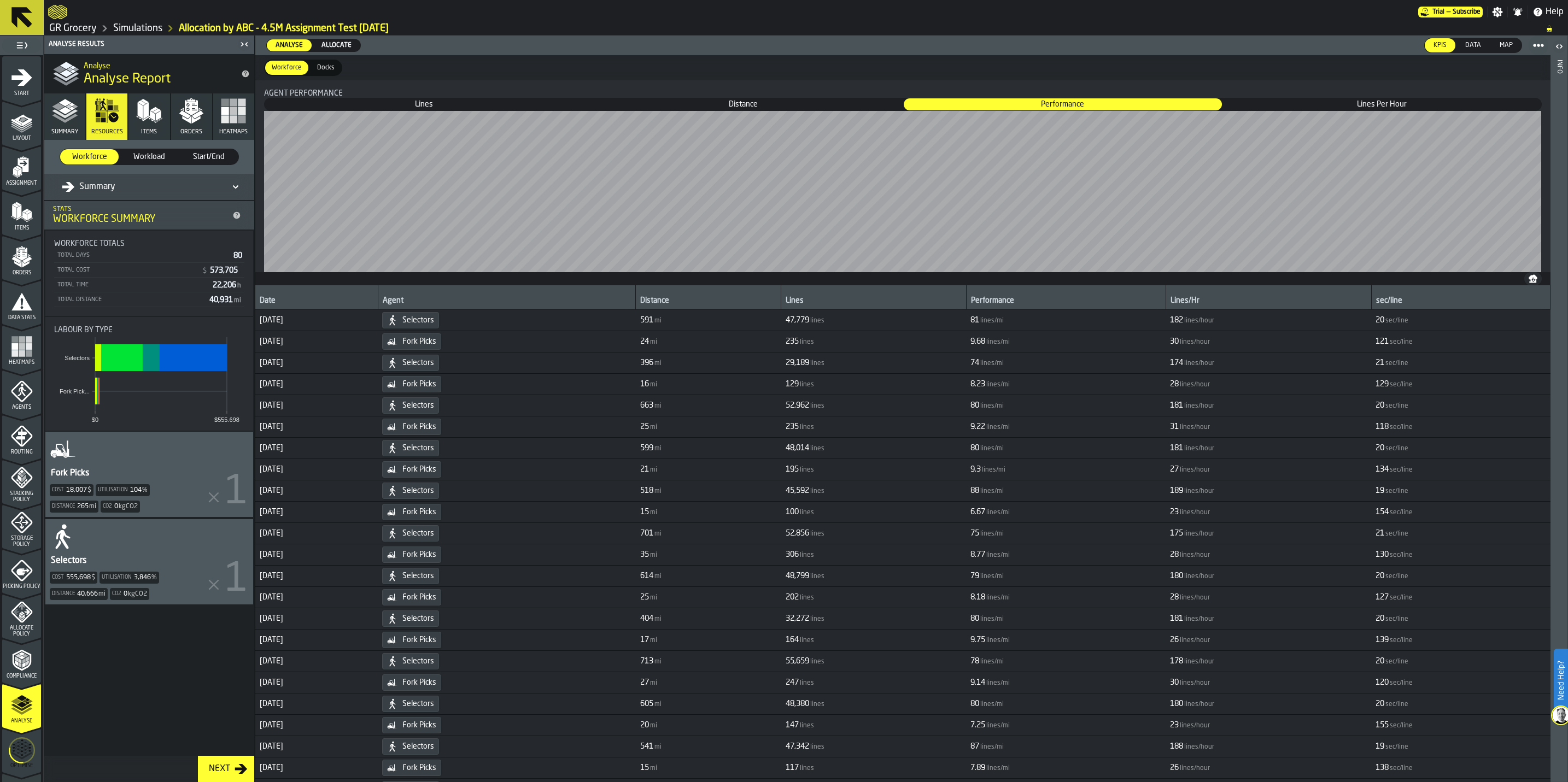
click at [143, 108] on icon "button" at bounding box center [150, 111] width 26 height 26
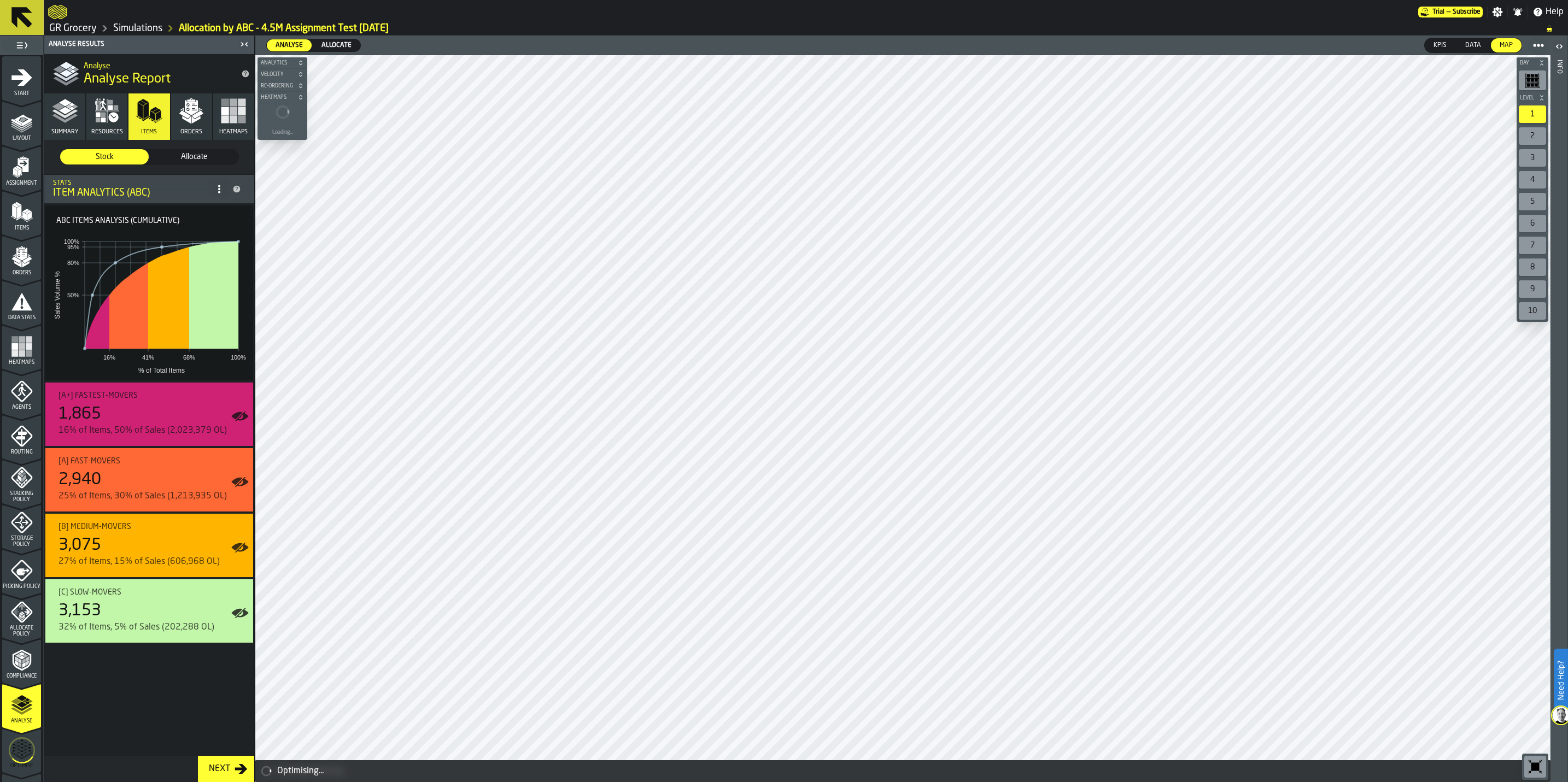
click at [180, 104] on icon "button" at bounding box center [192, 111] width 26 height 26
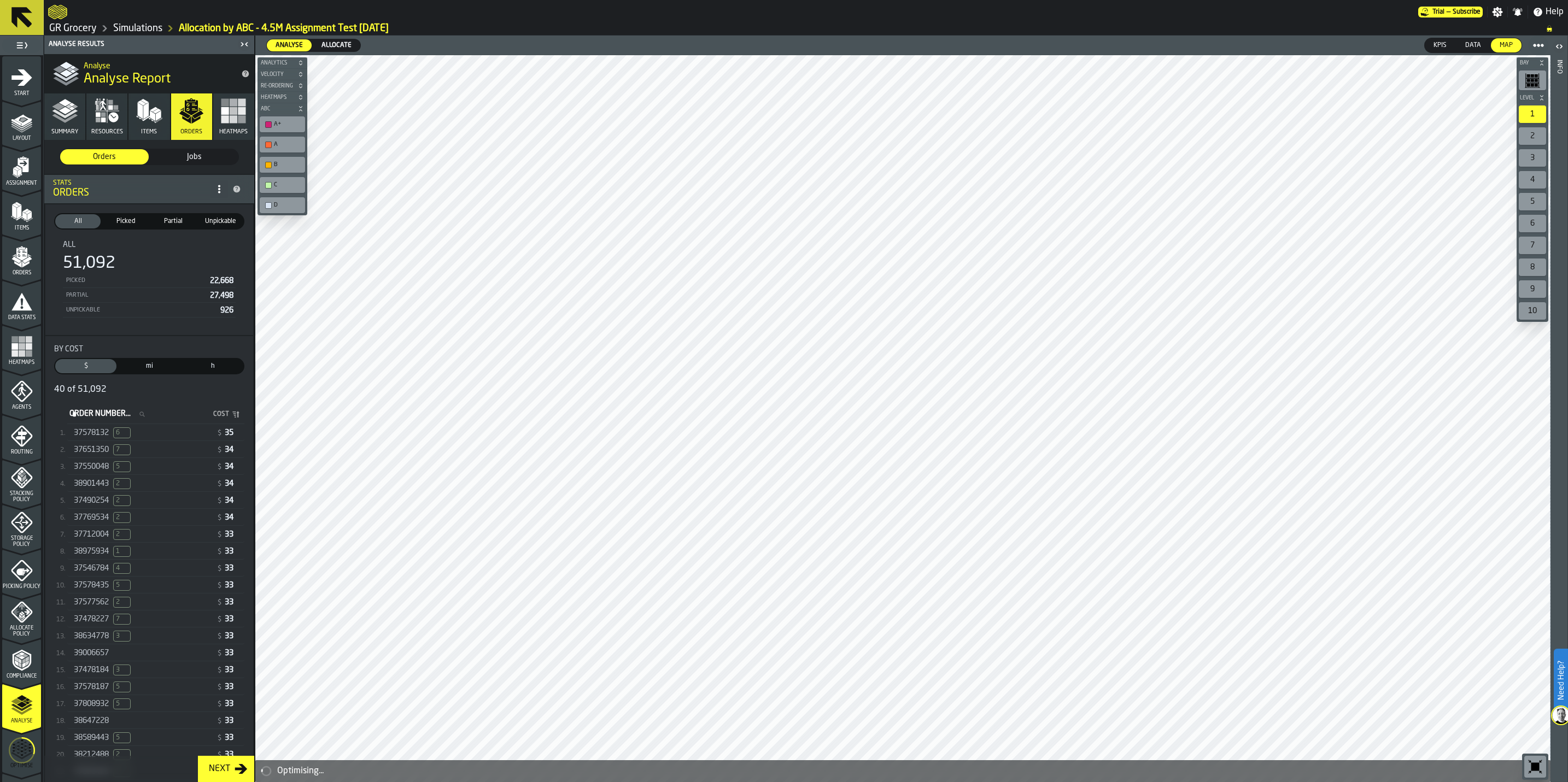
click at [223, 123] on icon "button" at bounding box center [233, 111] width 26 height 26
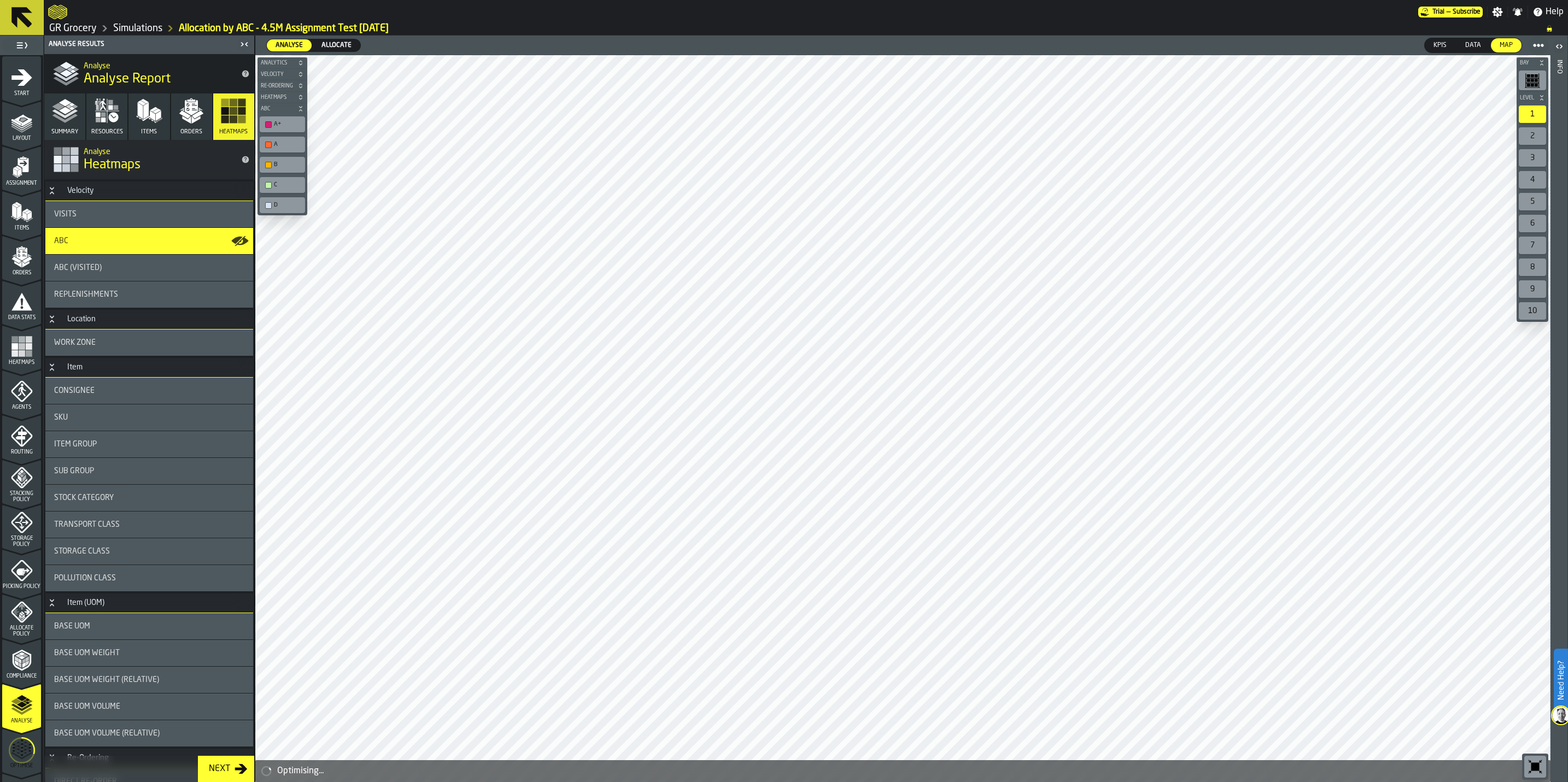
scroll to position [613, 0]
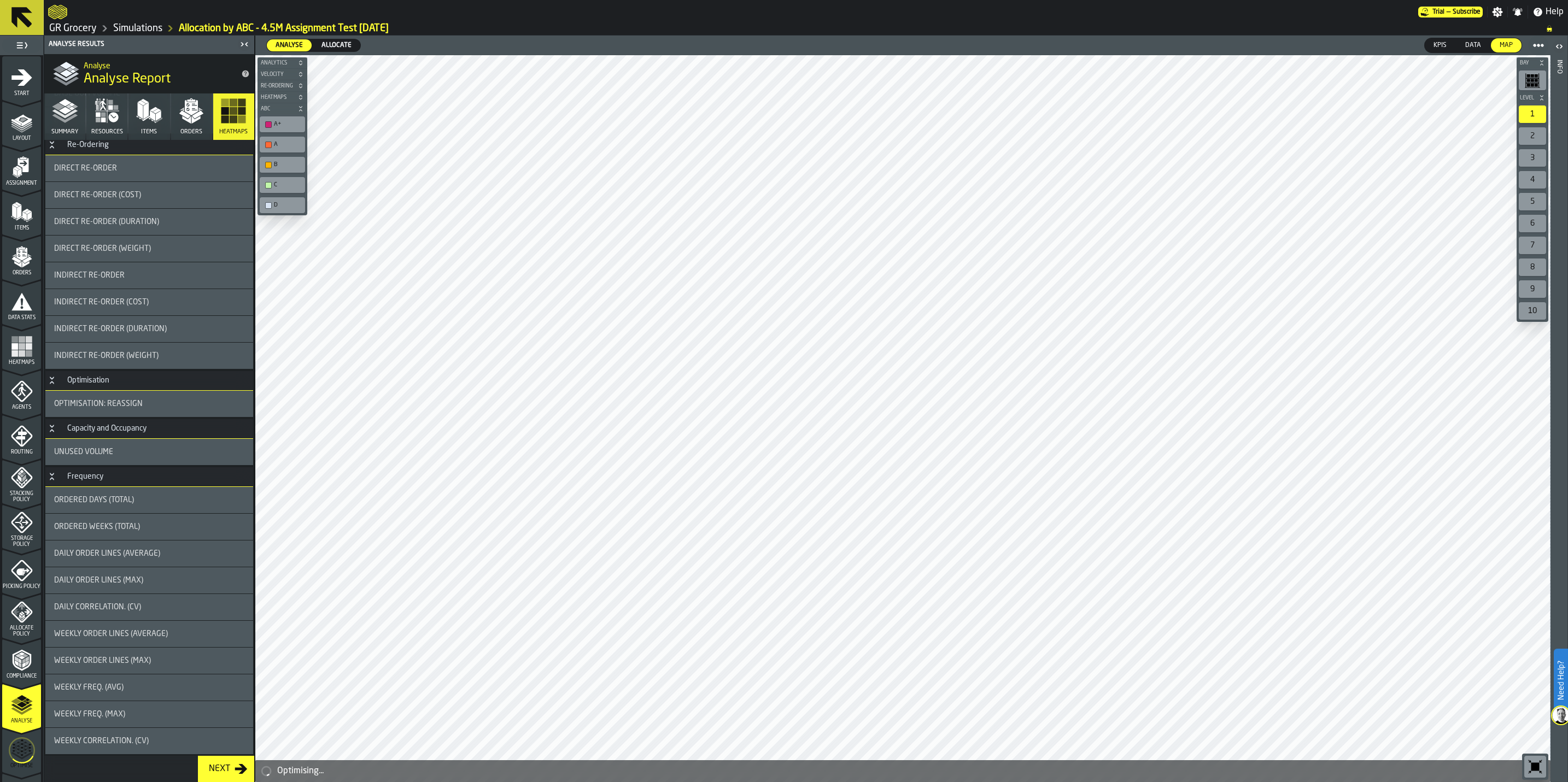
drag, startPoint x: 141, startPoint y: 528, endPoint x: 220, endPoint y: 571, distance: 89.9
click at [141, 528] on div "Ordered Weeks (Total)" at bounding box center [150, 527] width 191 height 9
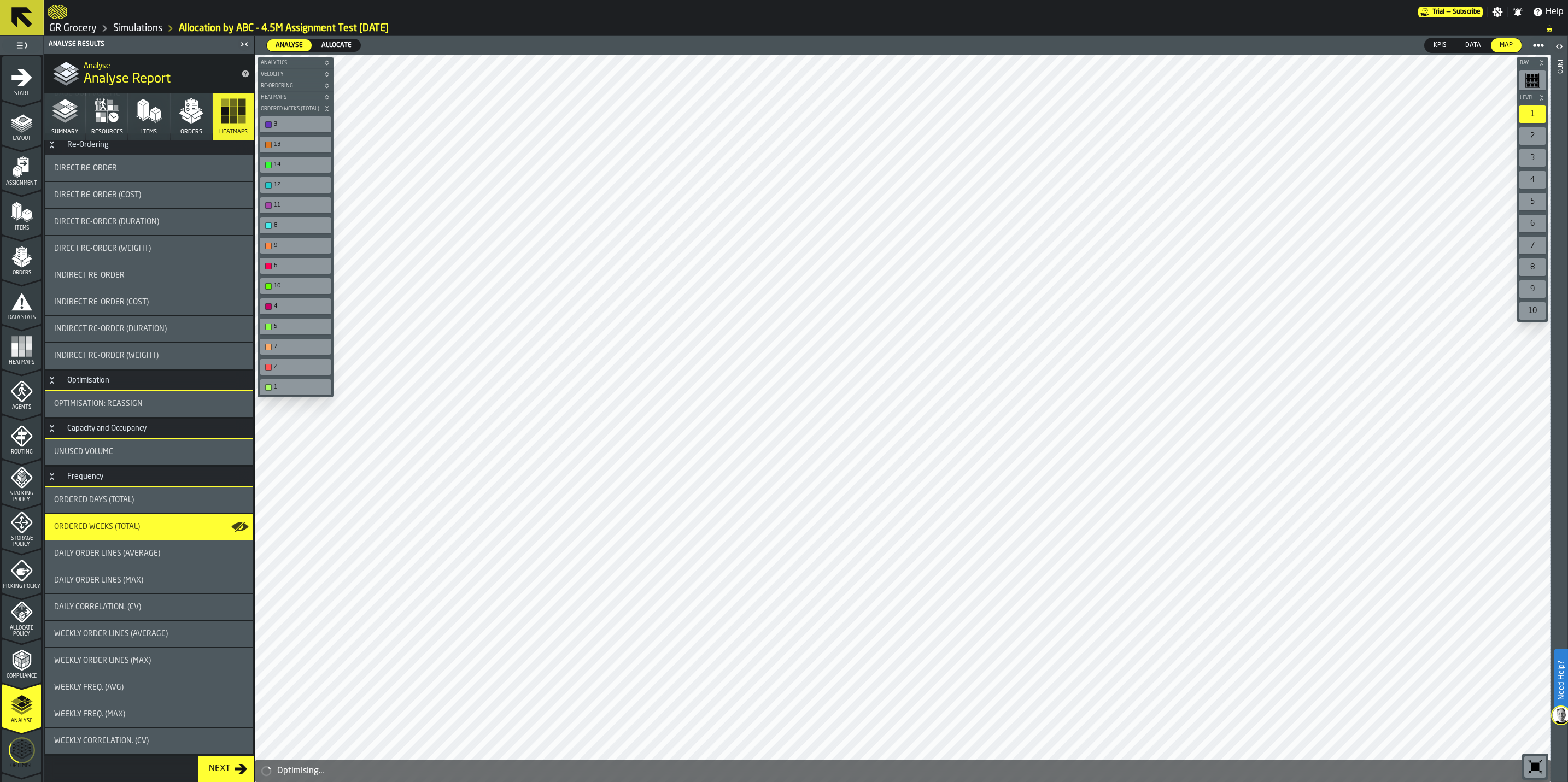
click at [22, 620] on icon "menu Allocate Policy" at bounding box center [22, 612] width 21 height 21
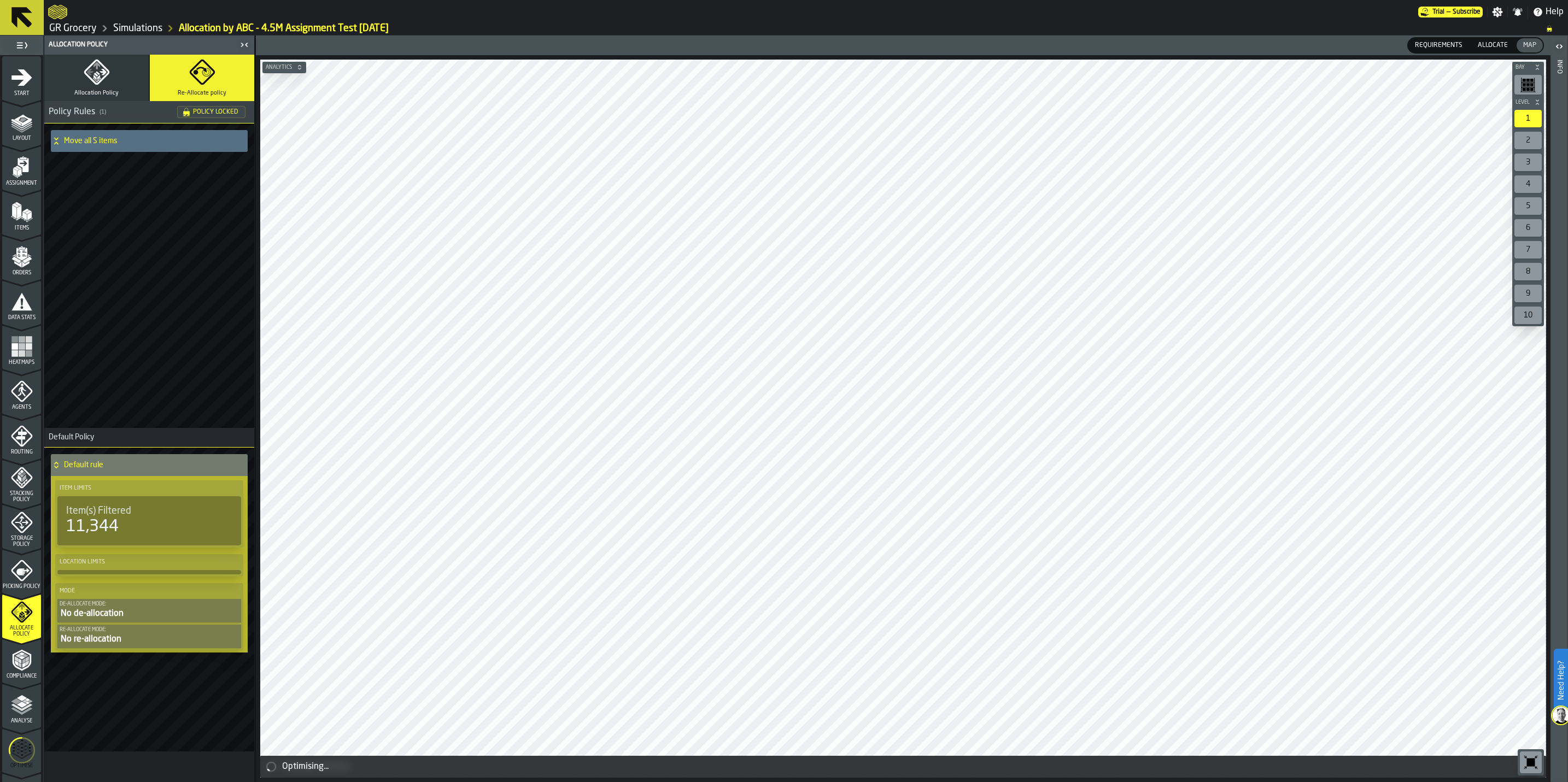
click at [115, 135] on div "Move all S items" at bounding box center [144, 141] width 188 height 22
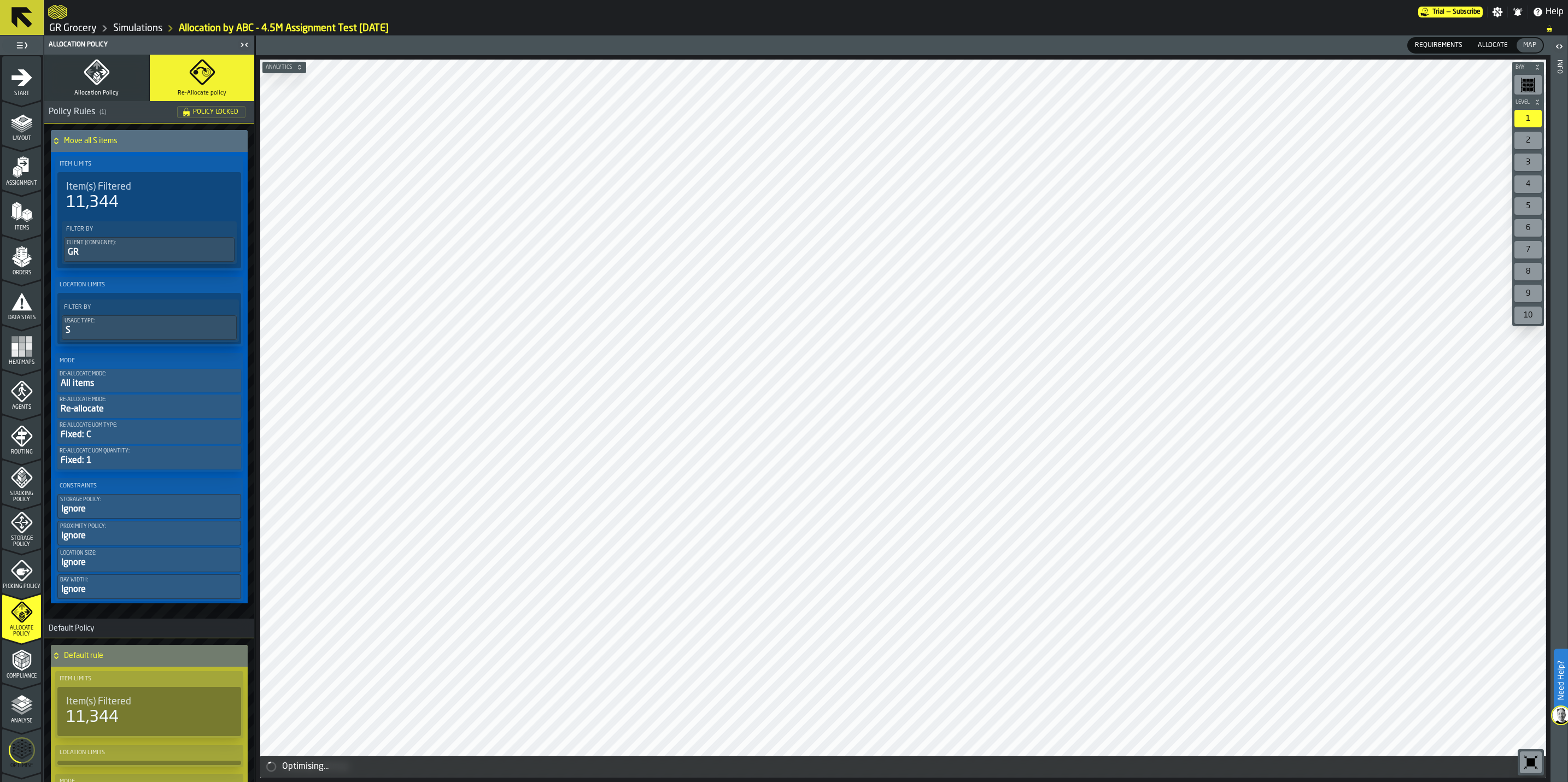
click at [67, 79] on button "Allocation Policy" at bounding box center [96, 78] width 104 height 46
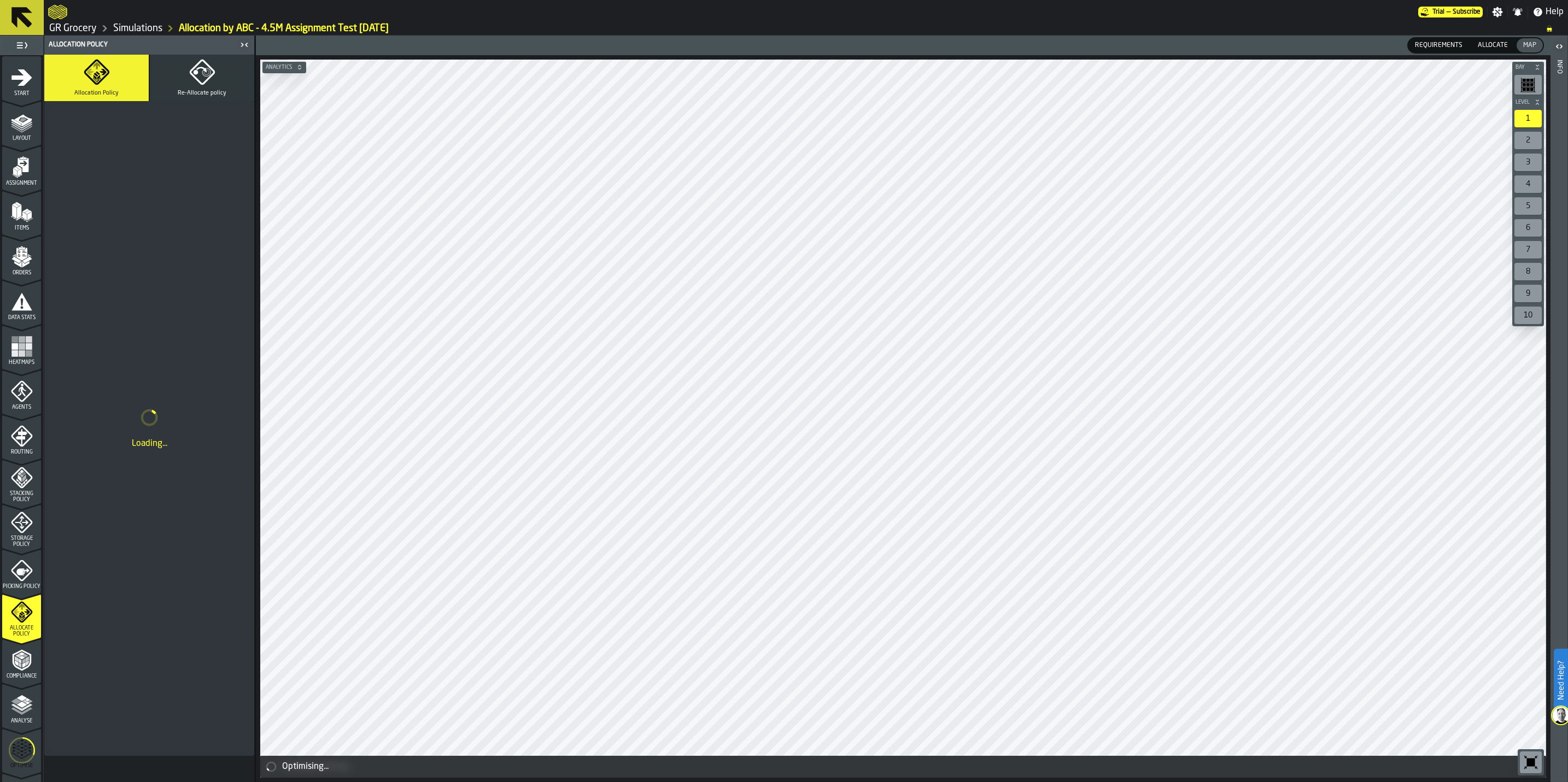
click at [89, 79] on icon "button" at bounding box center [96, 72] width 25 height 25
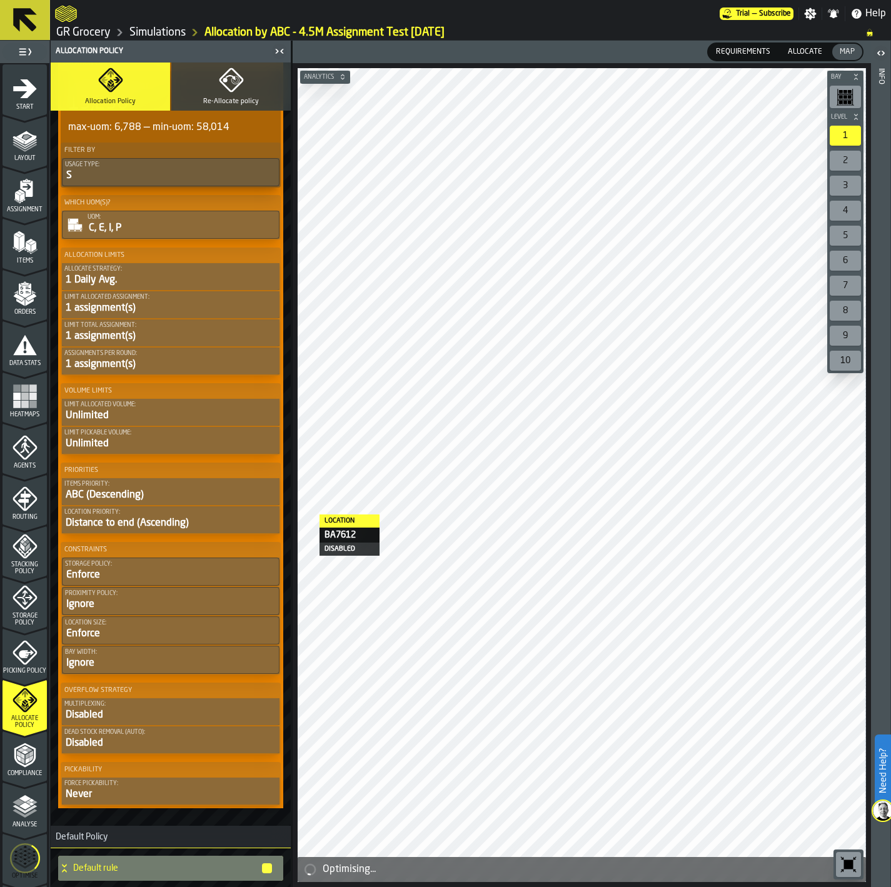
scroll to position [312, 0]
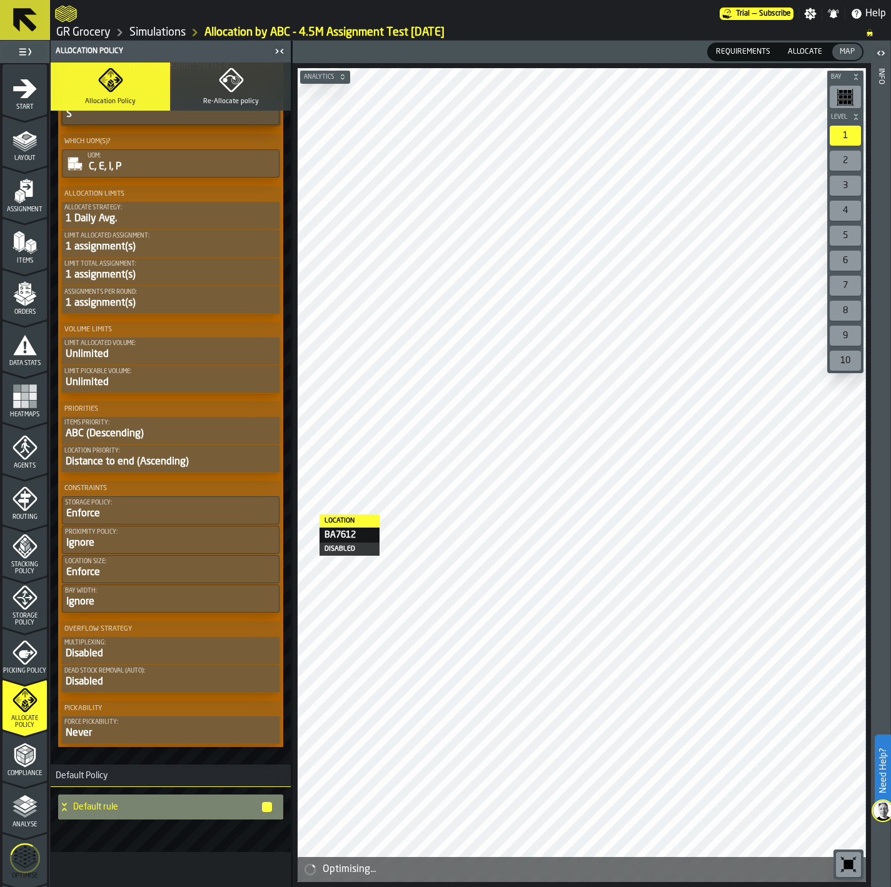
click at [174, 803] on h4 "Default rule" at bounding box center [167, 807] width 188 height 10
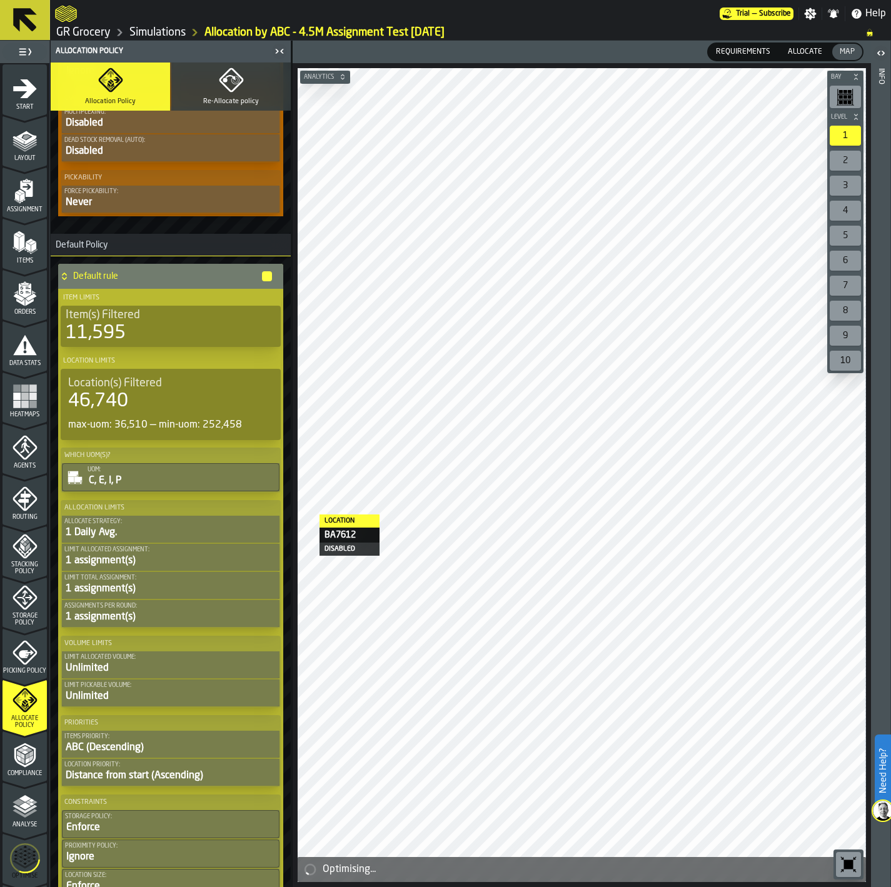
scroll to position [1062, 0]
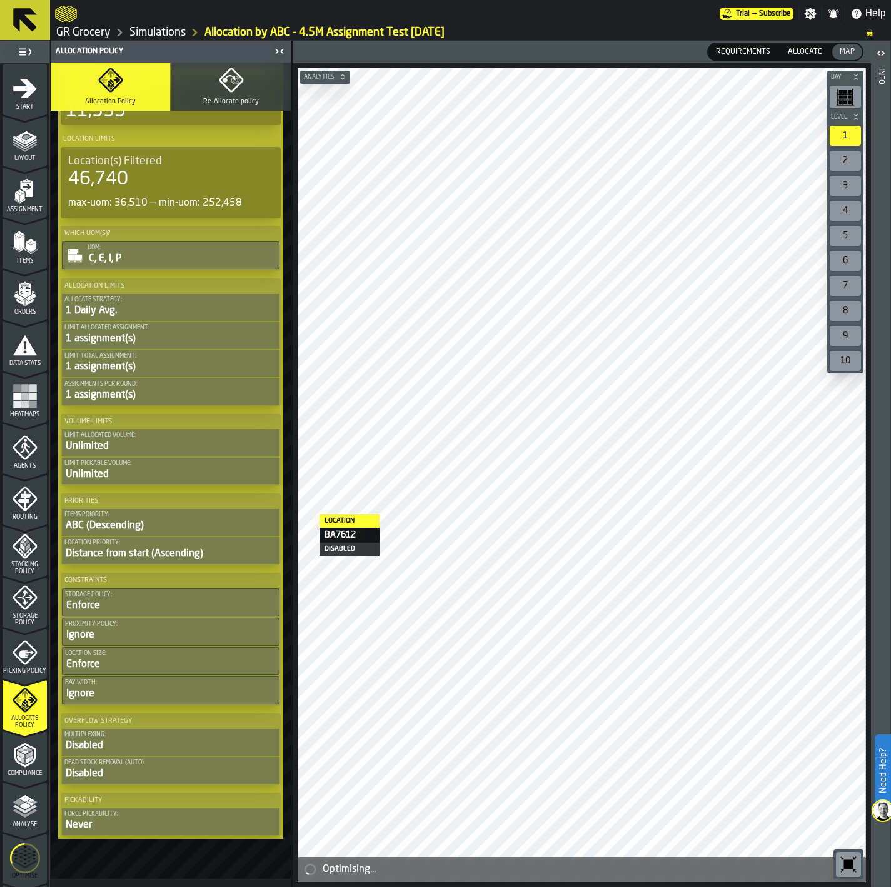
click at [231, 96] on button "Re-Allocate policy" at bounding box center [230, 87] width 119 height 48
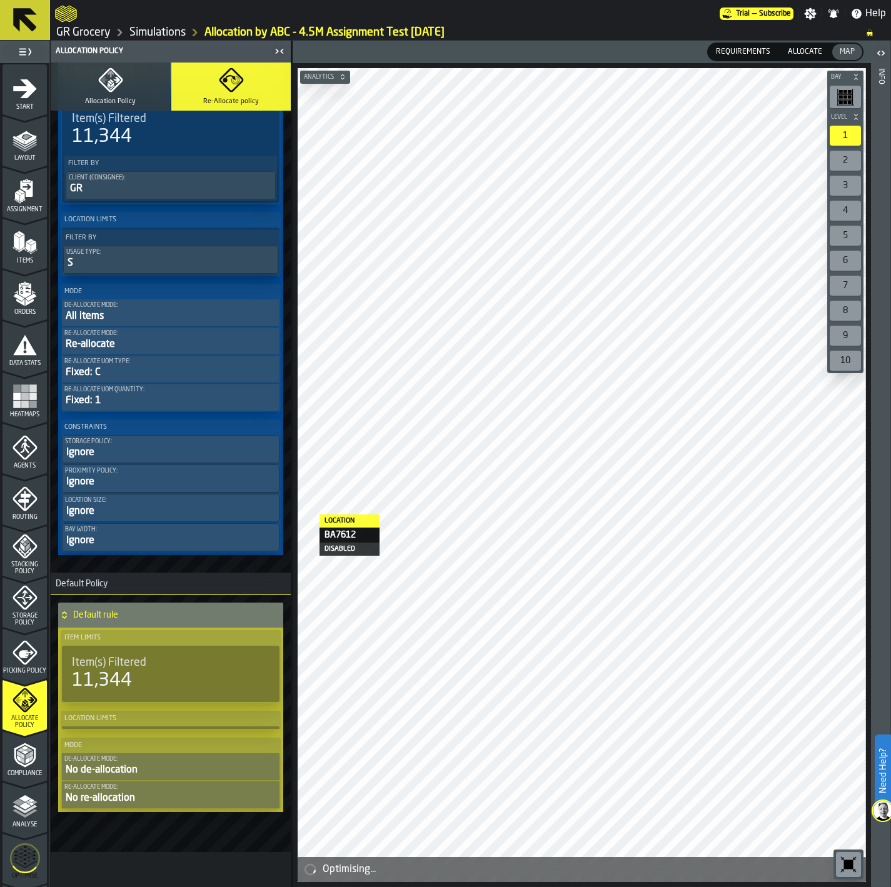
scroll to position [88, 0]
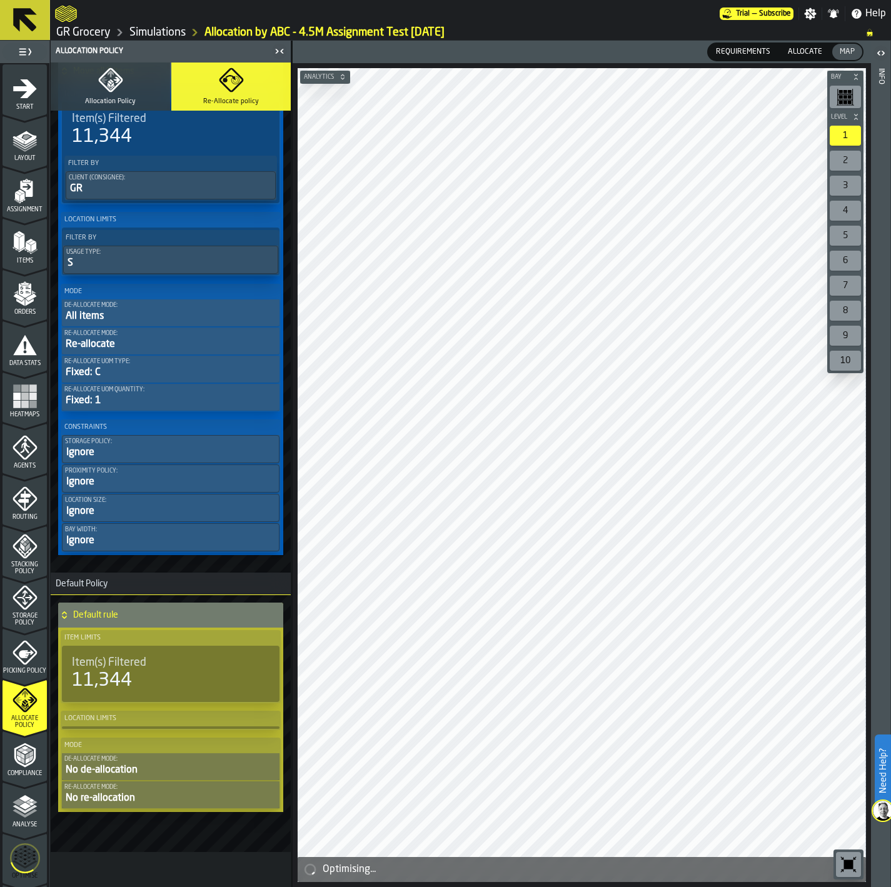
click at [161, 398] on div "Fixed: 1" at bounding box center [170, 400] width 213 height 15
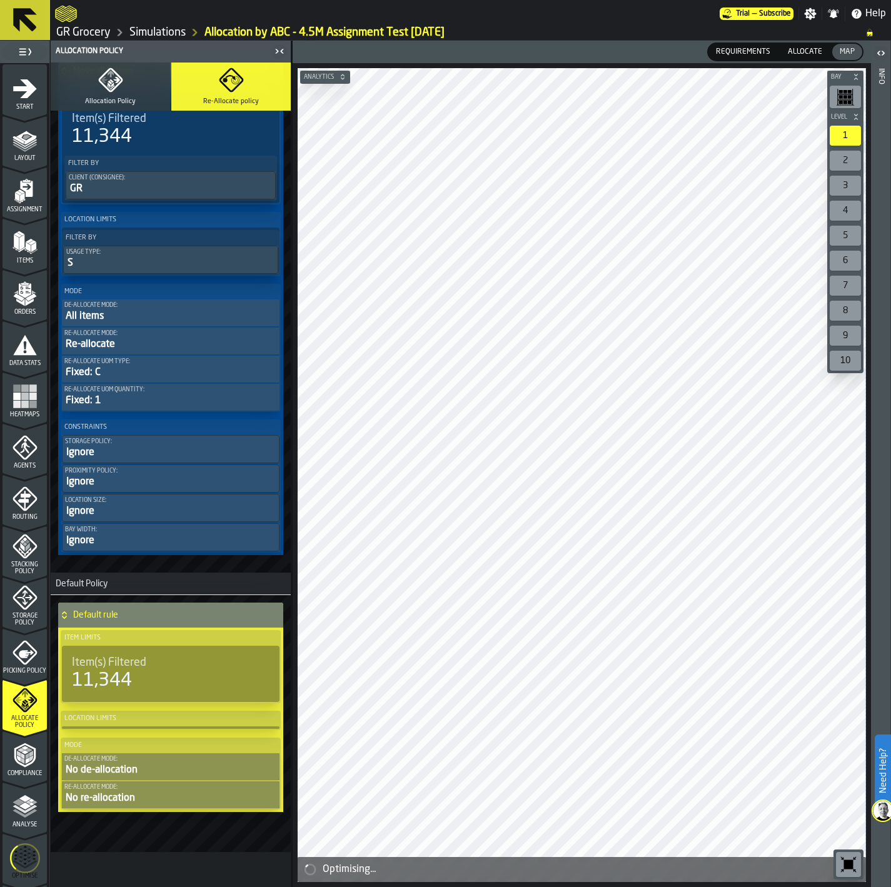
click at [144, 726] on div at bounding box center [171, 727] width 218 height 3
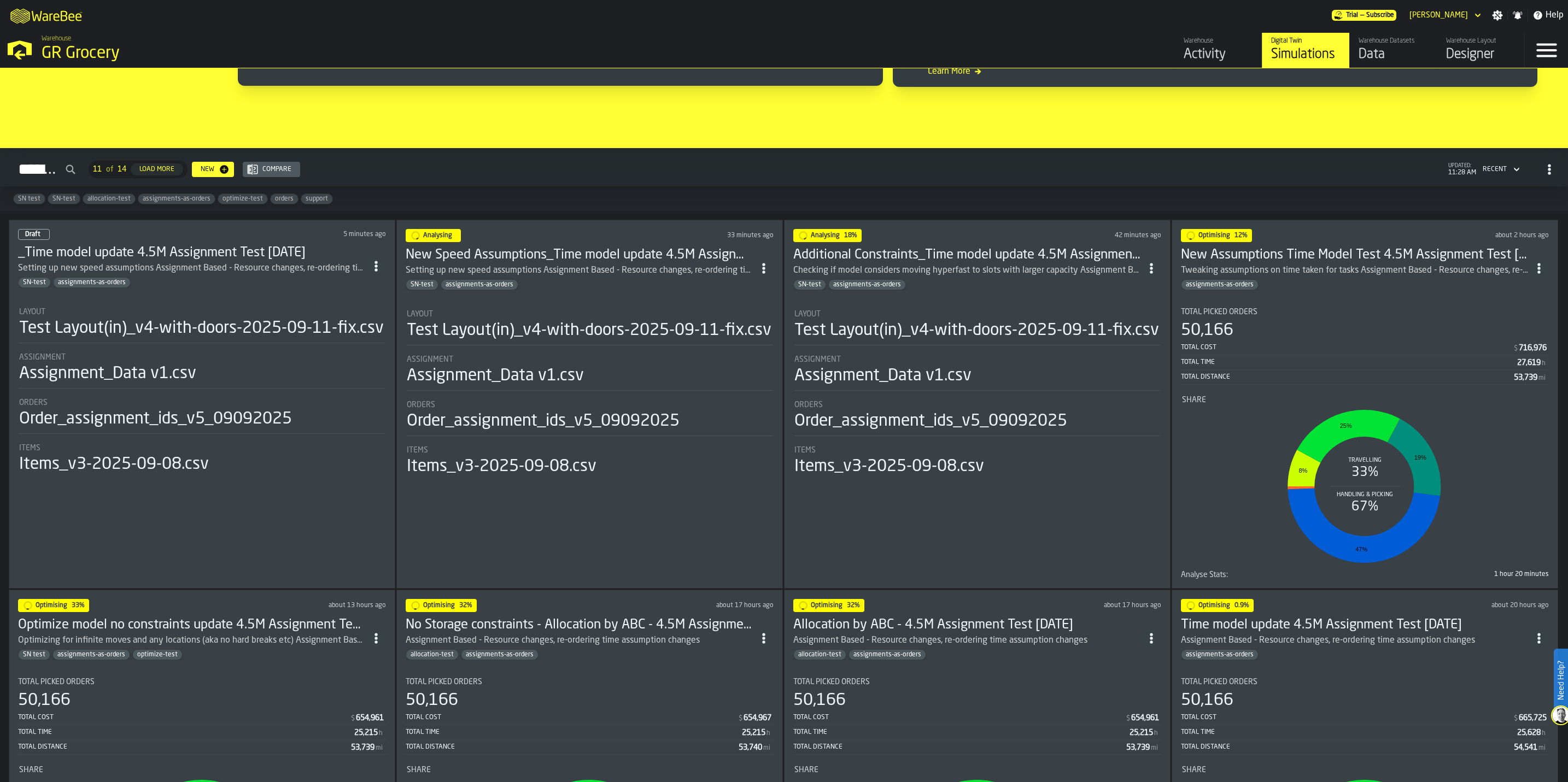
scroll to position [656, 0]
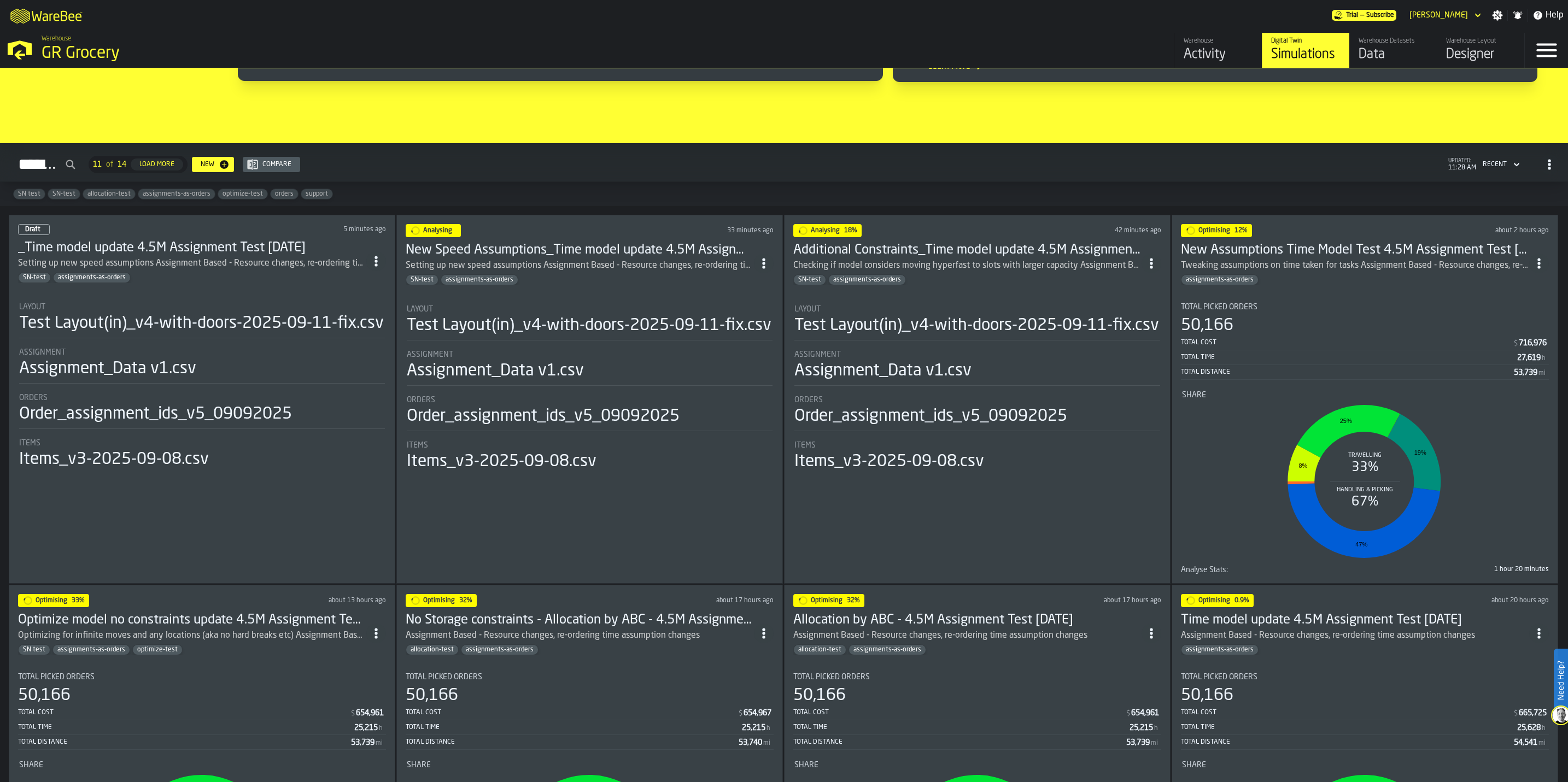
click at [240, 262] on div "Setting up new speed assumptions Assignment Based - Resource changes, re-orderi…" at bounding box center [192, 263] width 348 height 13
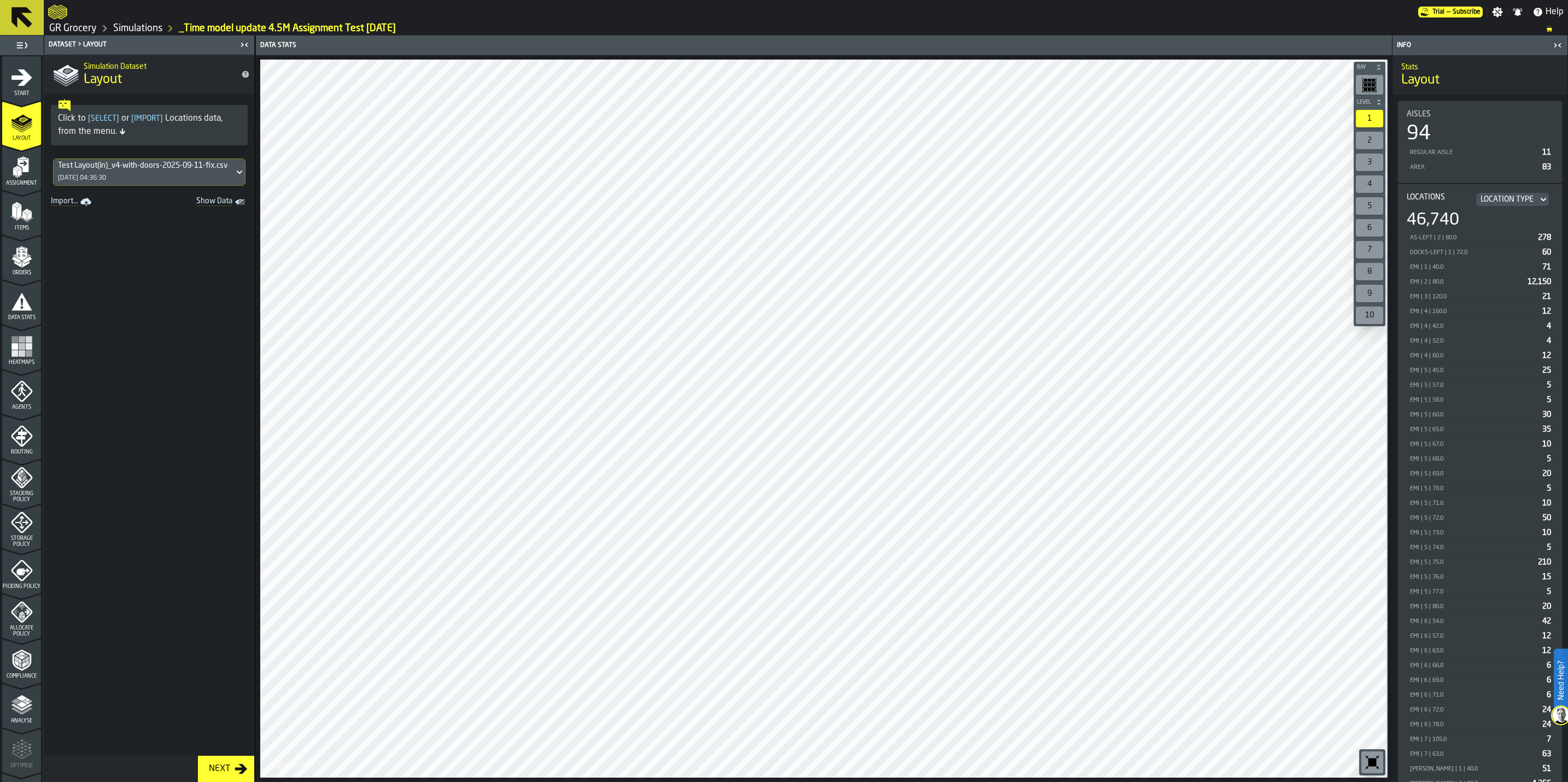
click at [20, 86] on icon "menu Start" at bounding box center [22, 77] width 22 height 22
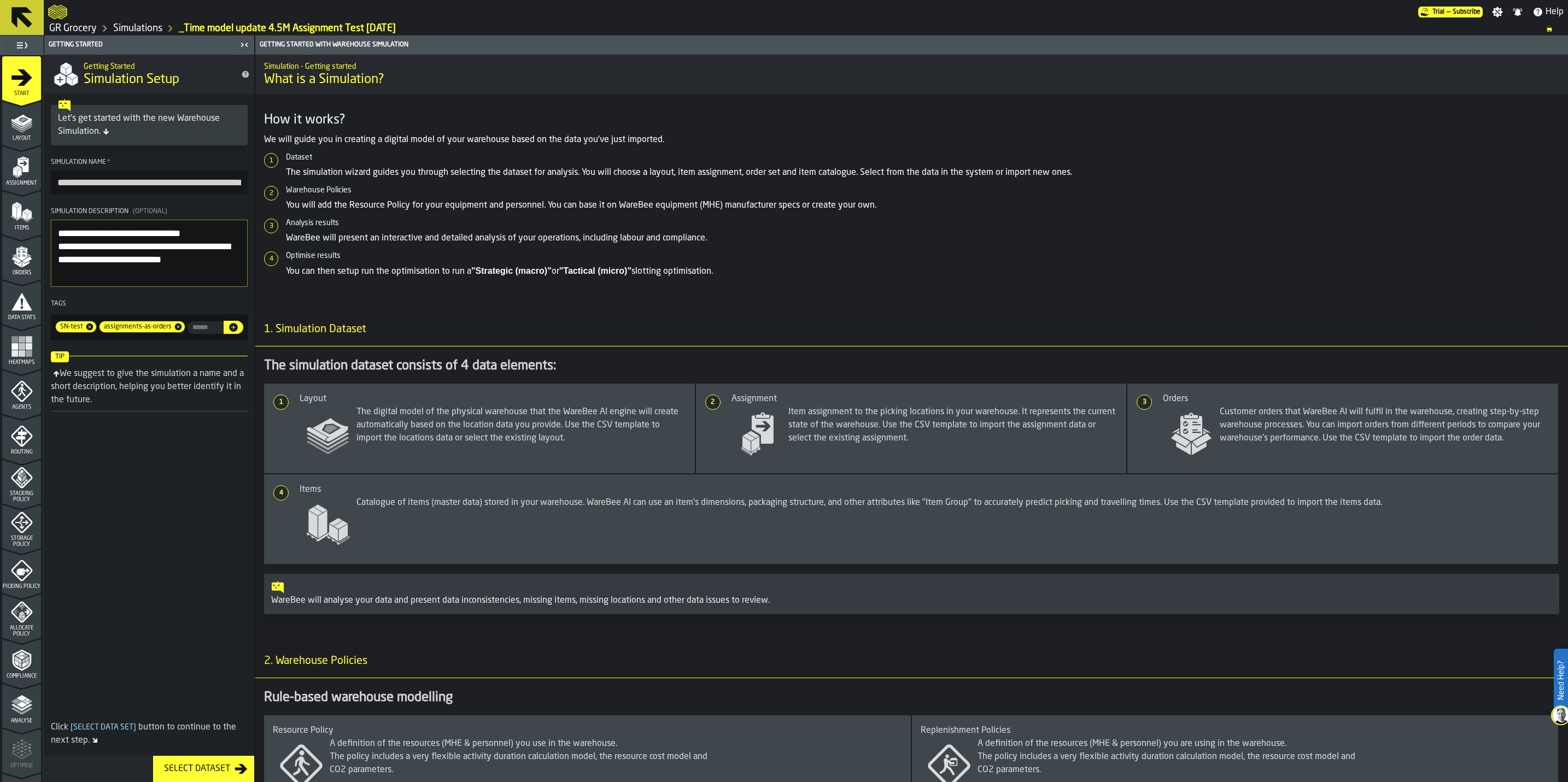
click at [56, 185] on input "**********" at bounding box center [149, 183] width 197 height 24
type input "**********"
click at [205, 331] on input "input-value-" at bounding box center [205, 328] width 36 height 12
type input "**********"
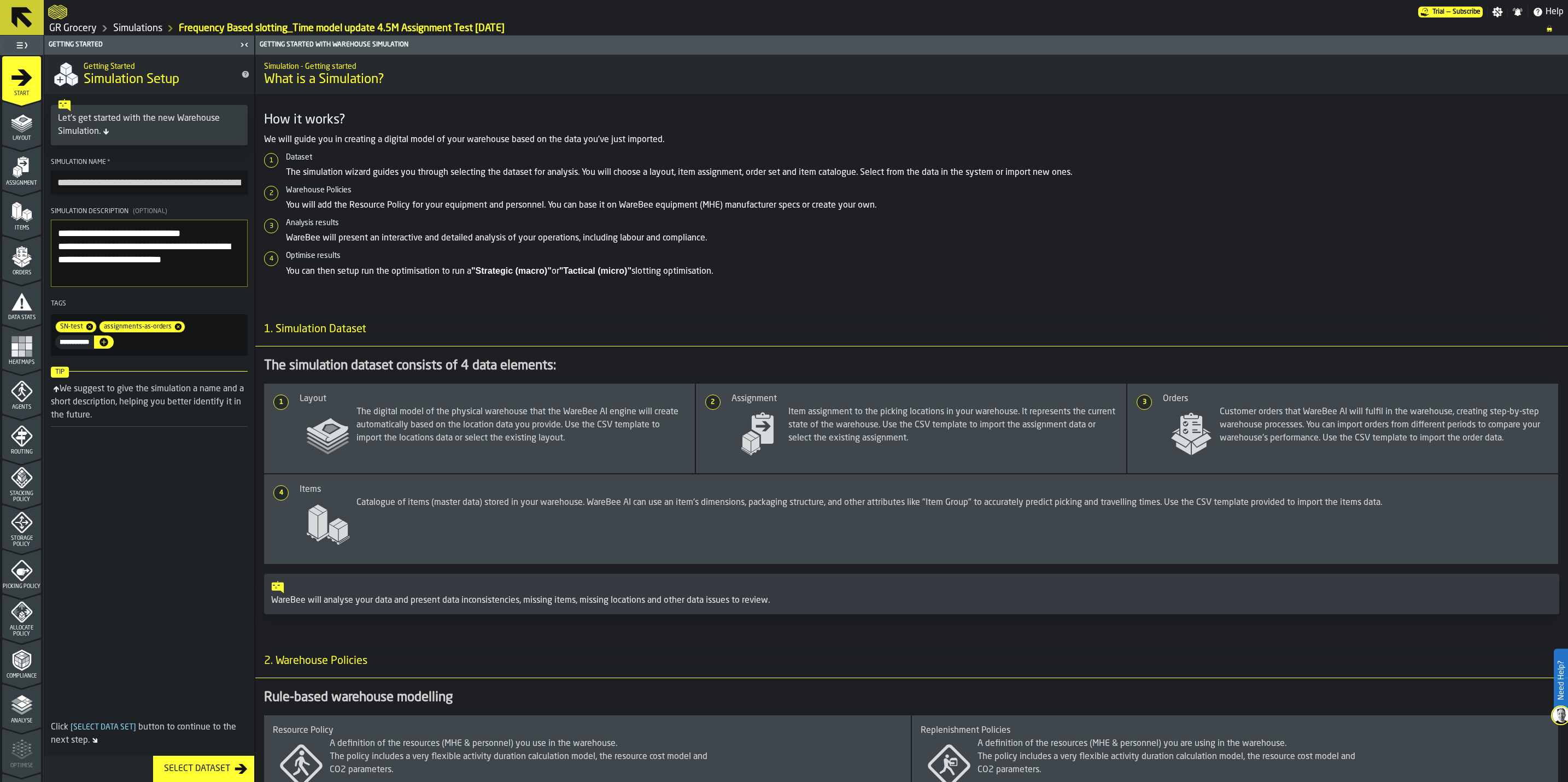
click at [114, 336] on button "button-" at bounding box center [104, 342] width 20 height 13
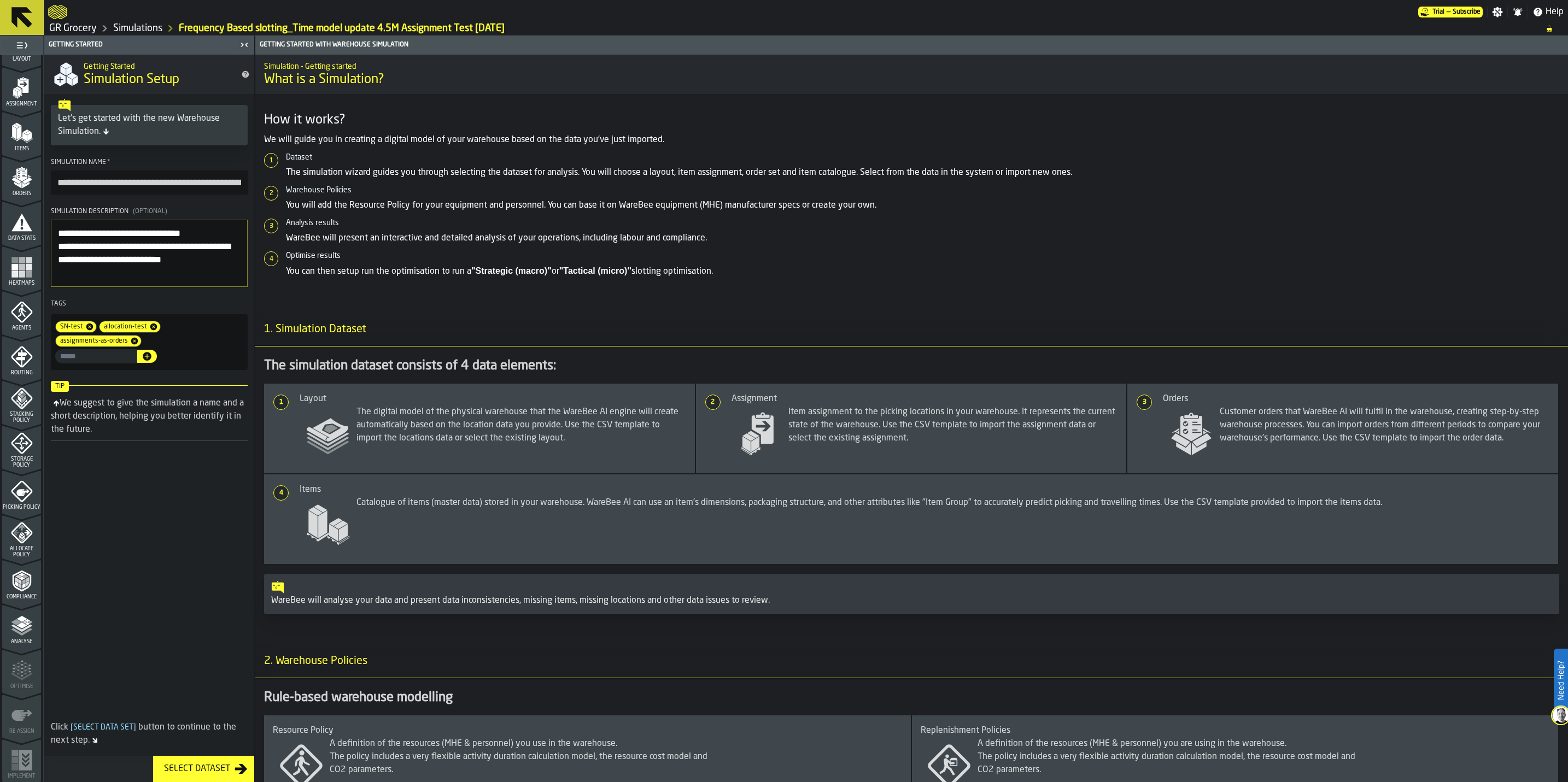
scroll to position [0, 0]
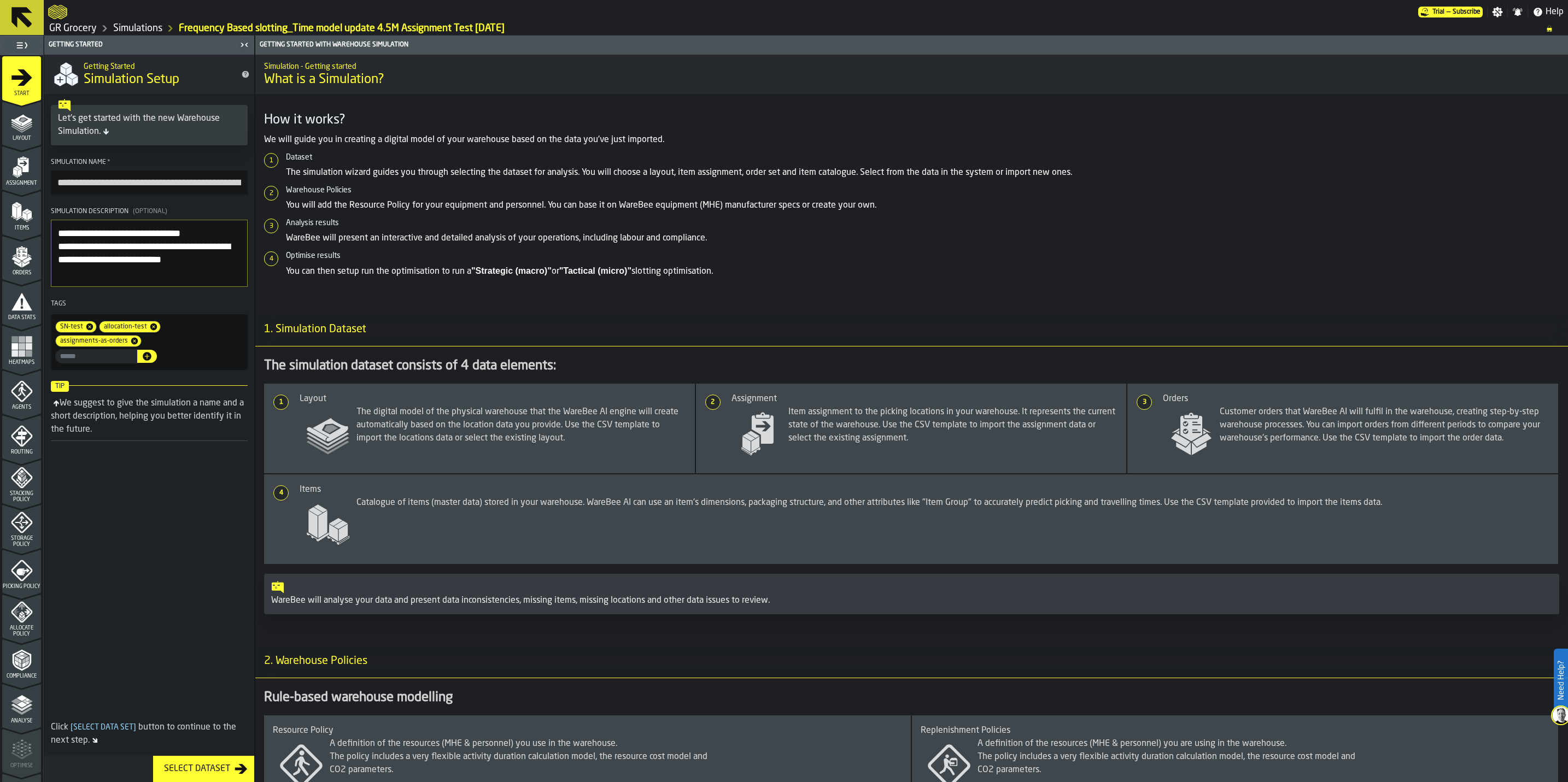
click at [20, 450] on span "Routing" at bounding box center [22, 452] width 38 height 6
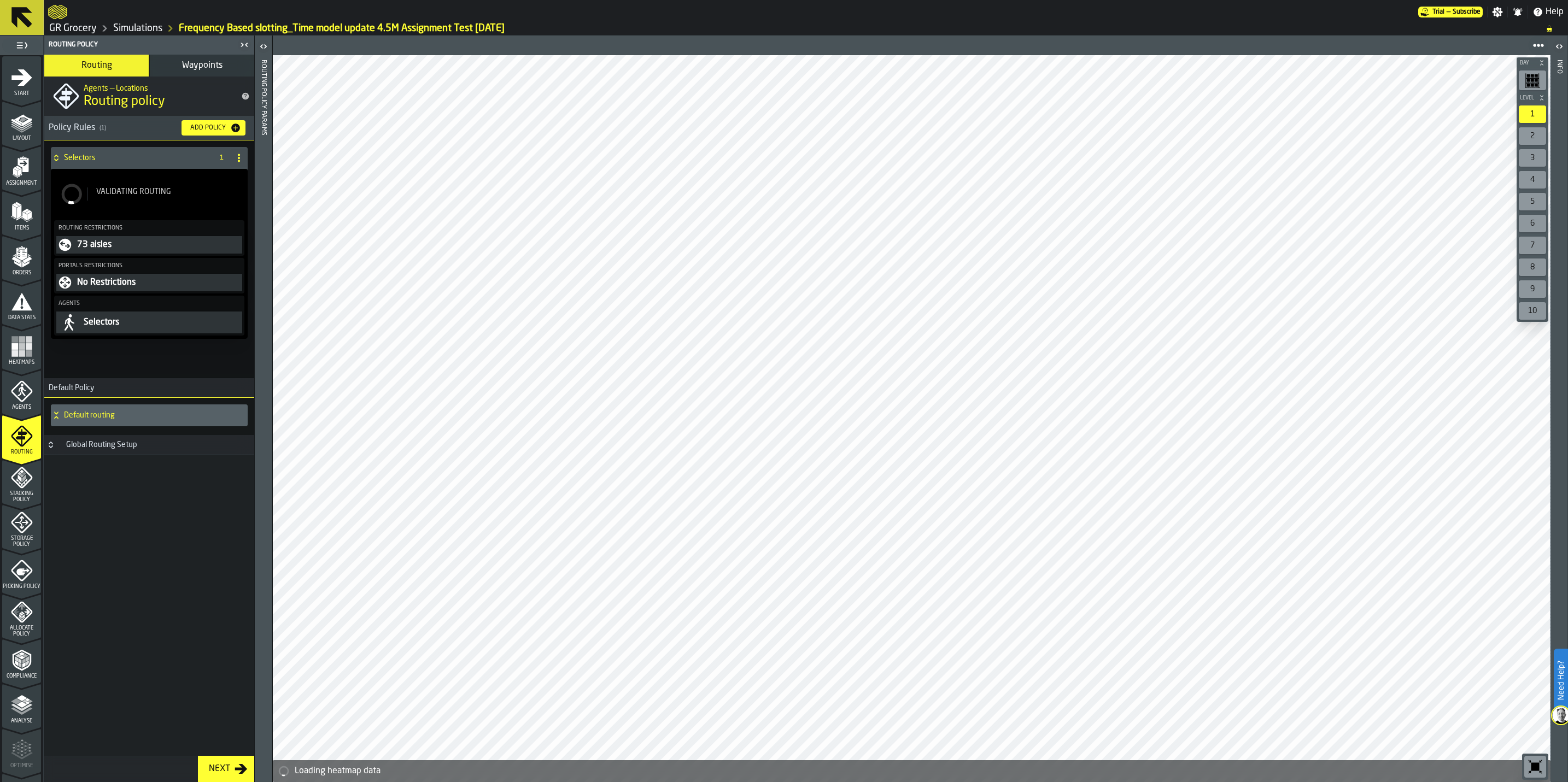
click at [13, 487] on icon "menu Stacking Policy" at bounding box center [22, 478] width 22 height 22
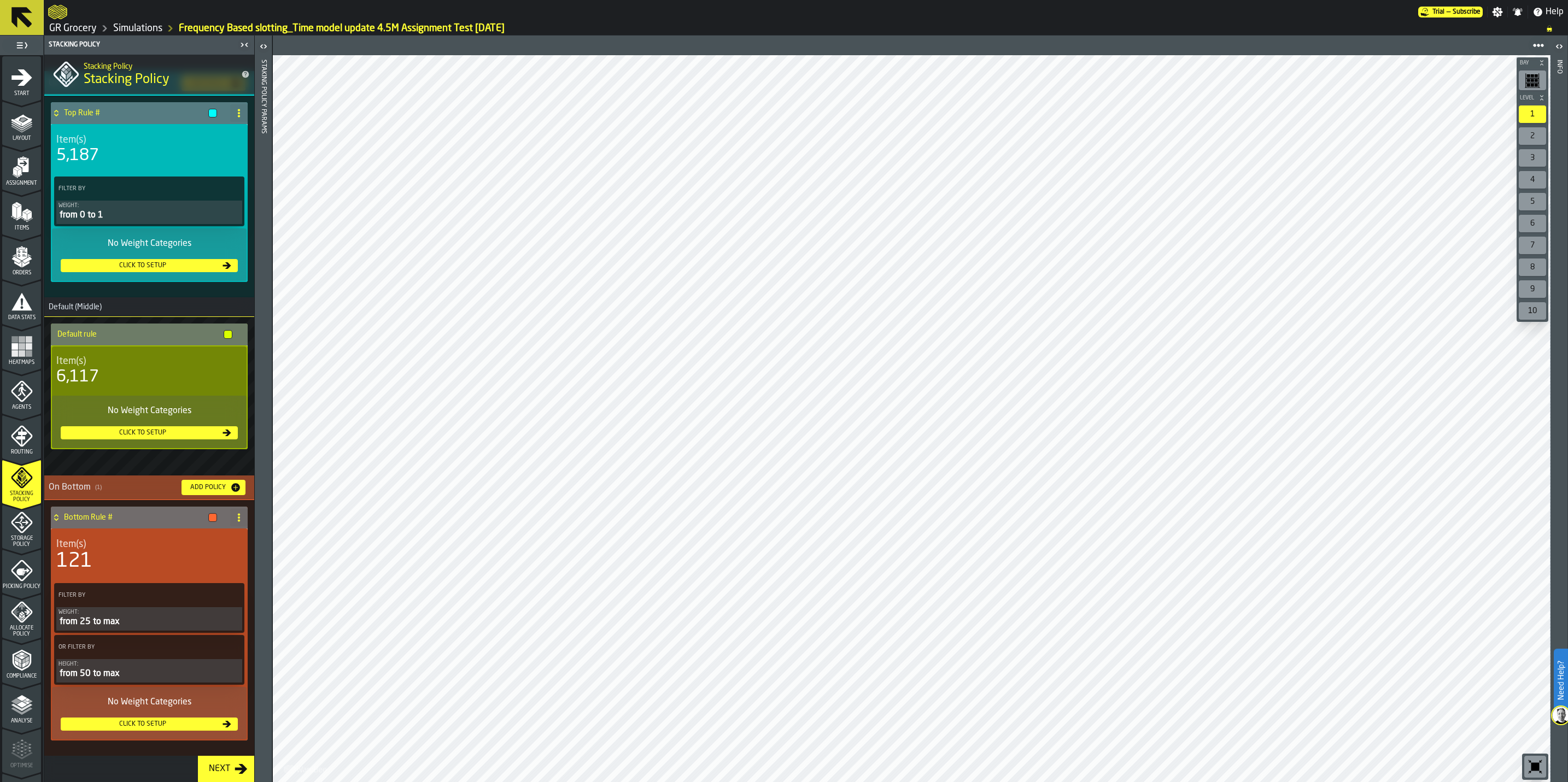
scroll to position [23, 0]
click at [20, 530] on icon "menu Storage Policy" at bounding box center [22, 522] width 22 height 22
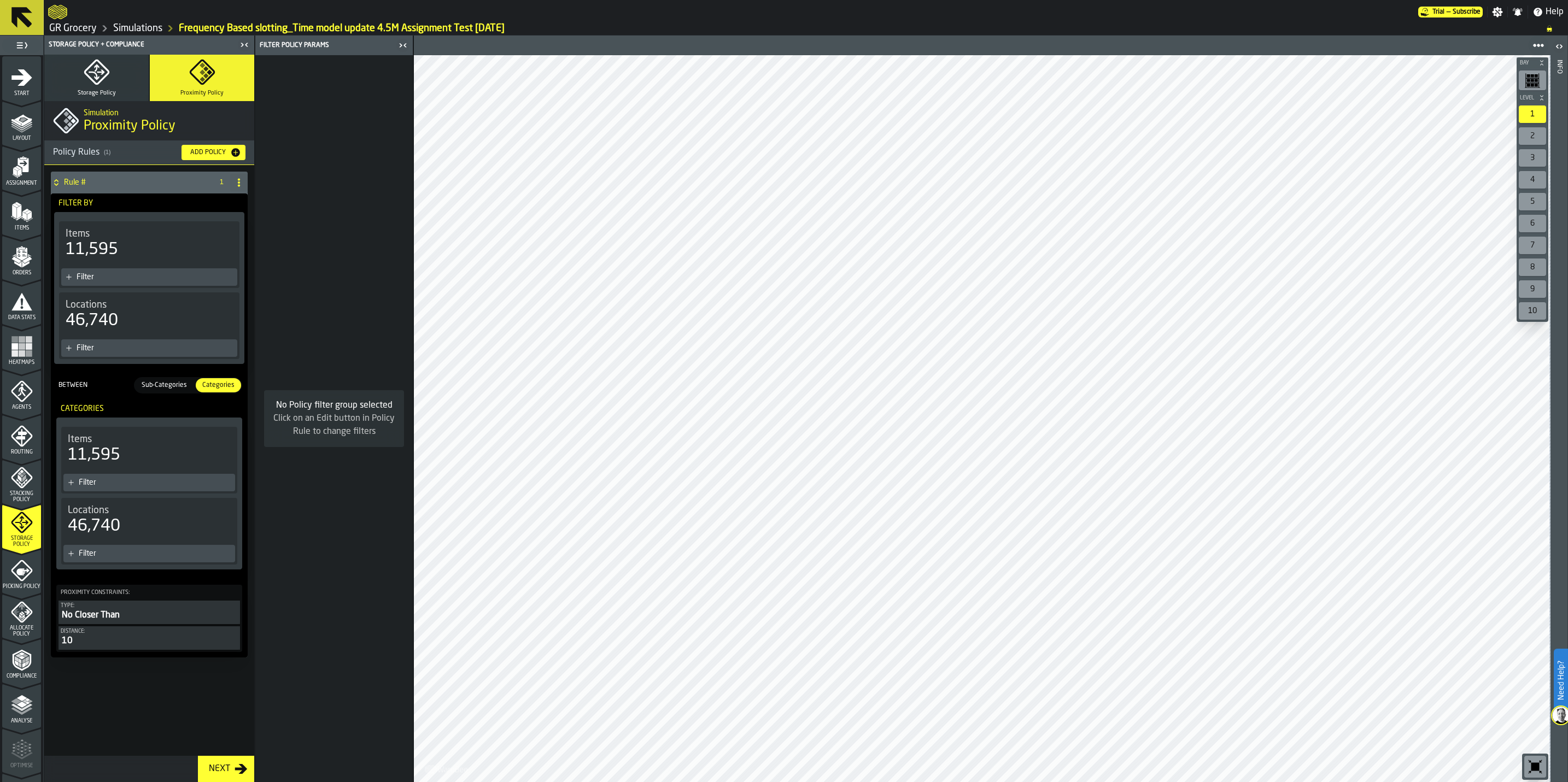
click at [20, 571] on icon "menu Picking Policy" at bounding box center [23, 572] width 13 height 7
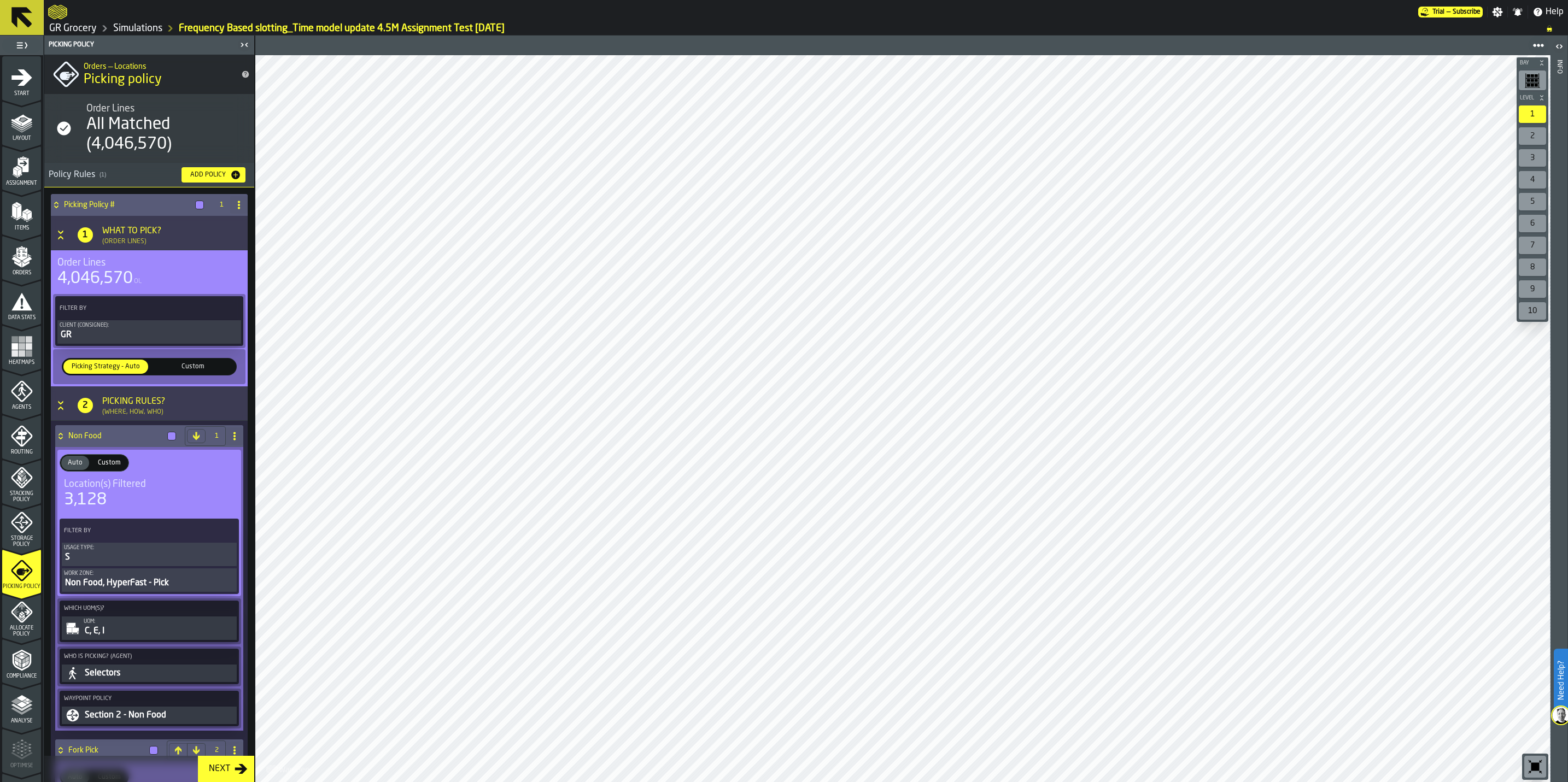
scroll to position [80, 0]
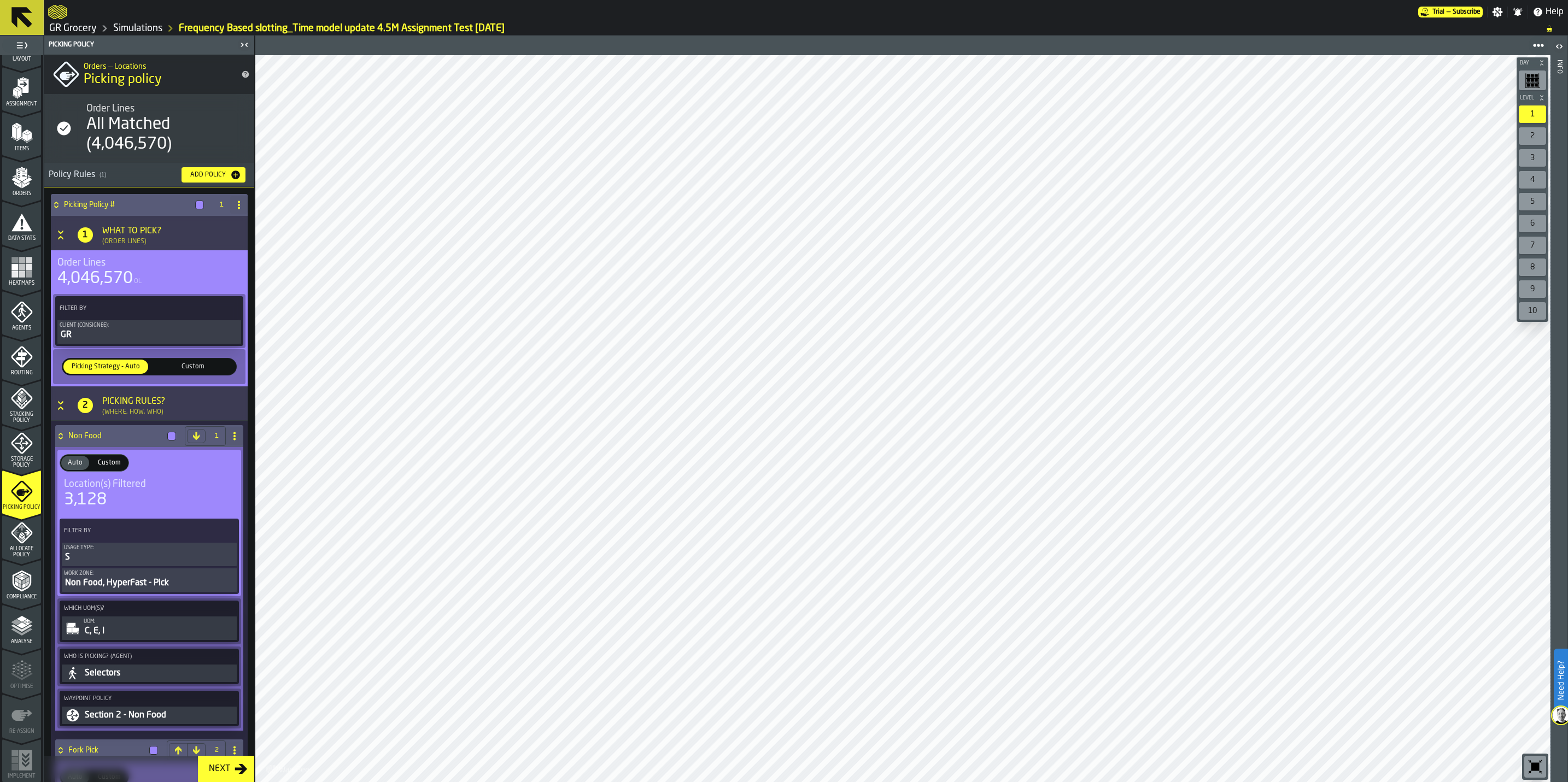
click at [23, 540] on icon "menu Allocate Policy" at bounding box center [22, 534] width 21 height 21
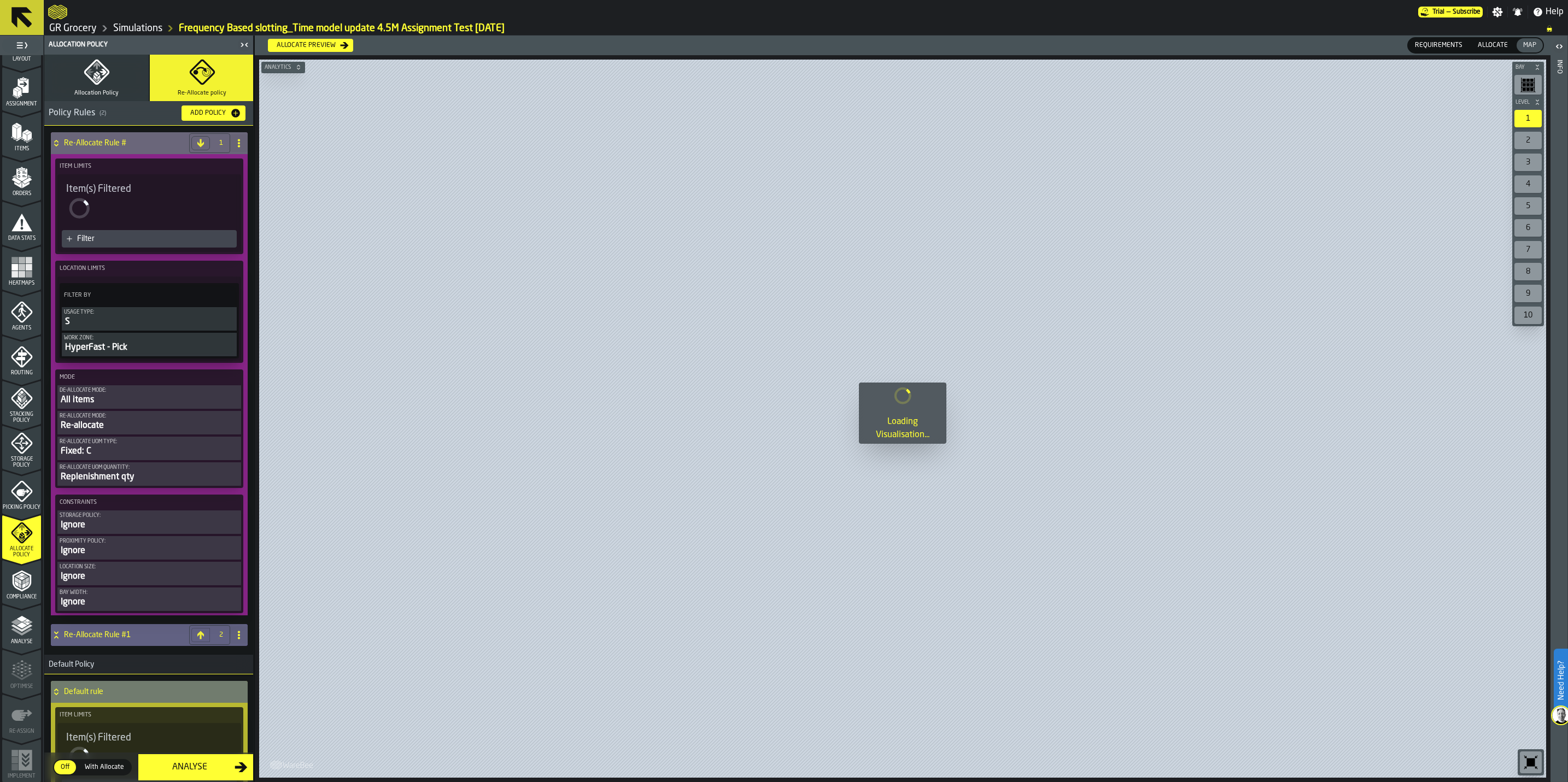
click at [26, 580] on polyline "menu Compliance" at bounding box center [27, 580] width 3 height 5
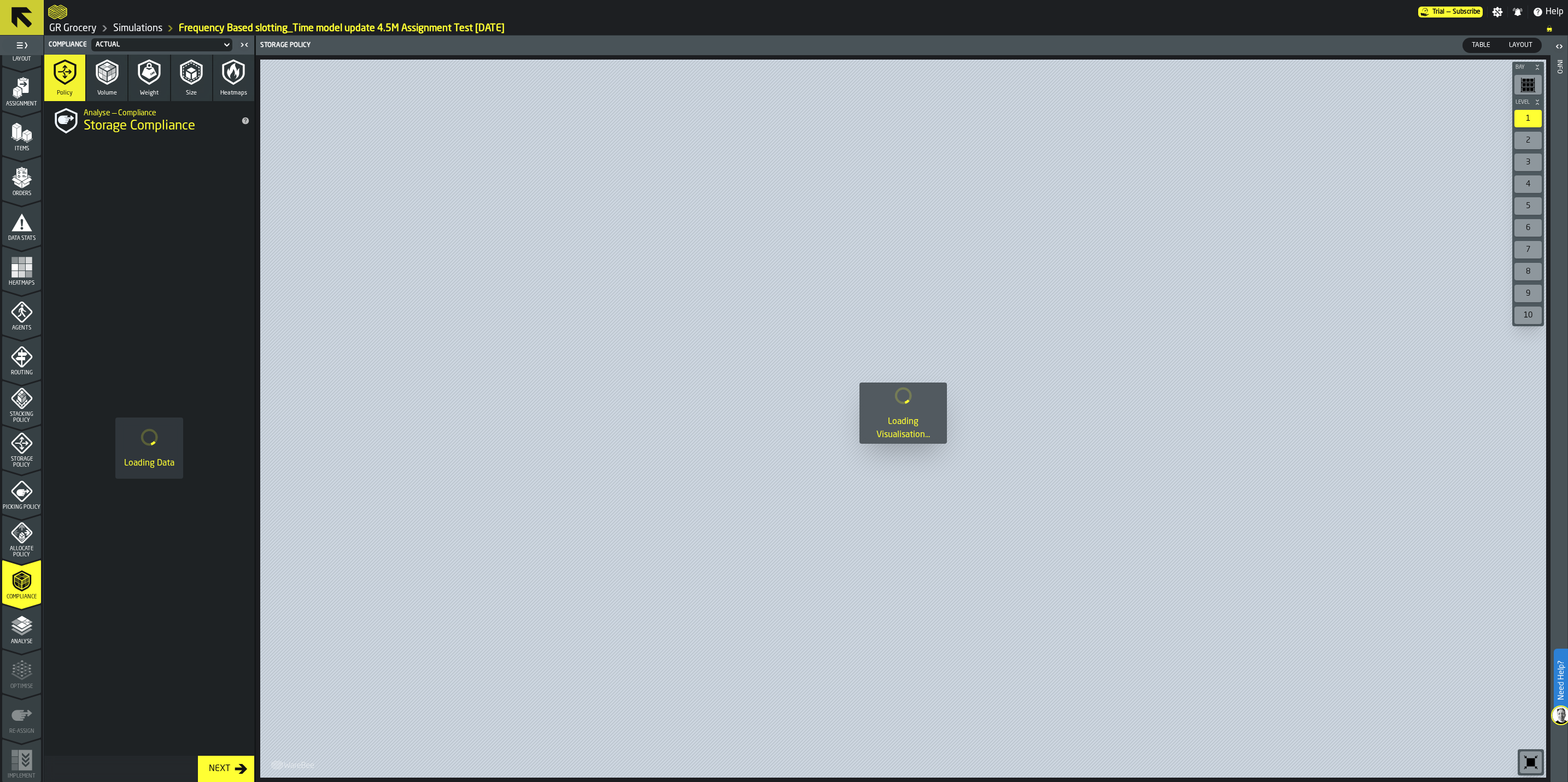
click at [14, 535] on icon "menu Allocate Policy" at bounding box center [16, 533] width 6 height 5
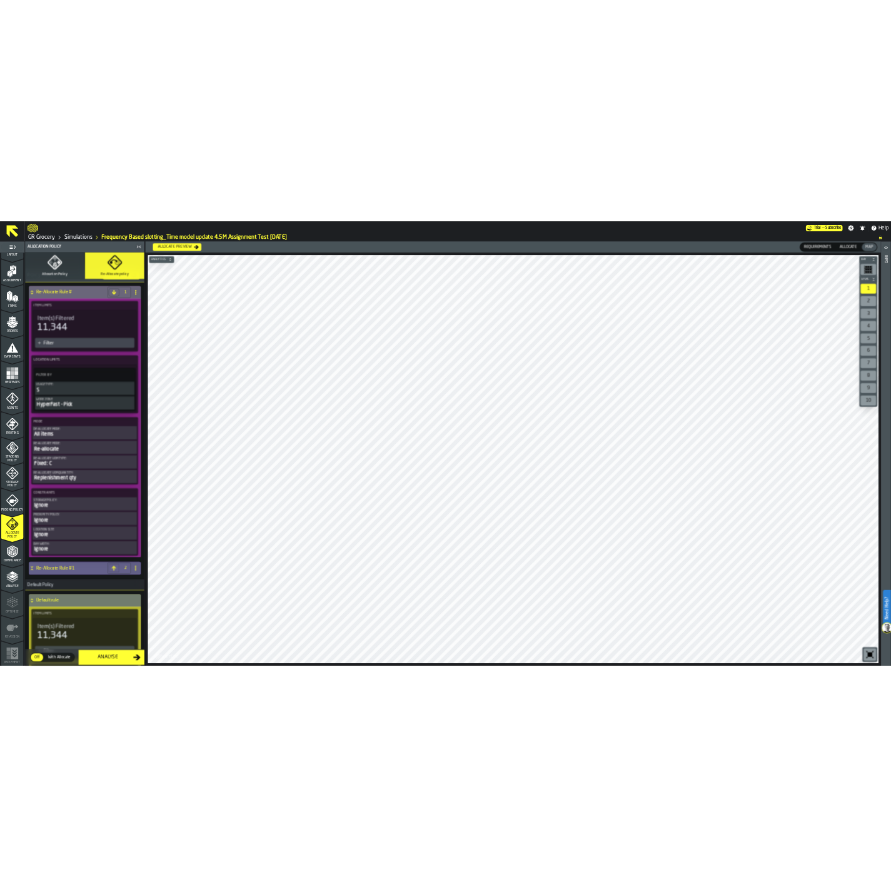
scroll to position [0, 0]
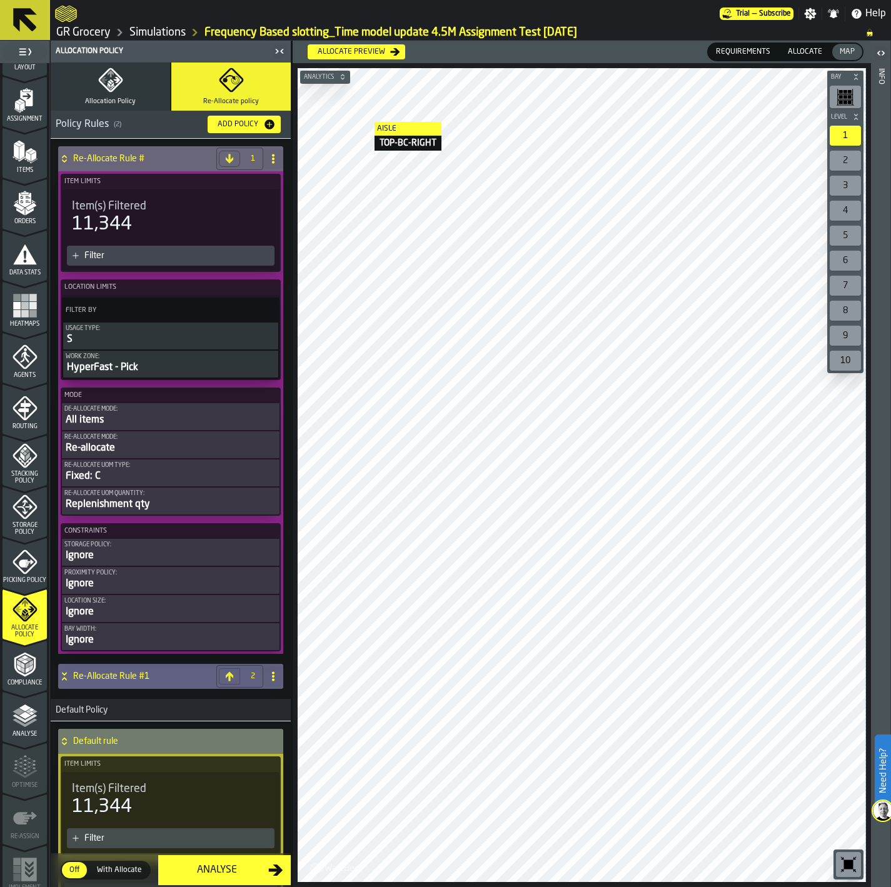
click at [100, 99] on span "Allocation Policy" at bounding box center [110, 102] width 51 height 8
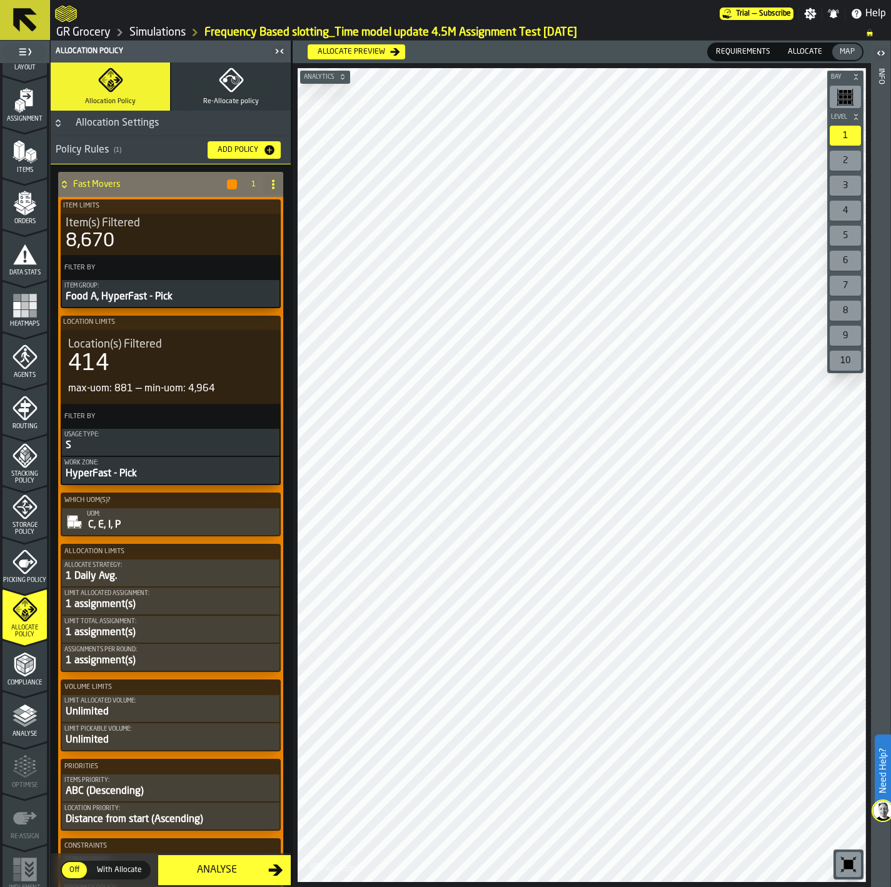
click at [0, 0] on icon "PolicyFilterItem-Item Group" at bounding box center [0, 0] width 0 height 0
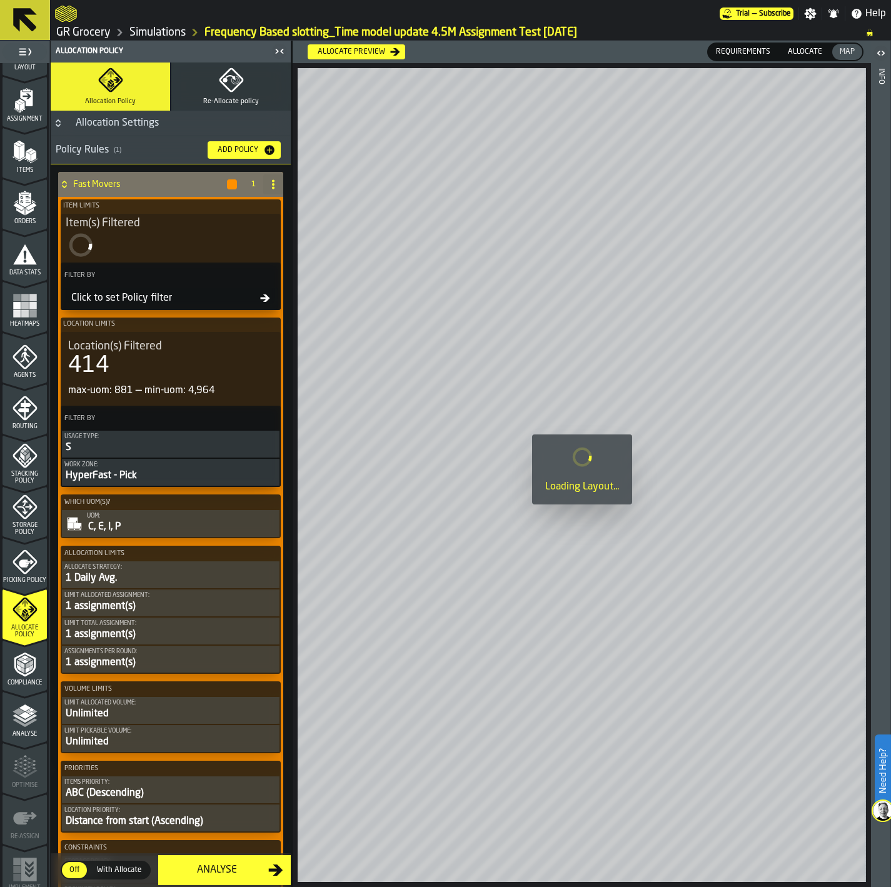
click at [171, 299] on div "Click to set Policy filter" at bounding box center [163, 298] width 194 height 15
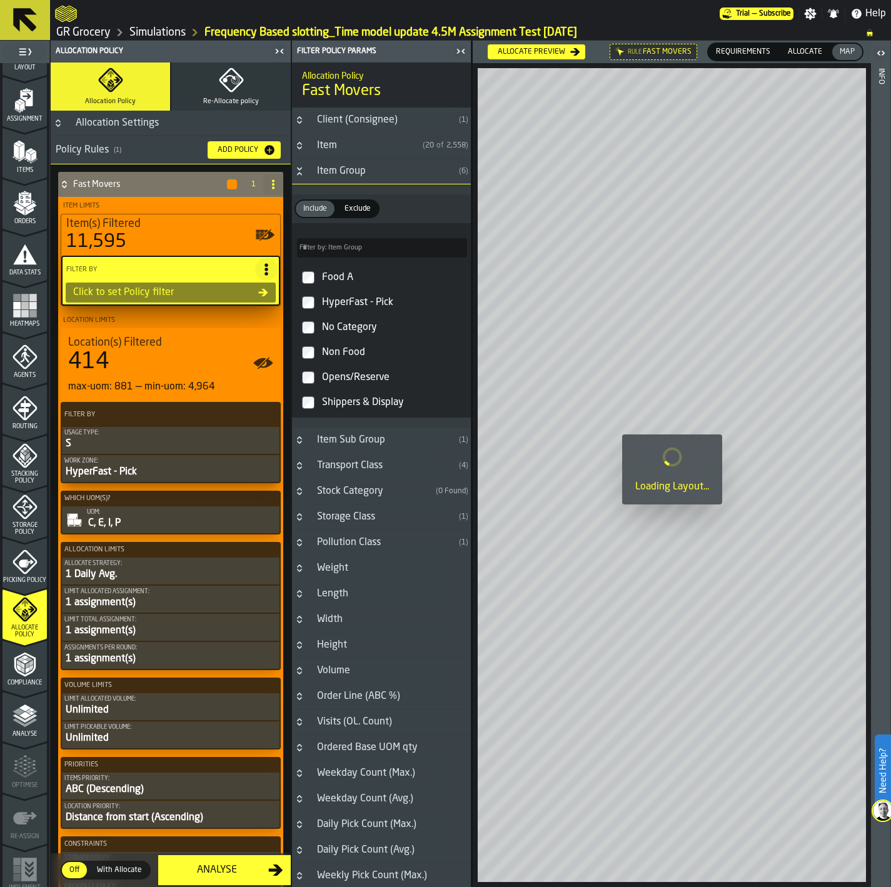
click at [261, 291] on icon at bounding box center [263, 293] width 9 height 8
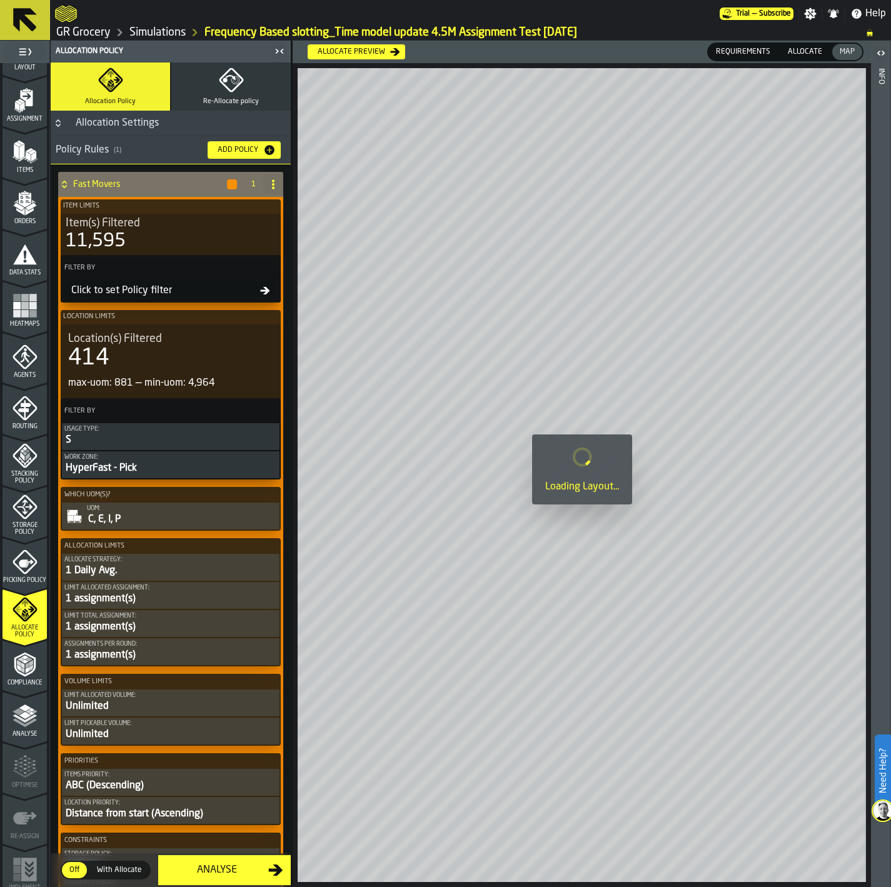
click at [126, 293] on div "Click to set Policy filter" at bounding box center [163, 290] width 194 height 15
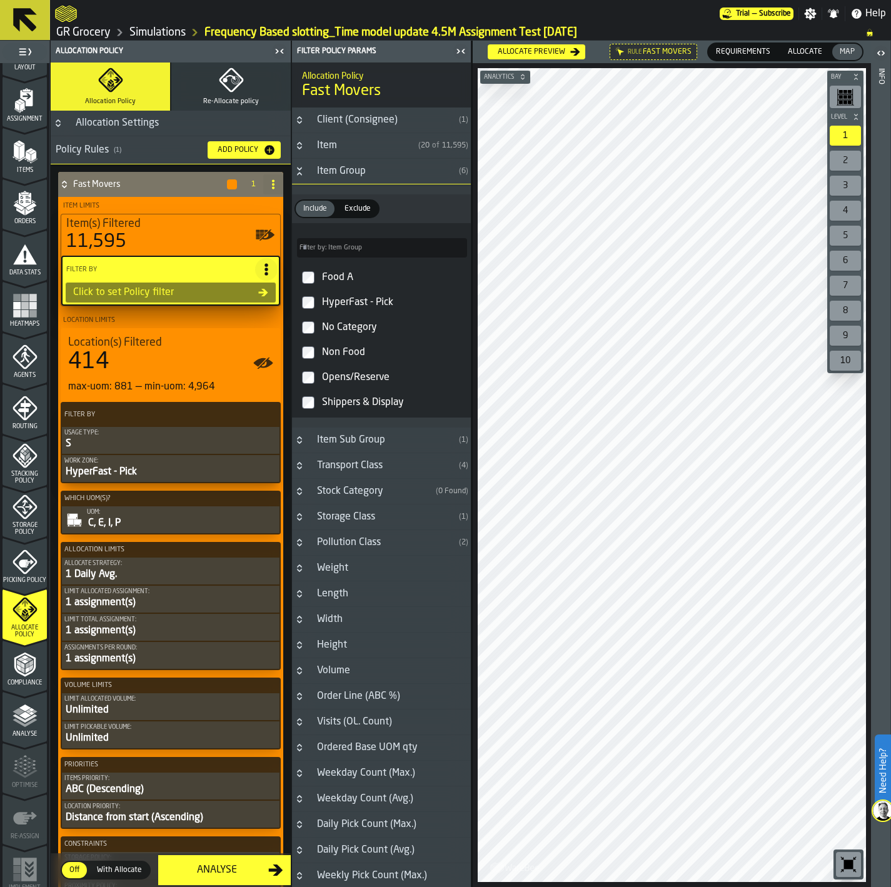
click at [336, 126] on div "Client (Consignee)" at bounding box center [381, 120] width 144 height 15
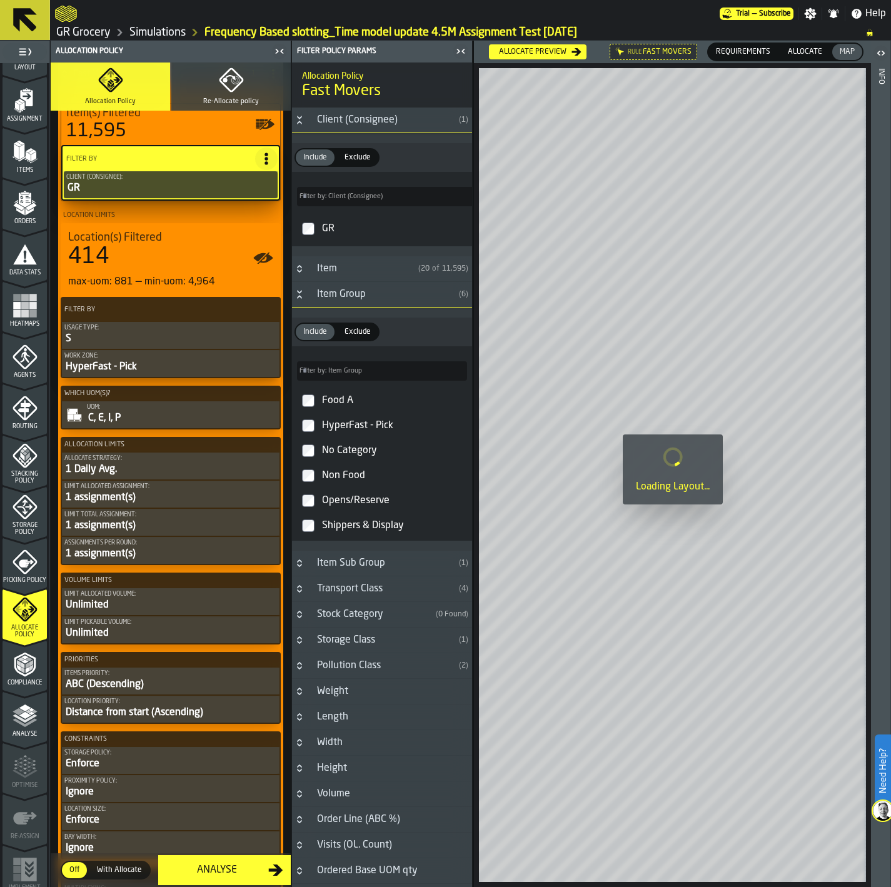
scroll to position [188, 0]
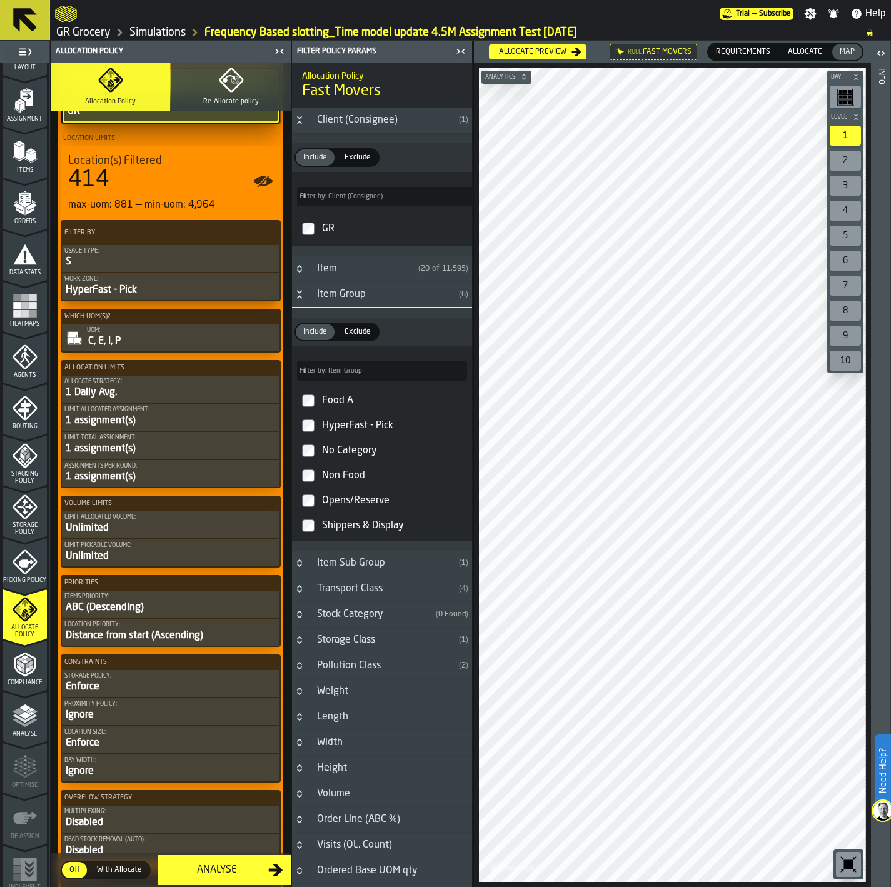
click at [0, 0] on icon "PolicyFilterItem-Work Zone" at bounding box center [0, 0] width 0 height 0
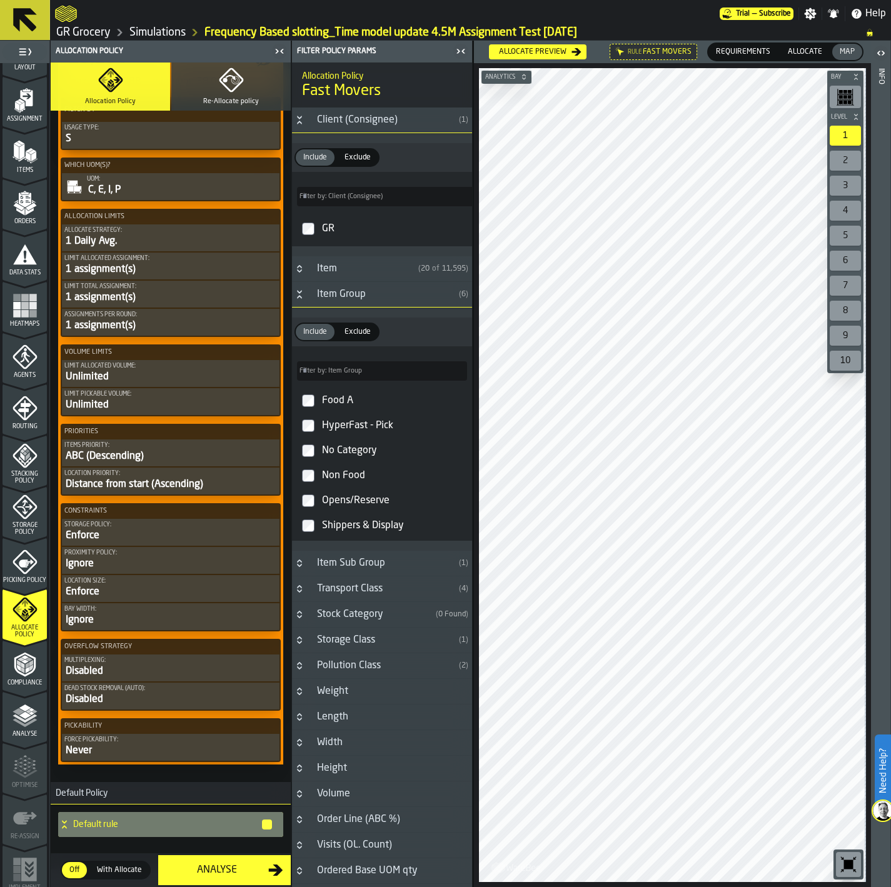
scroll to position [323, 0]
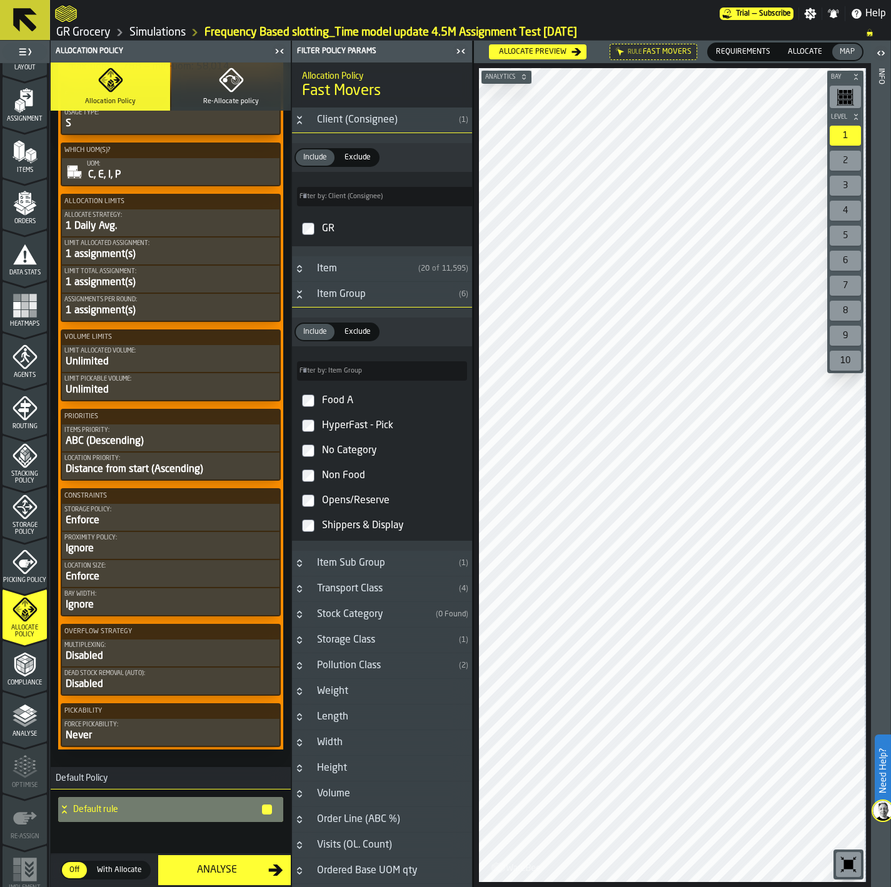
click at [219, 429] on div "Items priority:" at bounding box center [170, 430] width 213 height 7
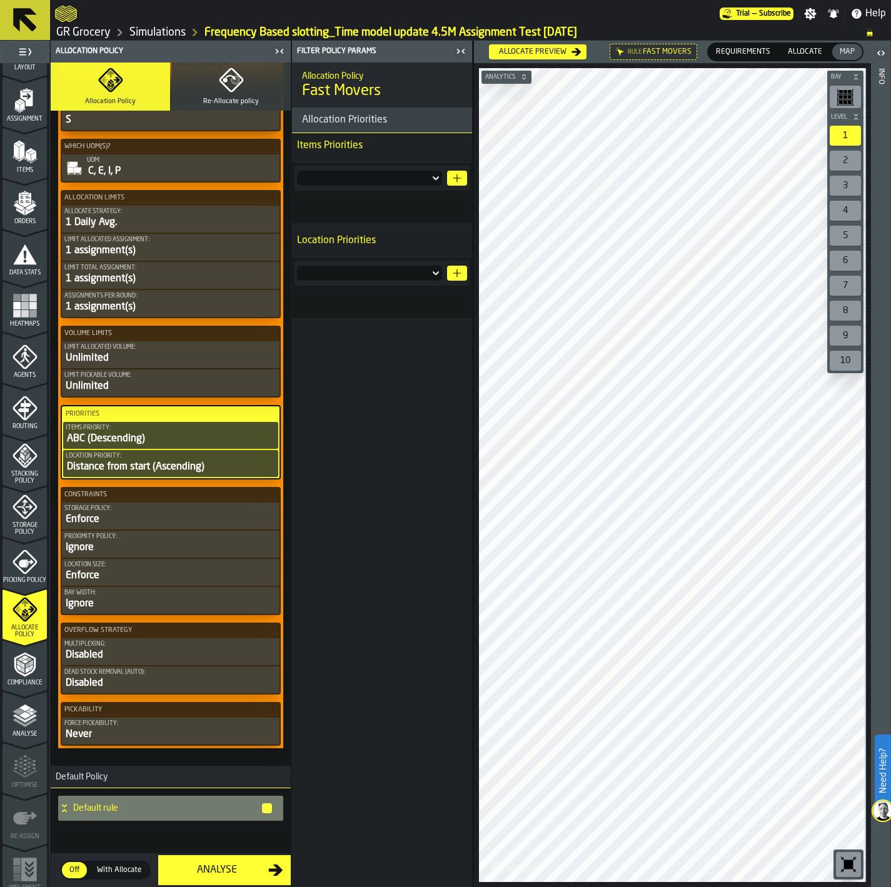
scroll to position [319, 0]
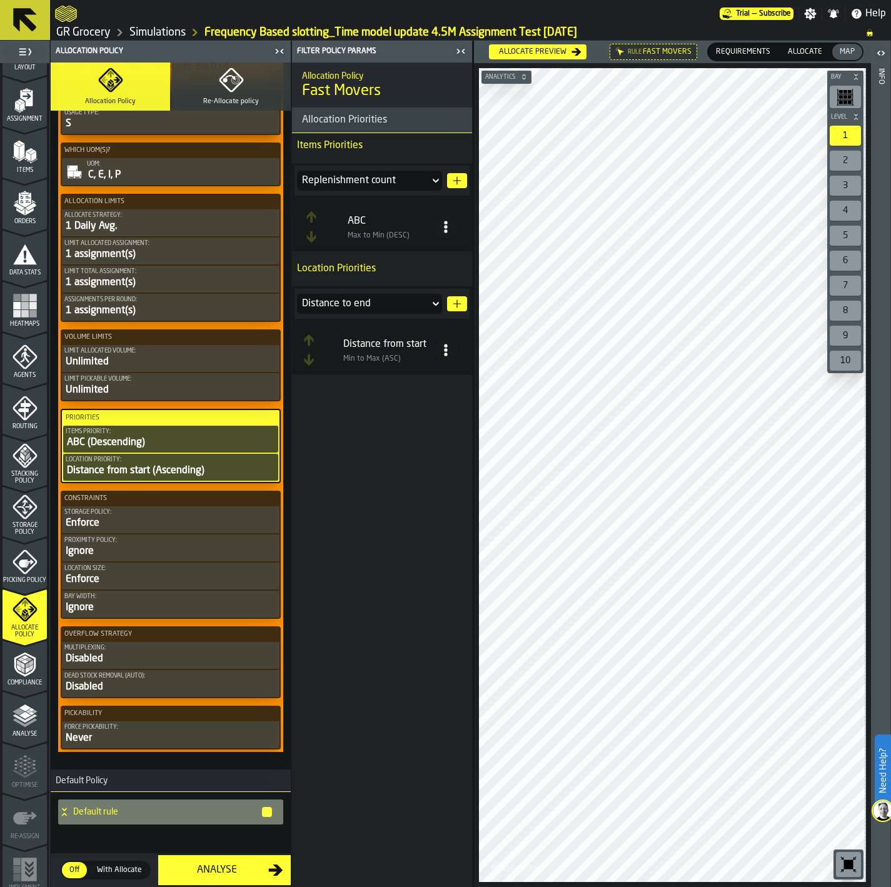
click at [151, 441] on div "ABC (Descending)" at bounding box center [171, 442] width 210 height 15
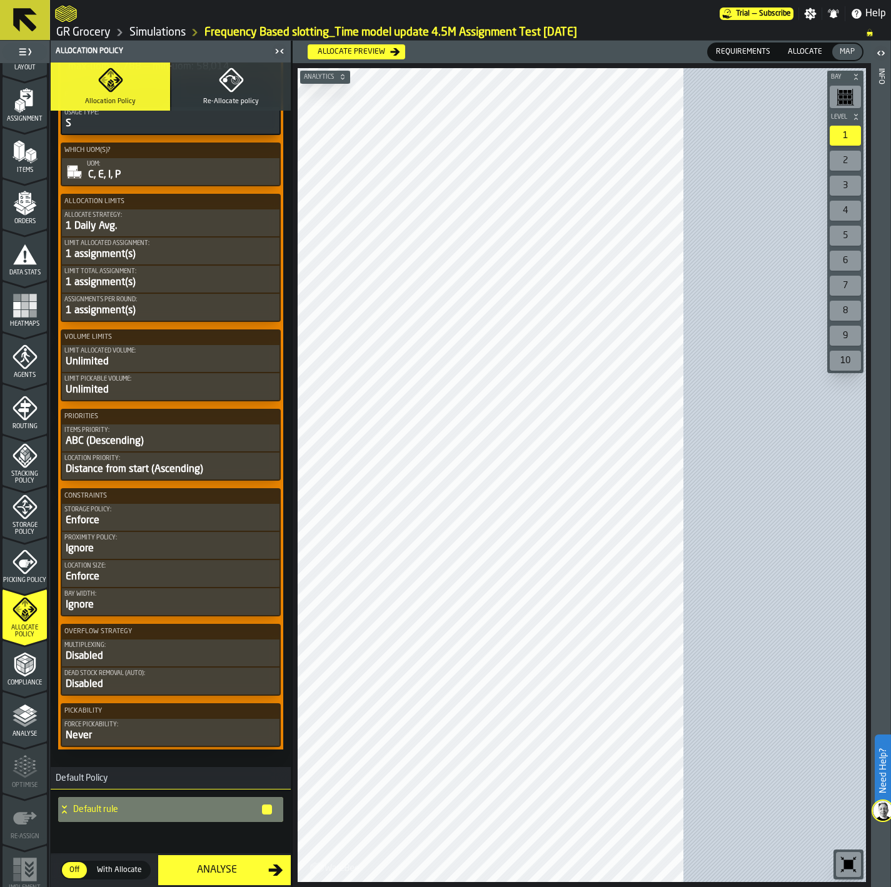
click at [177, 439] on div "ABC (Descending)" at bounding box center [170, 441] width 213 height 15
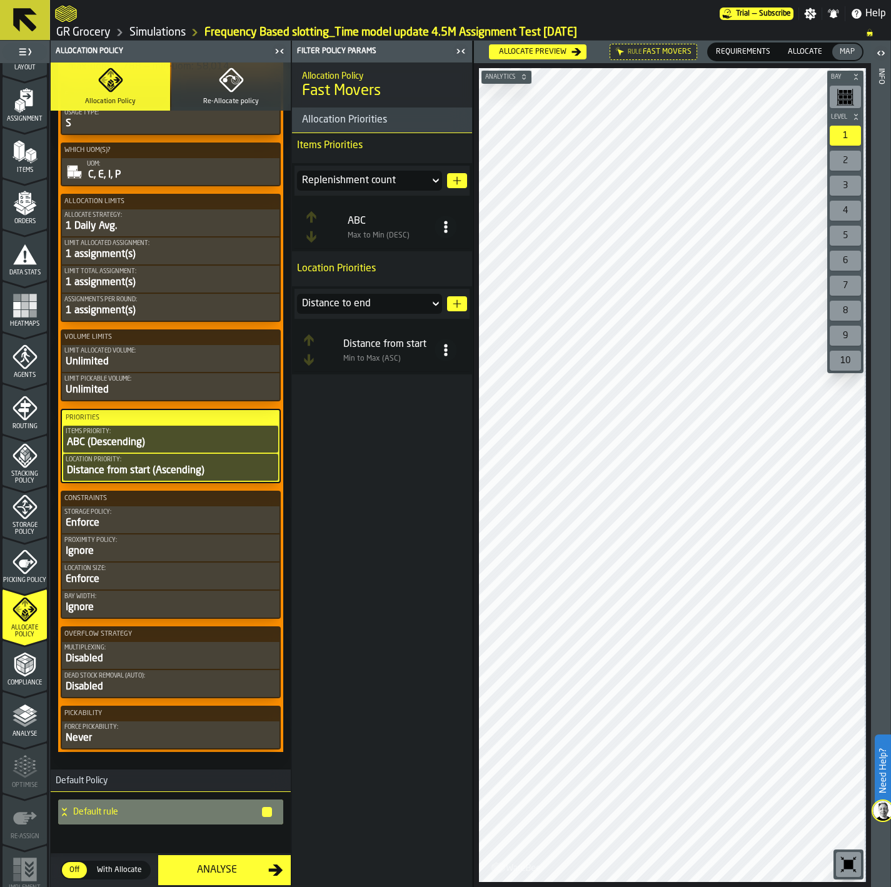
click at [399, 308] on div "Distance to end" at bounding box center [363, 303] width 123 height 15
click at [411, 308] on div "Distance to end" at bounding box center [363, 303] width 123 height 15
click at [407, 304] on div "Distance to end" at bounding box center [363, 303] width 123 height 15
click at [378, 326] on div "Distance to end" at bounding box center [370, 327] width 130 height 10
click at [454, 301] on icon "button-" at bounding box center [457, 304] width 10 height 10
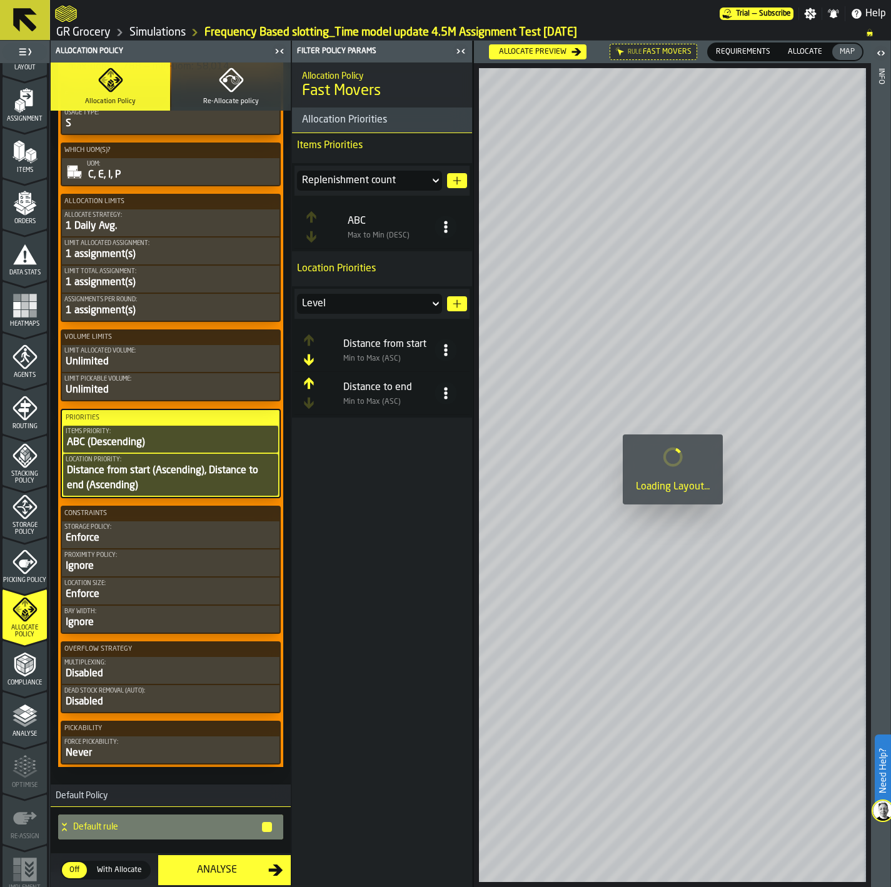
click at [441, 349] on icon at bounding box center [445, 350] width 13 height 13
click at [379, 464] on div "Delete" at bounding box center [397, 466] width 107 height 15
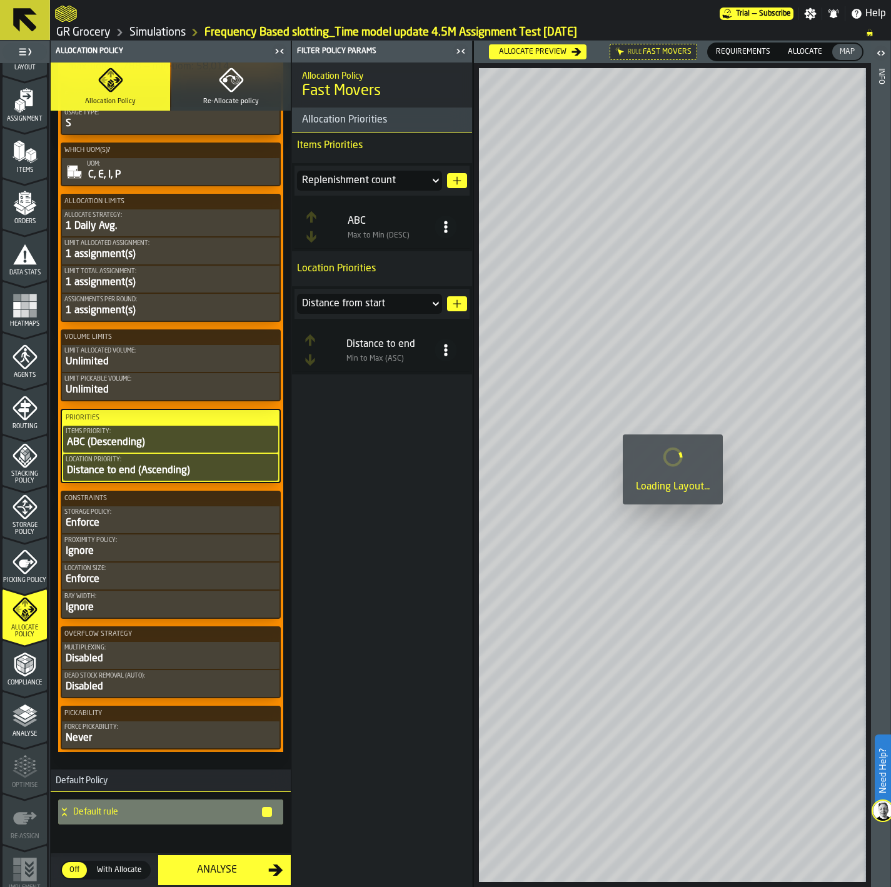
click at [428, 196] on div "ABC Max to Min (DESC)" at bounding box center [381, 222] width 175 height 53
click at [429, 181] on div "Replenishment count" at bounding box center [363, 181] width 133 height 20
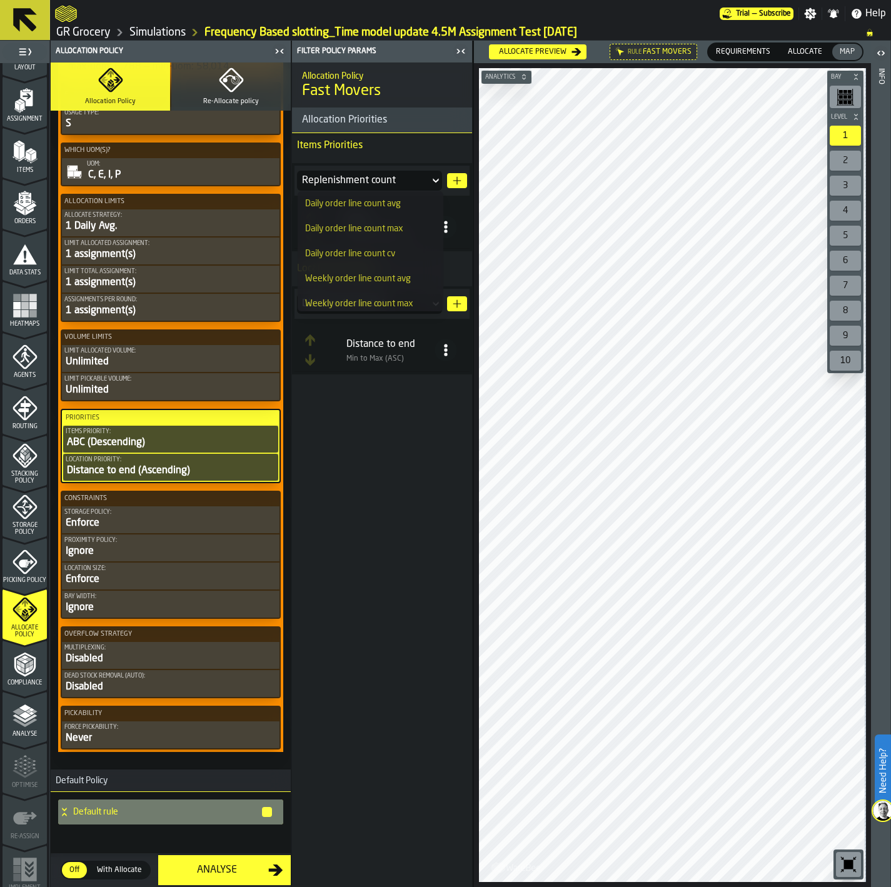
scroll to position [281, 0]
click at [355, 272] on div "Total weeks with orders" at bounding box center [370, 273] width 130 height 10
click at [438, 229] on span at bounding box center [445, 227] width 23 height 23
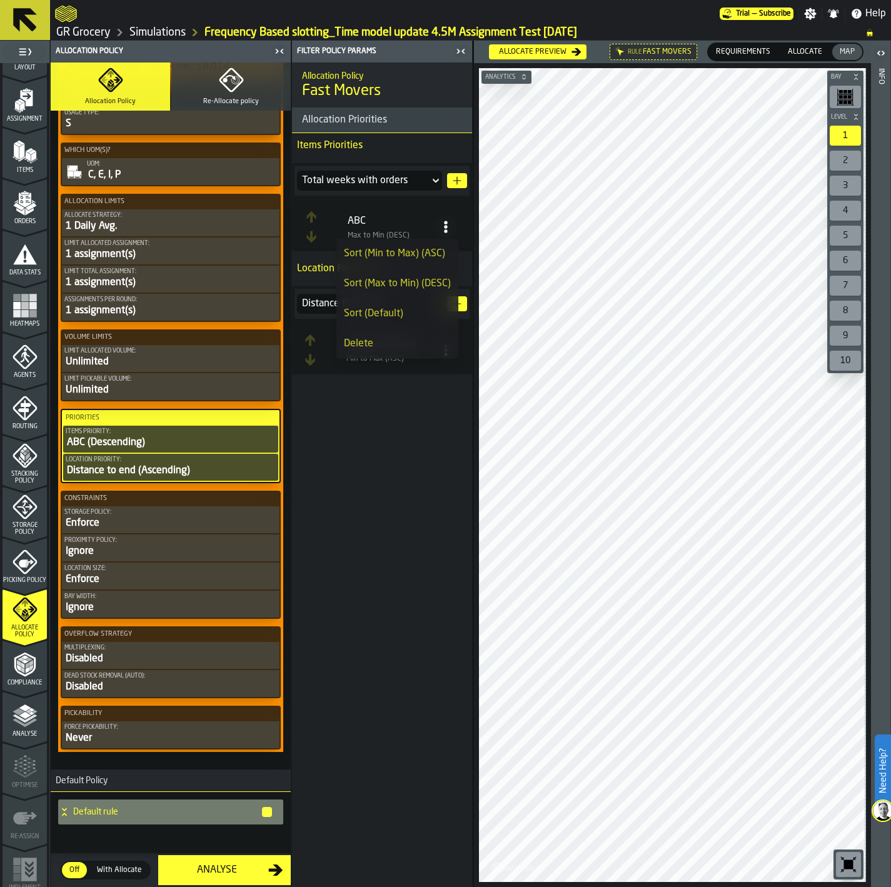
click at [398, 282] on div "Sort (Max to Min) (DESC)" at bounding box center [397, 283] width 107 height 15
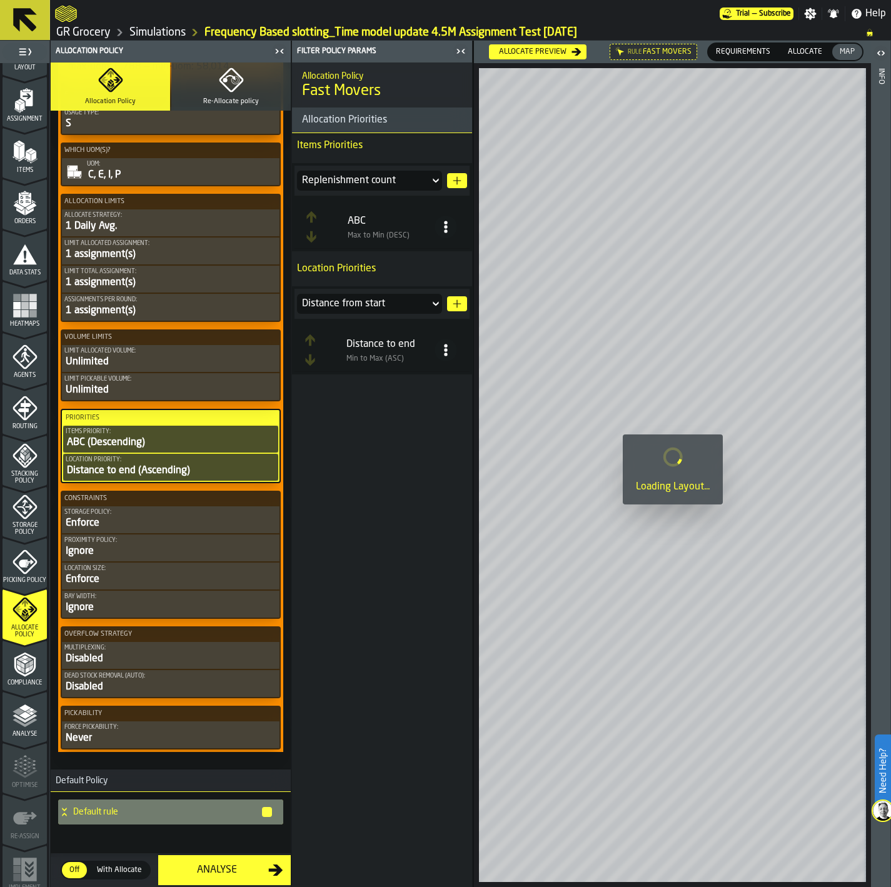
click at [446, 224] on circle at bounding box center [445, 222] width 3 height 3
click at [393, 330] on li "Delete" at bounding box center [397, 344] width 122 height 30
click at [398, 178] on div "ABC" at bounding box center [363, 180] width 123 height 15
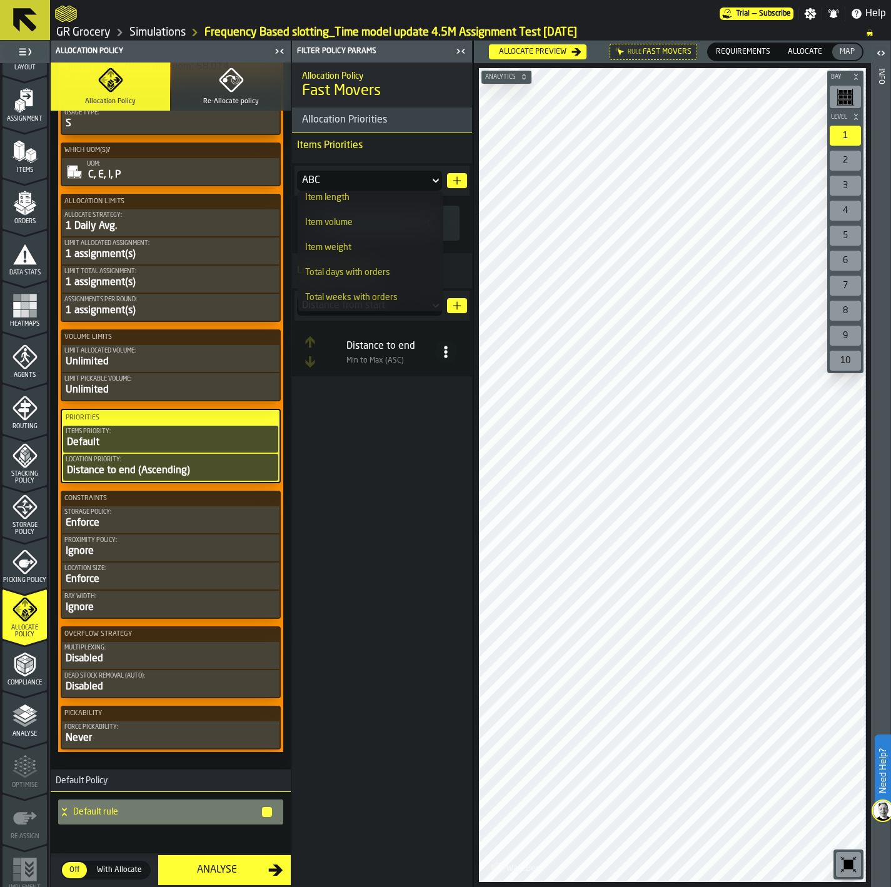
click at [376, 293] on div "Total weeks with orders" at bounding box center [370, 298] width 130 height 10
click at [451, 174] on button "button-" at bounding box center [457, 180] width 20 height 15
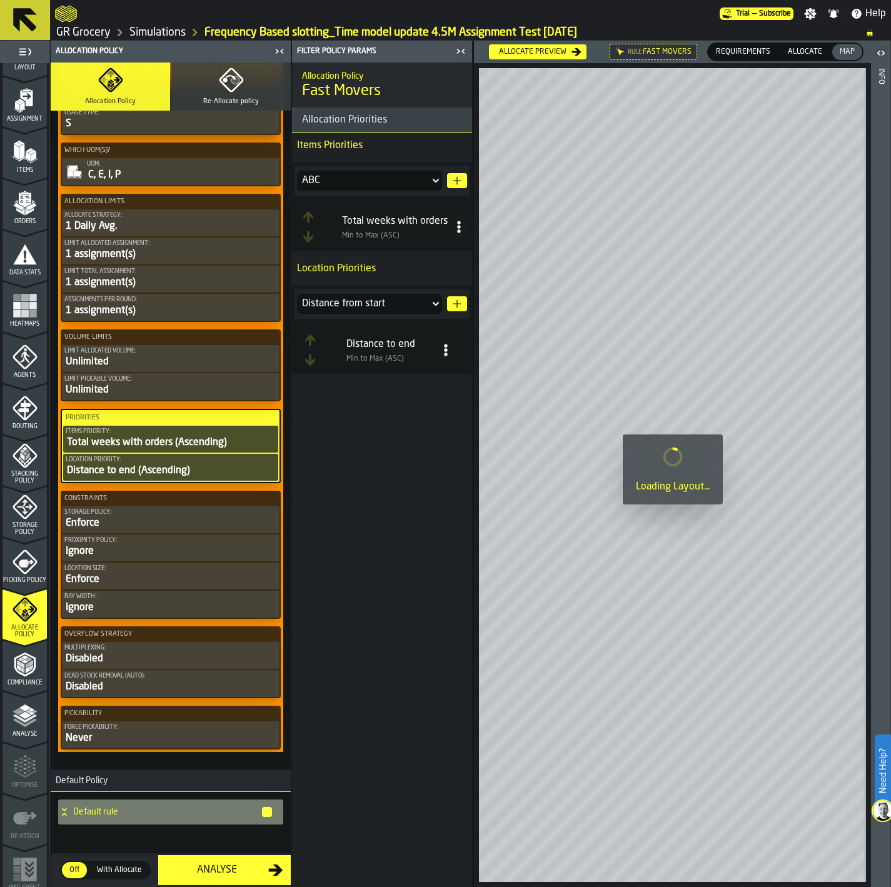
click at [463, 229] on icon at bounding box center [459, 227] width 13 height 13
click at [460, 228] on icon at bounding box center [459, 227] width 13 height 13
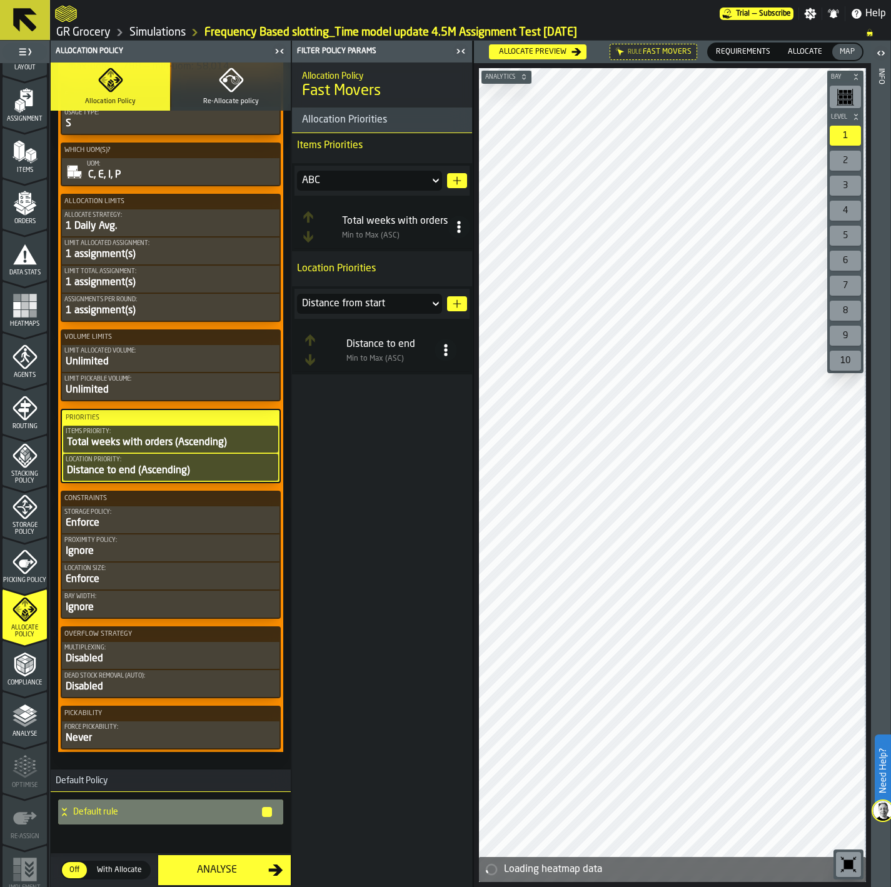
click at [458, 229] on icon at bounding box center [459, 227] width 13 height 13
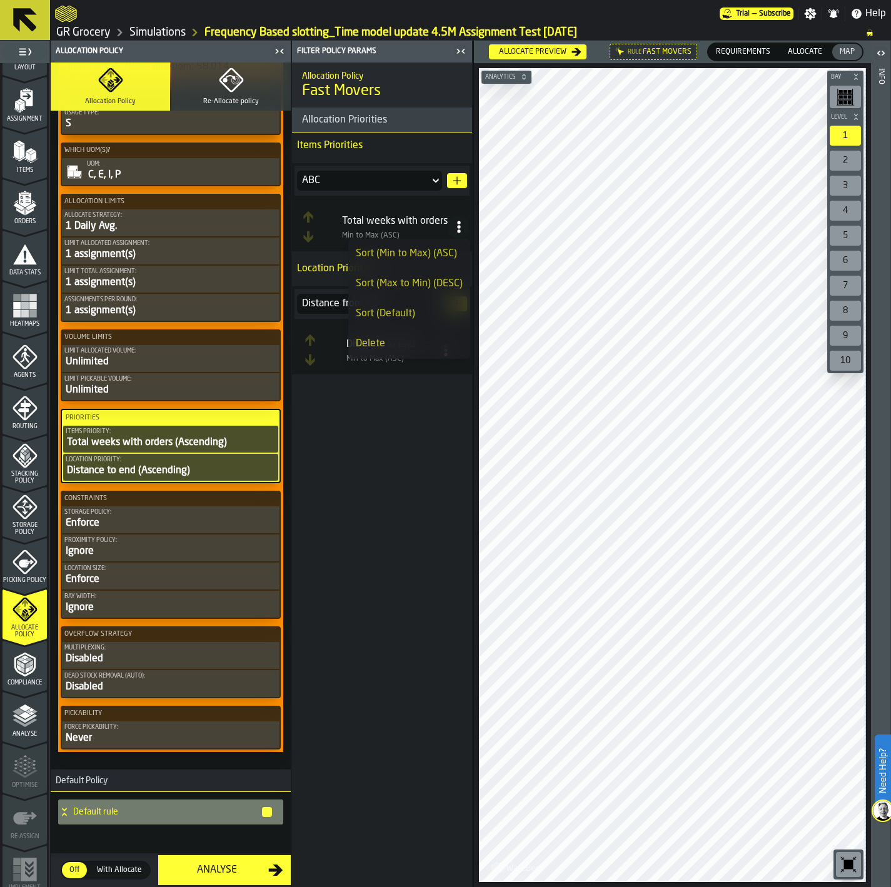
click at [411, 282] on div "Sort (Max to Min) (DESC)" at bounding box center [409, 283] width 107 height 15
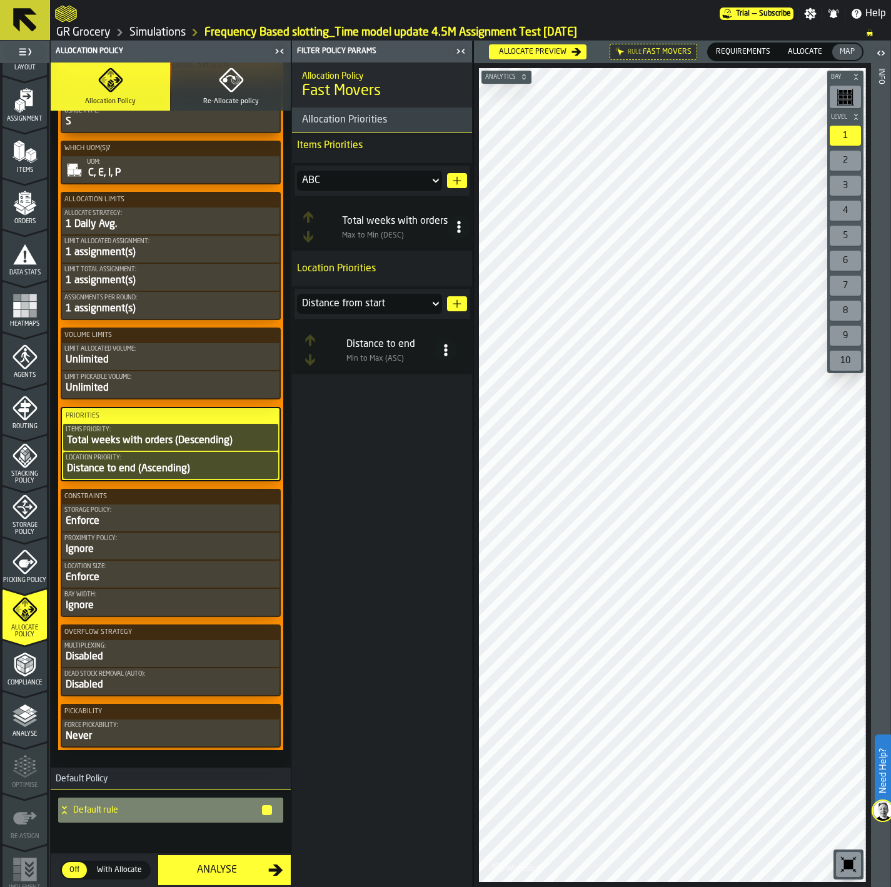
click at [119, 814] on div "Default rule" at bounding box center [165, 810] width 215 height 25
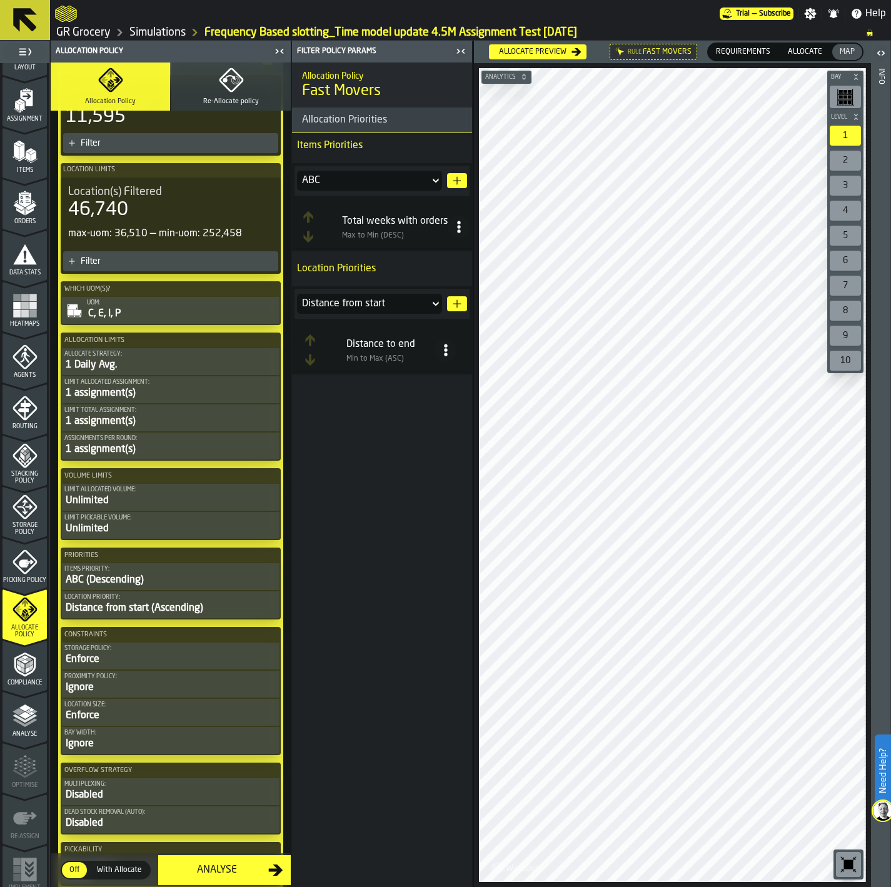
scroll to position [1143, 0]
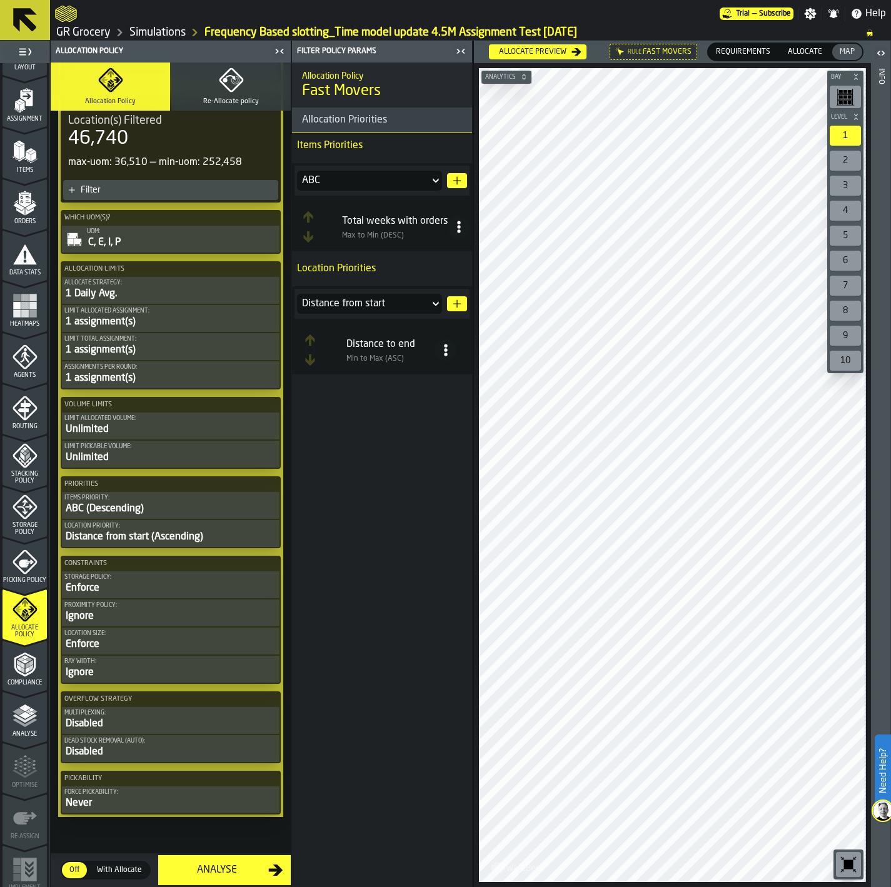
drag, startPoint x: 233, startPoint y: 71, endPoint x: 870, endPoint y: 109, distance: 638.6
click at [233, 71] on icon "button" at bounding box center [231, 80] width 25 height 25
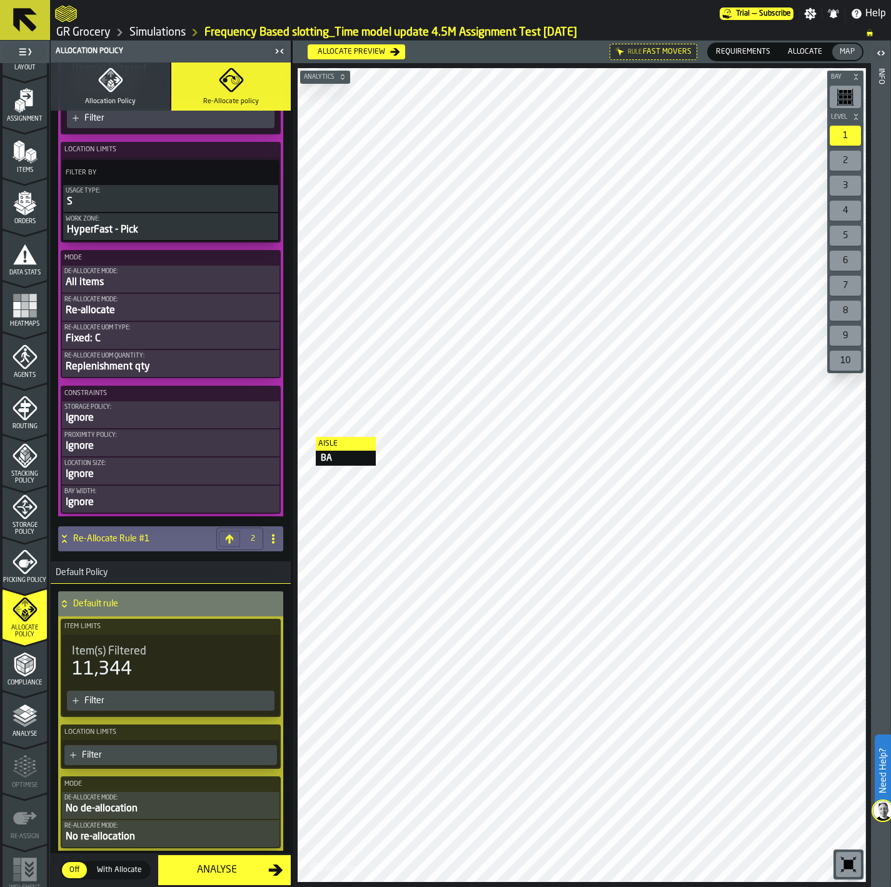
scroll to position [175, 0]
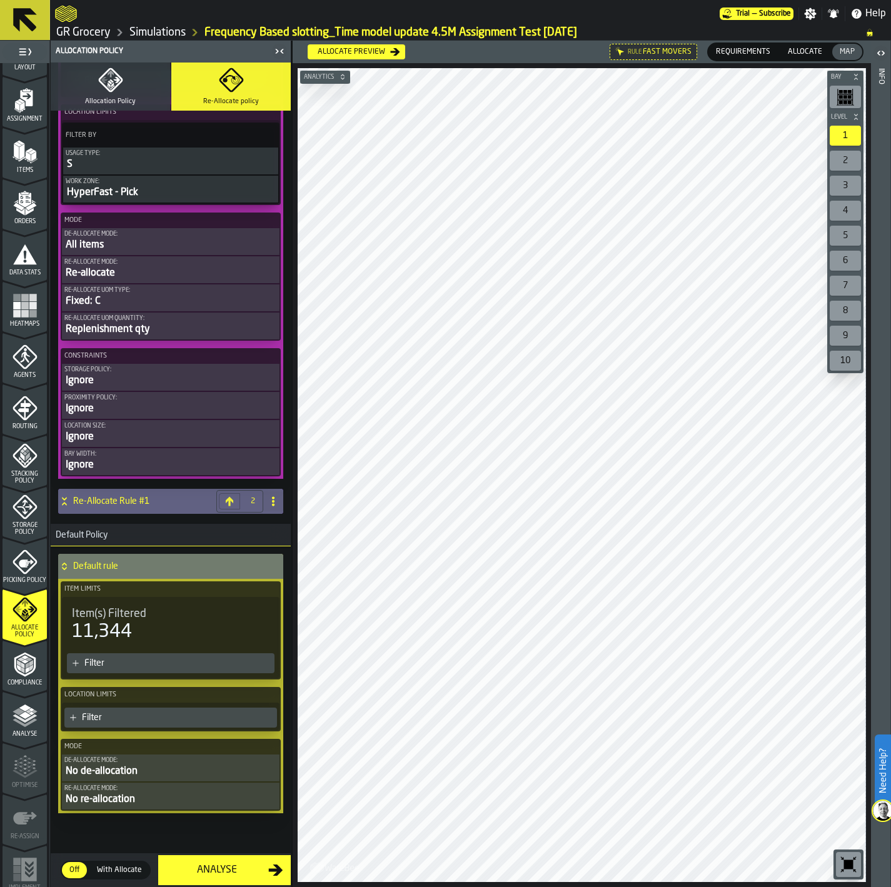
click at [146, 323] on div "Replenishment qty" at bounding box center [170, 329] width 213 height 15
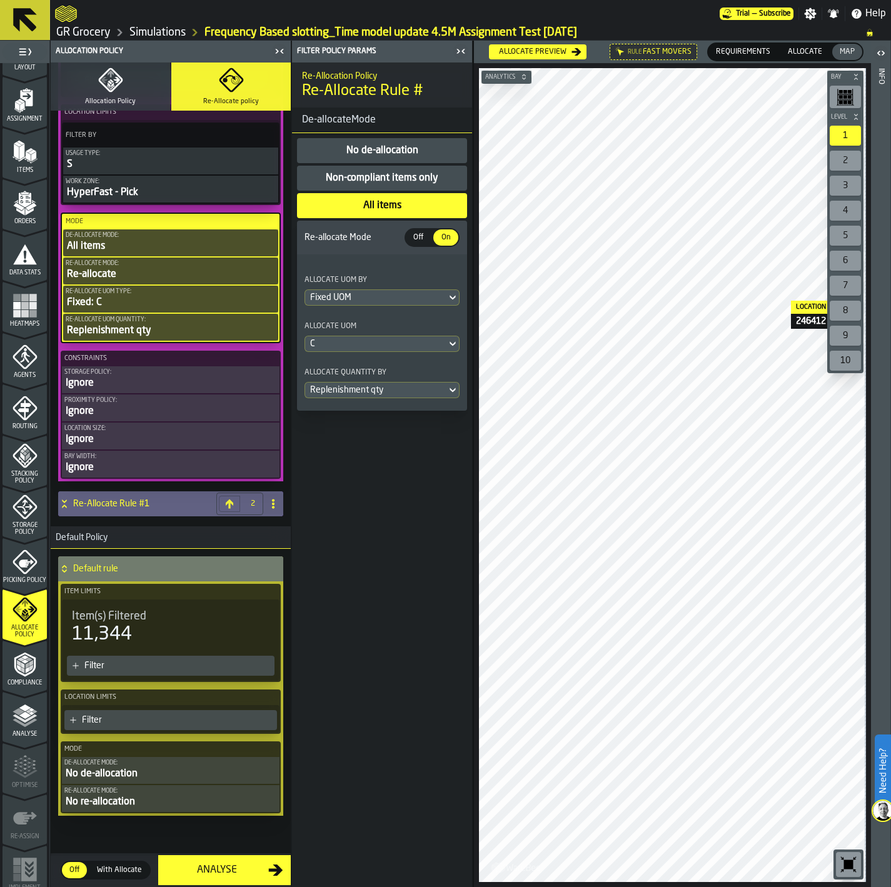
click at [384, 388] on div "Replenishment qty" at bounding box center [375, 390] width 141 height 15
click at [369, 478] on div "Fixed qty" at bounding box center [383, 478] width 140 height 15
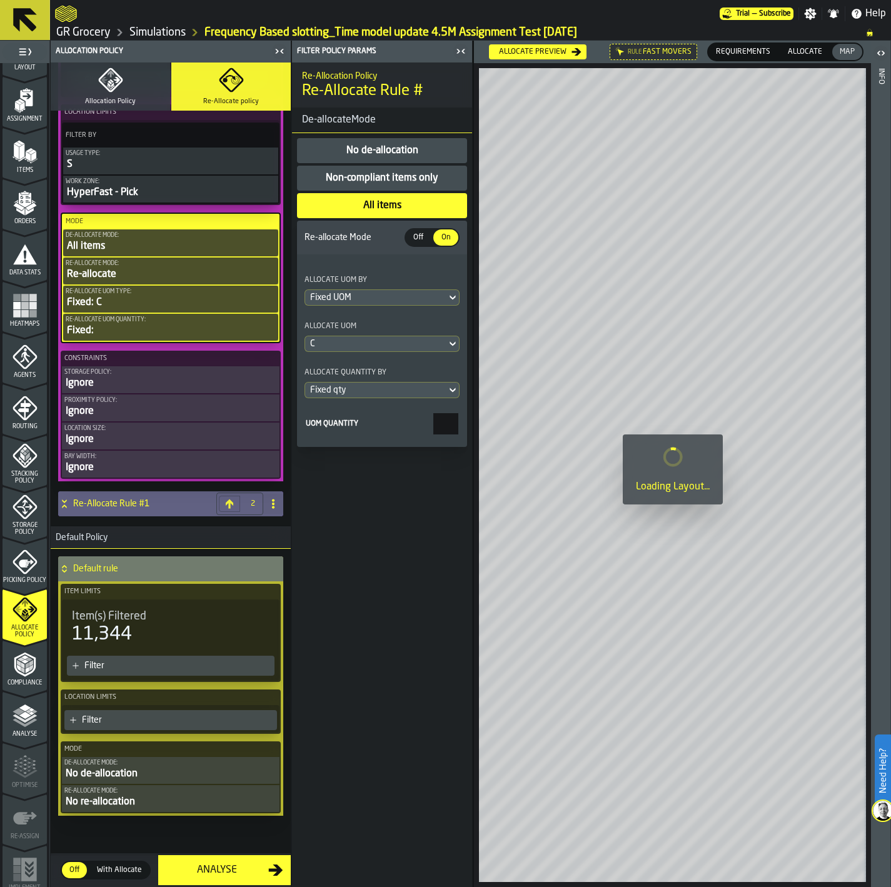
click at [433, 428] on input "UOM Quantity" at bounding box center [445, 423] width 25 height 21
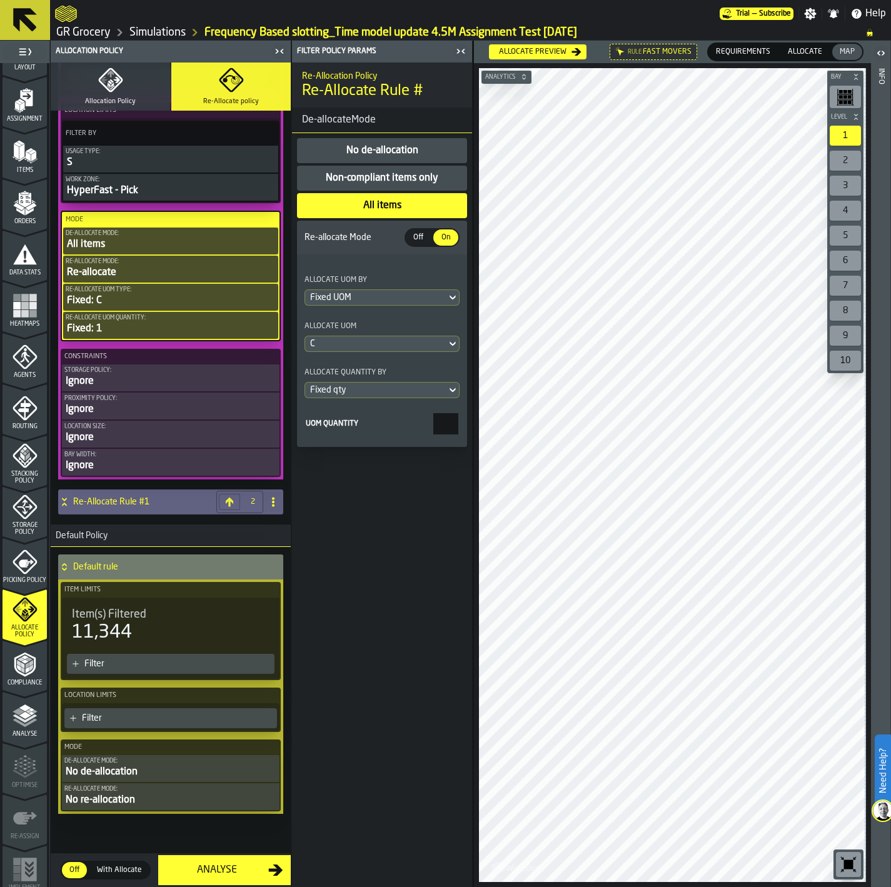
scroll to position [0, 0]
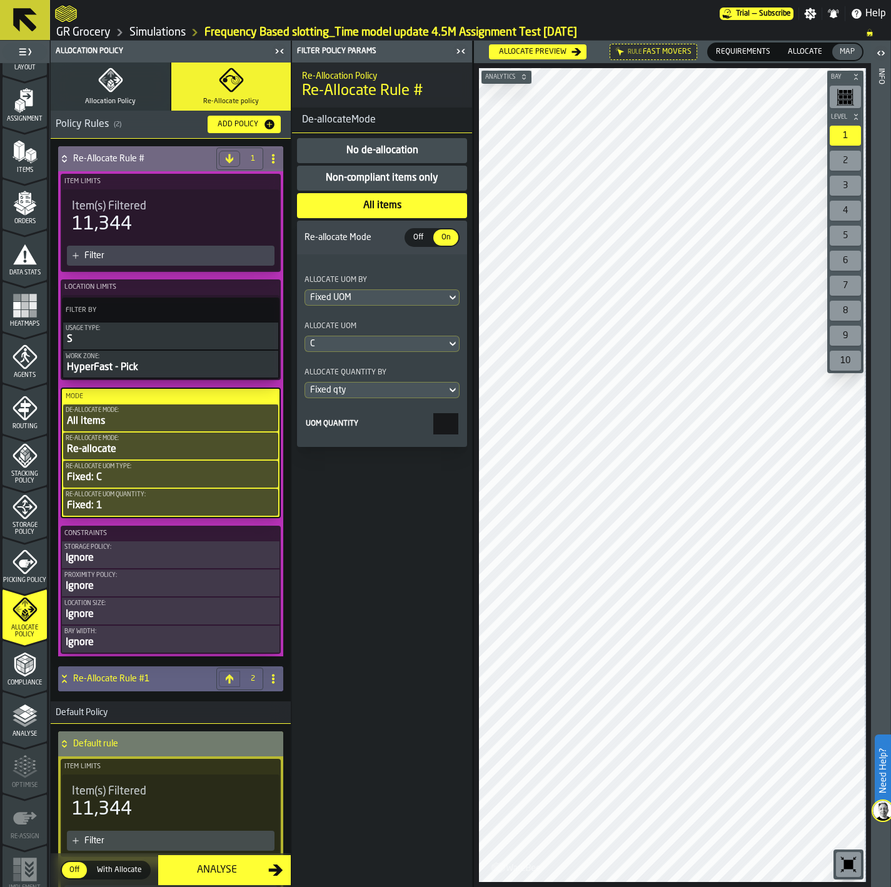
type input "*"
click at [0, 0] on icon "PolicyFilterItem-Work Zone" at bounding box center [0, 0] width 0 height 0
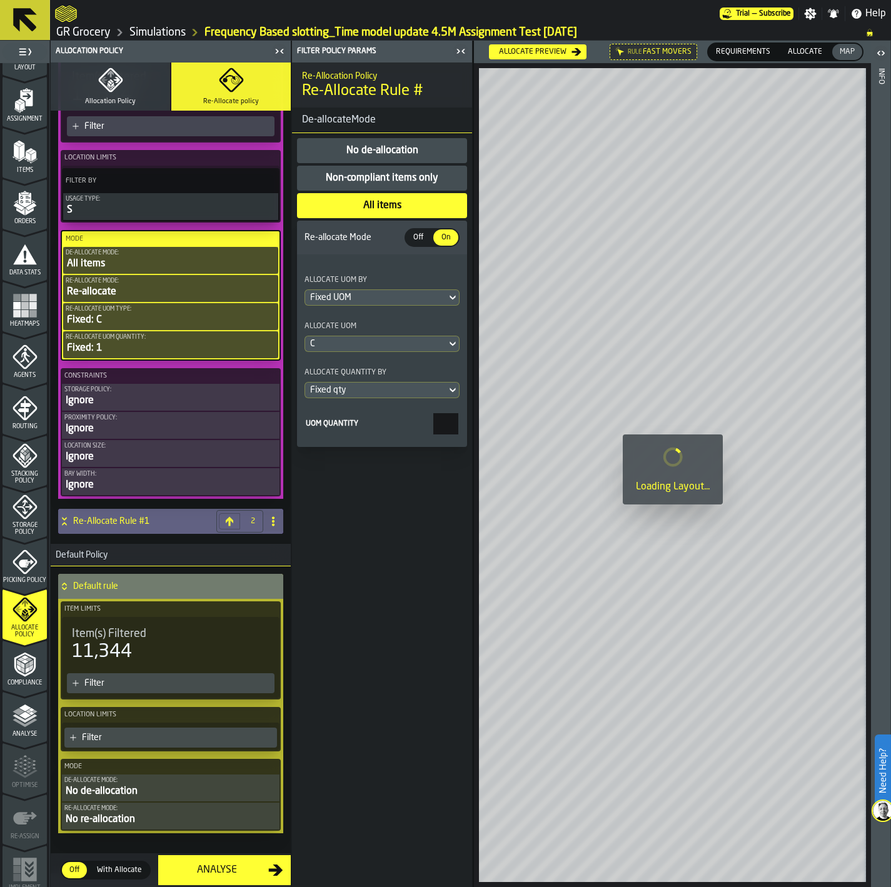
scroll to position [149, 0]
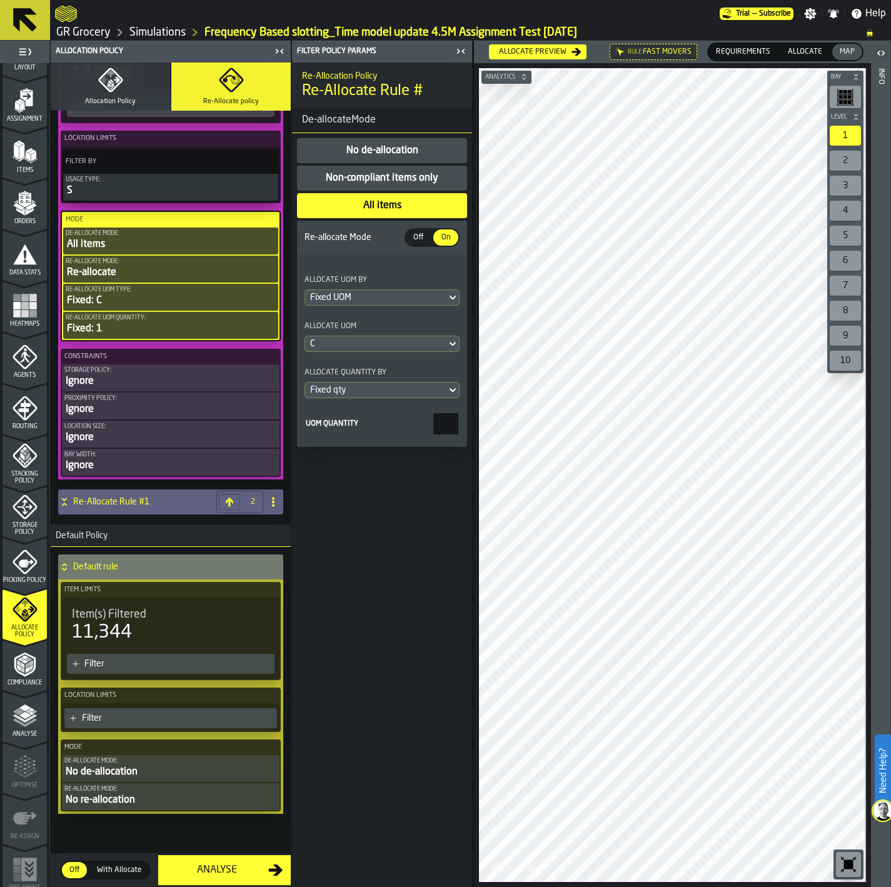
click at [141, 93] on button "Allocation Policy" at bounding box center [110, 87] width 119 height 48
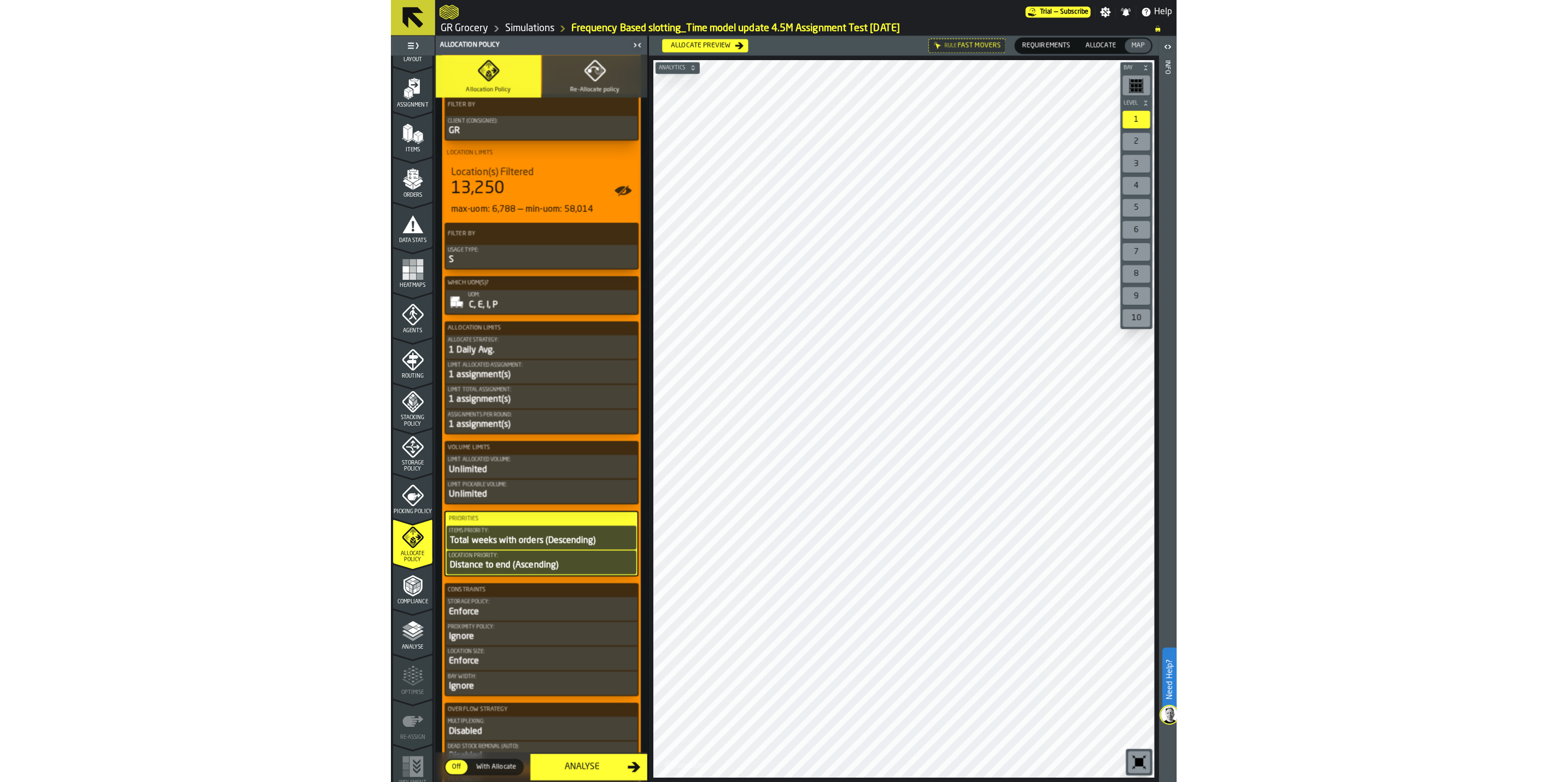
scroll to position [869, 0]
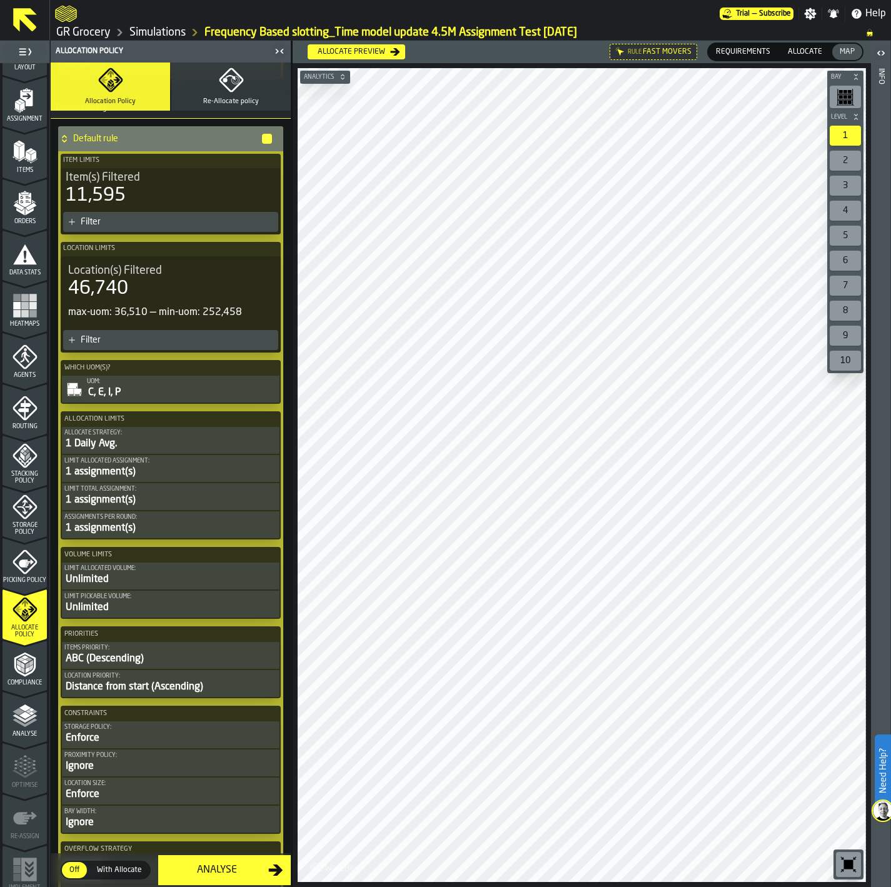
drag, startPoint x: 291, startPoint y: 434, endPoint x: 289, endPoint y: 764, distance: 330.0
click at [289, 765] on div "Allocation Policy Allocation Policy Re-Allocate policy Allocation Settings Poli…" at bounding box center [170, 464] width 241 height 846
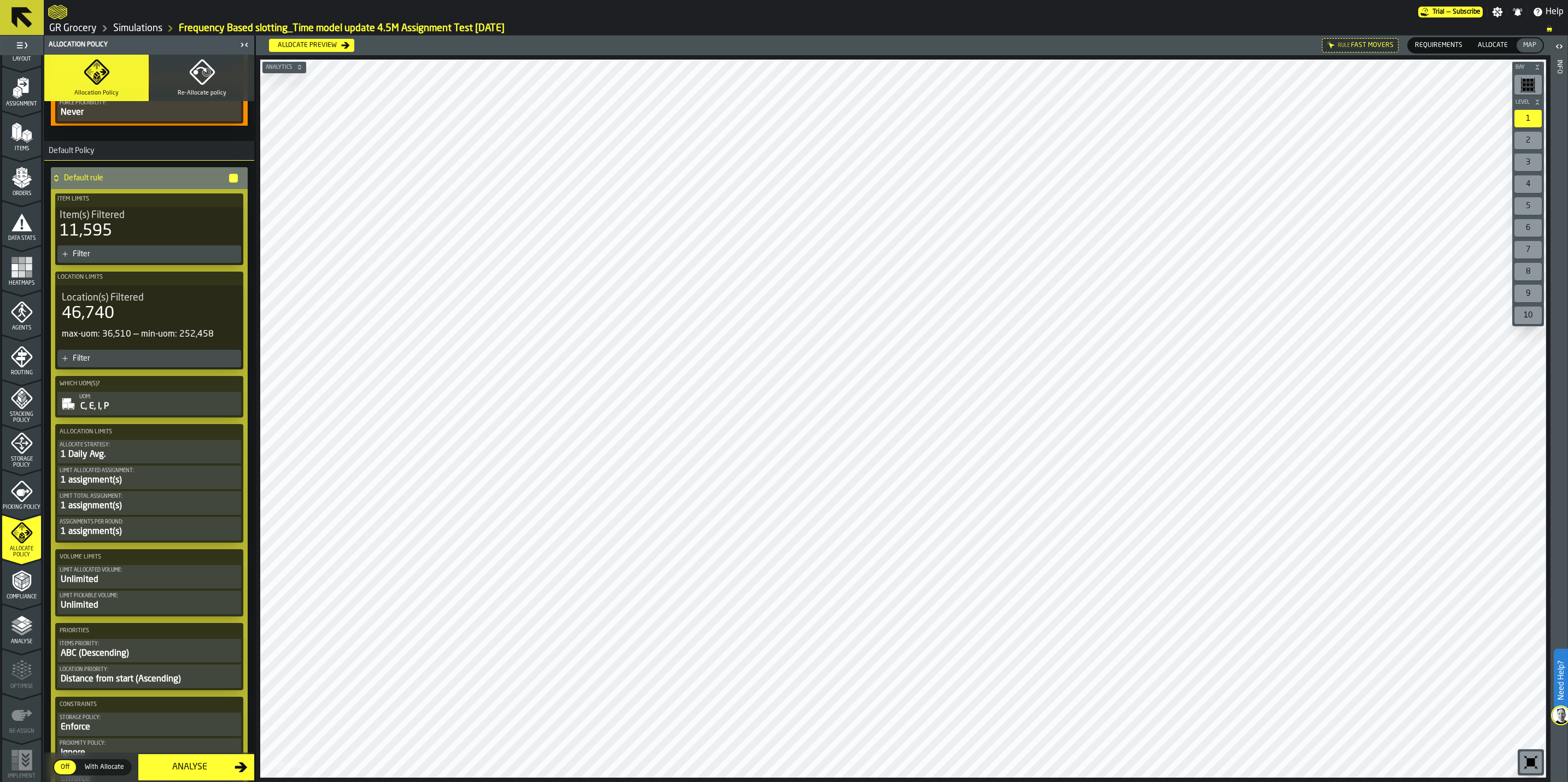
click at [95, 769] on span "With Allocate" at bounding box center [104, 767] width 48 height 10
click at [316, 45] on div "Allocate preview" at bounding box center [308, 45] width 68 height 8
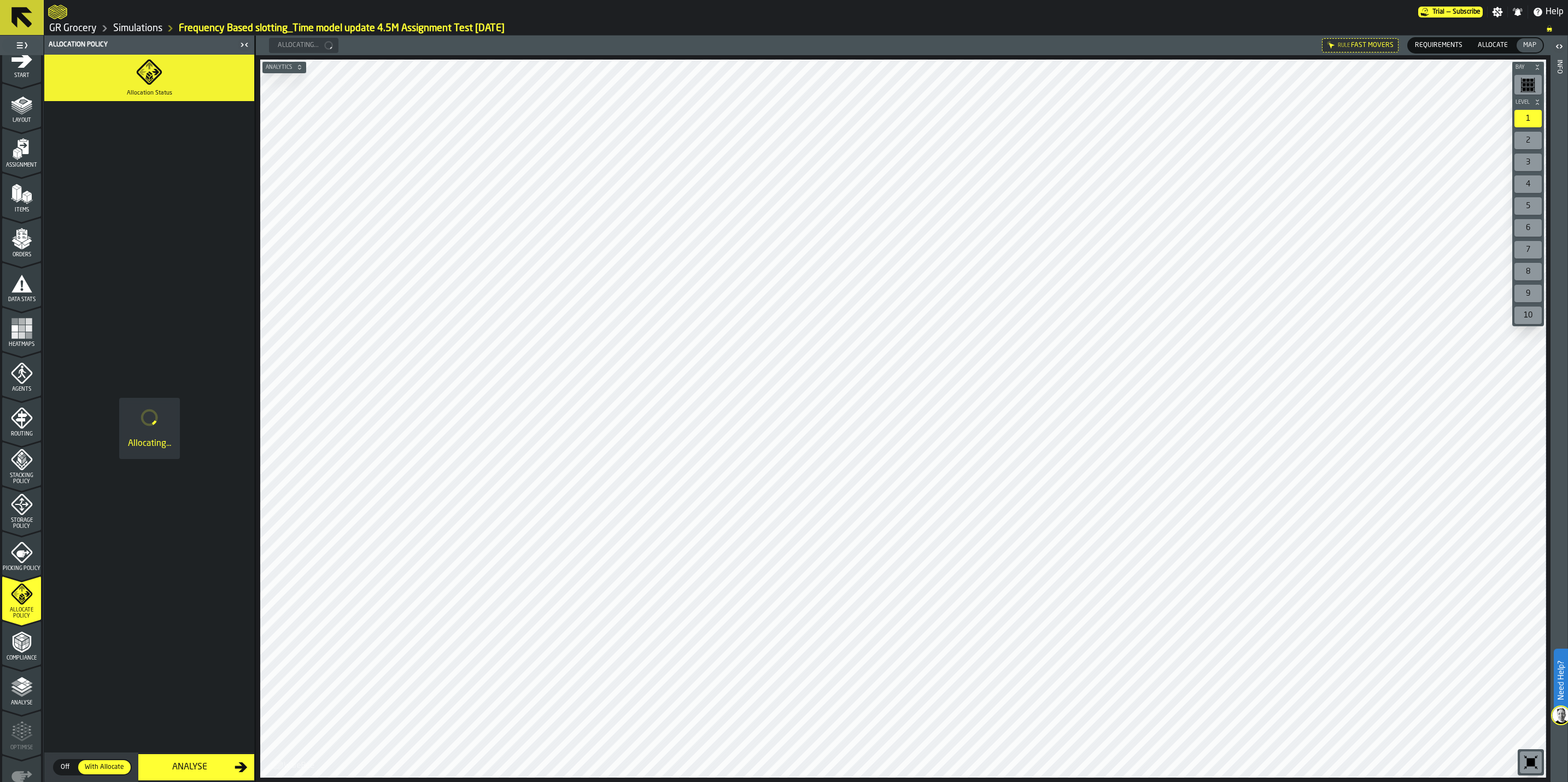
scroll to position [0, 0]
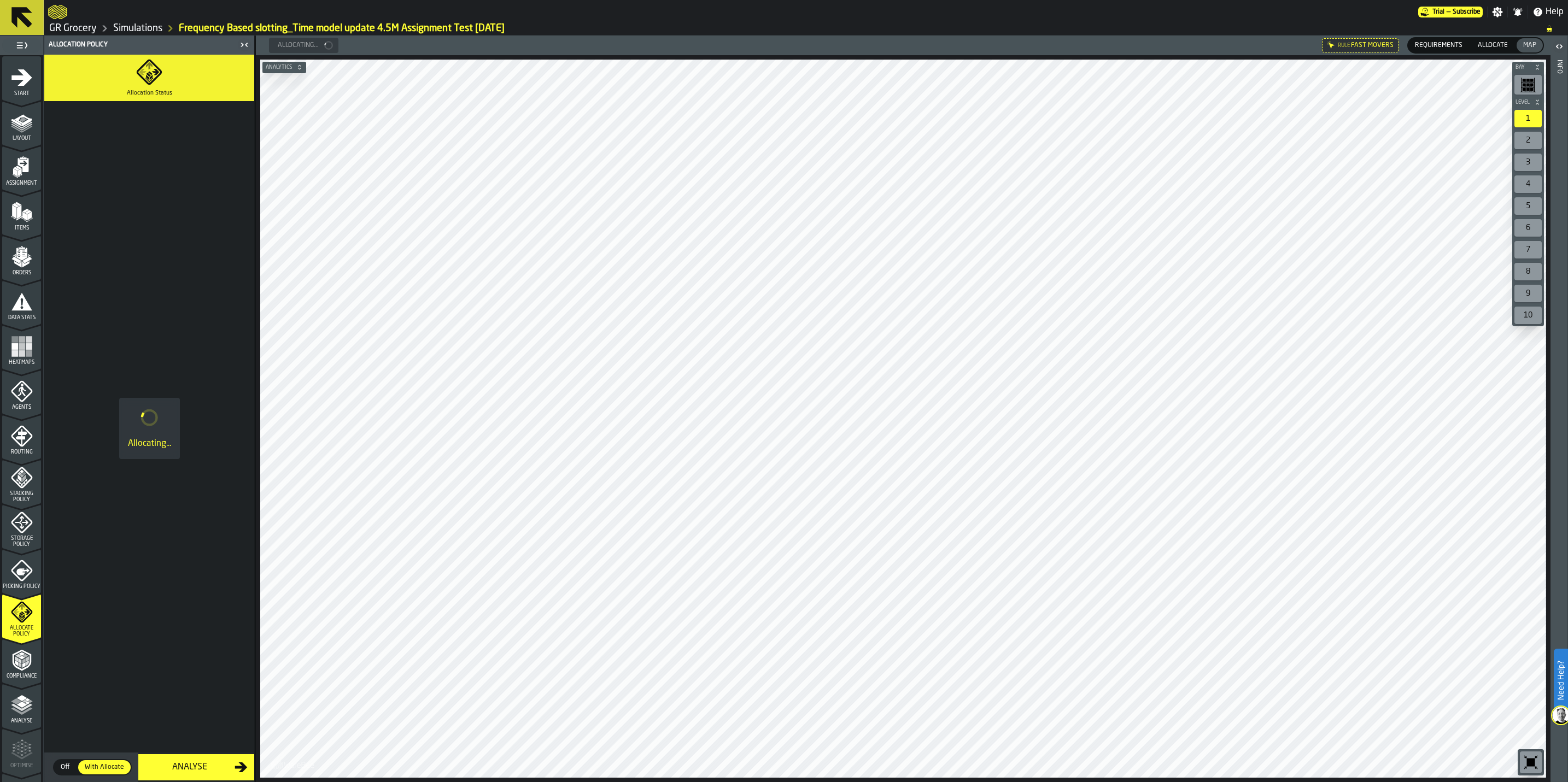
click at [14, 88] on icon "menu Start" at bounding box center [22, 77] width 22 height 22
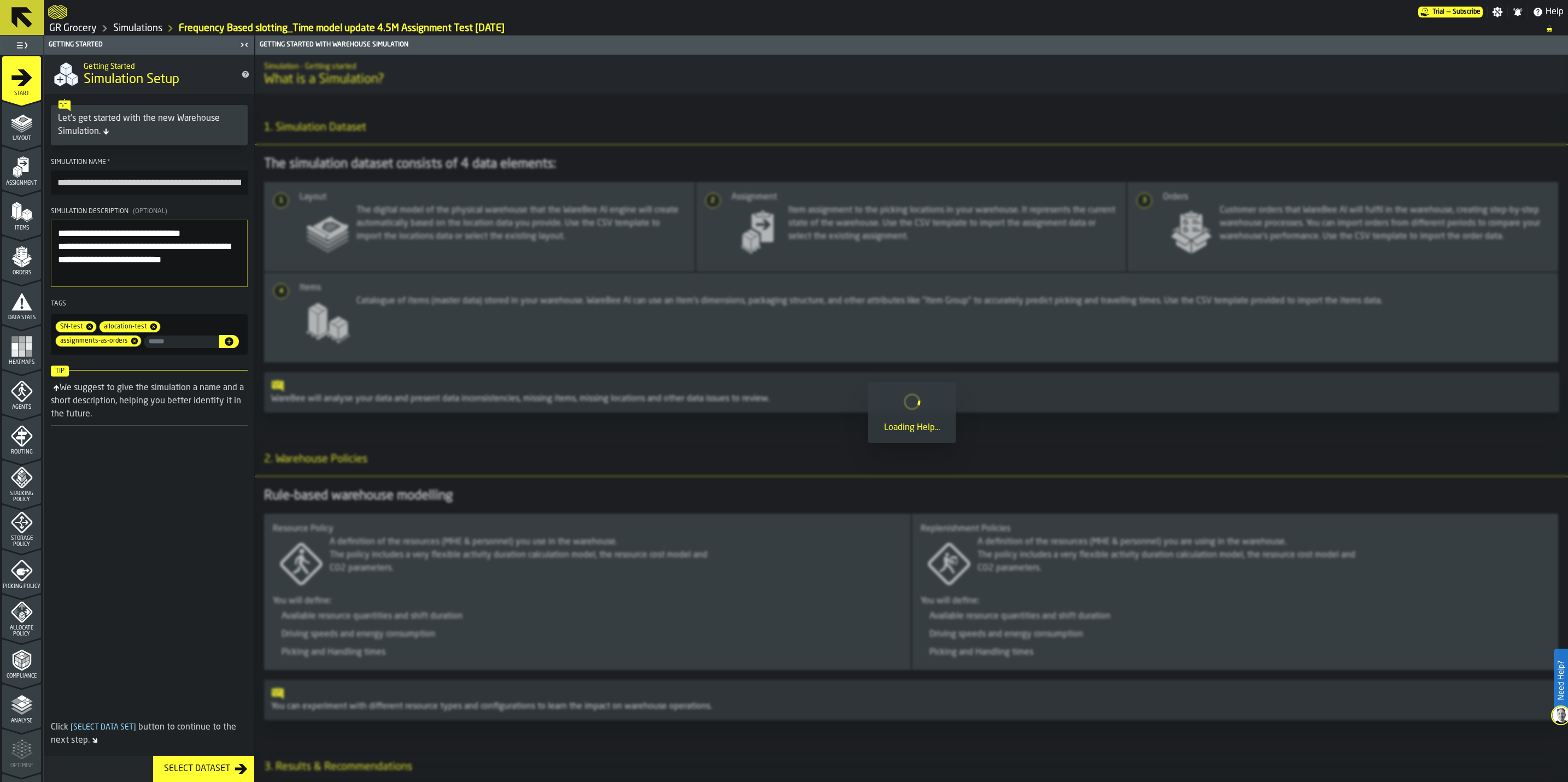
click at [97, 246] on textarea "**********" at bounding box center [149, 253] width 197 height 67
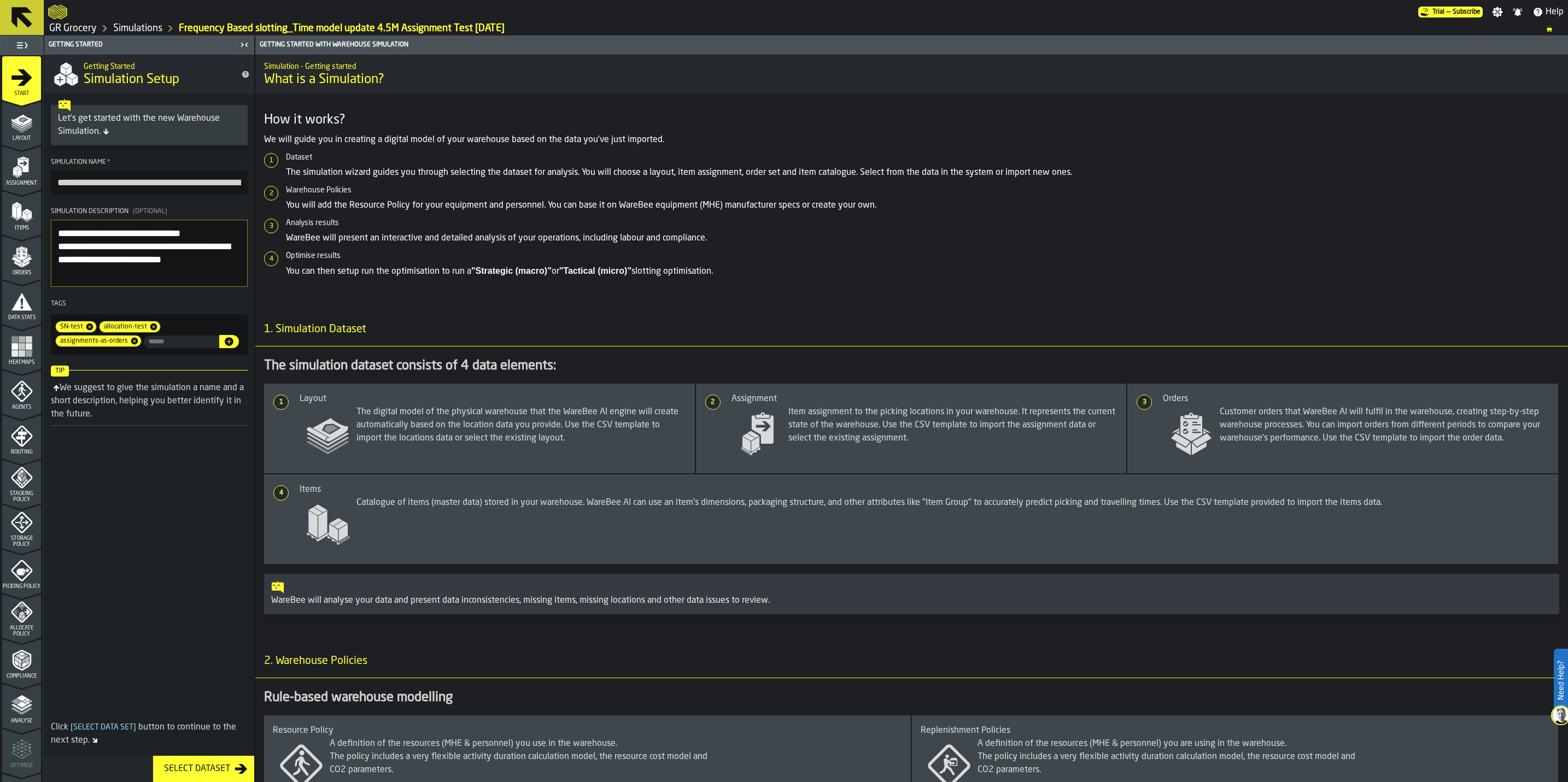
click at [105, 187] on input "**********" at bounding box center [149, 183] width 197 height 24
click at [90, 253] on textarea "**********" at bounding box center [149, 253] width 197 height 67
click at [59, 241] on textarea "**********" at bounding box center [149, 253] width 197 height 67
drag, startPoint x: 94, startPoint y: 236, endPoint x: -2, endPoint y: 230, distance: 96.2
click at [0, 230] on html "**********" at bounding box center [784, 391] width 1568 height 782
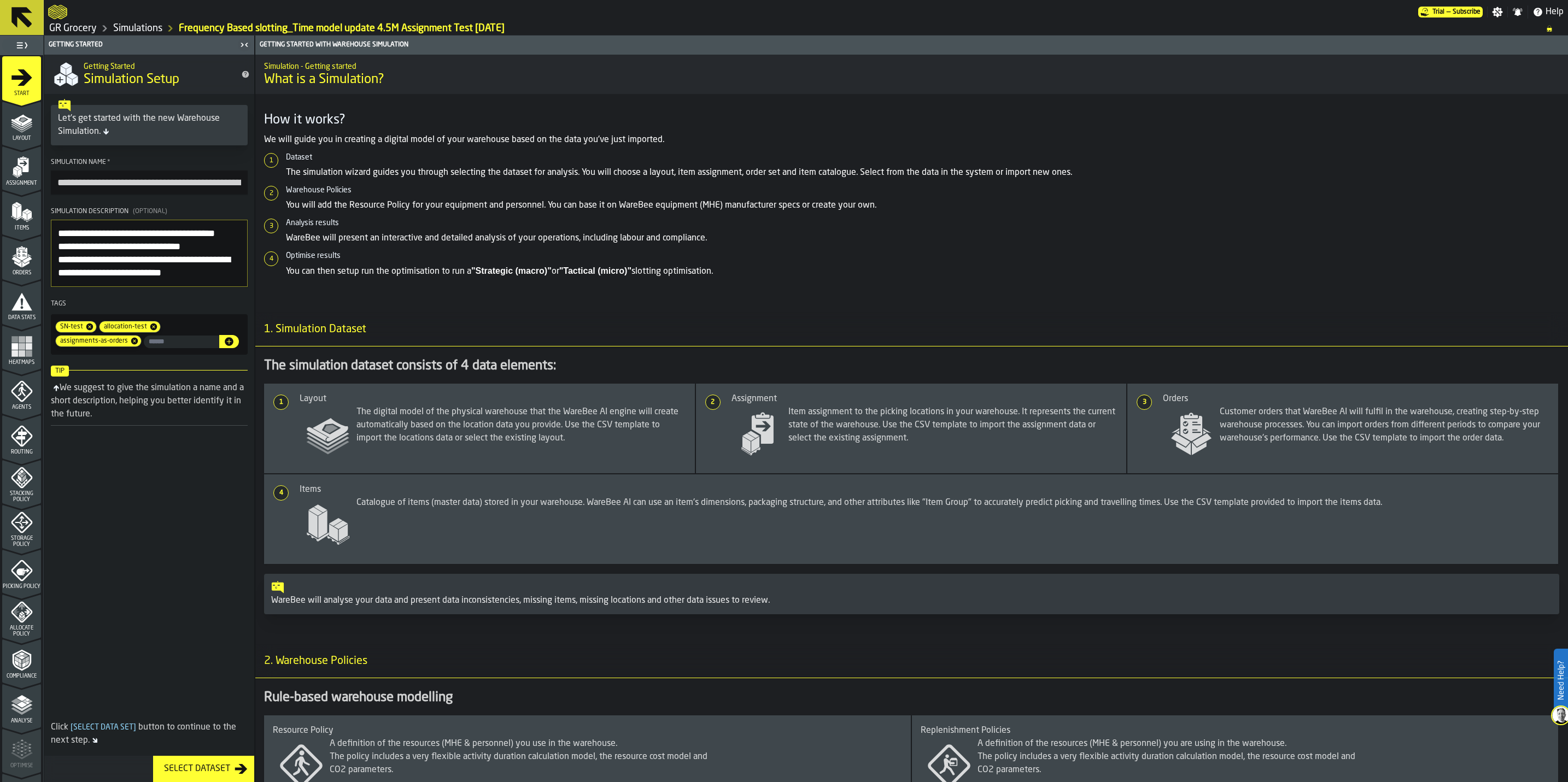
type textarea "**********"
click at [195, 771] on div "Select Dataset" at bounding box center [198, 769] width 75 height 13
click at [3, 698] on div "Analyse" at bounding box center [22, 709] width 38 height 30
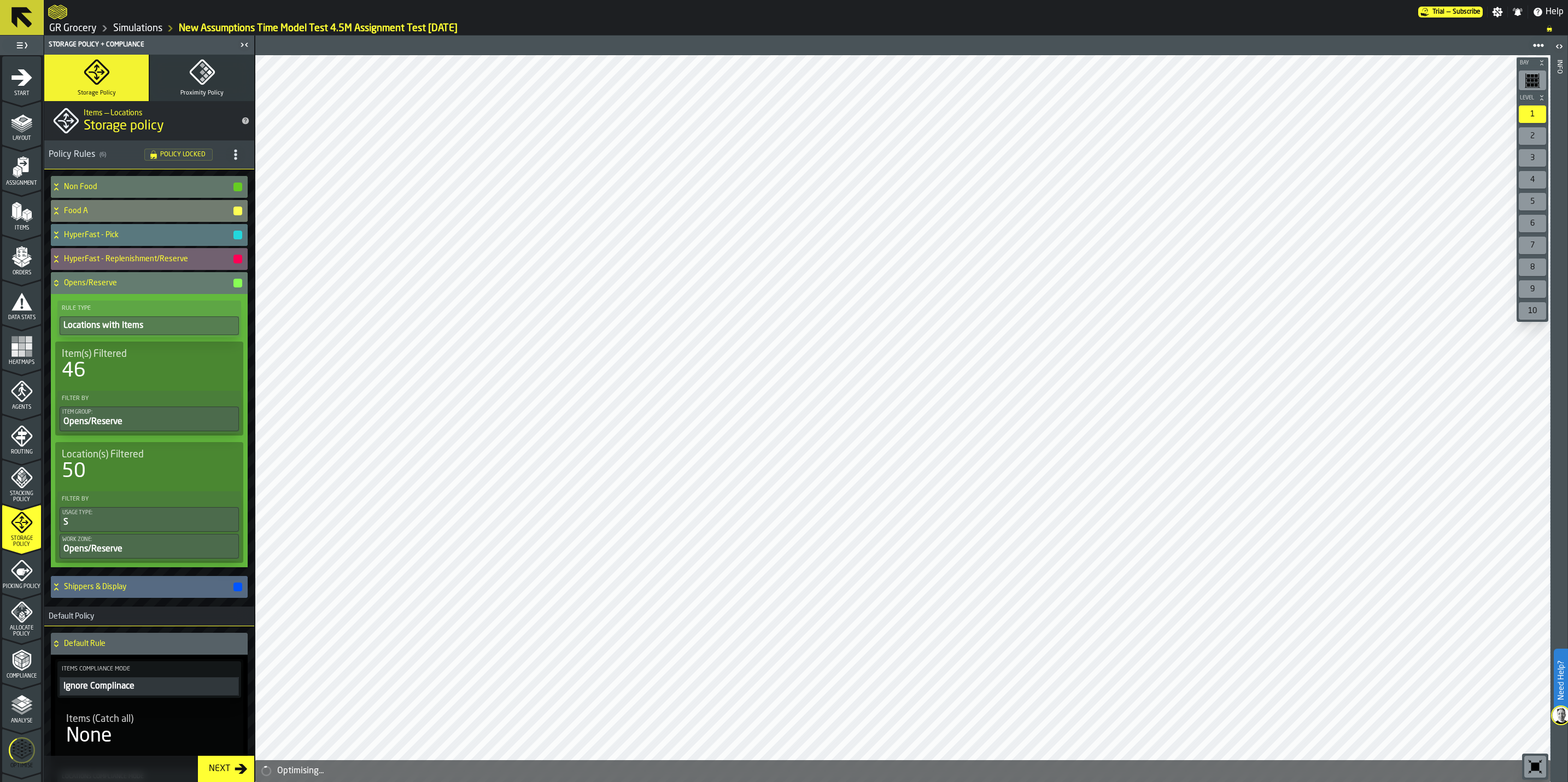
scroll to position [158, 0]
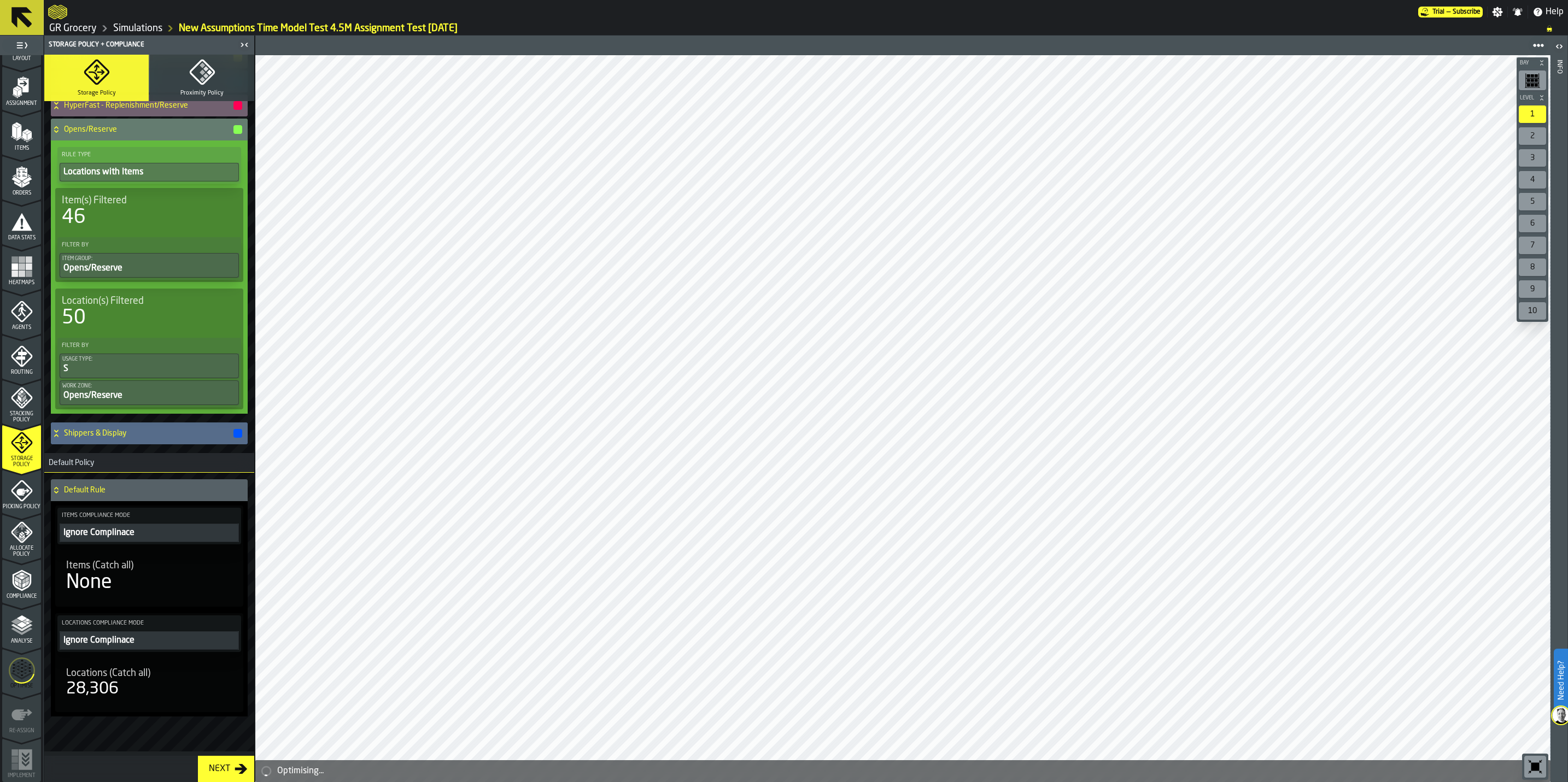
drag, startPoint x: 116, startPoint y: 436, endPoint x: 126, endPoint y: 436, distance: 10.0
click at [116, 436] on h4 "Shippers & Display" at bounding box center [148, 434] width 169 height 9
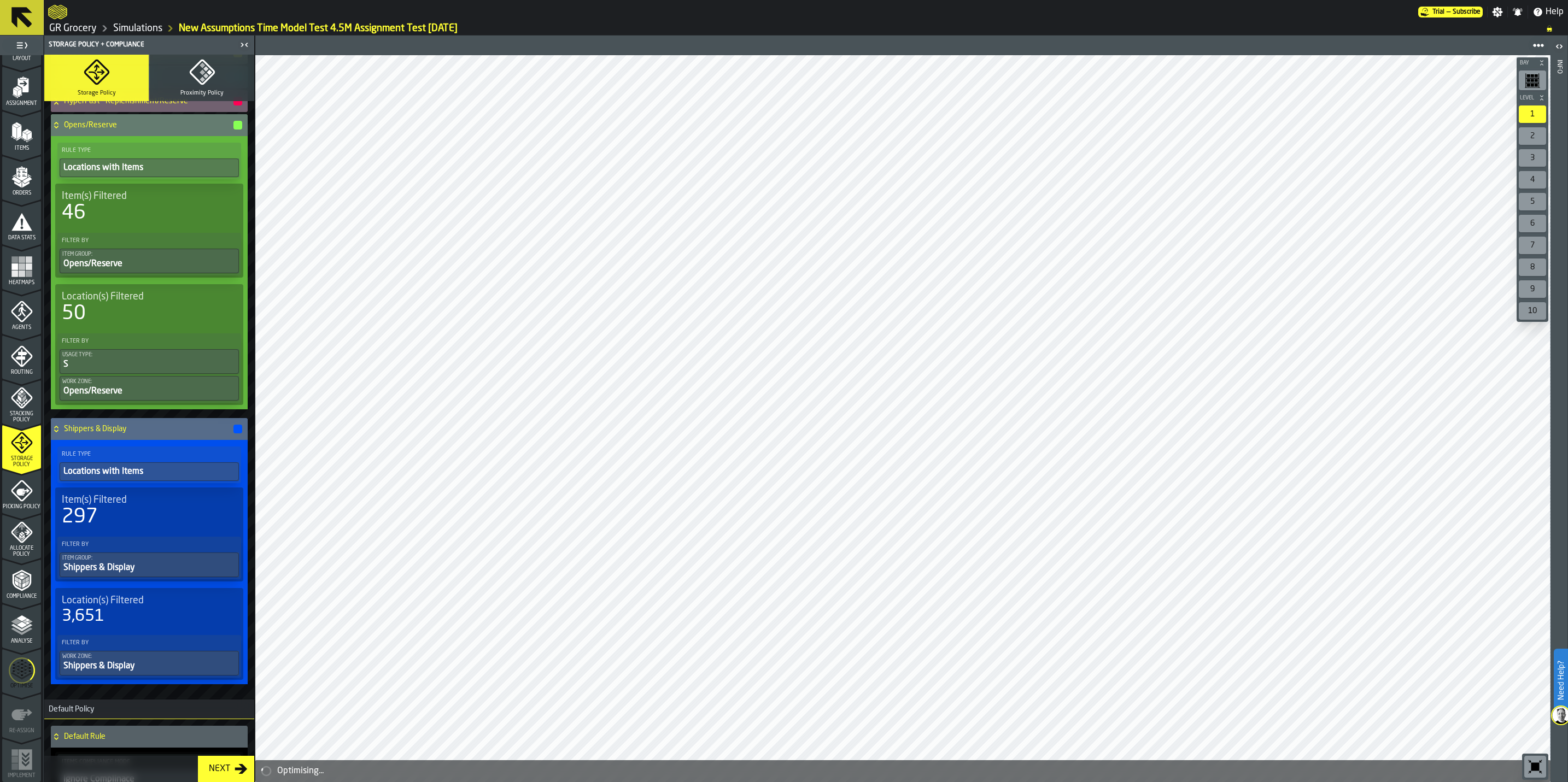
click at [132, 434] on h4 "Shippers & Display" at bounding box center [148, 429] width 169 height 9
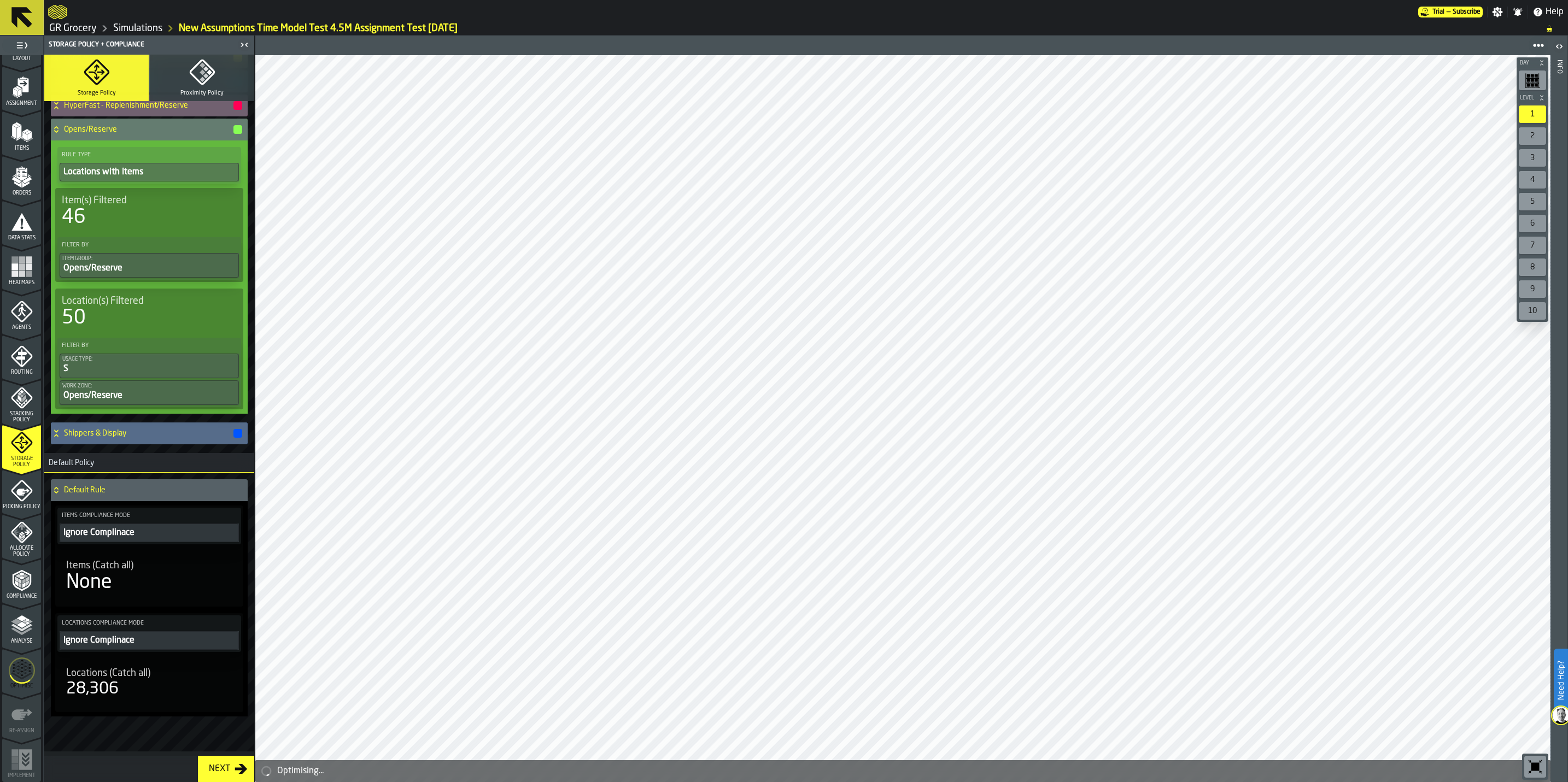
click at [134, 435] on h4 "Shippers & Display" at bounding box center [148, 434] width 169 height 9
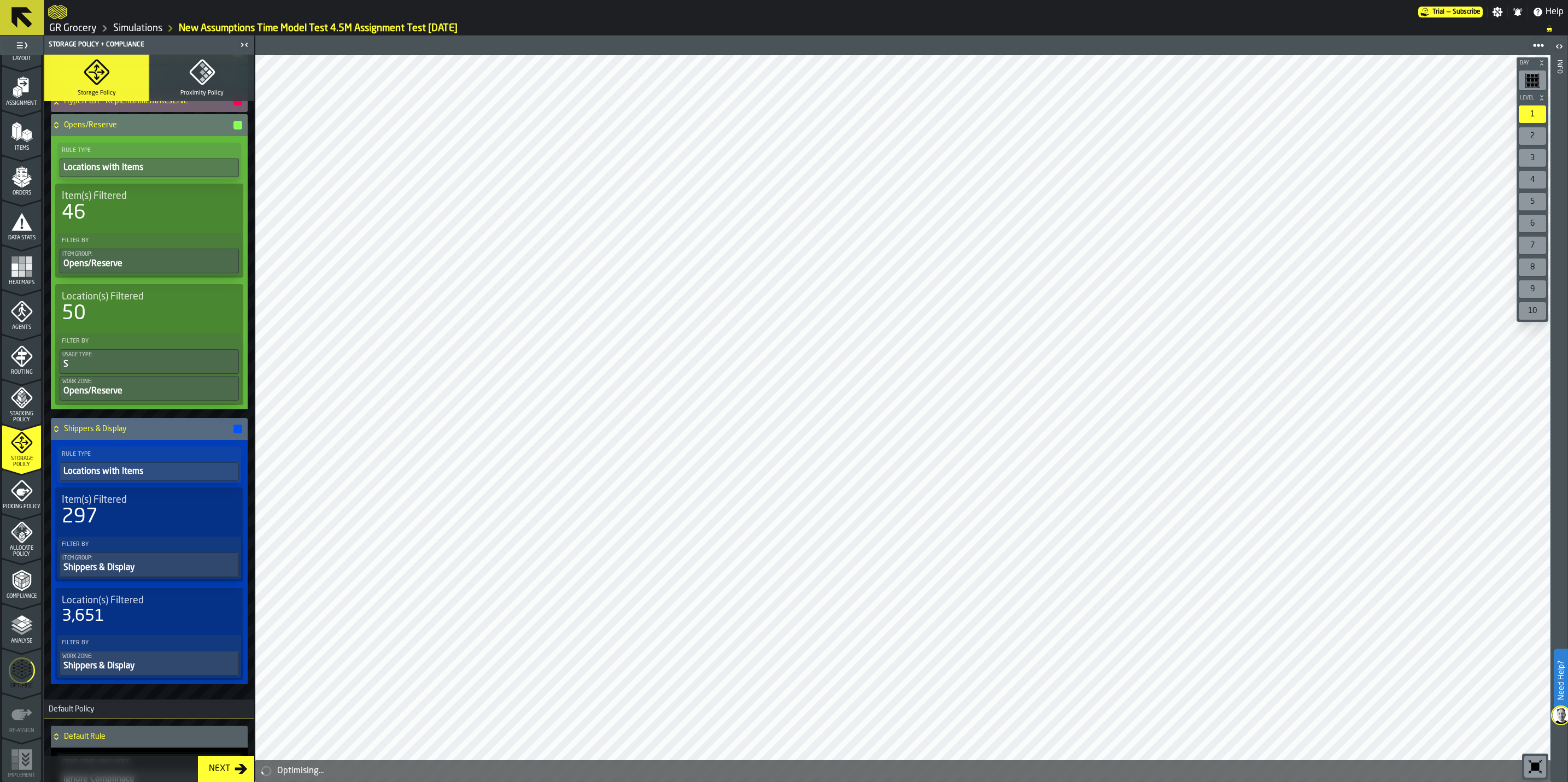
click at [3, 272] on div "Heatmaps" at bounding box center [22, 271] width 38 height 30
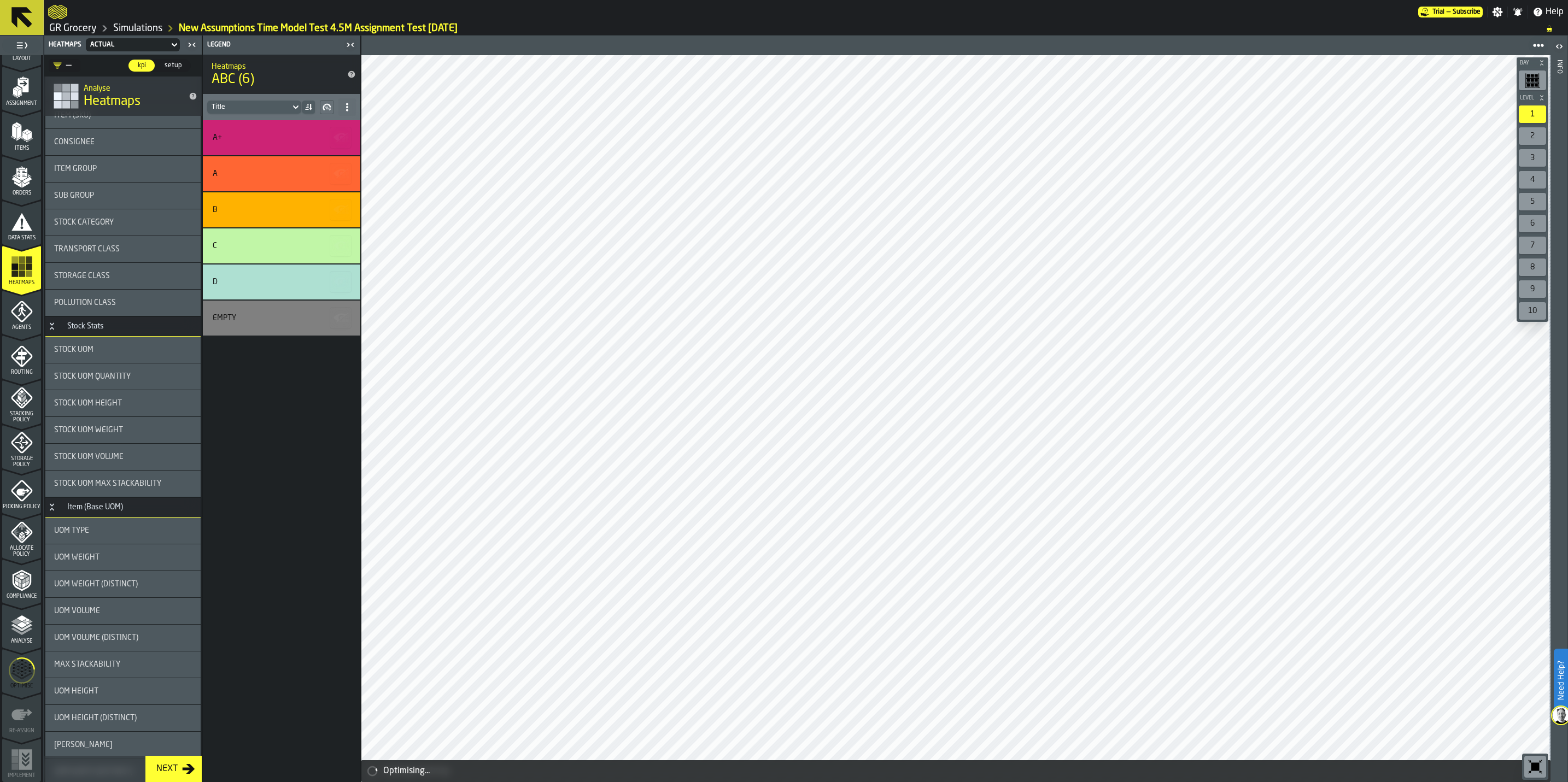
scroll to position [0, 0]
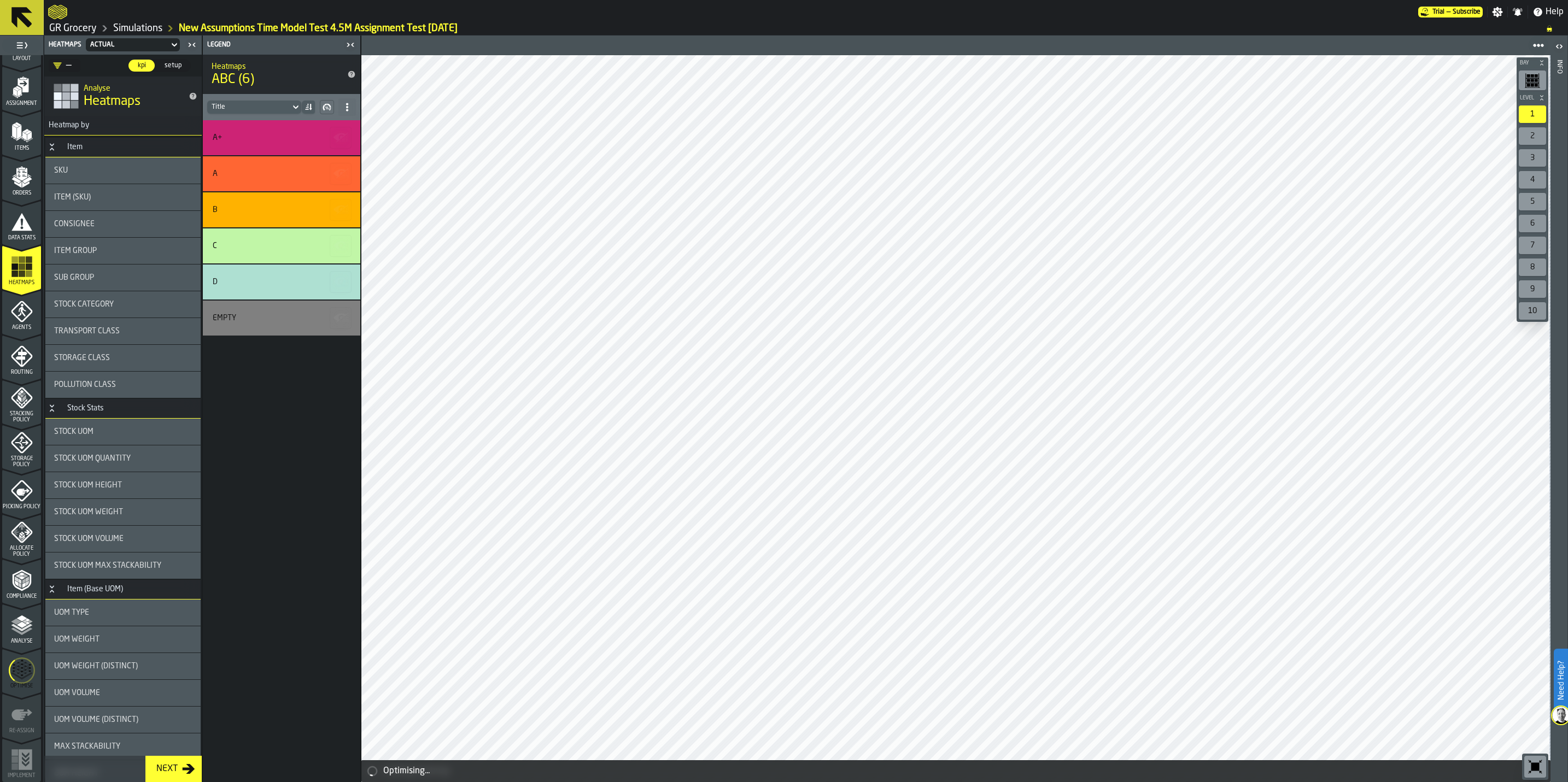
click at [99, 248] on div "Item Group" at bounding box center [123, 251] width 138 height 9
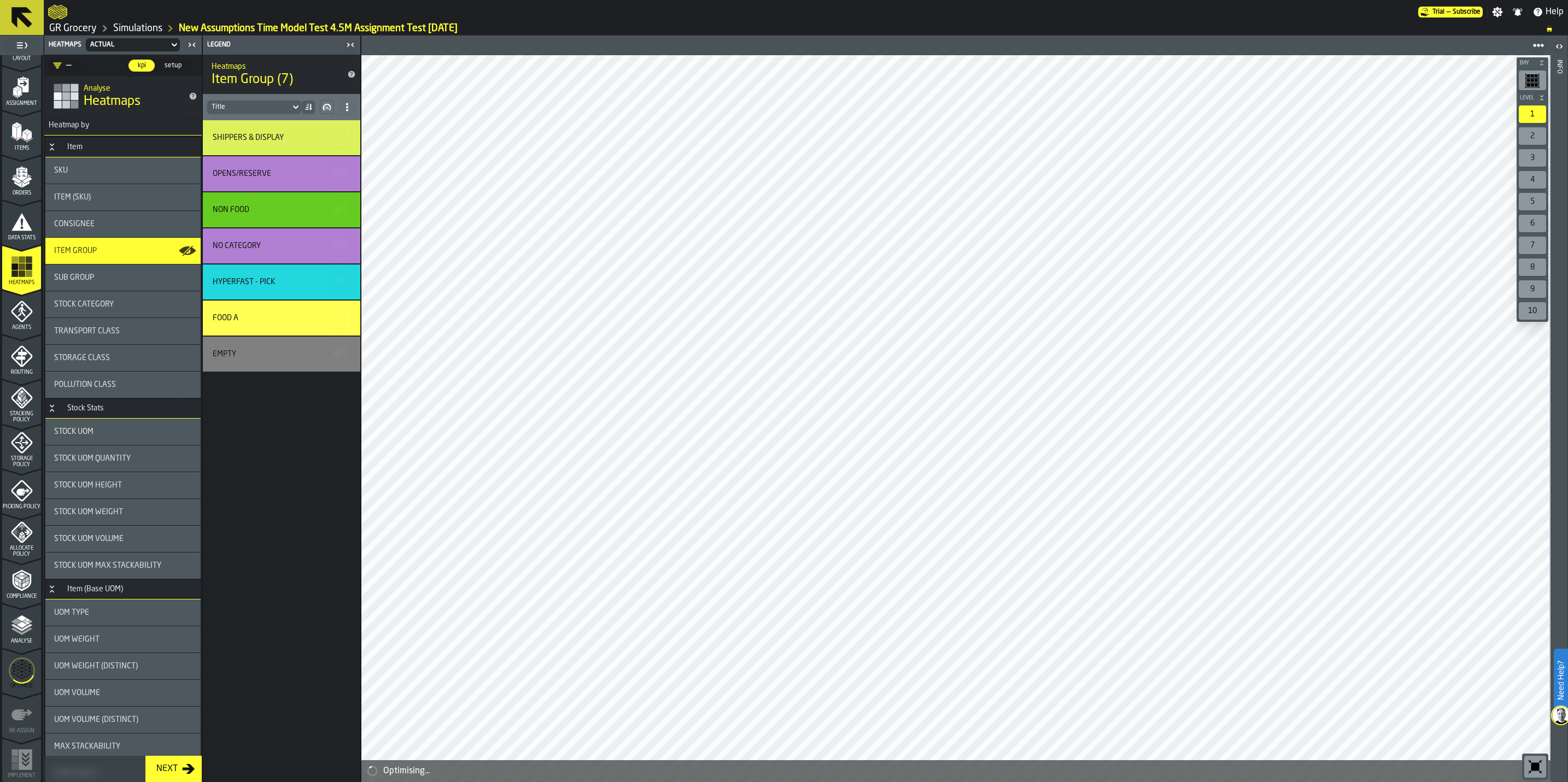
click at [15, 463] on span "Storage Policy" at bounding box center [22, 462] width 38 height 12
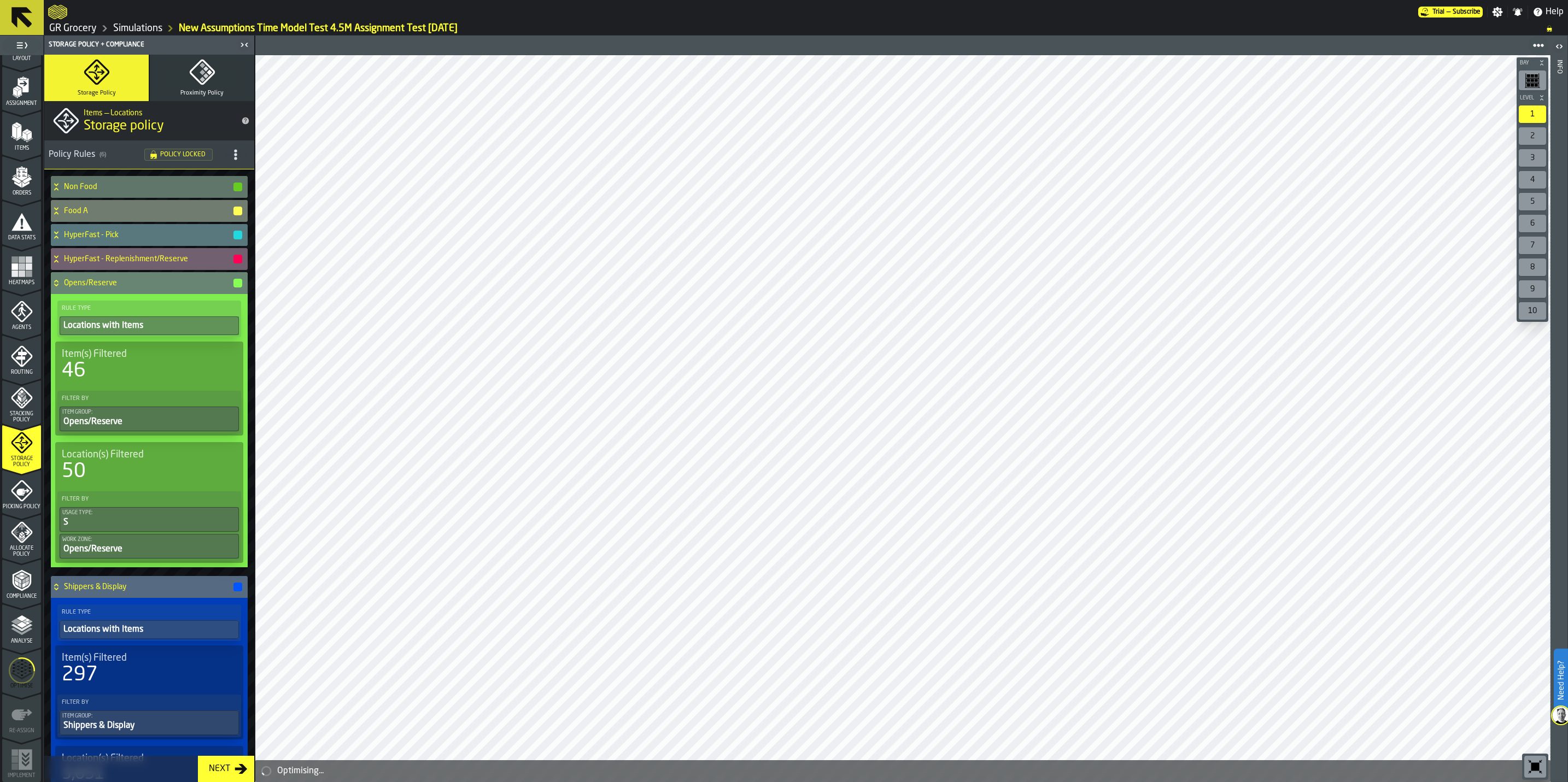
click at [237, 283] on div "button-" at bounding box center [238, 283] width 9 height 9
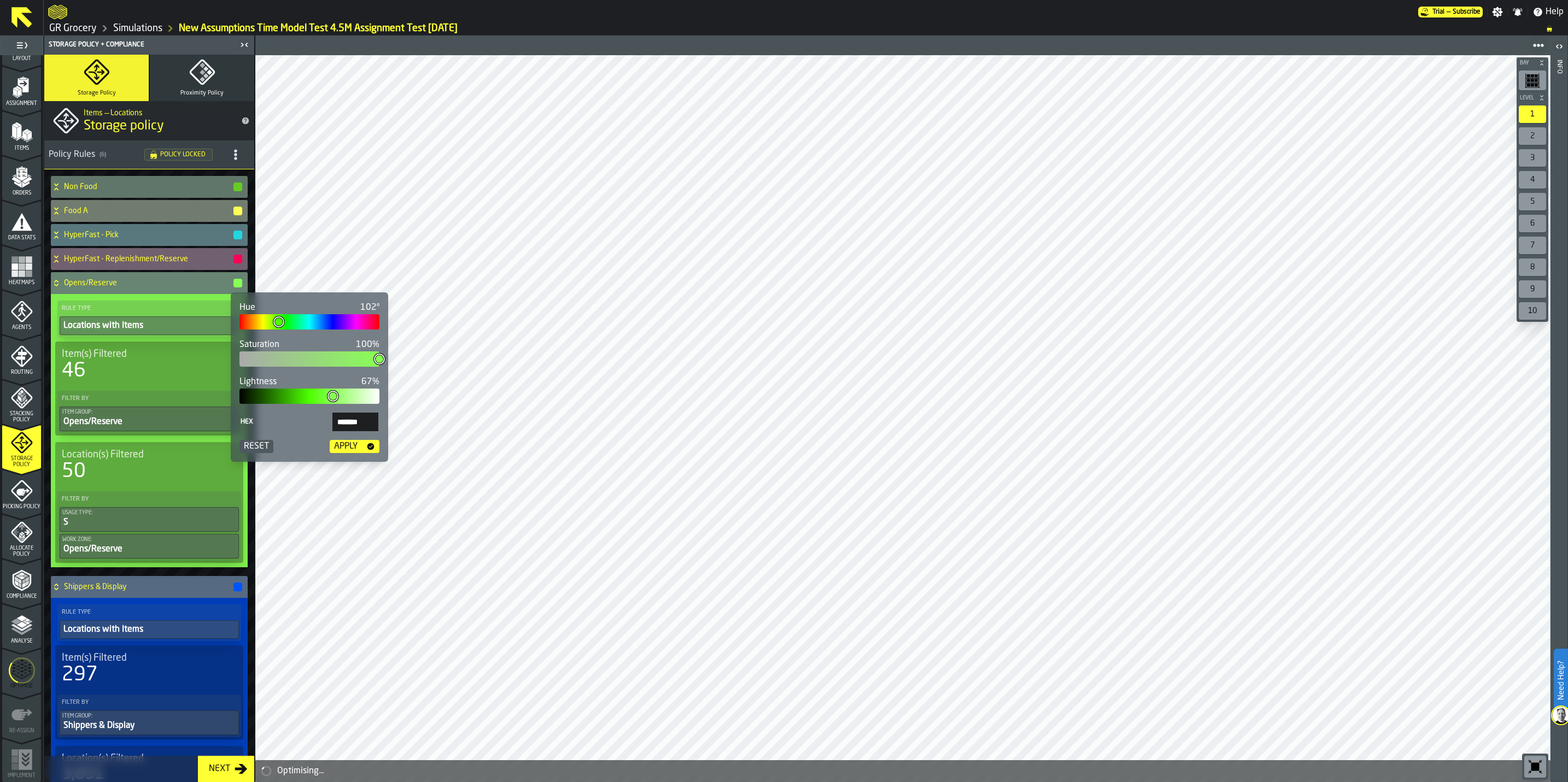
type input "***"
type input "*******"
click at [305, 320] on div at bounding box center [310, 322] width 140 height 16
type input "***"
type input "*******"
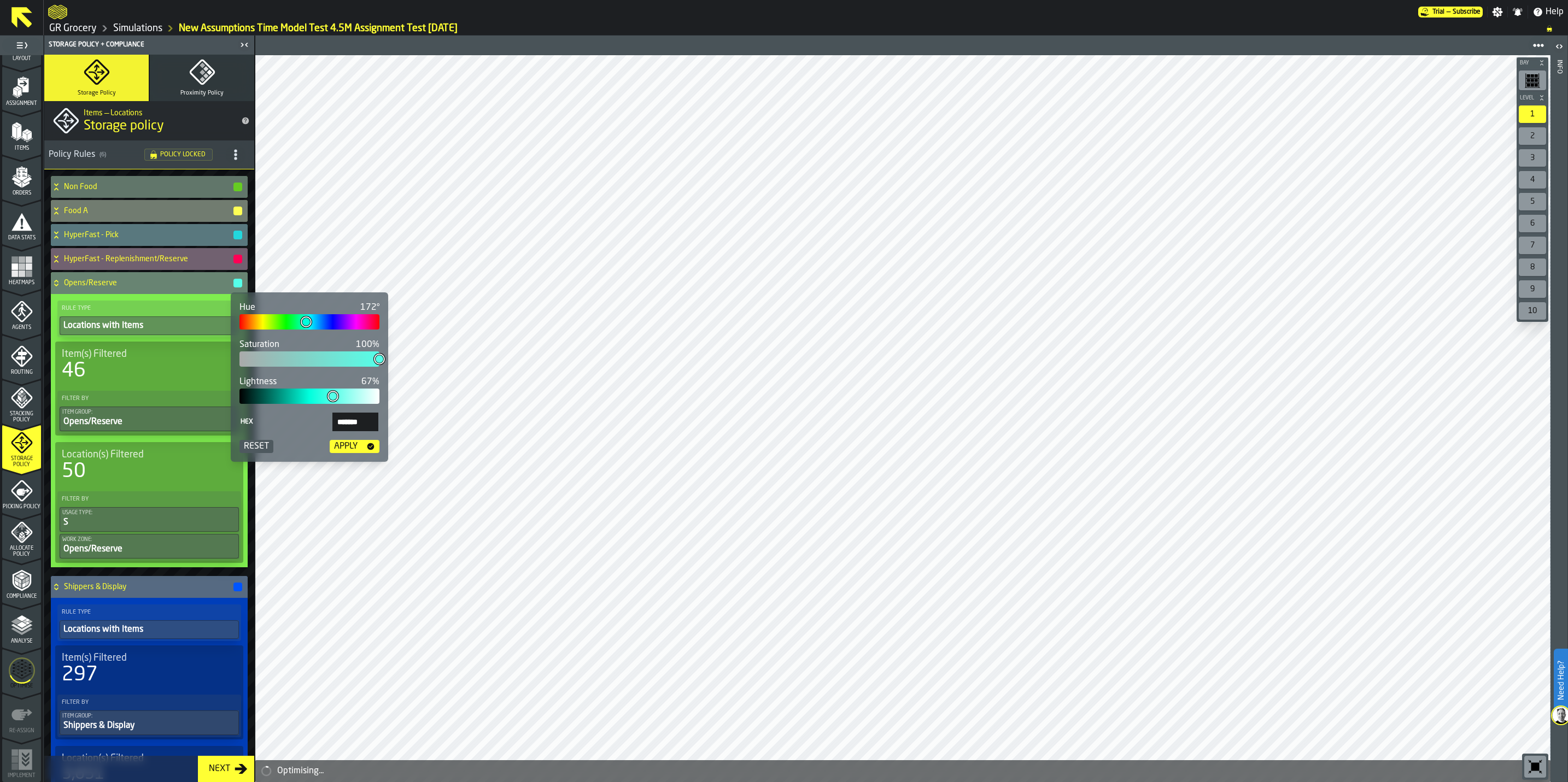
click at [322, 320] on div at bounding box center [310, 322] width 140 height 16
click at [361, 318] on div at bounding box center [310, 322] width 140 height 16
type input "***"
type input "*******"
type input "***"
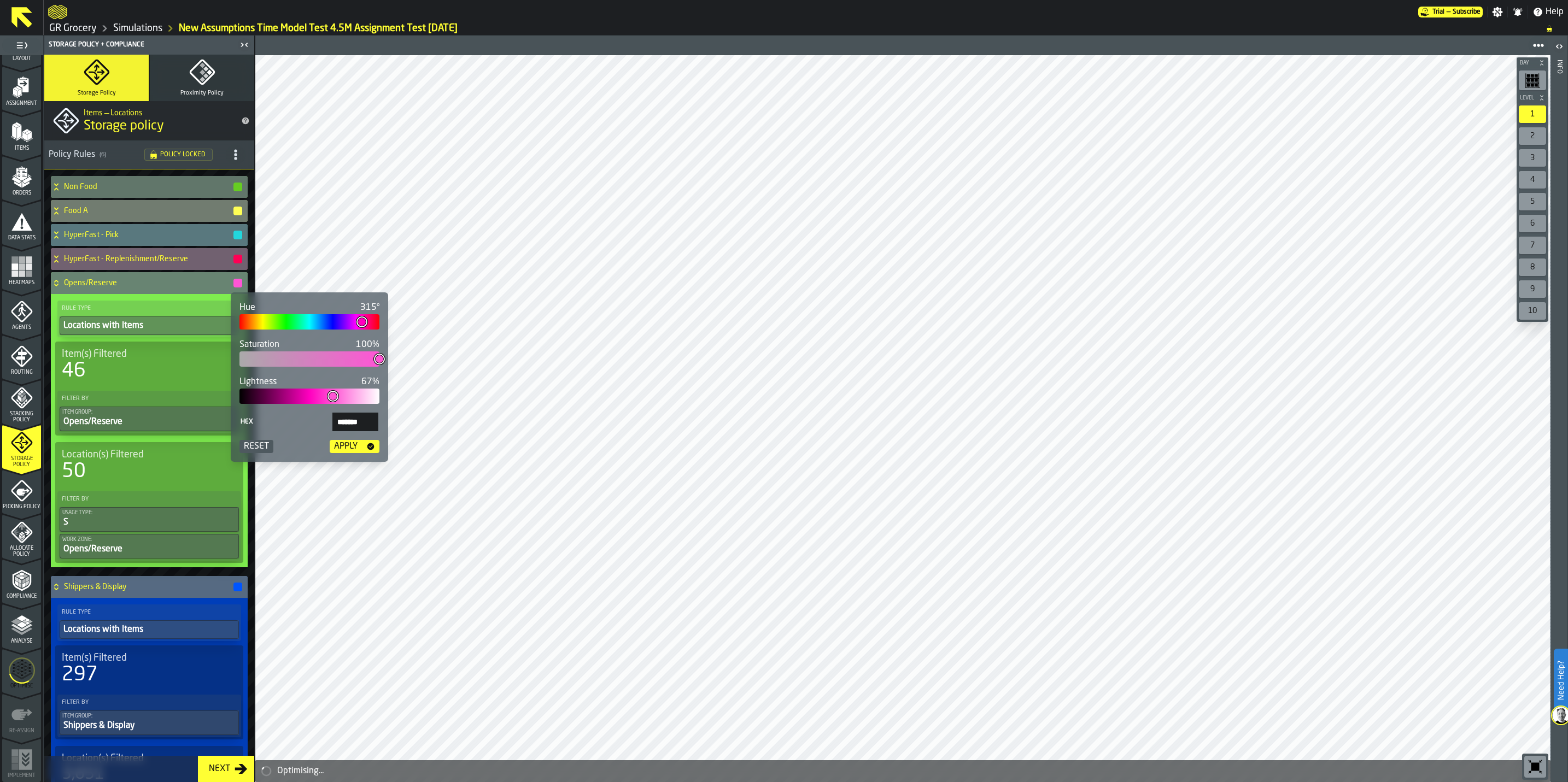
type input "*******"
type input "***"
type input "*******"
type input "***"
type input "*******"
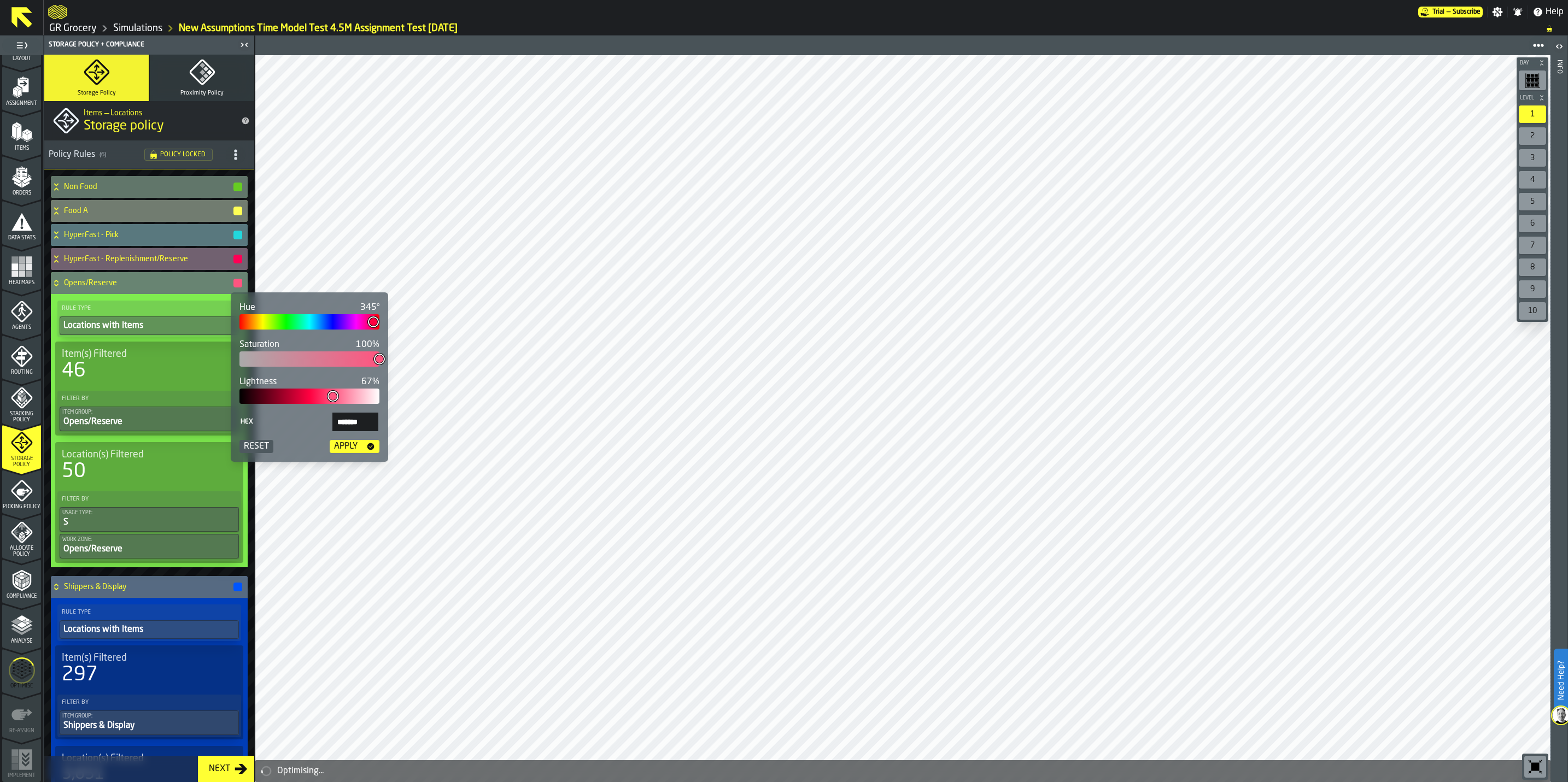
type input "***"
type input "*******"
type input "***"
type input "*******"
click at [399, 320] on body "Need Help? Trial — Subscribe Settings Notifications Help GR Grocery Simulations…" at bounding box center [784, 391] width 1568 height 782
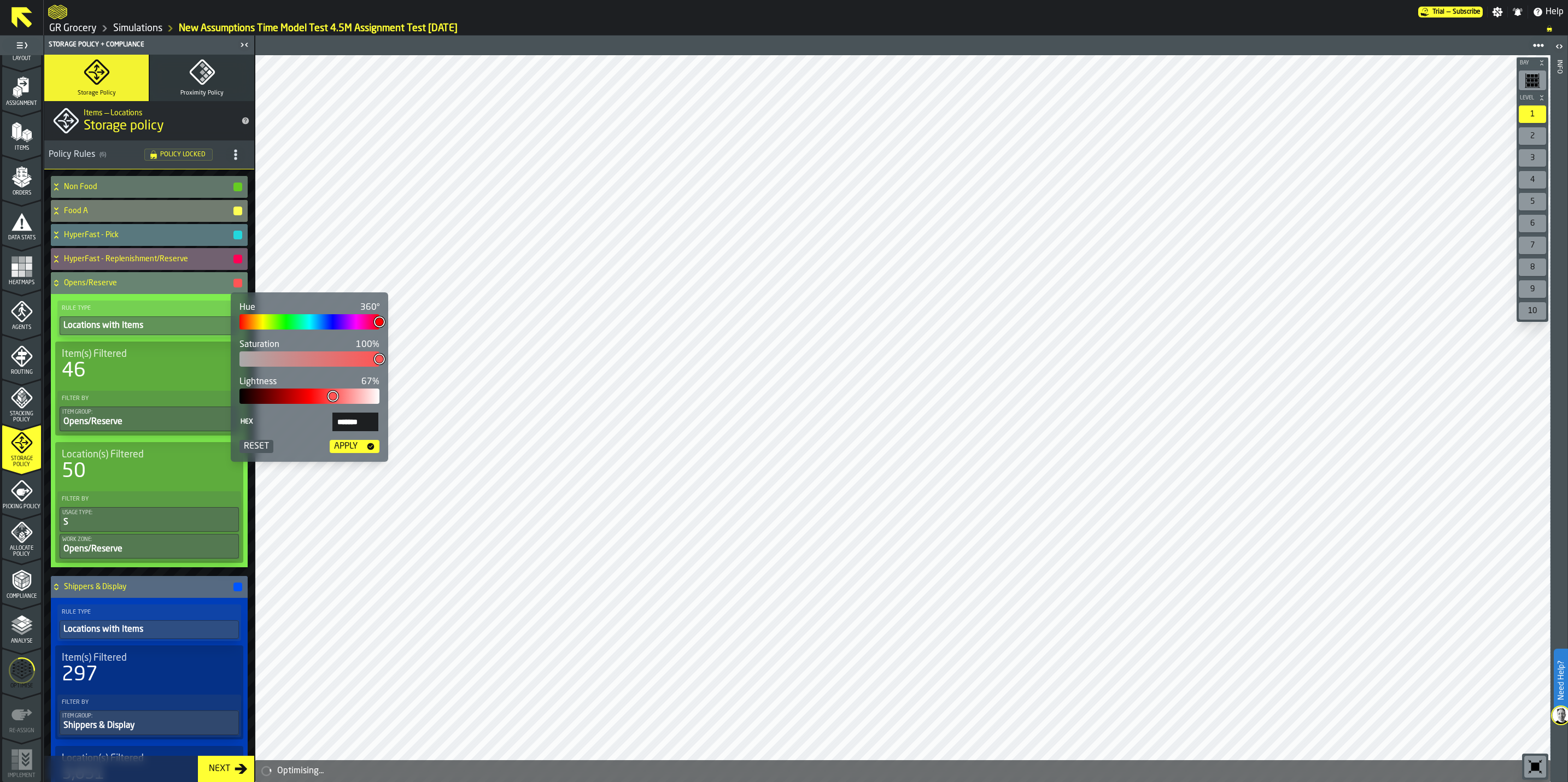
click at [366, 448] on icon "button-Apply" at bounding box center [371, 447] width 9 height 9
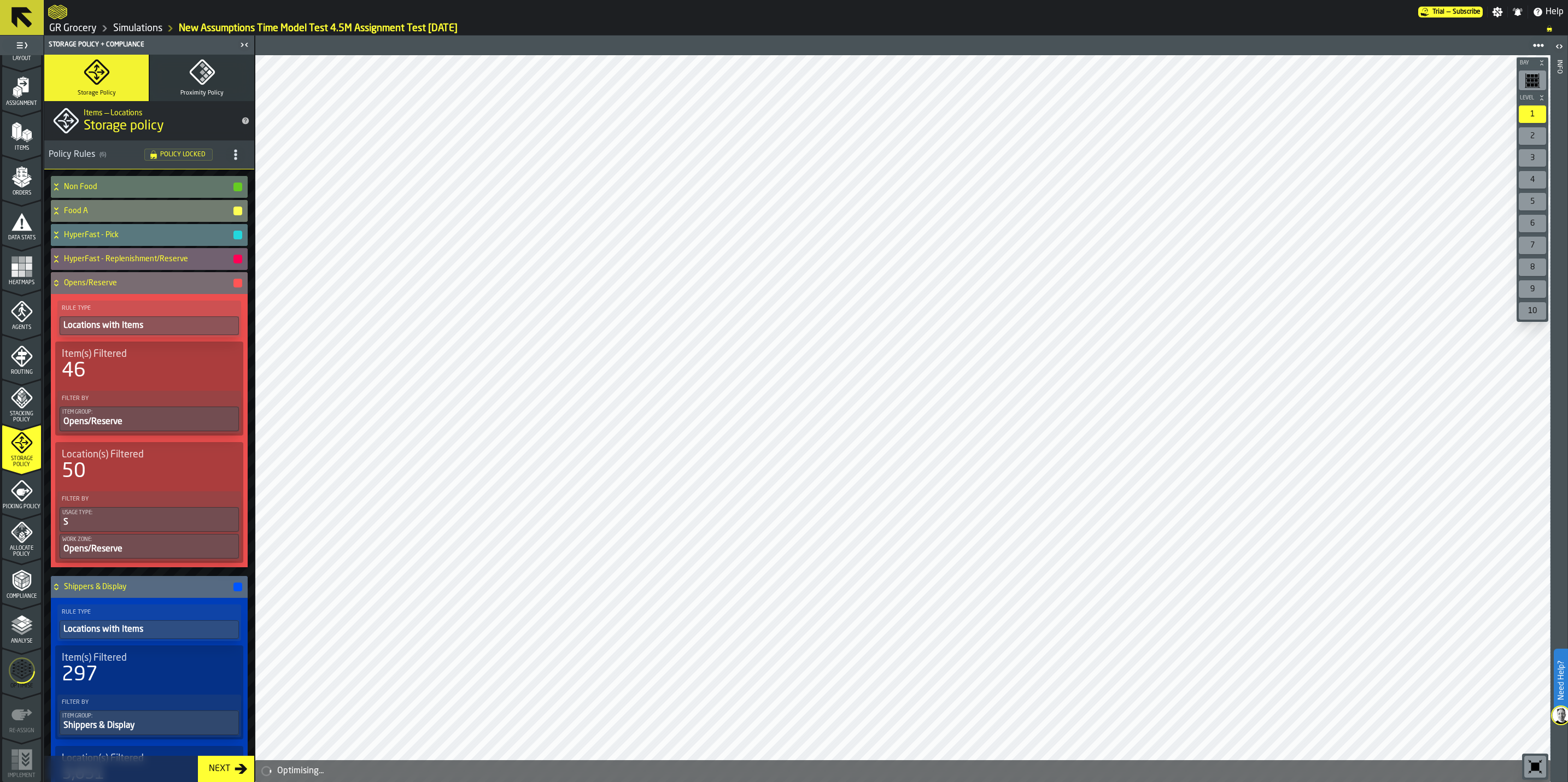
click at [236, 284] on div "button-" at bounding box center [238, 283] width 9 height 9
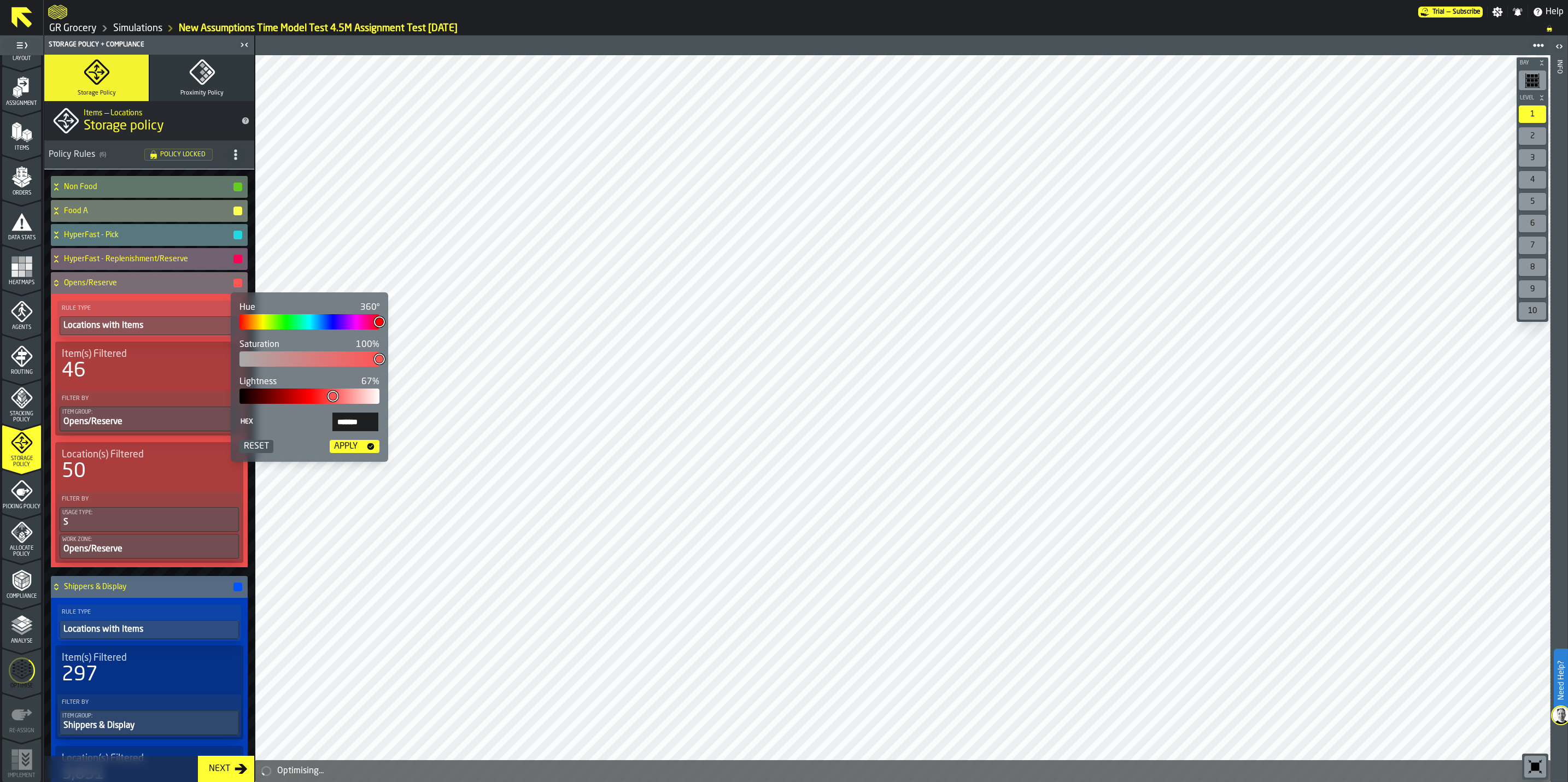
type input "***"
type input "*******"
click at [331, 318] on div at bounding box center [310, 322] width 140 height 16
click at [348, 445] on div "Apply" at bounding box center [345, 446] width 32 height 13
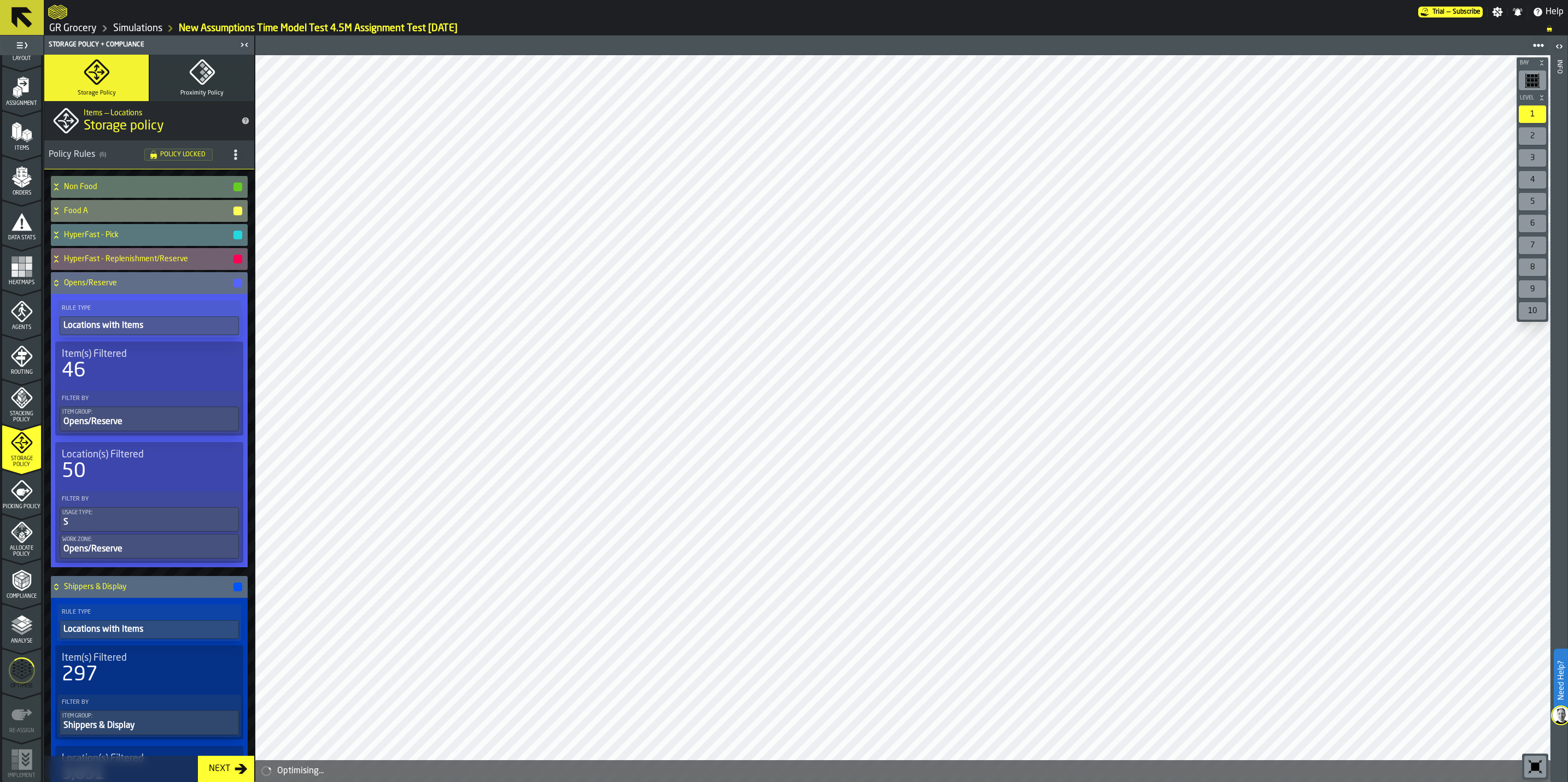
click at [133, 283] on h4 "Opens/Reserve" at bounding box center [148, 283] width 169 height 9
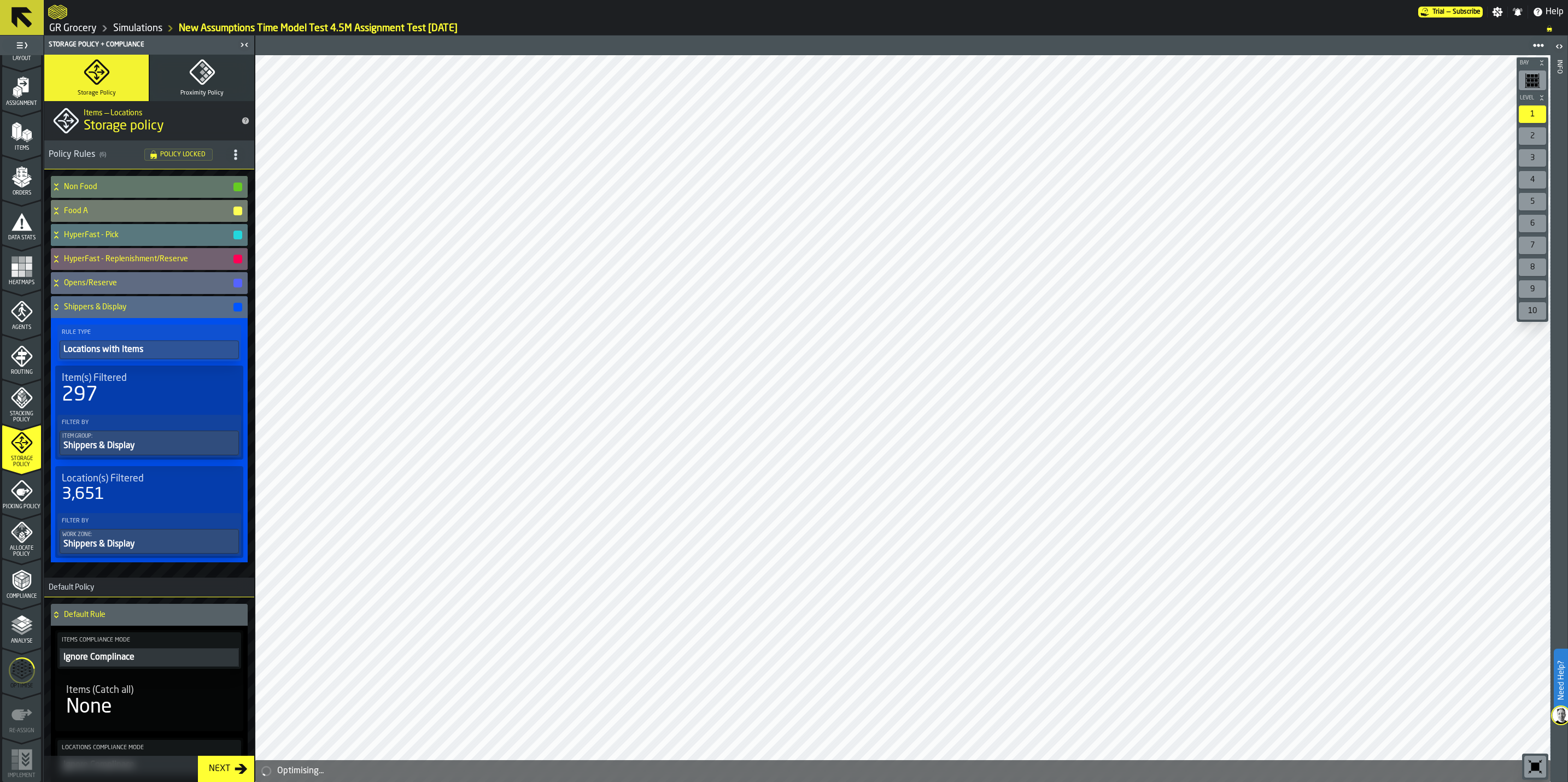
click at [233, 305] on div "button-" at bounding box center [238, 307] width 9 height 9
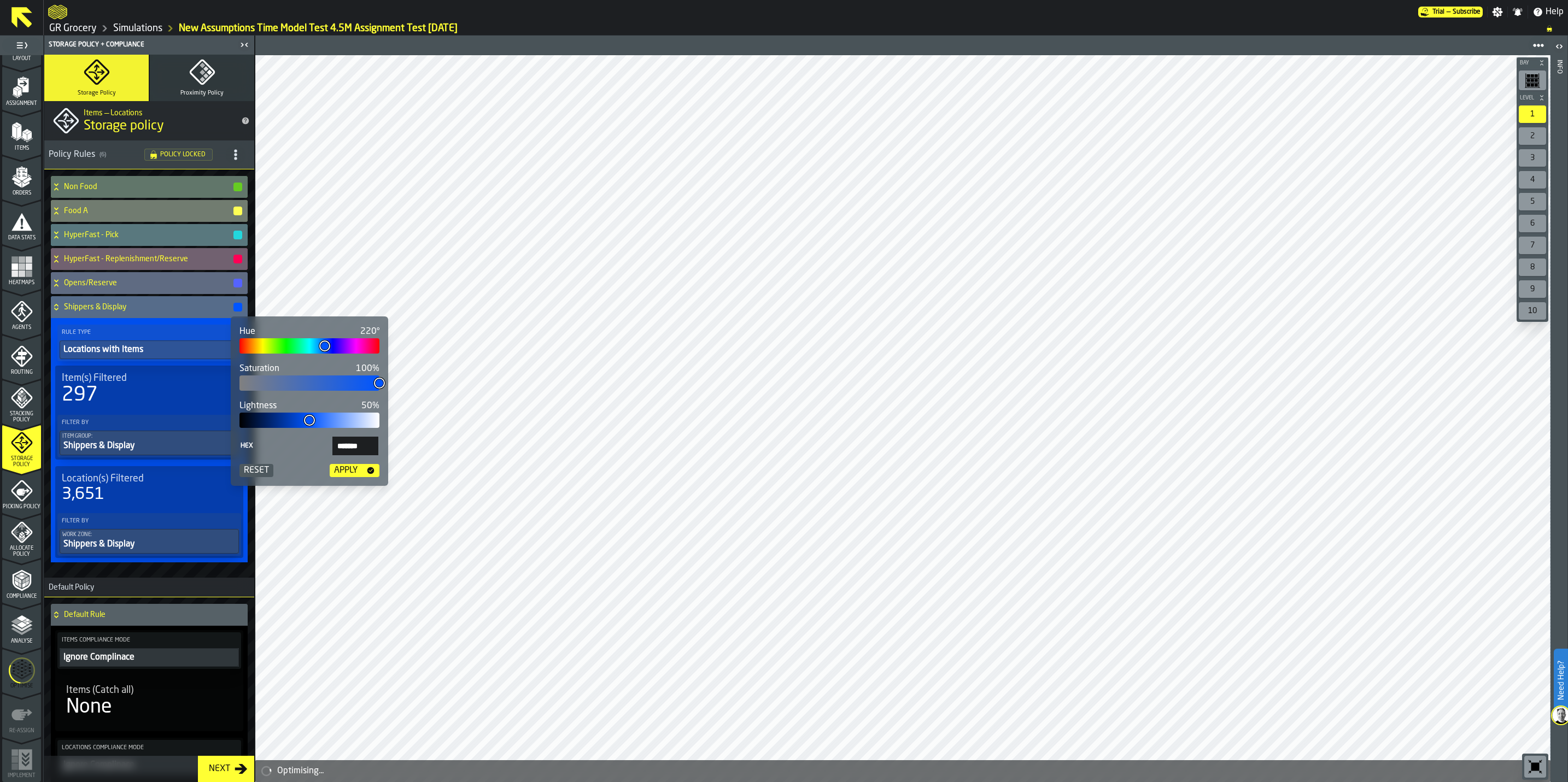
click at [352, 344] on div at bounding box center [310, 346] width 140 height 16
type input "***"
type input "*******"
click at [346, 466] on div "Apply" at bounding box center [345, 471] width 32 height 13
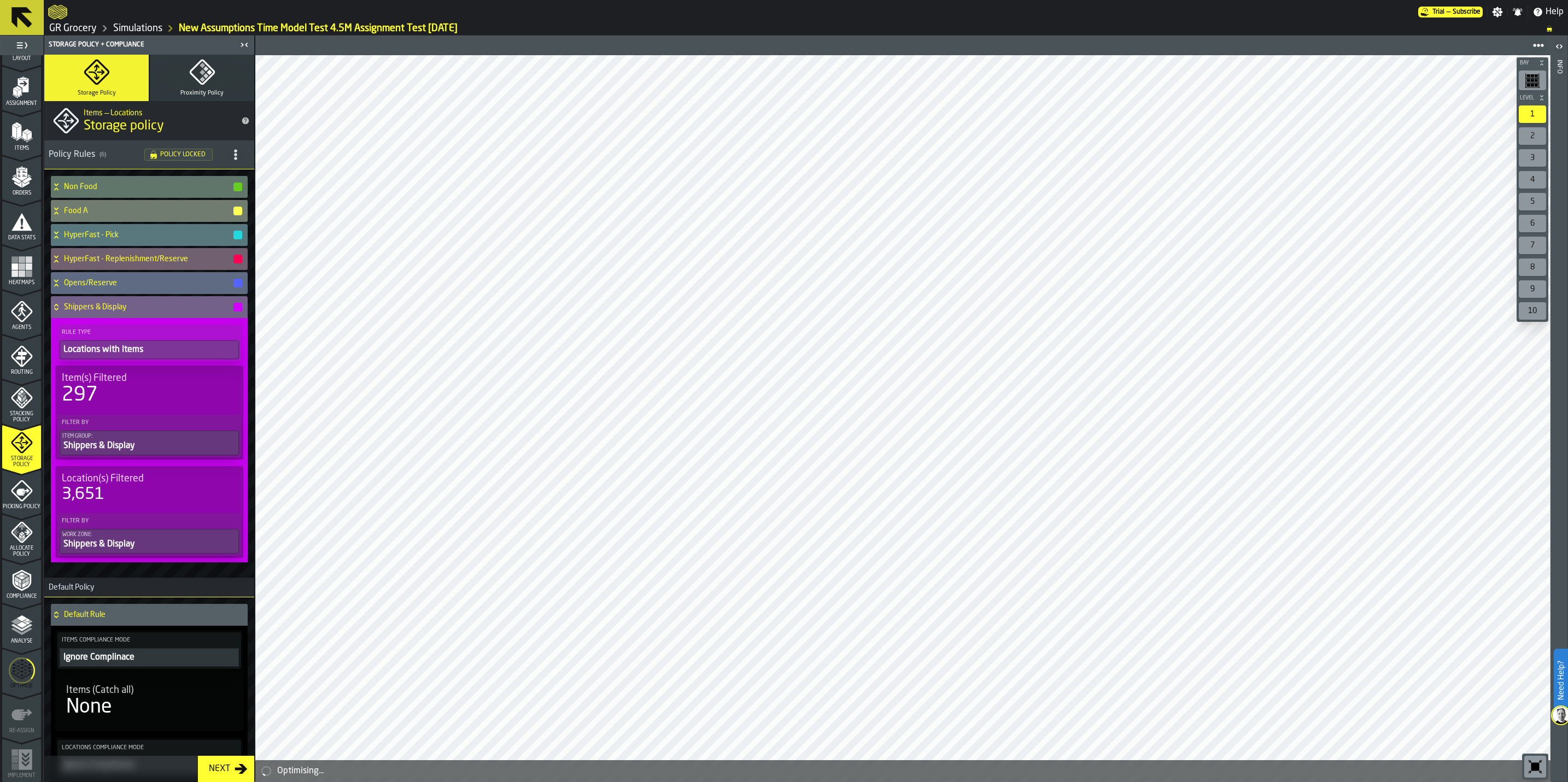
drag, startPoint x: 64, startPoint y: 305, endPoint x: 65, endPoint y: 297, distance: 8.1
click at [64, 305] on h4 "Shippers & Display" at bounding box center [148, 307] width 169 height 9
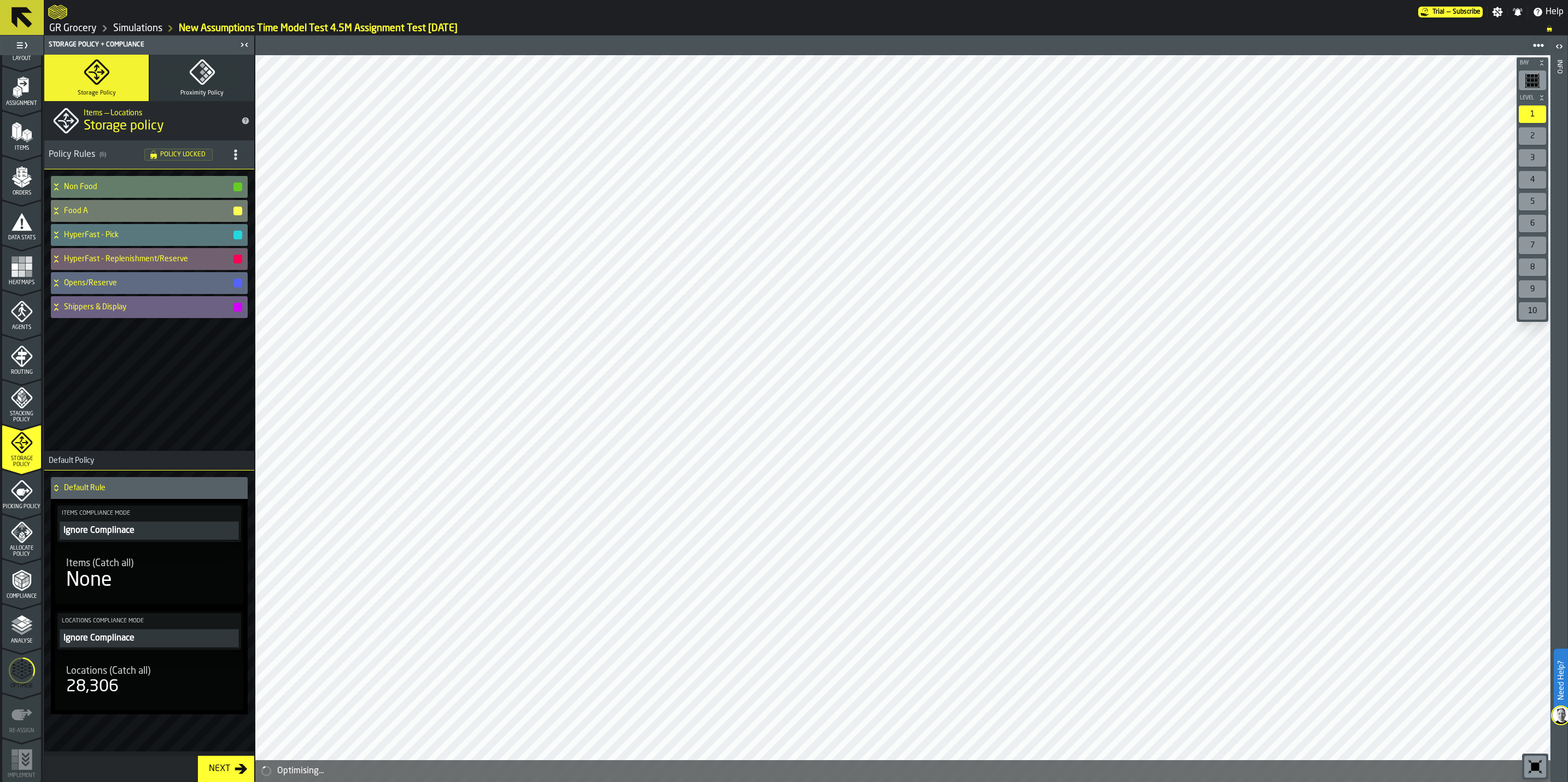
click at [97, 185] on h4 "Non Food" at bounding box center [148, 187] width 169 height 9
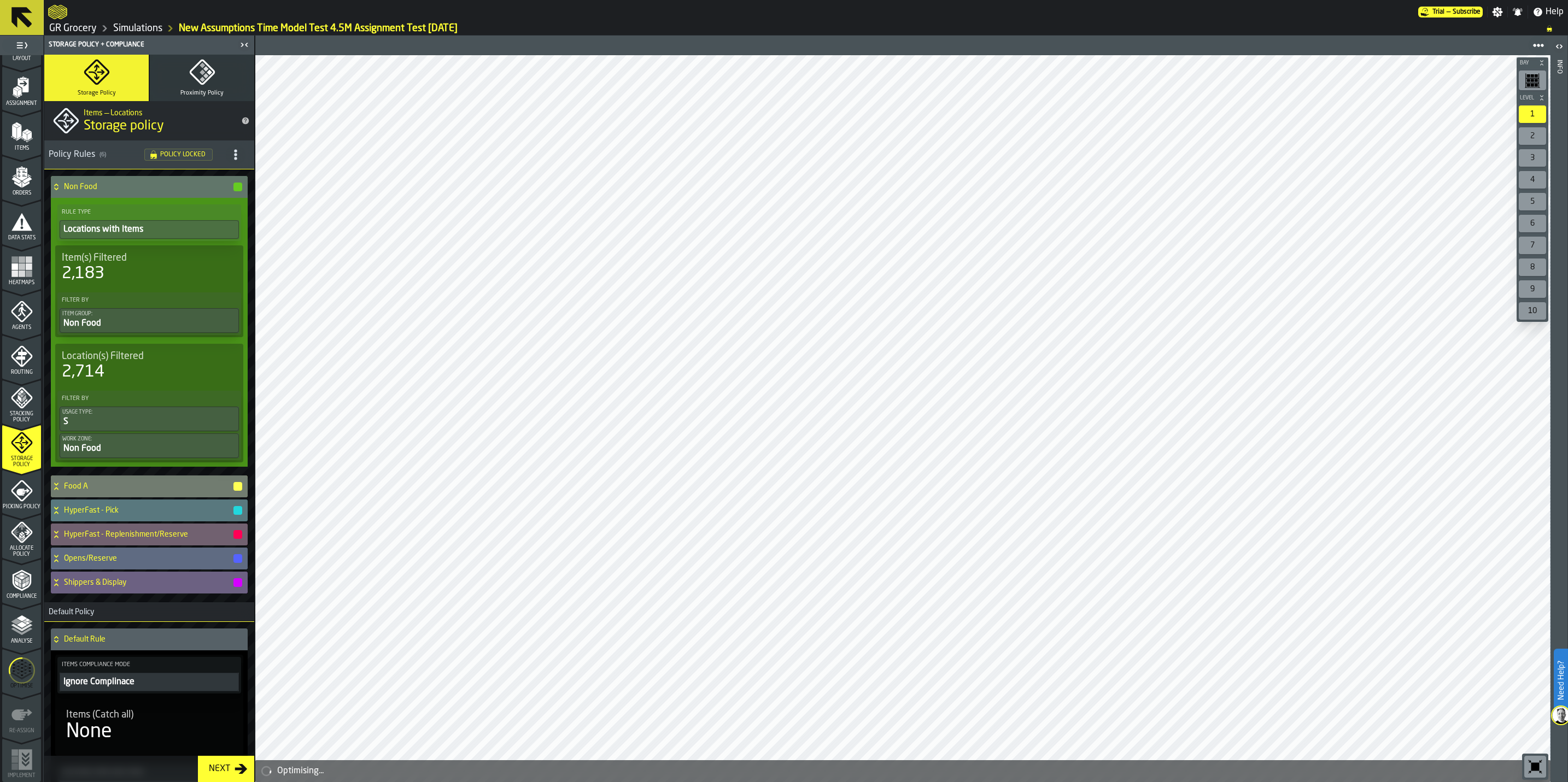
click at [23, 483] on icon "menu Picking Policy" at bounding box center [22, 491] width 22 height 22
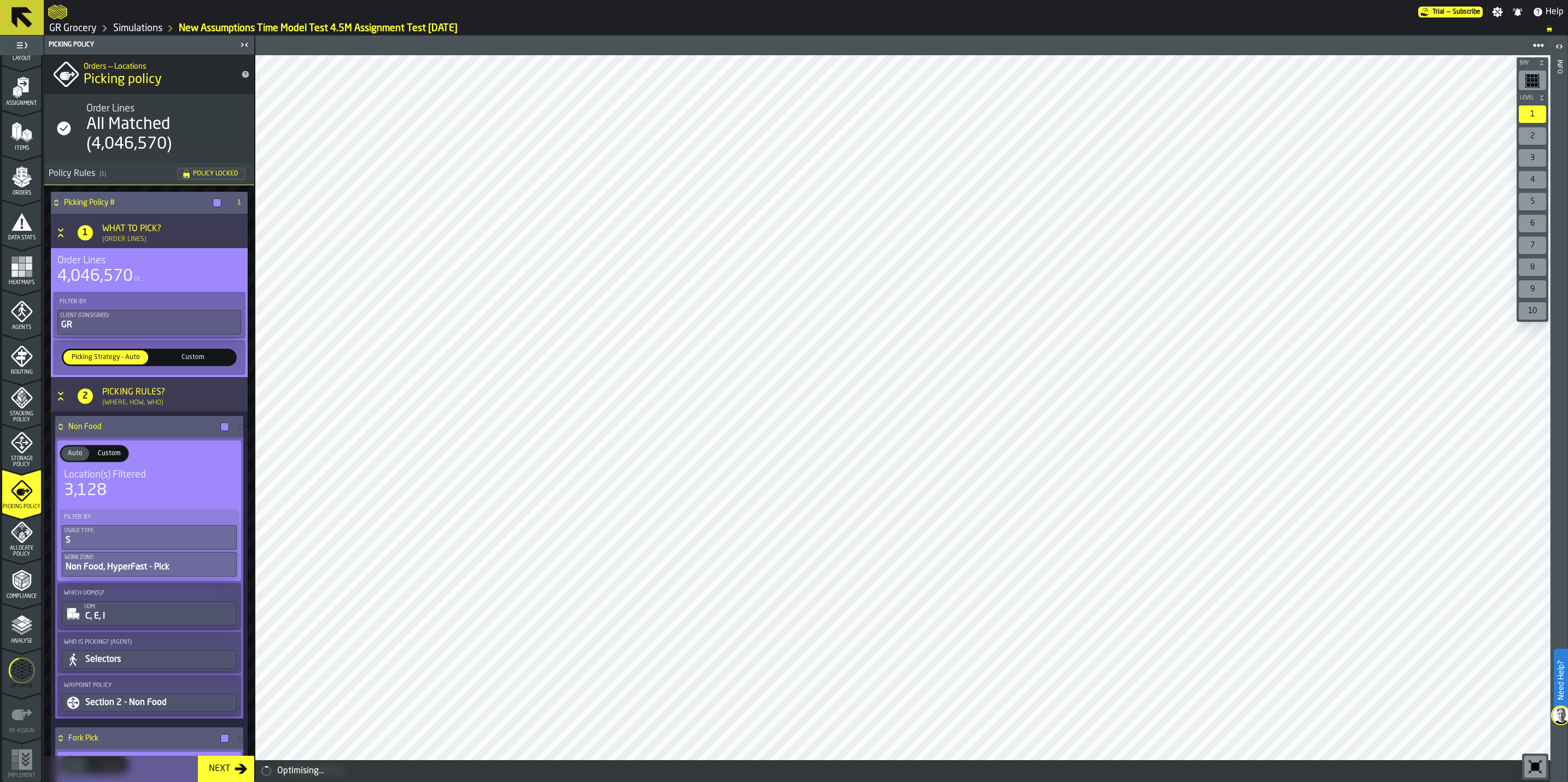
click at [18, 541] on icon "menu Allocate Policy" at bounding box center [22, 533] width 21 height 21
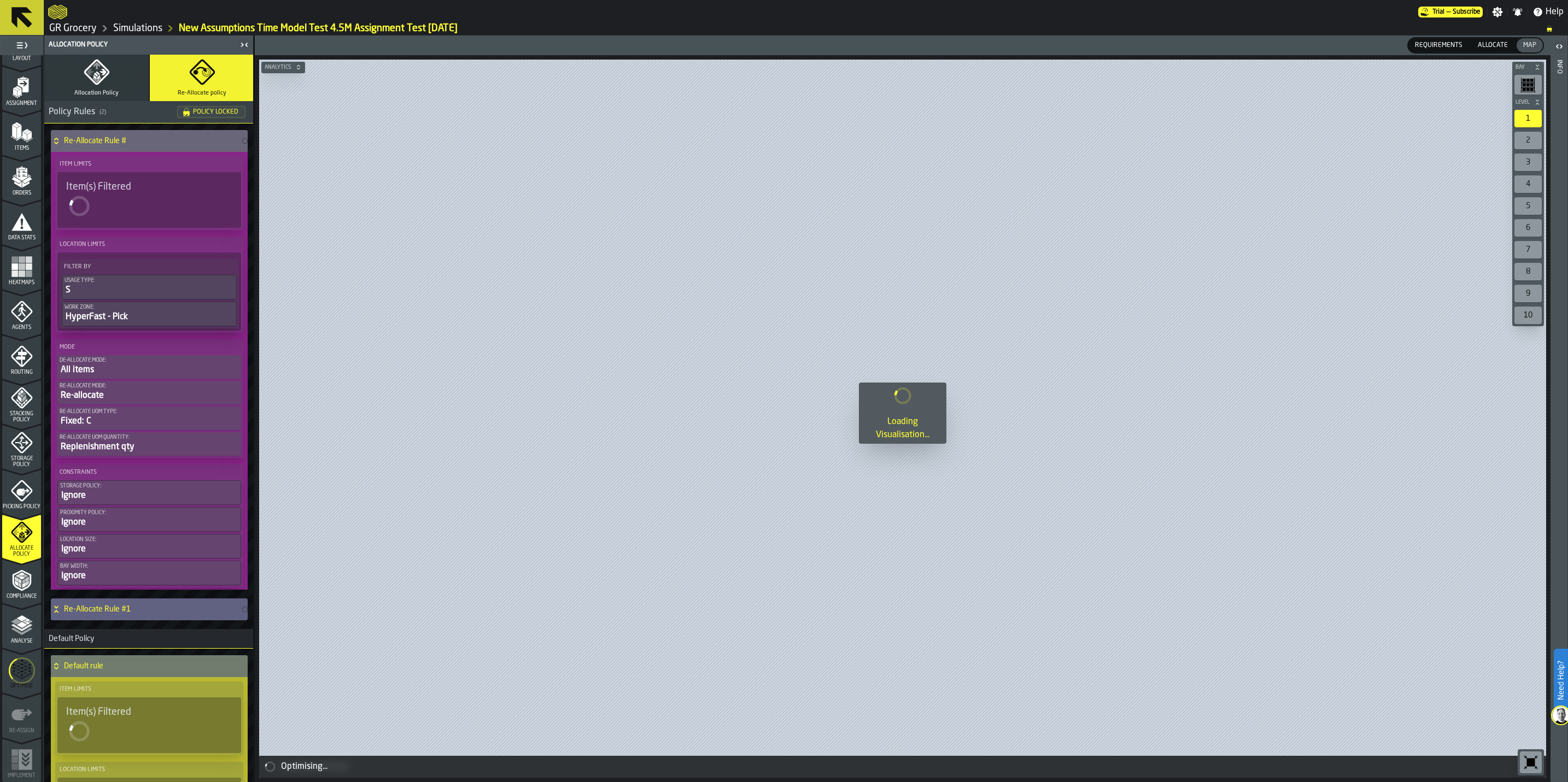
click at [18, 586] on polyline "menu Compliance" at bounding box center [20, 585] width 3 height 5
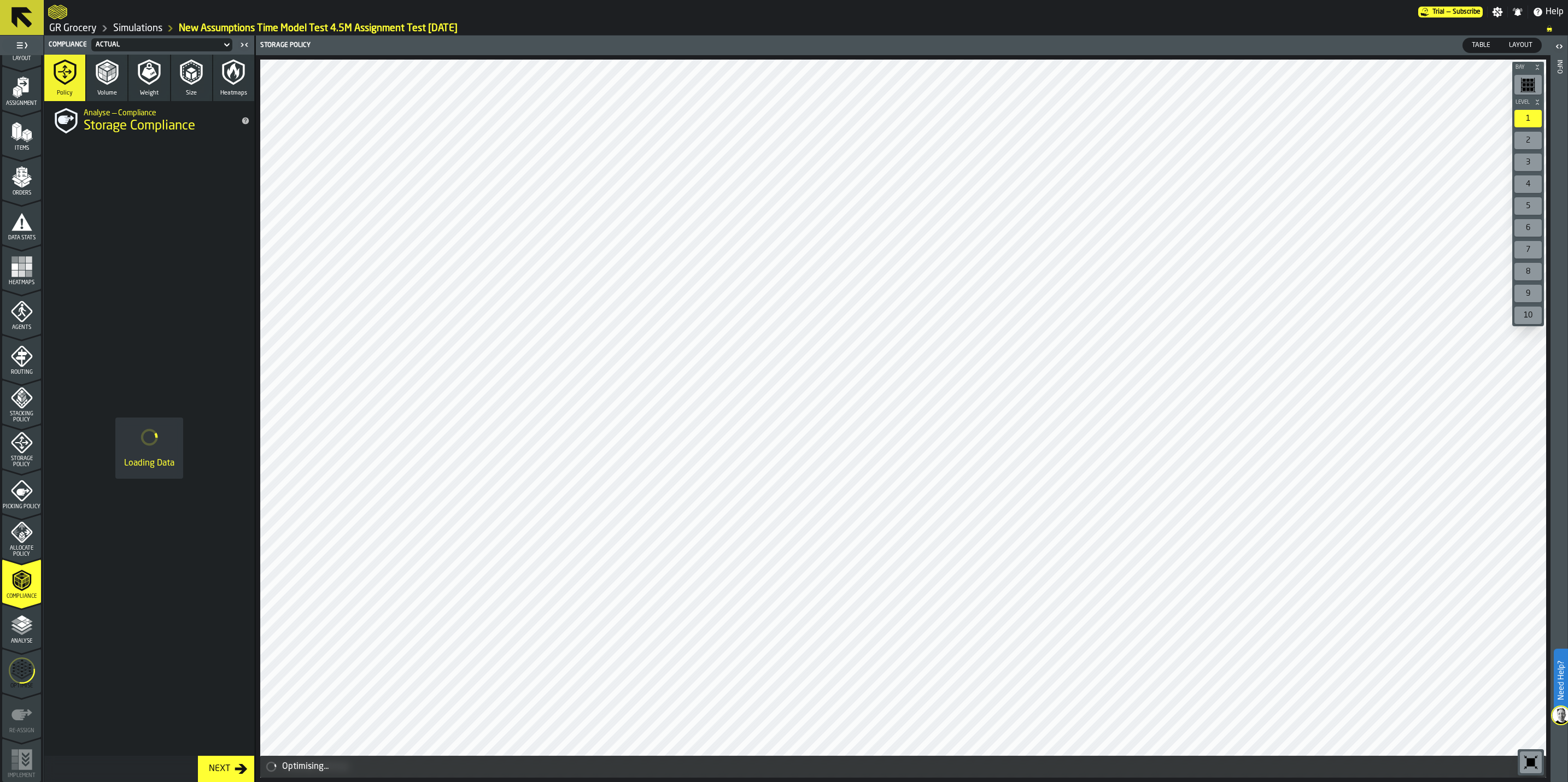
click at [13, 628] on icon "menu Analyse" at bounding box center [22, 625] width 22 height 22
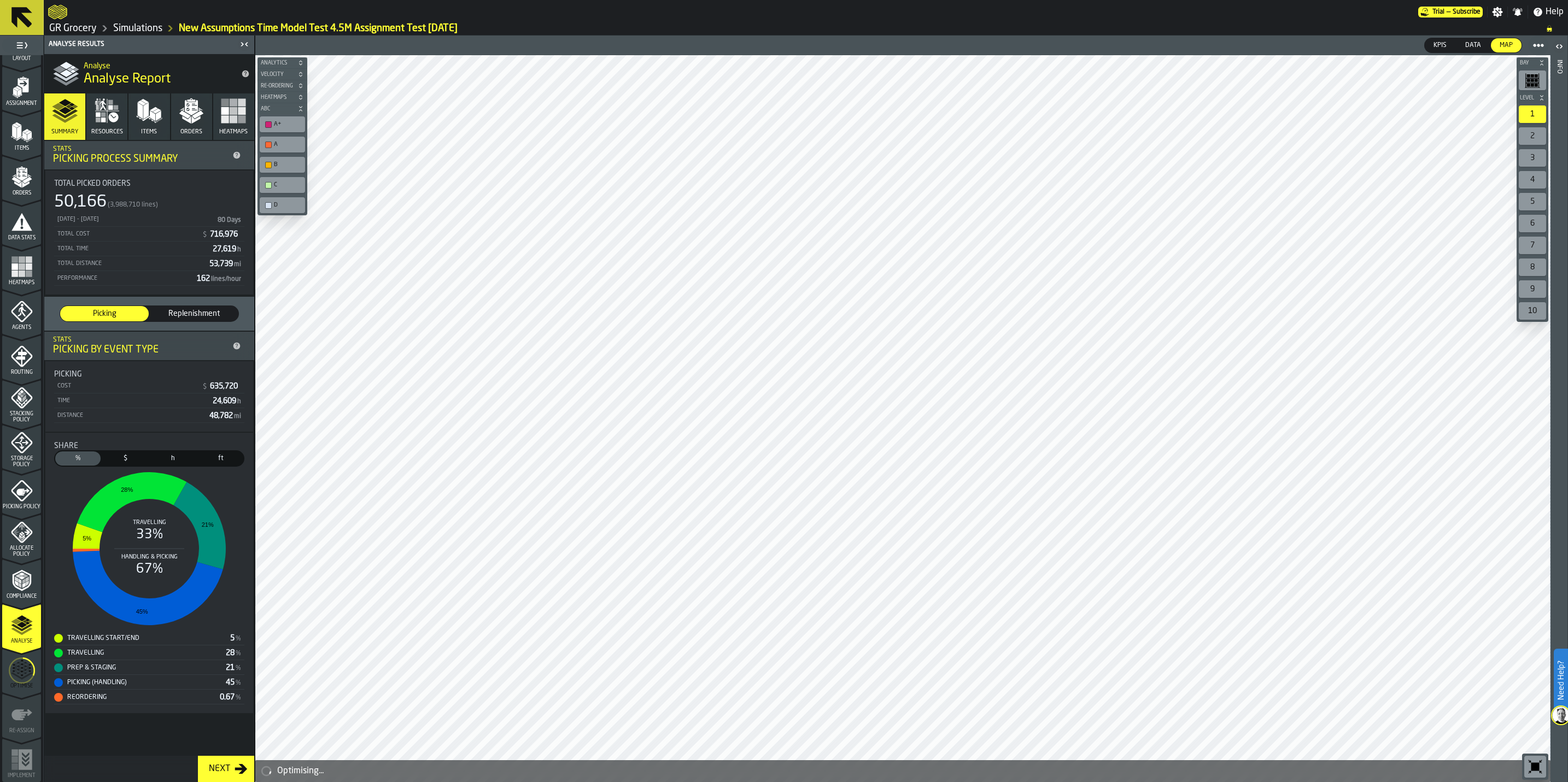
click at [16, 677] on icon "menu Optimise" at bounding box center [22, 671] width 26 height 44
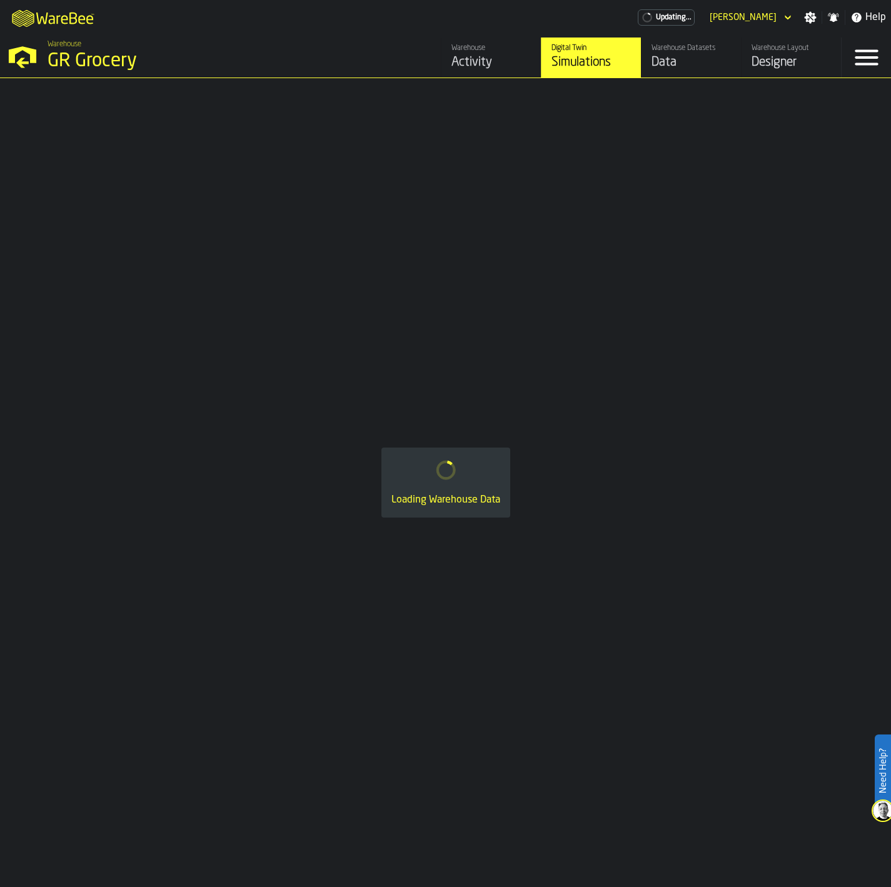
click at [783, 62] on div "Designer" at bounding box center [790, 63] width 79 height 18
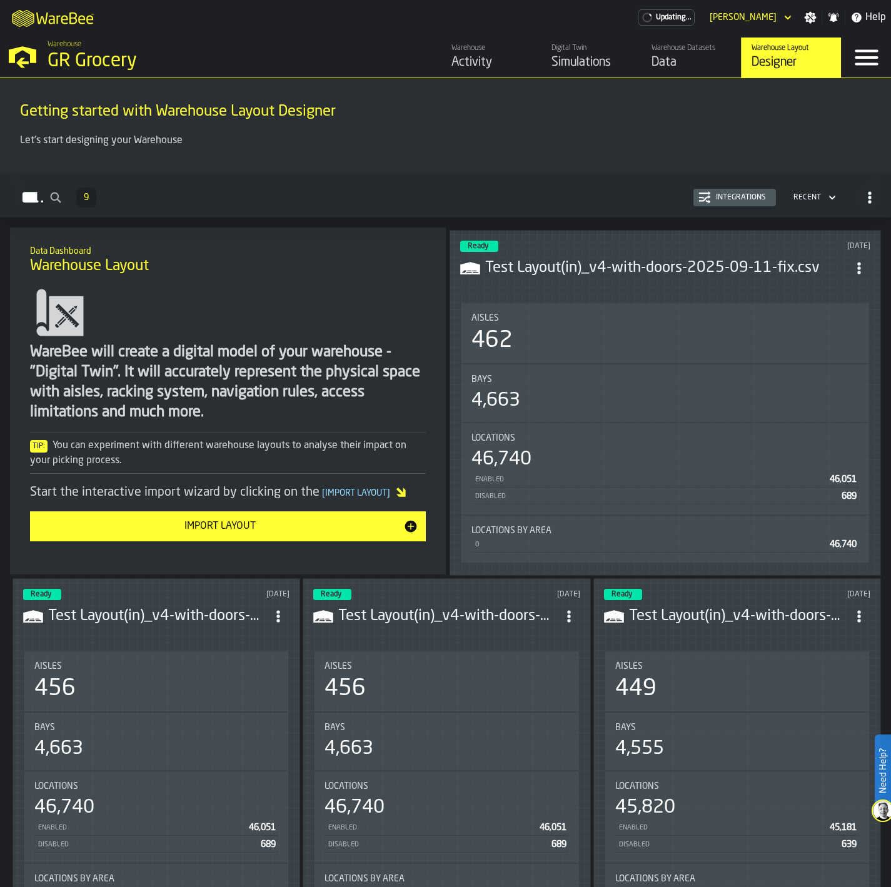
click at [681, 62] on div "Data" at bounding box center [690, 63] width 79 height 18
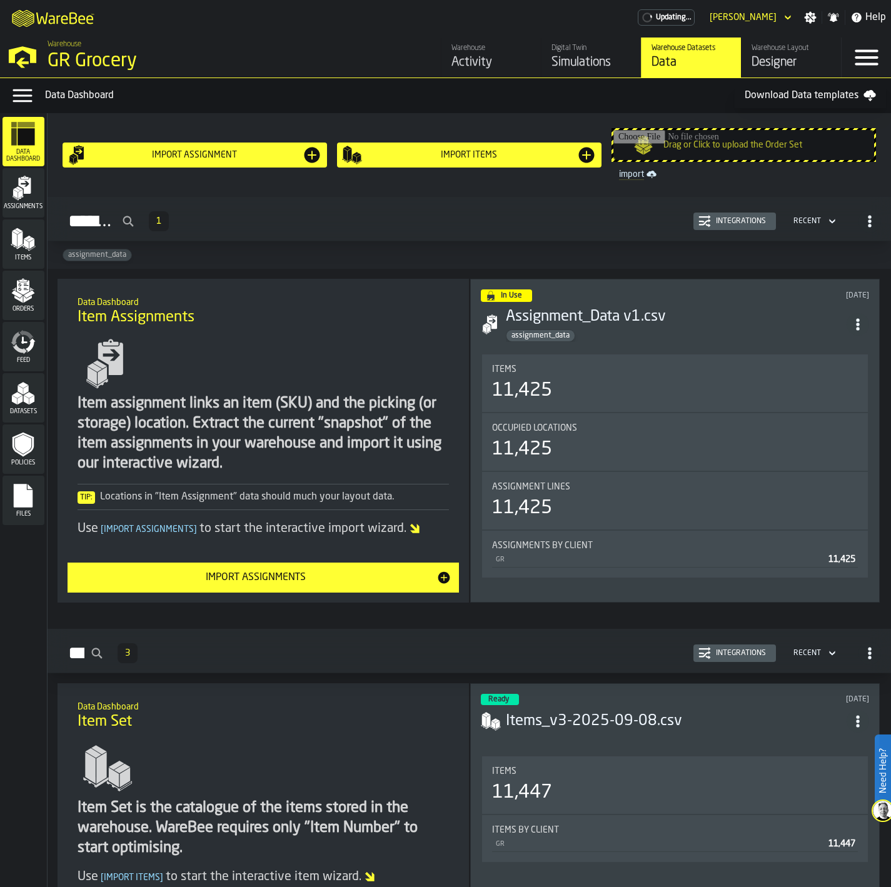
click at [33, 511] on span "Files" at bounding box center [24, 514] width 42 height 7
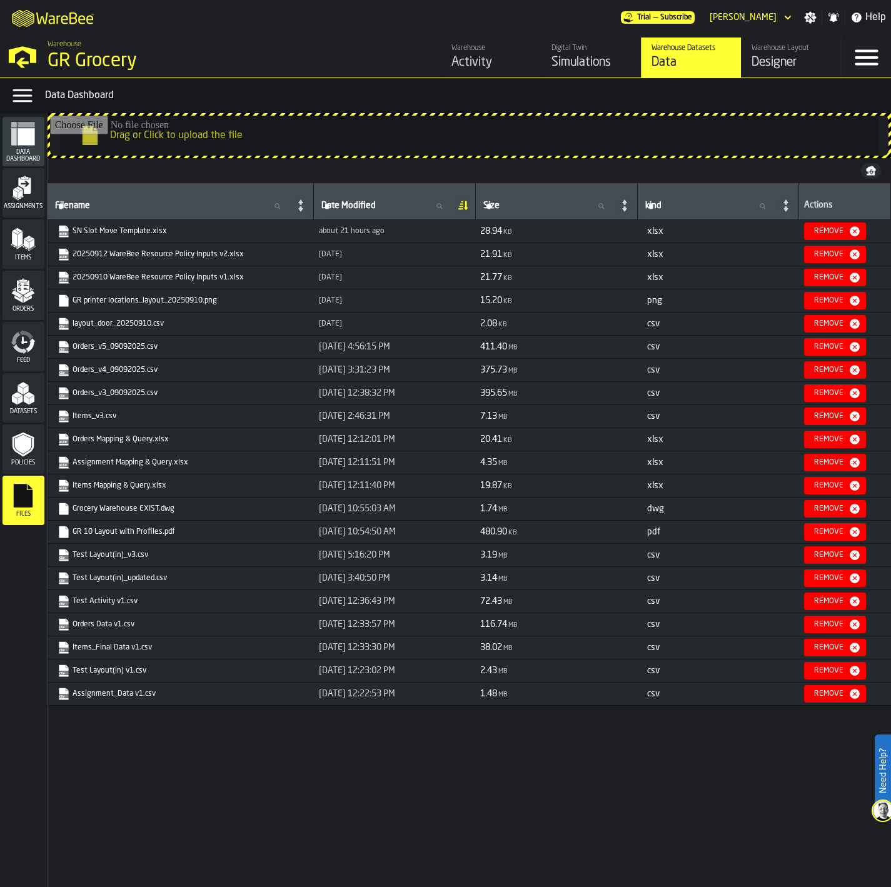
drag, startPoint x: 130, startPoint y: 648, endPoint x: 34, endPoint y: 647, distance: 95.6
click at [34, 649] on nav "Data Dashboard Assignments Items Orders Feed Datasets Policies Files" at bounding box center [23, 500] width 47 height 774
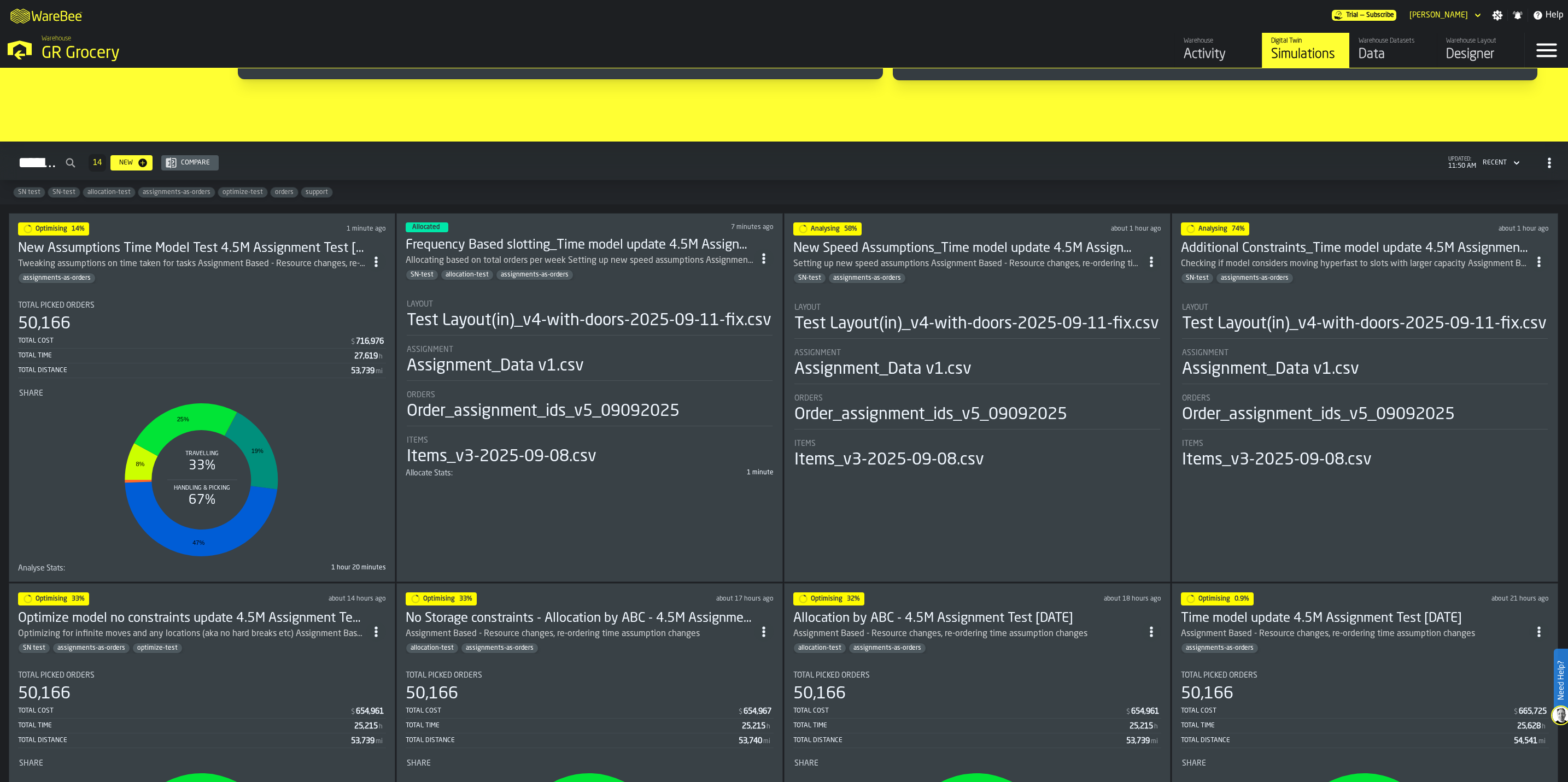
scroll to position [656, 0]
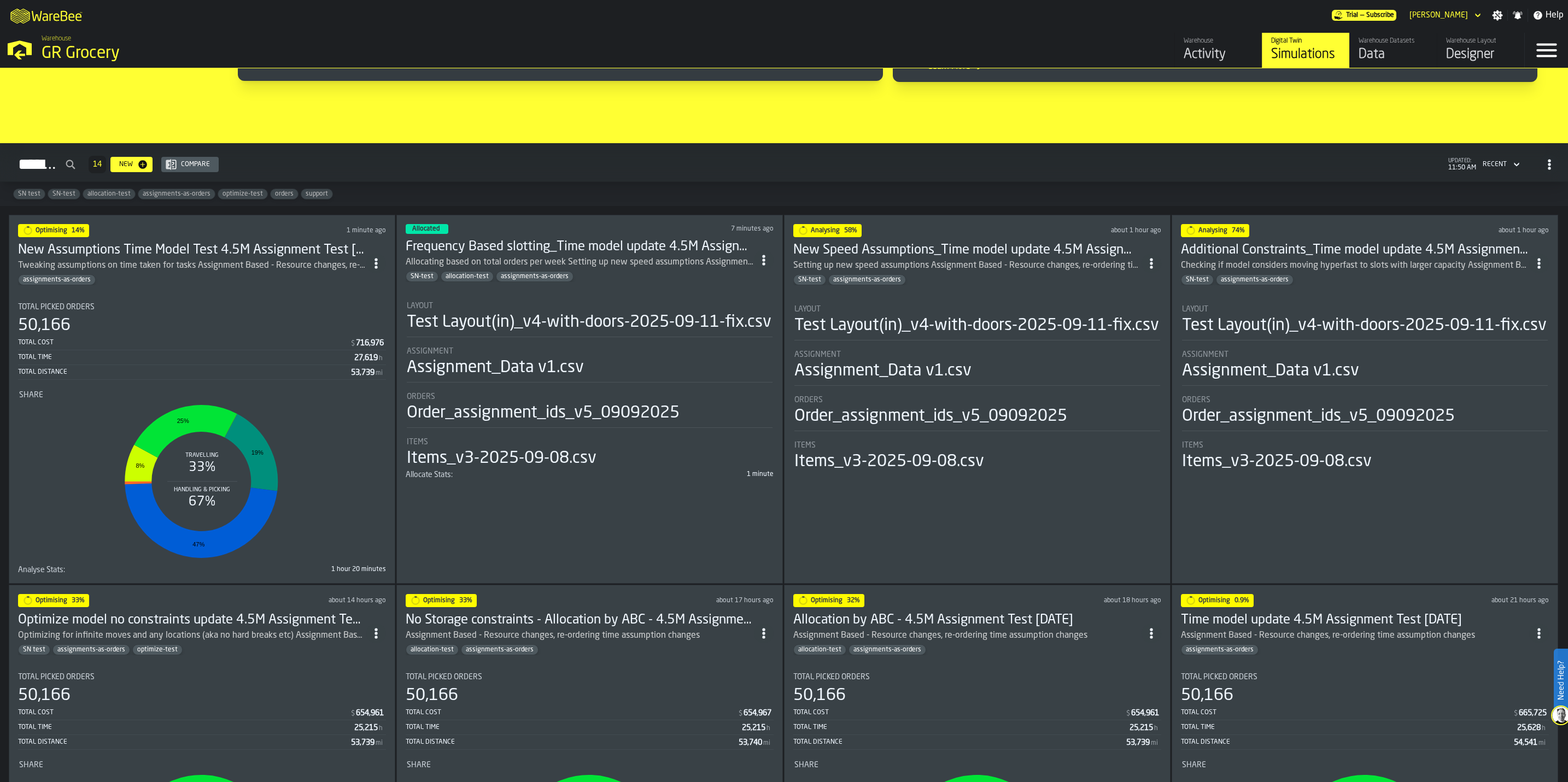
click at [581, 248] on h3 "Frequency Based slotting_Time model update 4.5M Assignment Test [DATE]" at bounding box center [580, 248] width 348 height 17
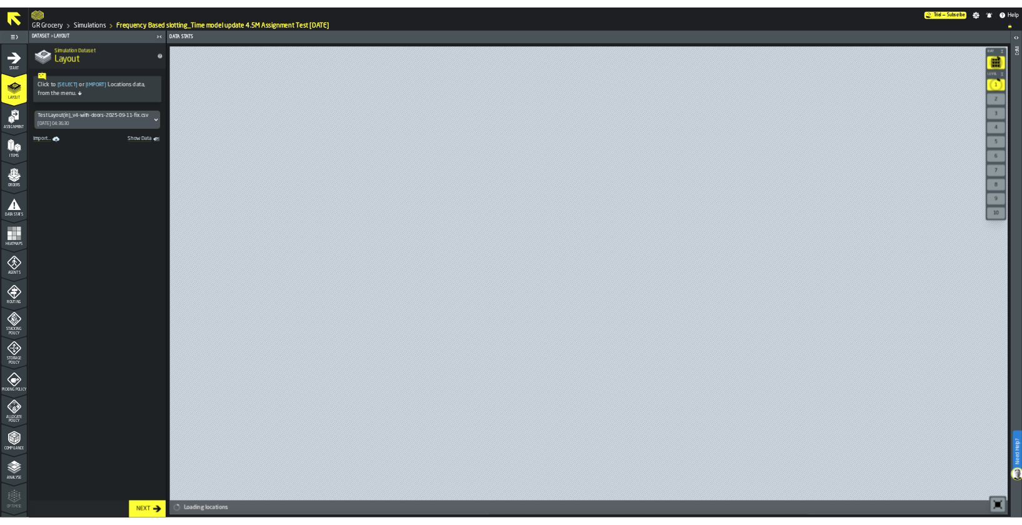
scroll to position [91, 0]
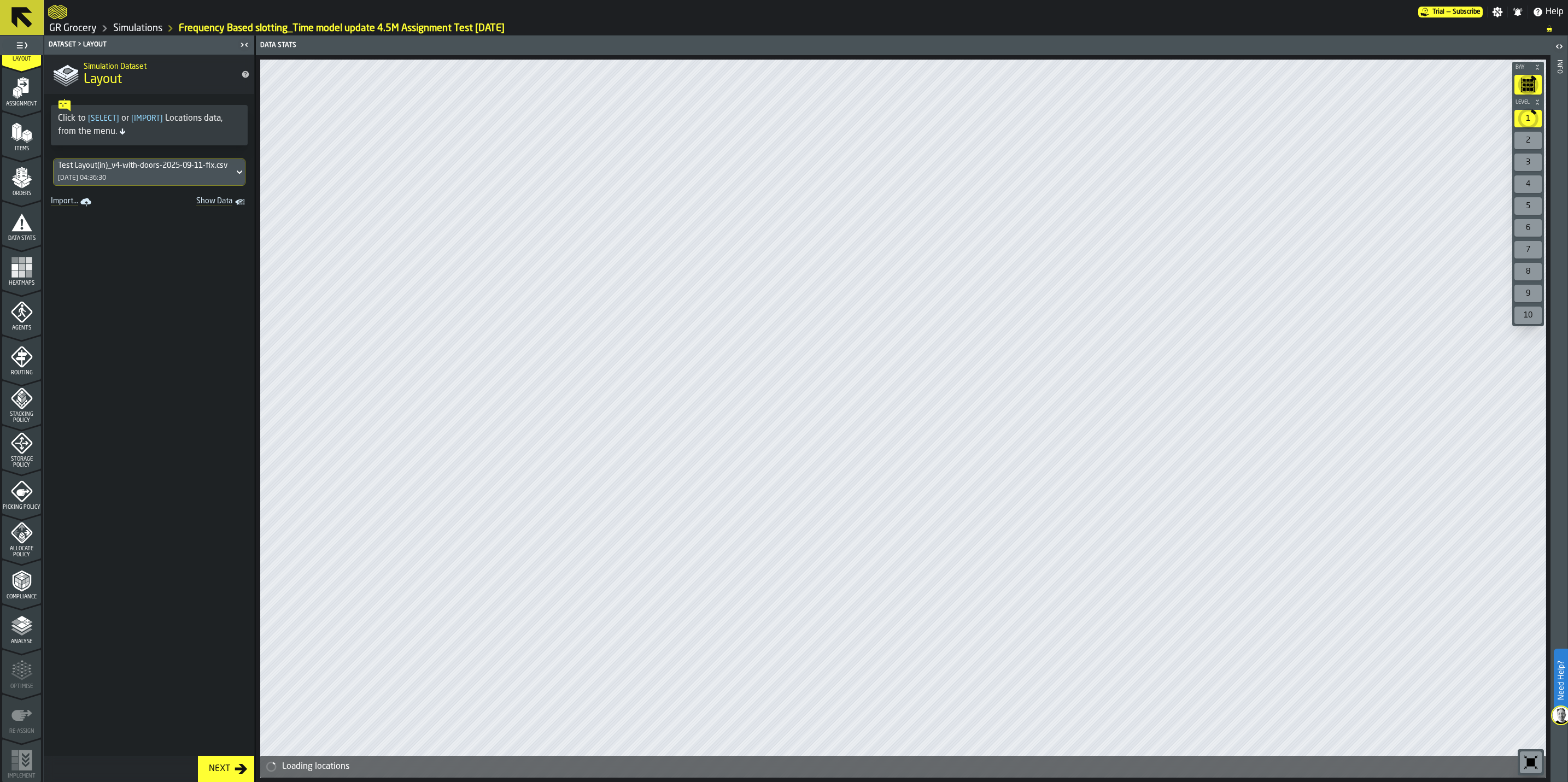
click at [27, 637] on icon "menu Analyse" at bounding box center [22, 625] width 22 height 22
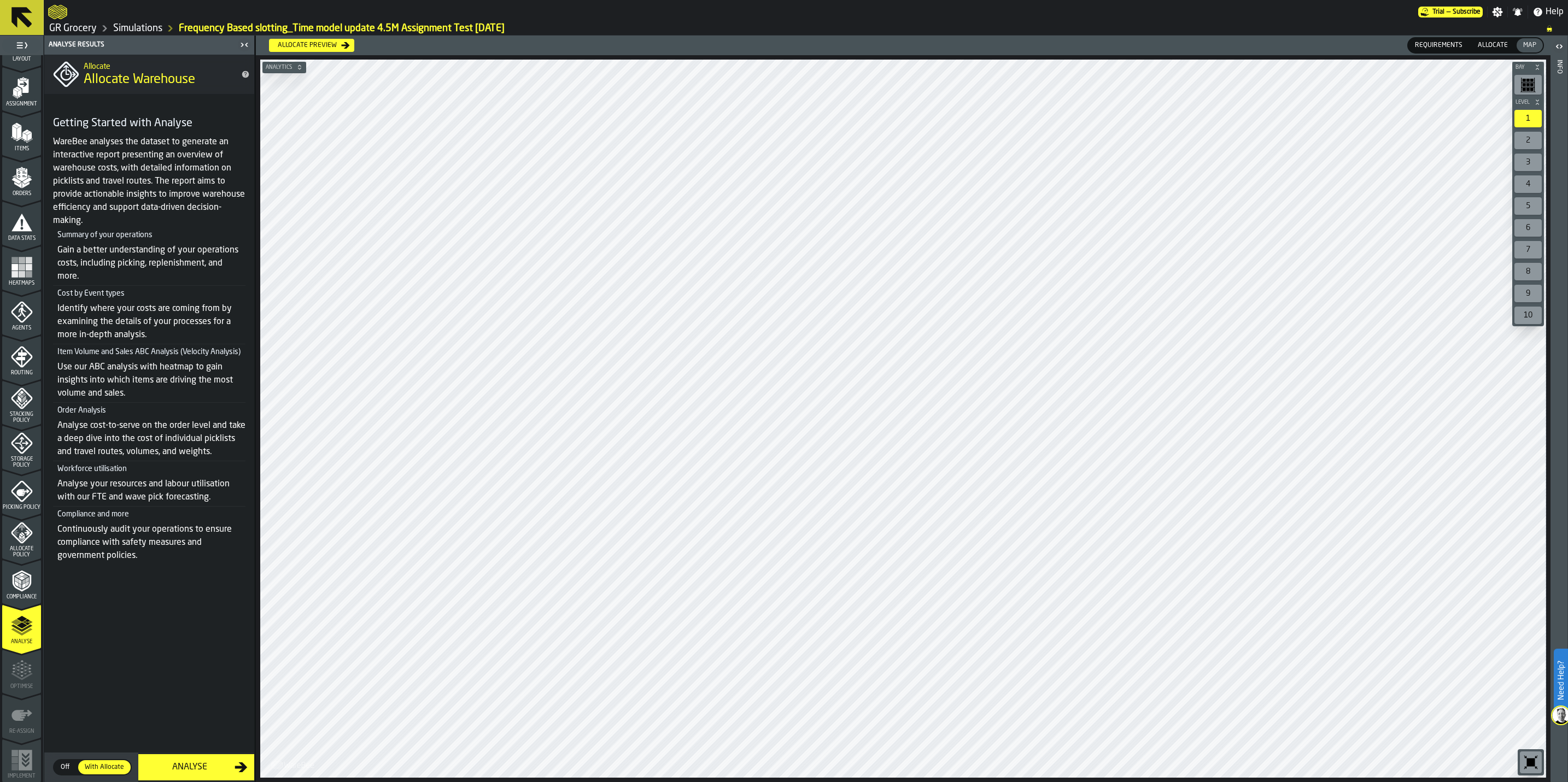
click at [19, 528] on icon "menu Allocate Policy" at bounding box center [22, 527] width 5 height 6
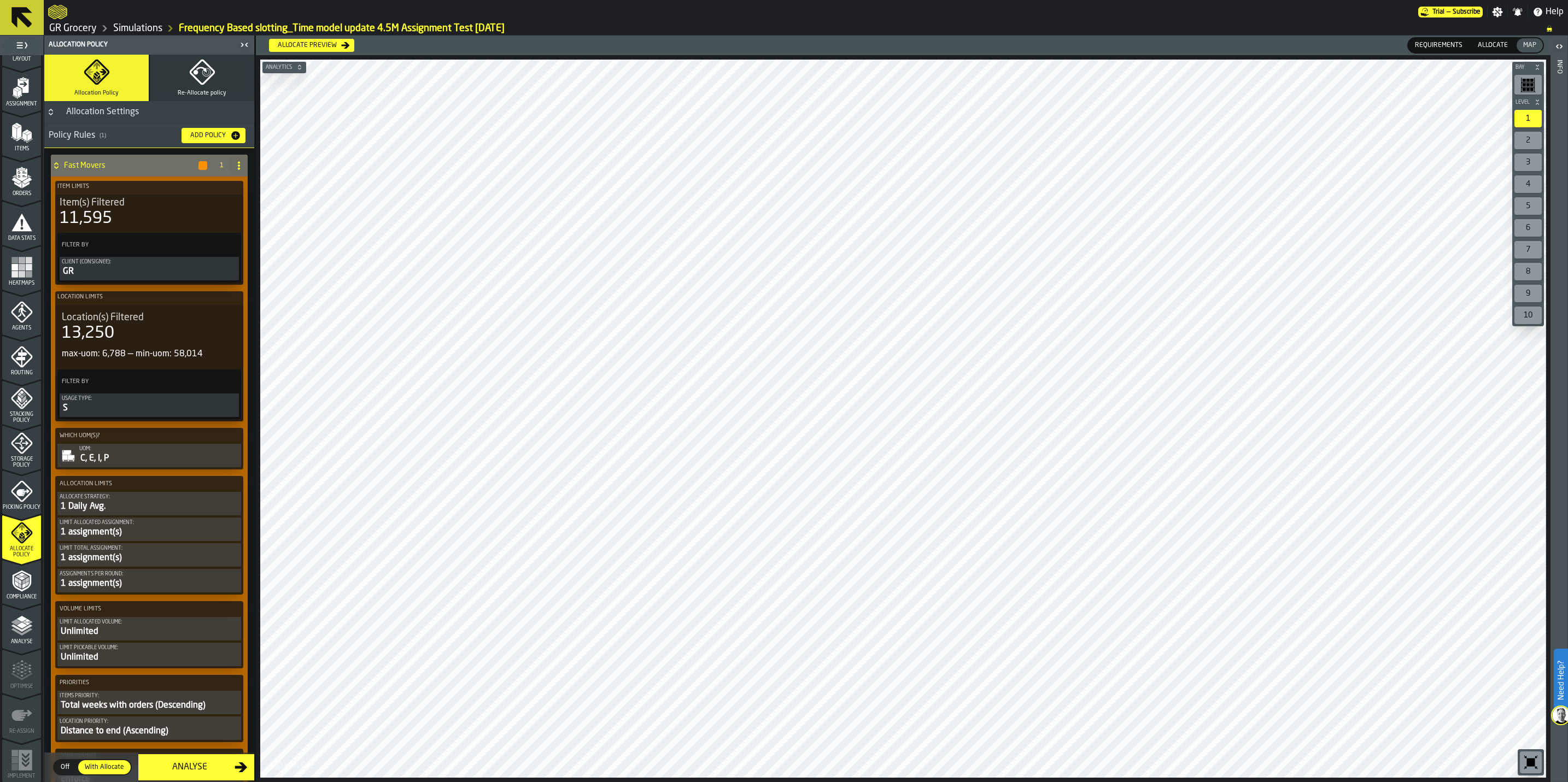
click at [315, 46] on div "Allocate preview" at bounding box center [308, 45] width 68 height 8
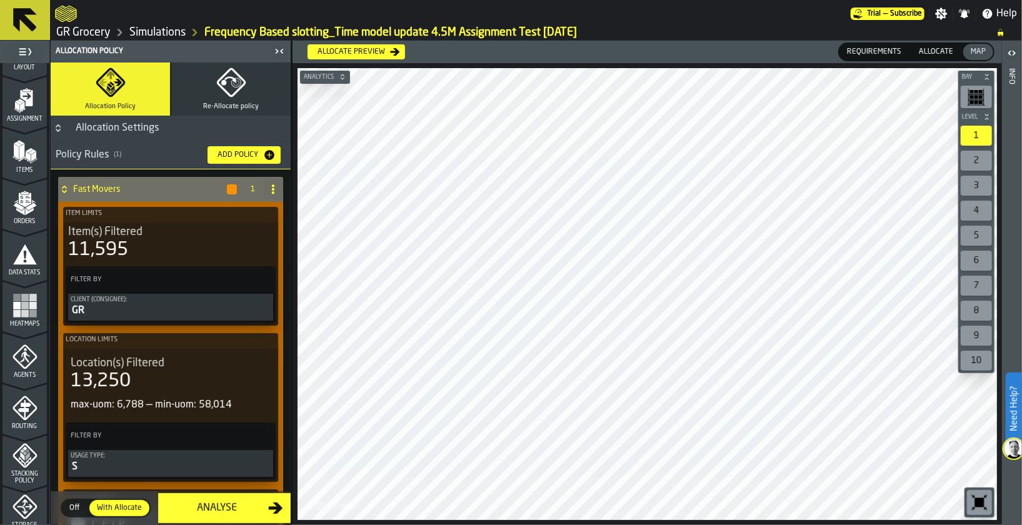
click at [152, 36] on link "Simulations" at bounding box center [157, 33] width 56 height 14
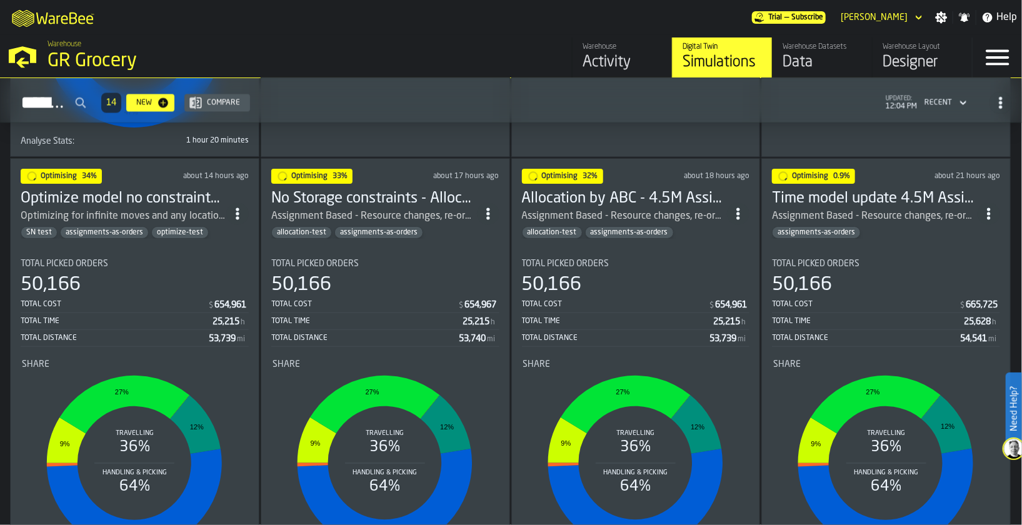
scroll to position [1442, 0]
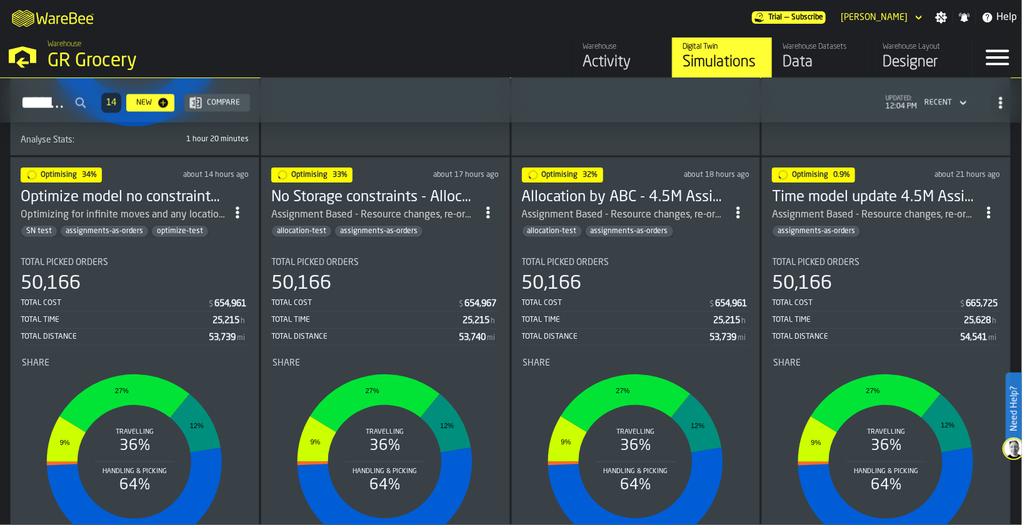
click at [855, 195] on h3 "Time model update 4.5M Assignment Test [DATE]" at bounding box center [875, 198] width 206 height 20
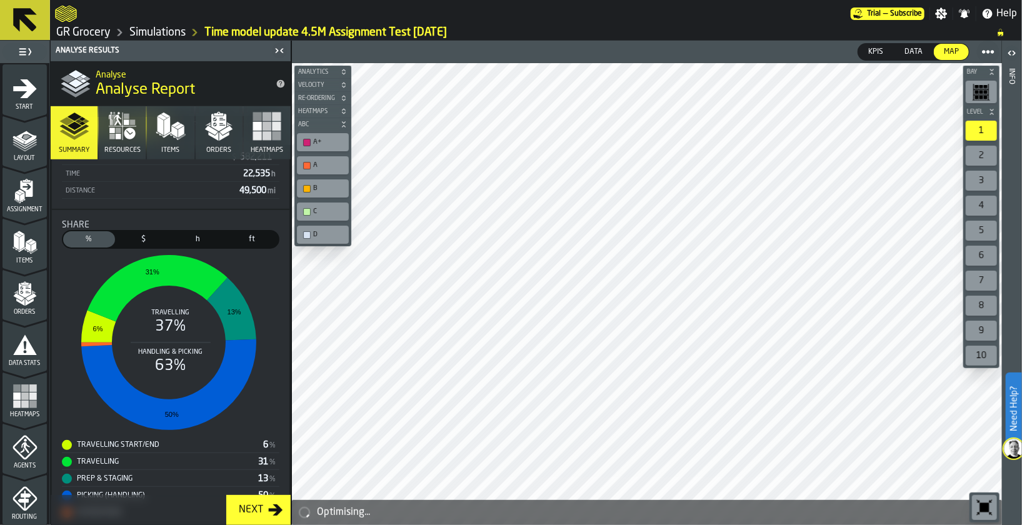
scroll to position [287, 0]
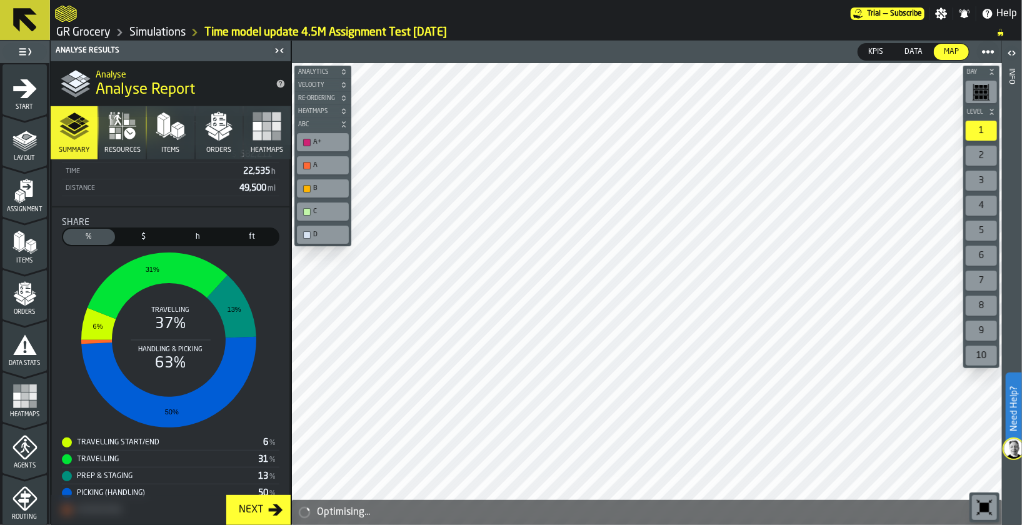
click at [214, 126] on icon "button" at bounding box center [218, 123] width 15 height 18
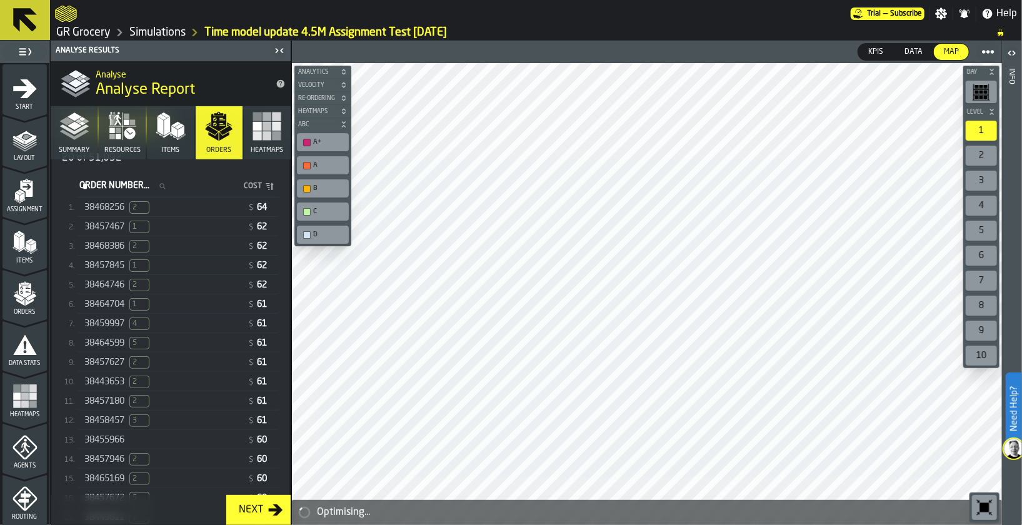
scroll to position [253, 0]
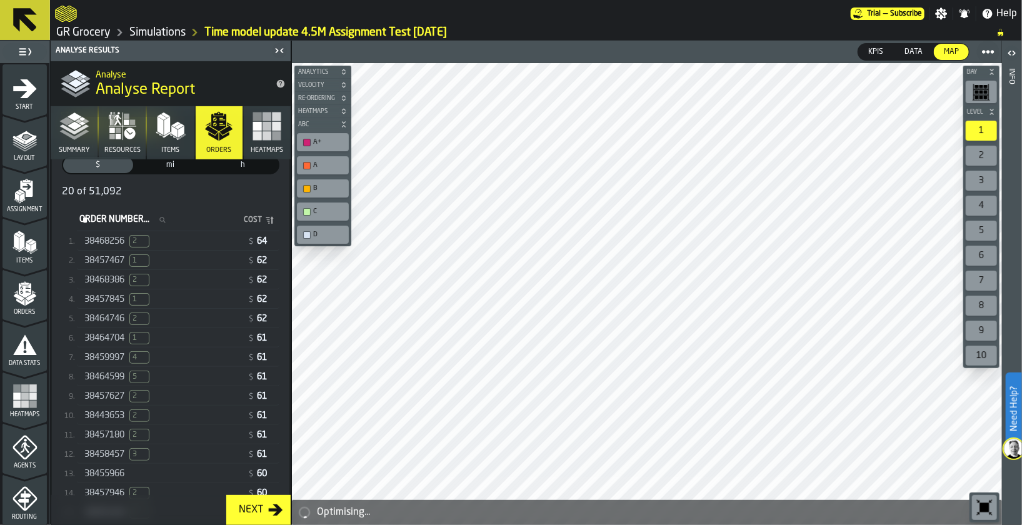
click at [200, 238] on div "38468256 2" at bounding box center [163, 241] width 158 height 13
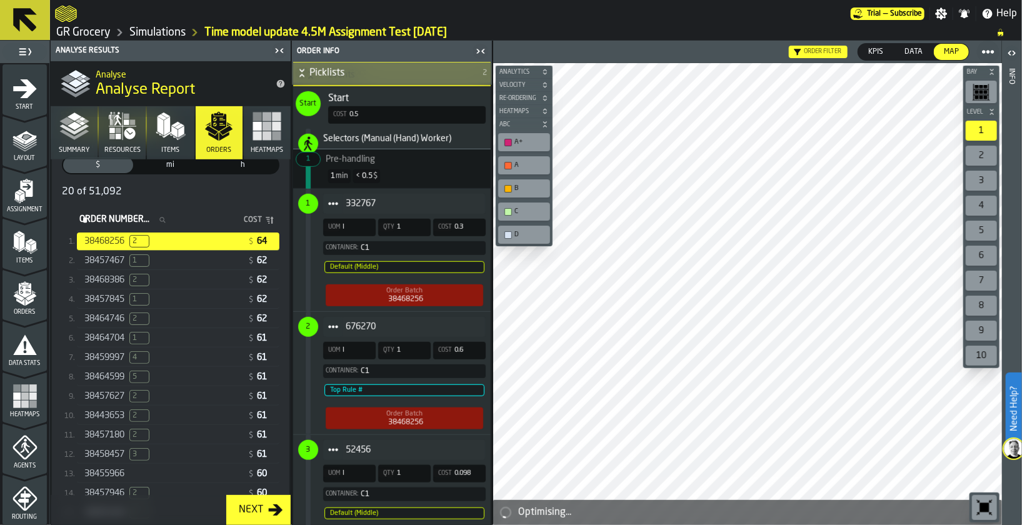
scroll to position [502, 0]
click at [78, 133] on icon "button" at bounding box center [74, 126] width 30 height 30
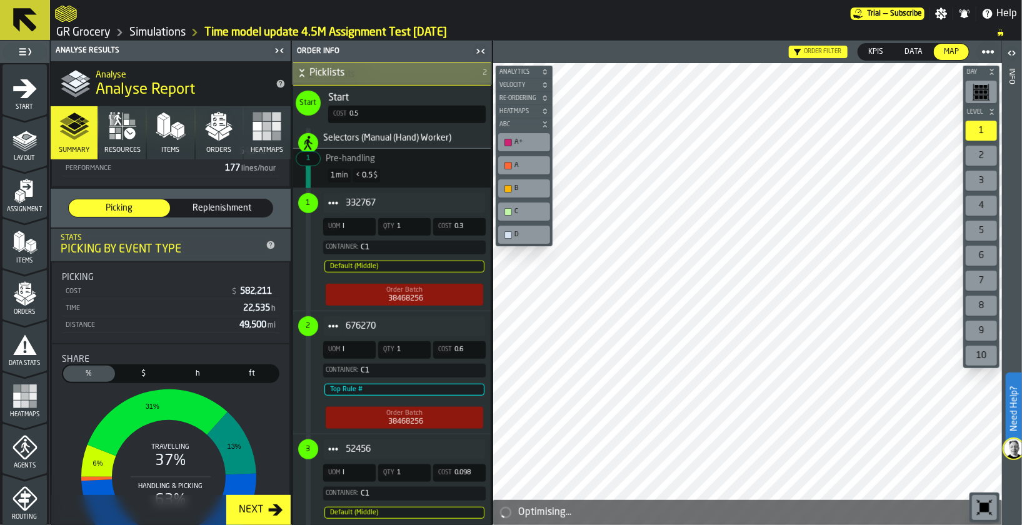
scroll to position [145, 0]
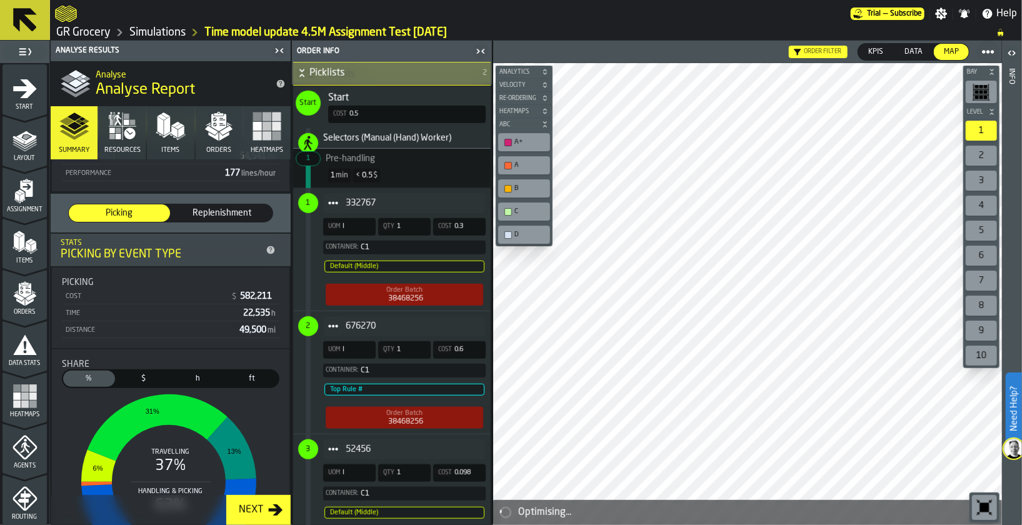
click at [142, 27] on link "Simulations" at bounding box center [157, 33] width 56 height 14
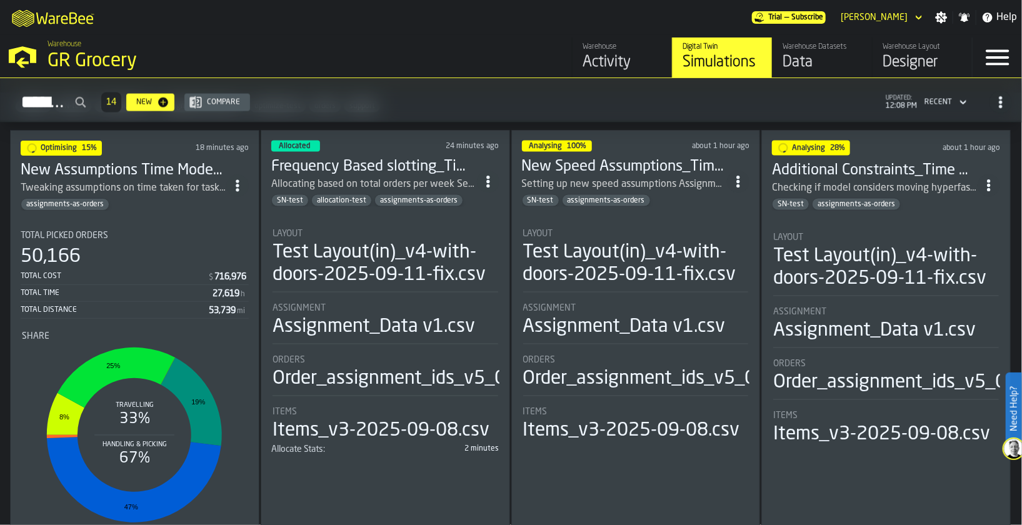
scroll to position [1049, 0]
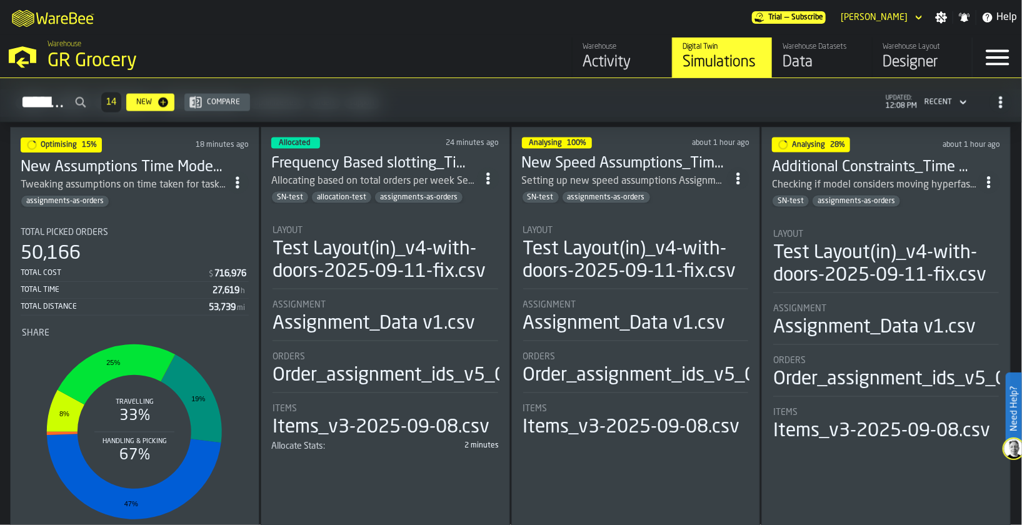
click at [349, 165] on h3 "Frequency Based slotting_Time model update 4.5M Assignment Test 2025-09-1" at bounding box center [374, 164] width 206 height 20
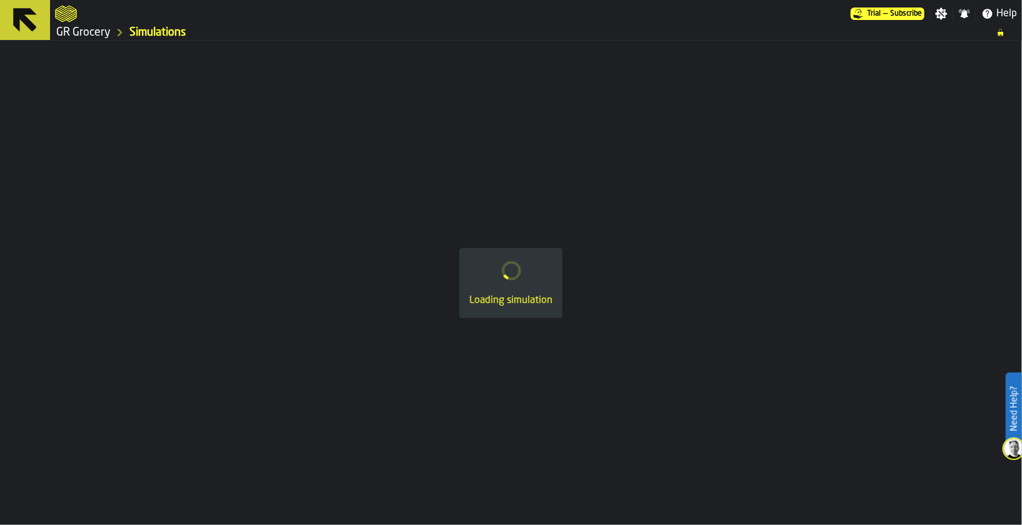
click at [74, 31] on link "GR Grocery" at bounding box center [83, 33] width 54 height 14
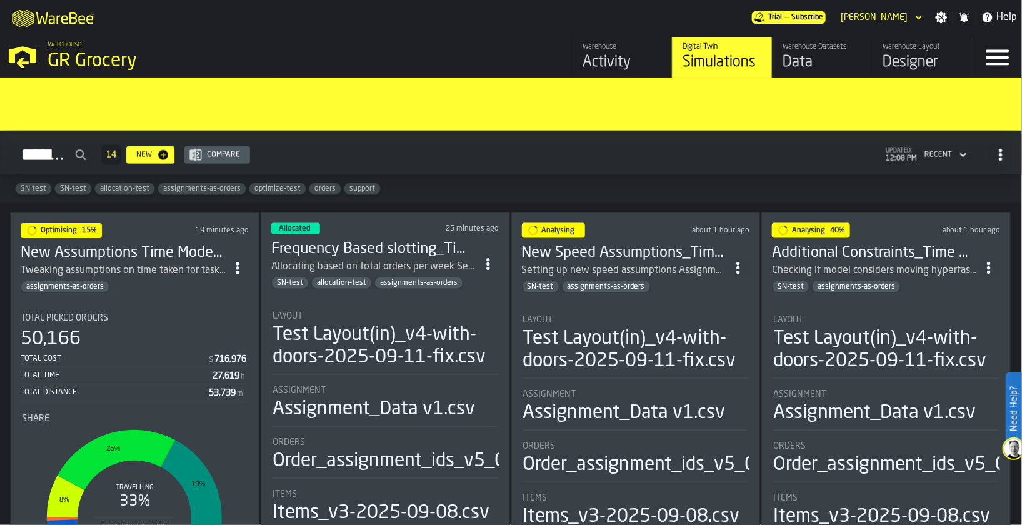
scroll to position [979, 0]
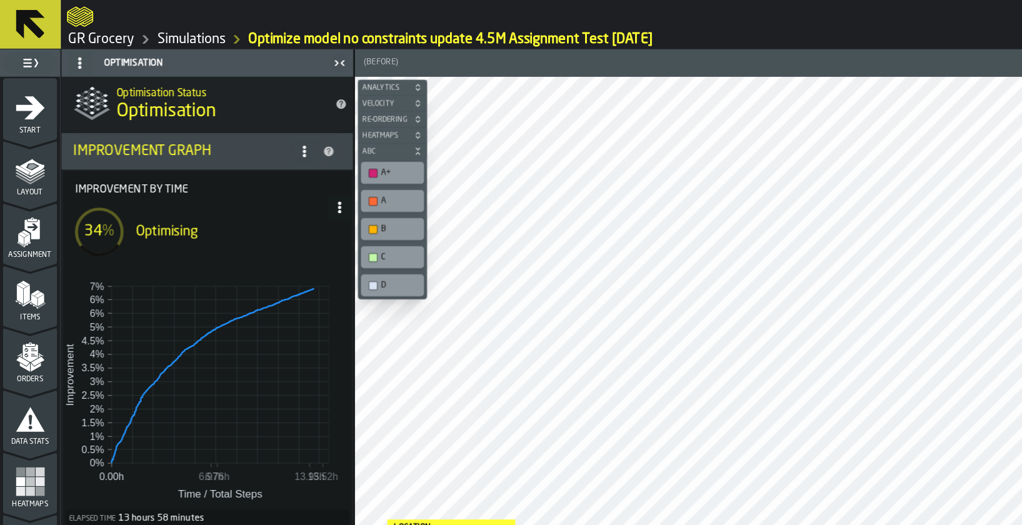
scroll to position [98, 0]
